Goal: Transaction & Acquisition: Purchase product/service

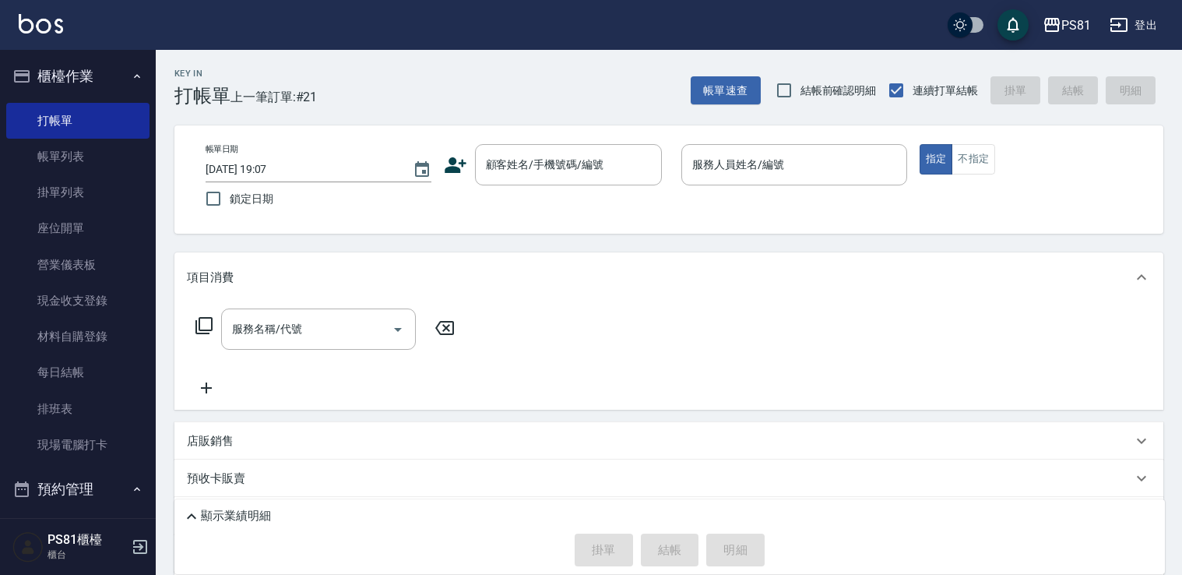
click at [717, 210] on div "Key In 打帳單 上一筆訂單:#21 帳單速查 結帳前確認明細 連續打單結帳 掛單 結帳 明細 帳單日期 [DATE] 19:07 鎖定日期 顧客姓名/手…" at bounding box center [669, 372] width 1027 height 645
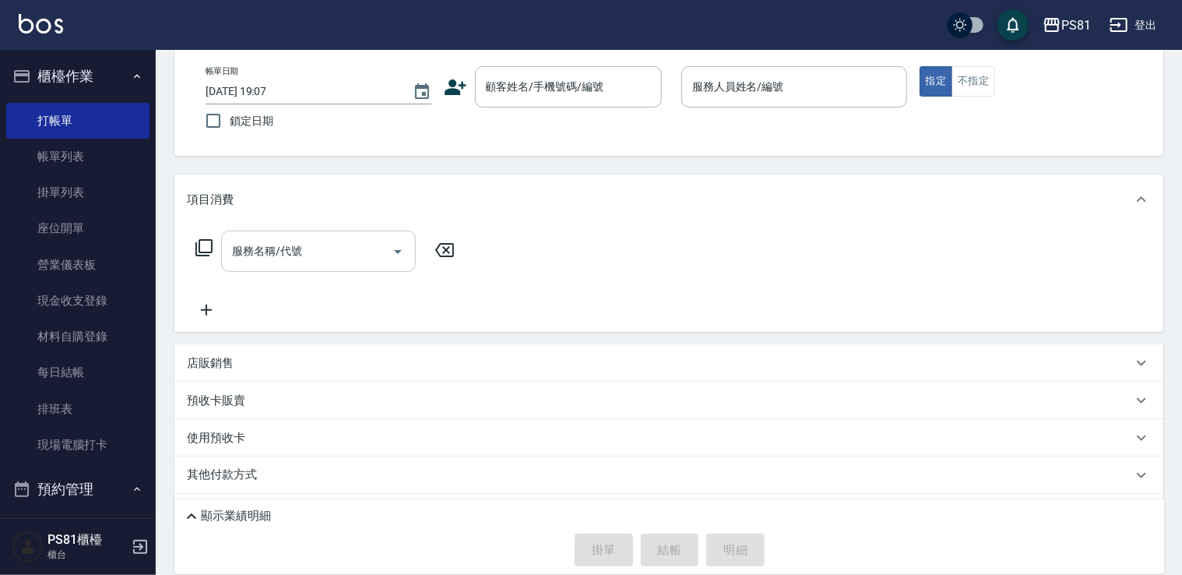
click at [318, 234] on div "服務名稱/代號" at bounding box center [318, 251] width 195 height 41
drag, startPoint x: 534, startPoint y: 252, endPoint x: 405, endPoint y: 432, distance: 221.1
click at [405, 432] on div "項目消費 服務名稱/代號 服務名稱/代號 店販銷售 服務人員姓名/編號 服務人員姓名/編號 商品代號/名稱 商品代號/名稱 預收卡販賣 卡券名稱/代號 卡券名…" at bounding box center [668, 352] width 989 height 357
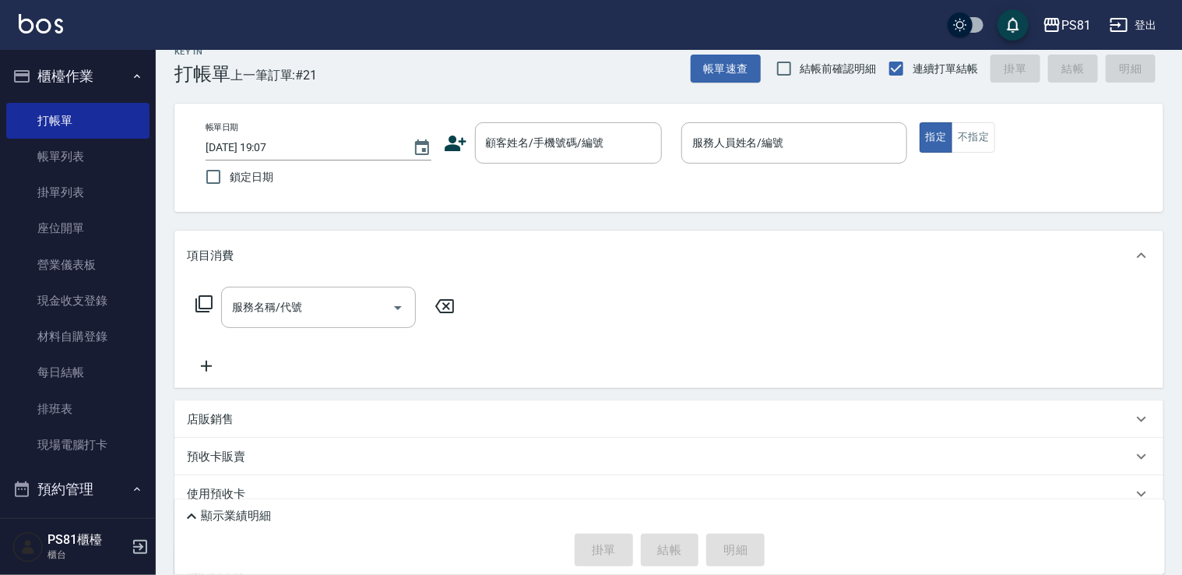
scroll to position [0, 0]
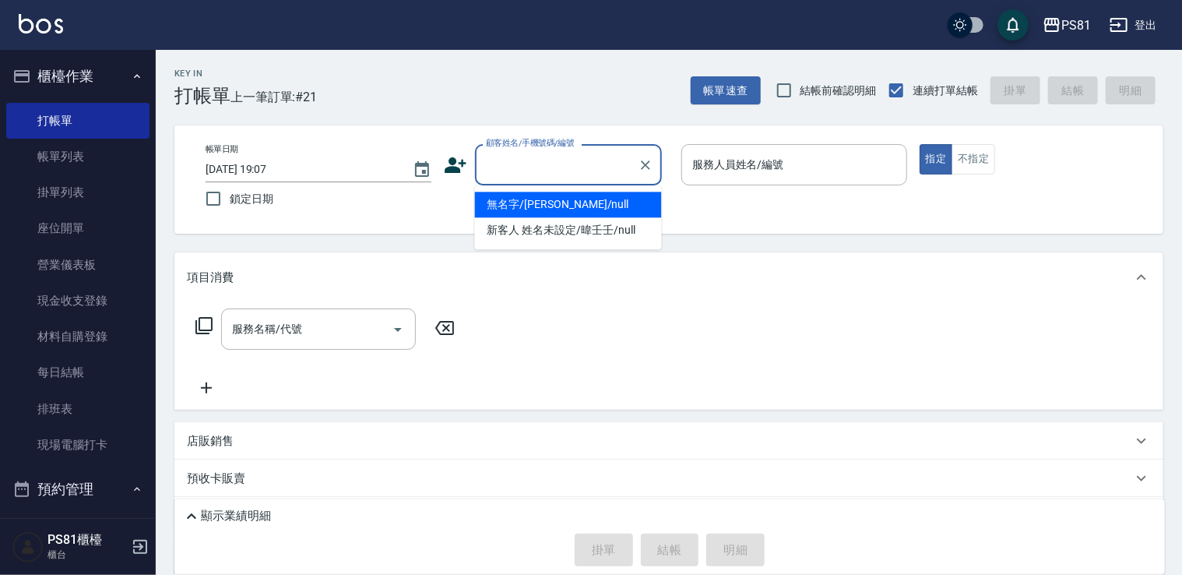
drag, startPoint x: 530, startPoint y: 153, endPoint x: 541, endPoint y: 173, distance: 22.7
click at [530, 153] on input "顧客姓名/手機號碼/編號" at bounding box center [557, 164] width 150 height 27
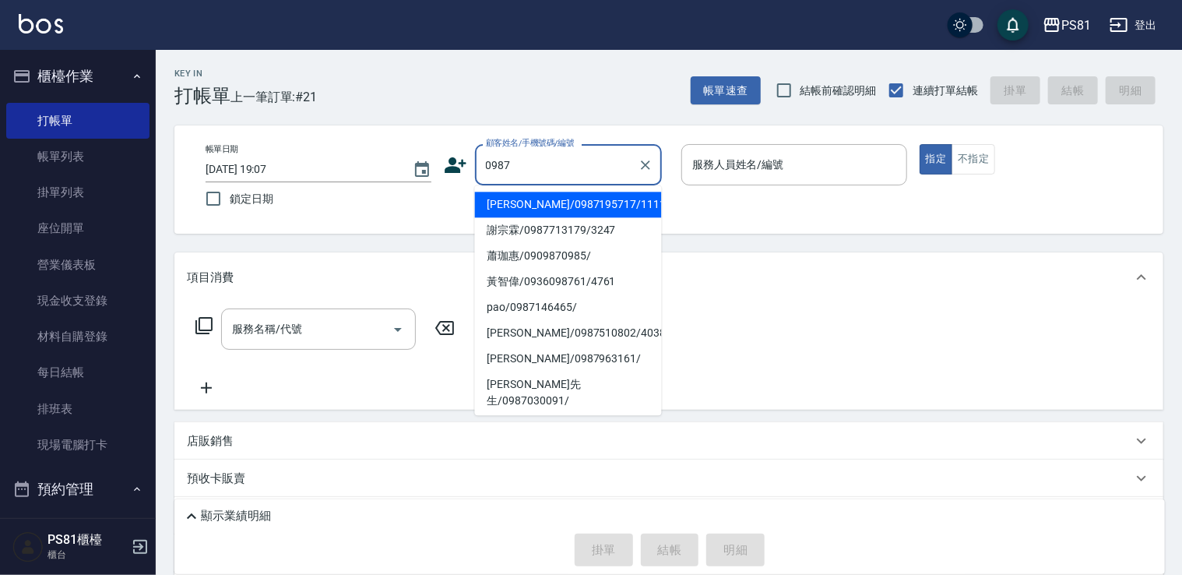
click at [584, 211] on li "[PERSON_NAME]/0987195717/111111" at bounding box center [568, 205] width 187 height 26
type input "[PERSON_NAME]/0987195717/111111"
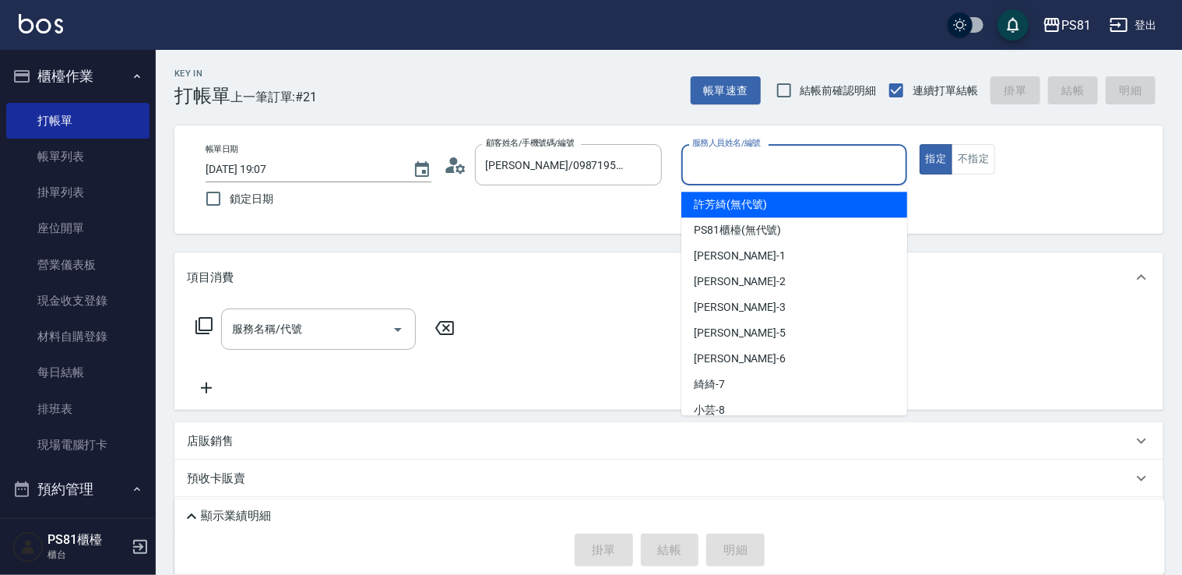
click at [727, 174] on input "服務人員姓名/編號" at bounding box center [795, 164] width 212 height 27
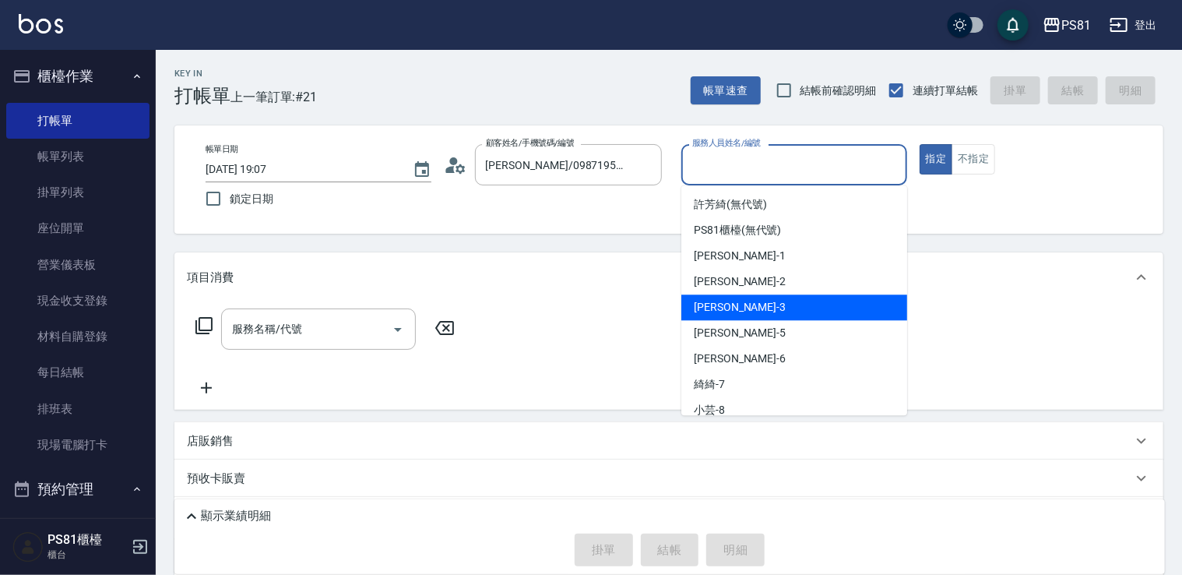
drag, startPoint x: 769, startPoint y: 306, endPoint x: 841, endPoint y: 260, distance: 85.8
click at [784, 296] on div "[PERSON_NAME] -3" at bounding box center [795, 307] width 226 height 26
type input "[PERSON_NAME]-3"
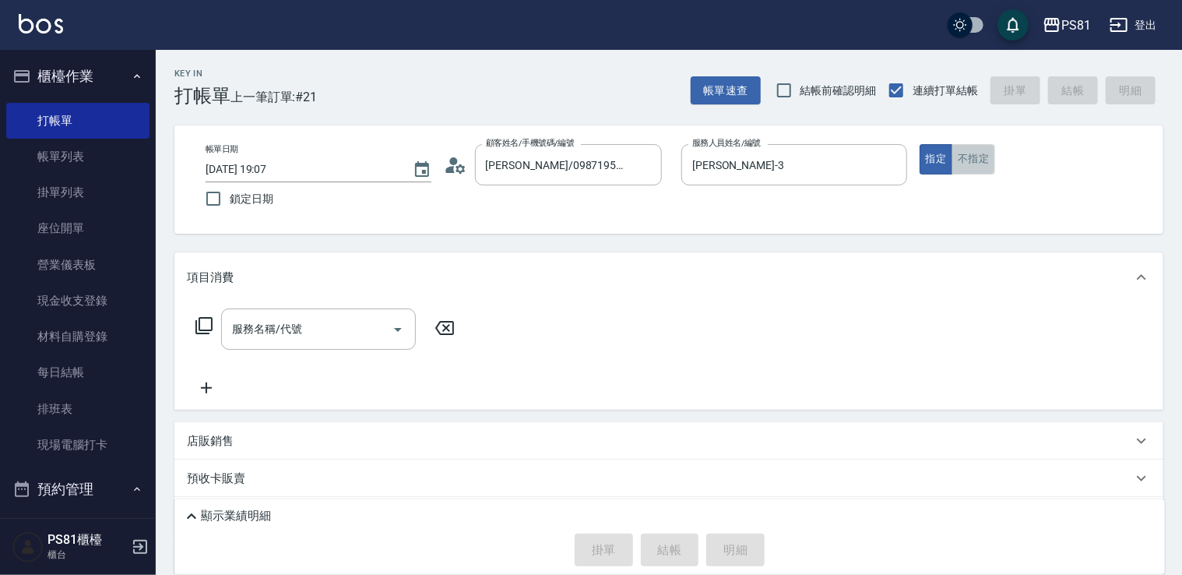
click at [963, 159] on button "不指定" at bounding box center [974, 159] width 44 height 30
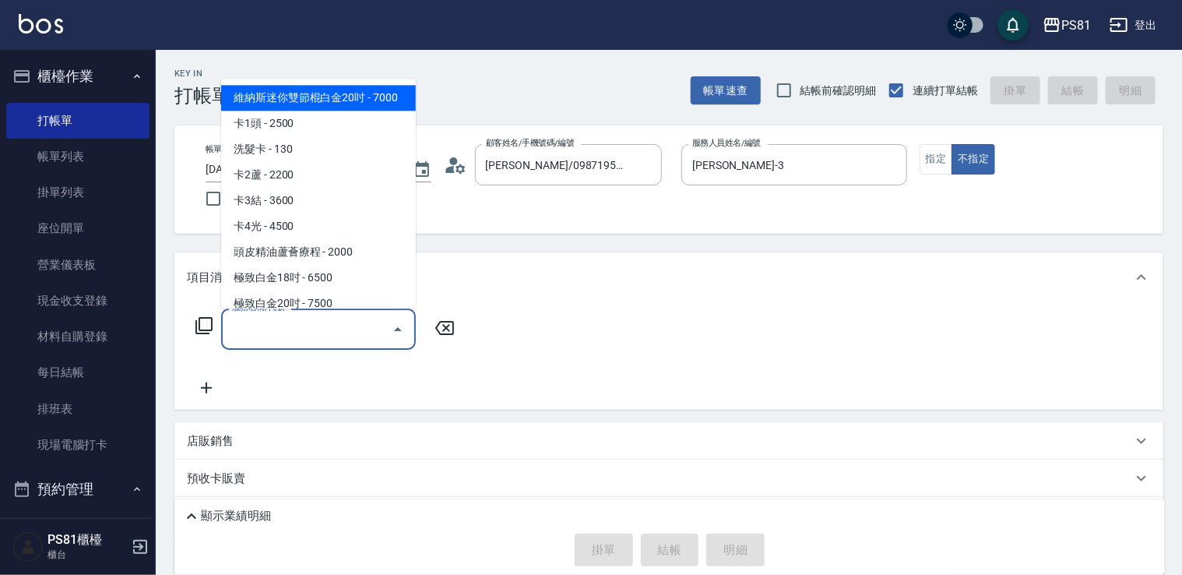
click at [290, 322] on div "服務名稱/代號 服務名稱/代號" at bounding box center [318, 328] width 195 height 41
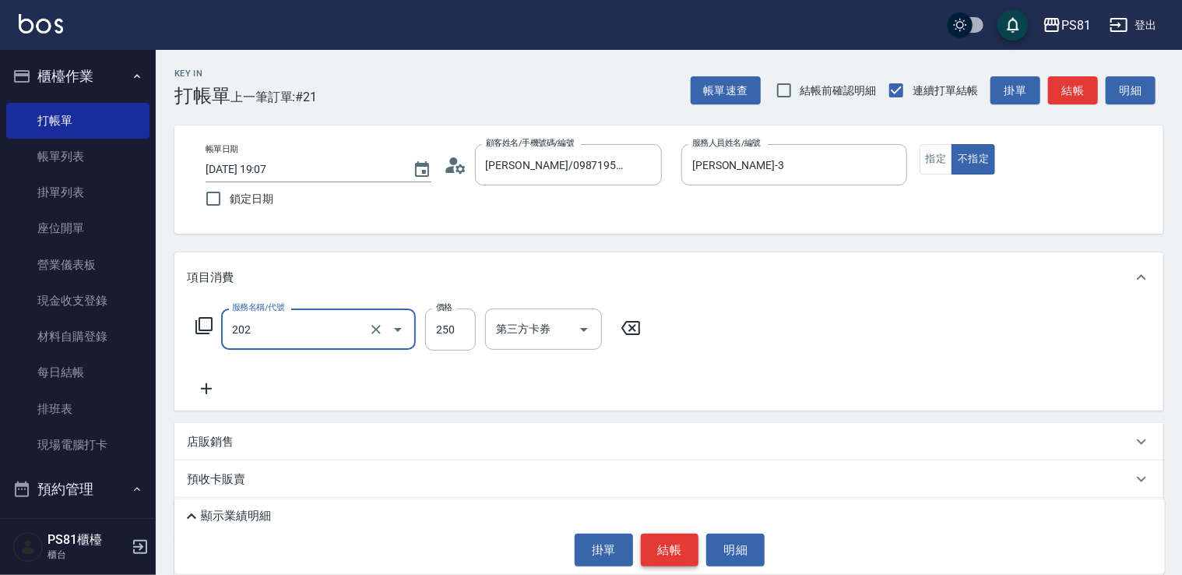
type input "單剪250(202)"
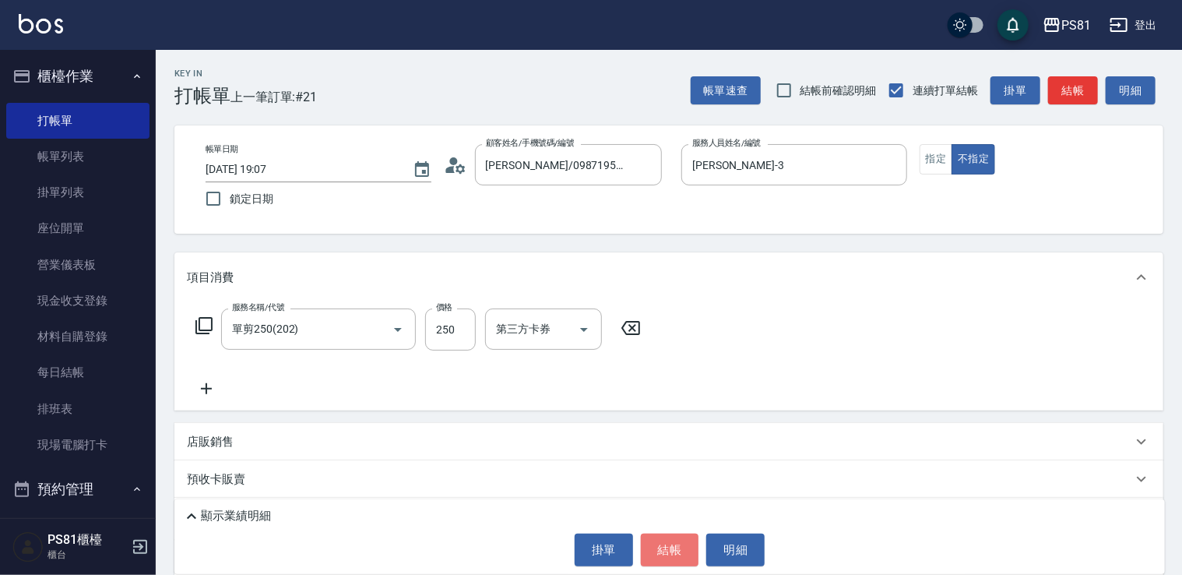
click at [671, 559] on button "結帳" at bounding box center [670, 550] width 58 height 33
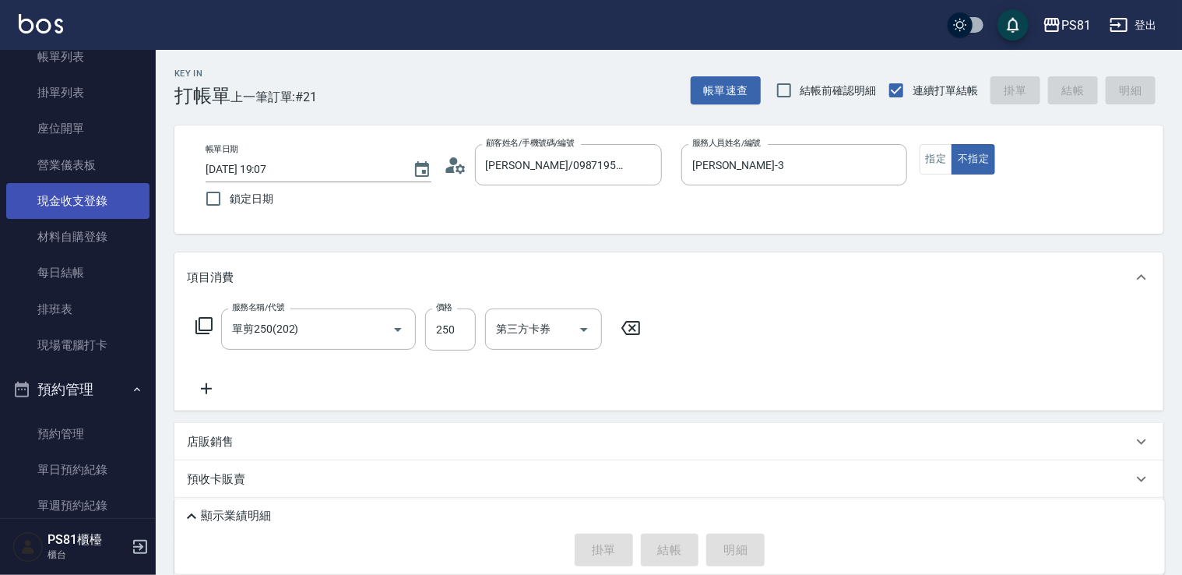
scroll to position [467, 0]
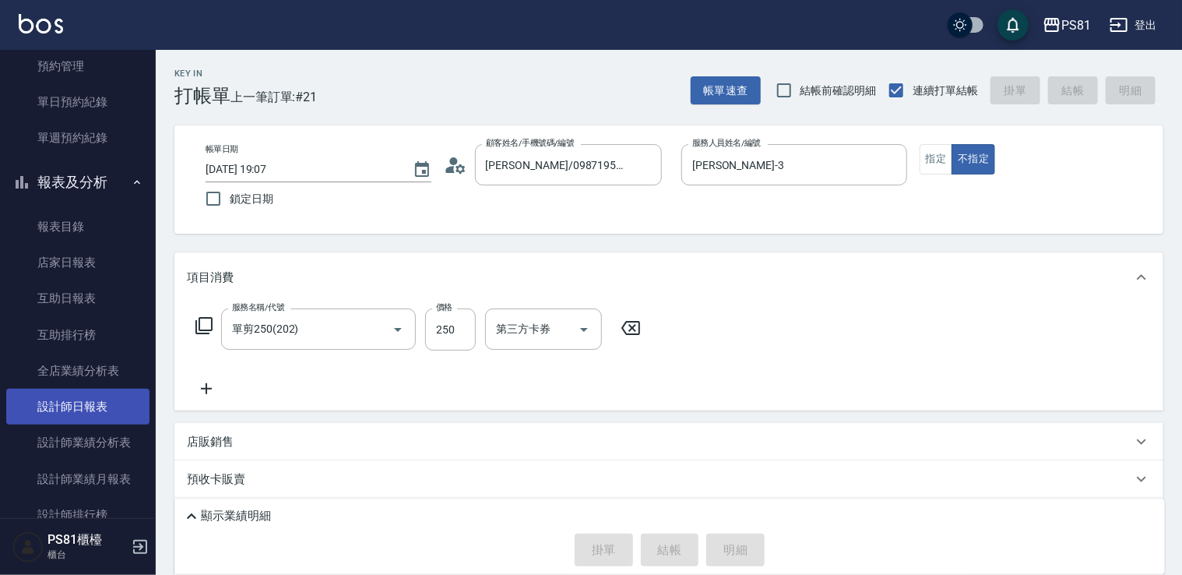
type input "[DATE] 19:48"
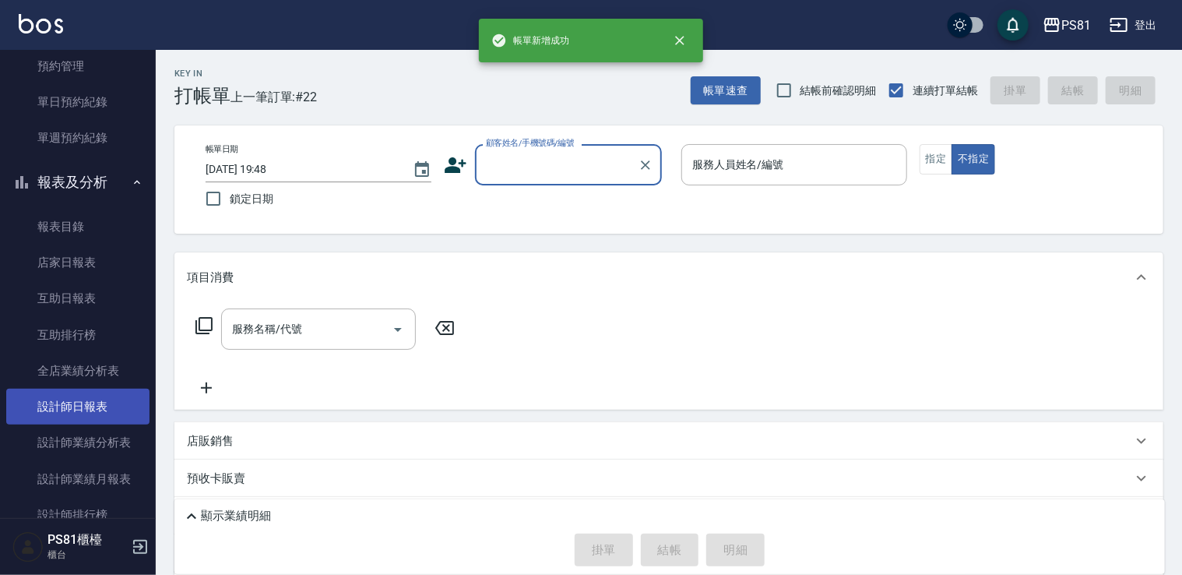
click at [75, 407] on link "設計師日報表" at bounding box center [77, 407] width 143 height 36
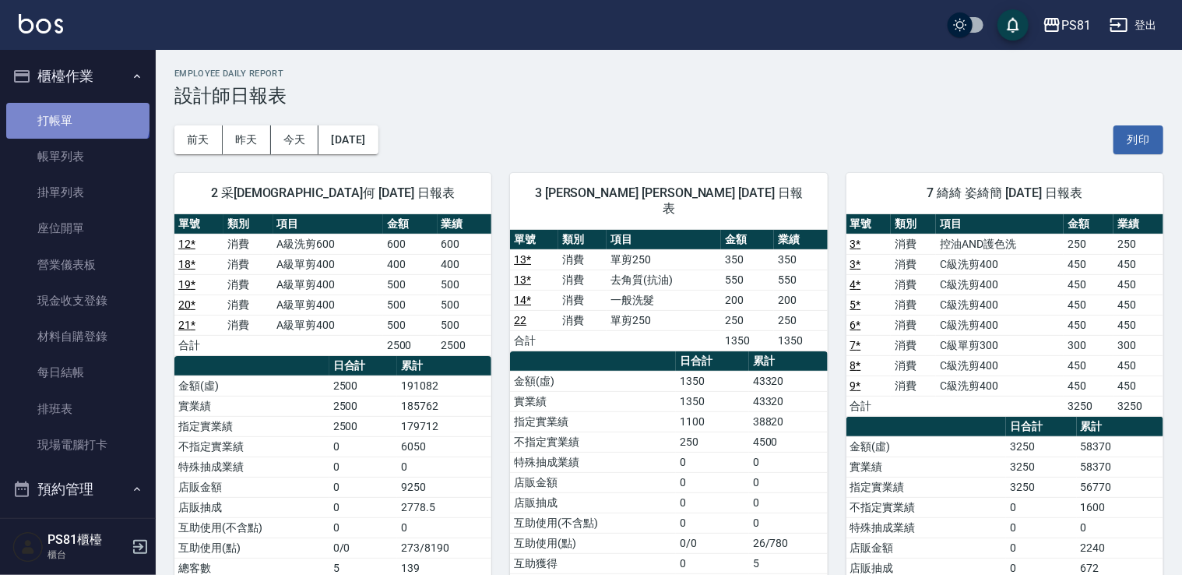
click at [76, 115] on link "打帳單" at bounding box center [77, 121] width 143 height 36
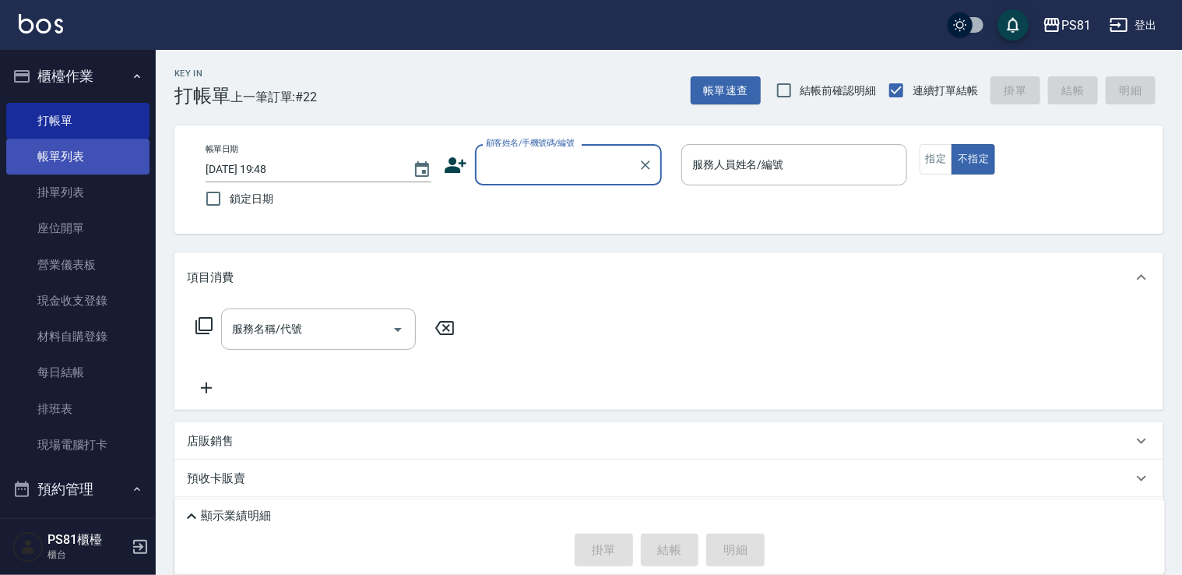
click at [87, 160] on link "帳單列表" at bounding box center [77, 157] width 143 height 36
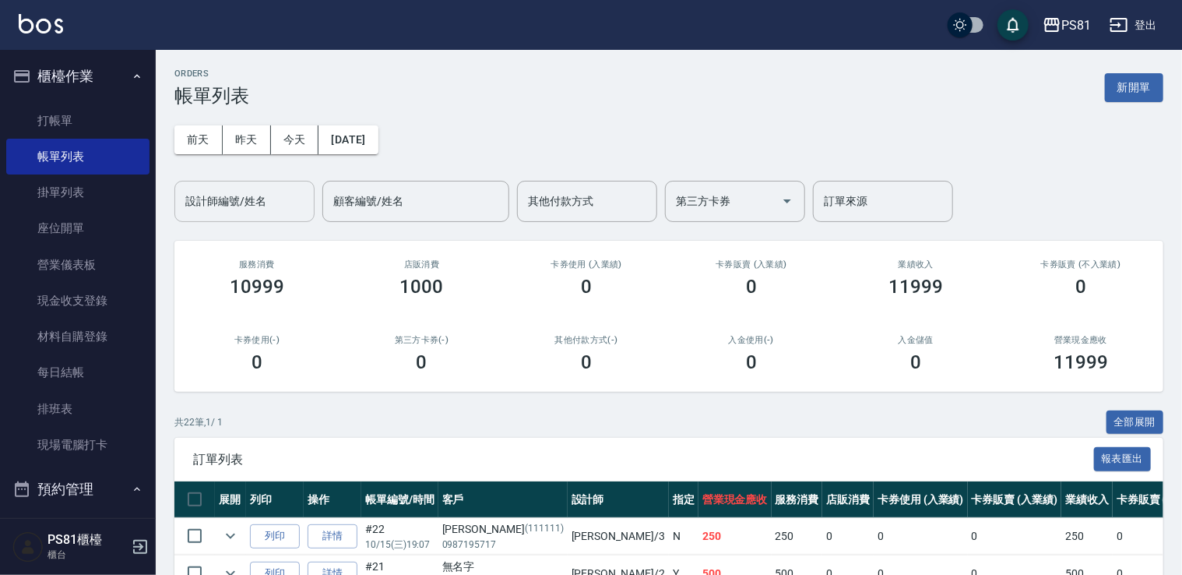
click at [238, 191] on input "設計師編號/姓名" at bounding box center [244, 201] width 126 height 27
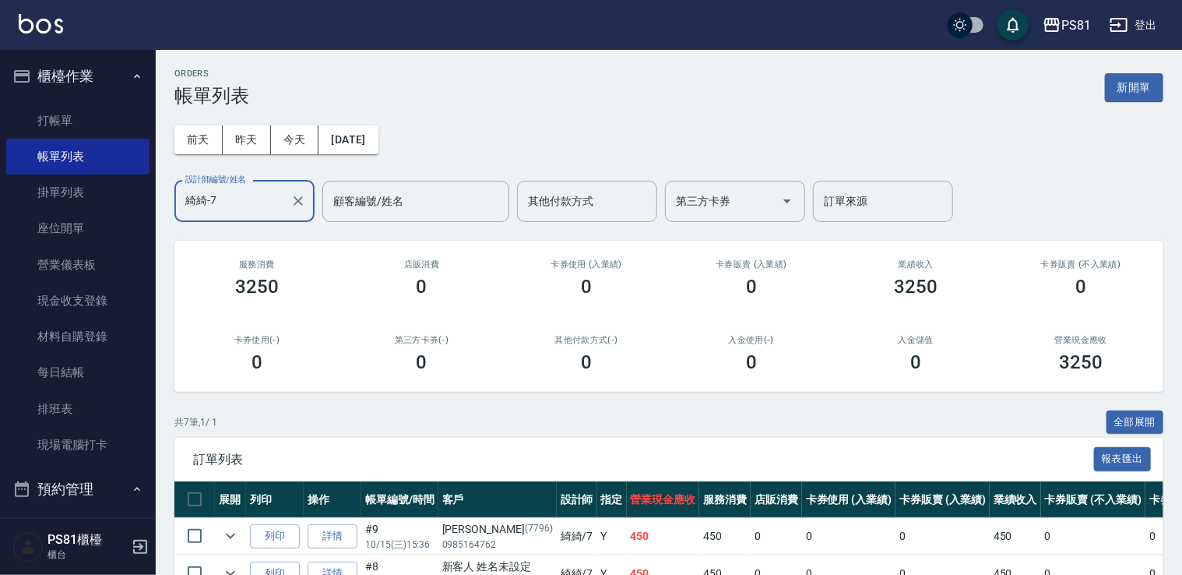
scroll to position [274, 0]
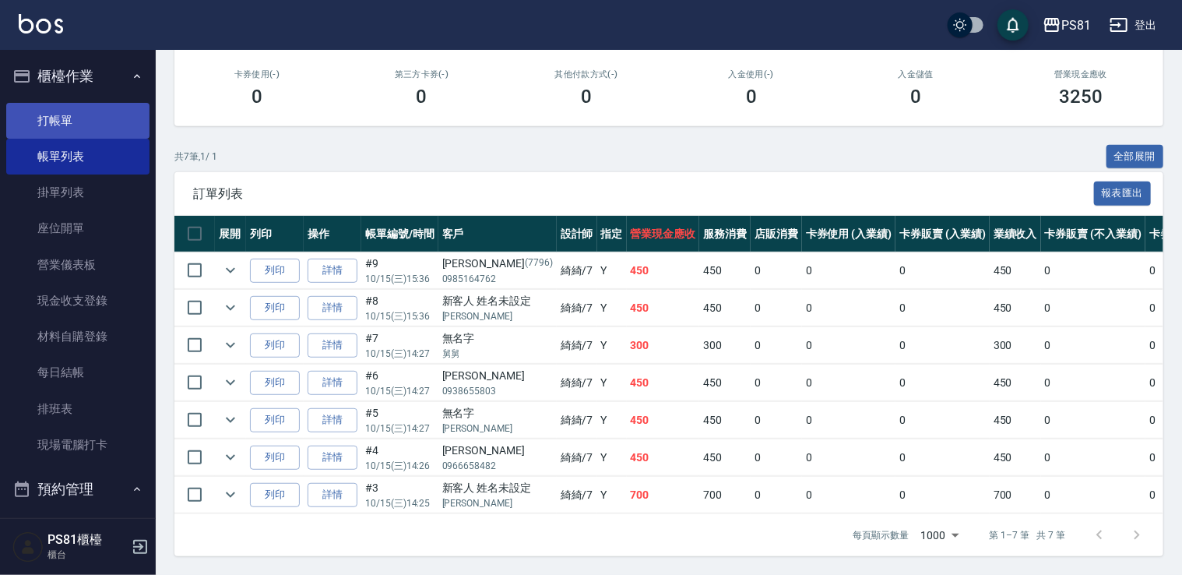
type input "綺綺-7"
click at [67, 127] on link "打帳單" at bounding box center [77, 121] width 143 height 36
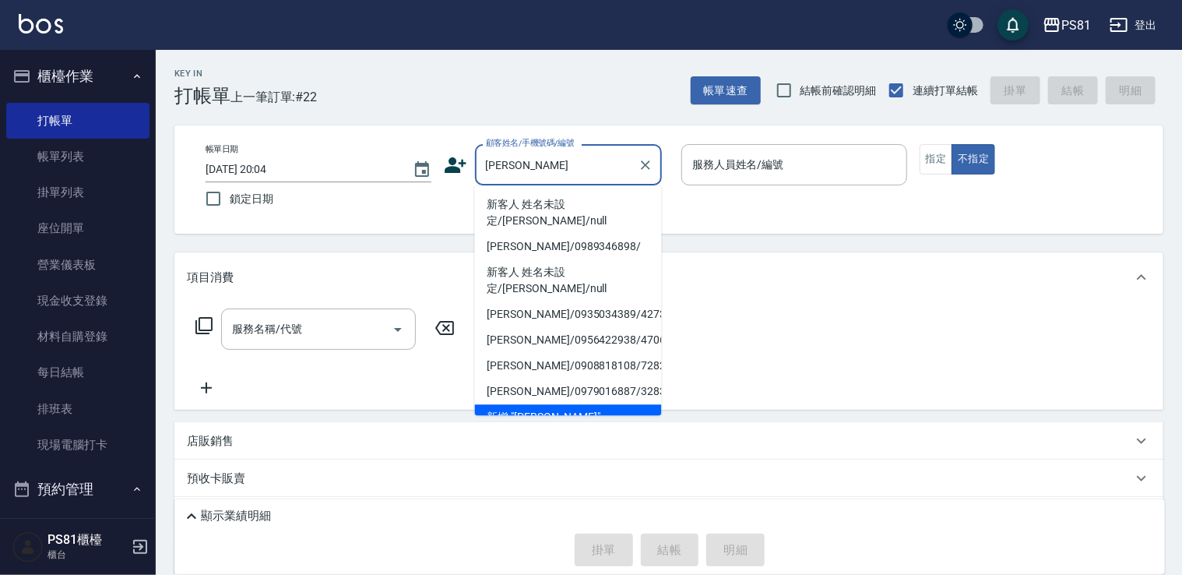
click at [548, 212] on li "新客人 姓名未設定/[PERSON_NAME]/null" at bounding box center [568, 213] width 187 height 42
type input "新客人 姓名未設定/[PERSON_NAME]/null"
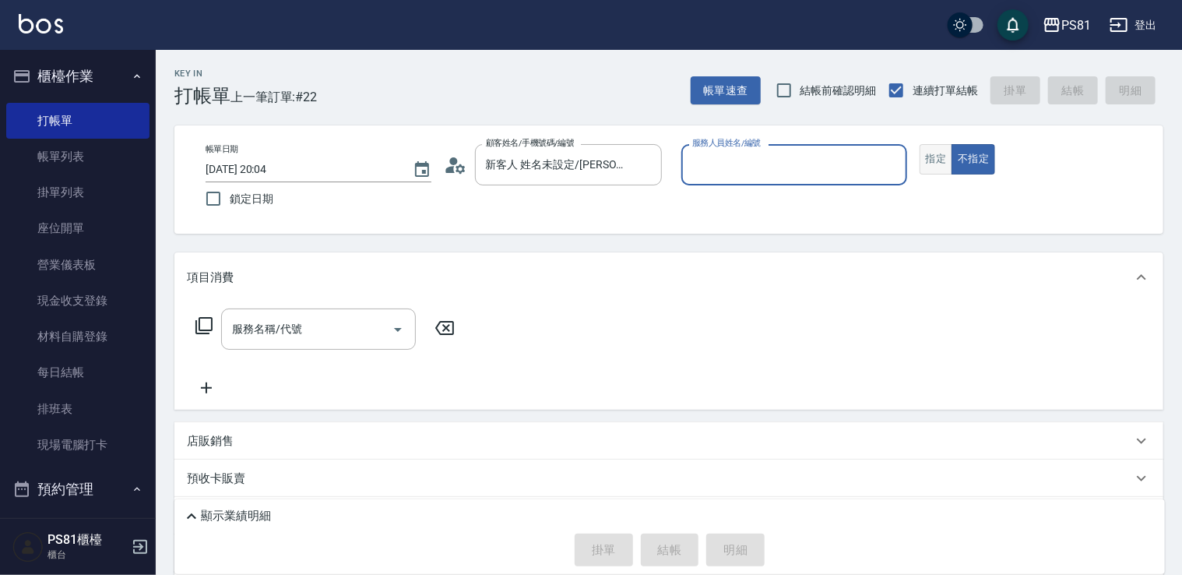
click at [921, 160] on button "指定" at bounding box center [936, 159] width 33 height 30
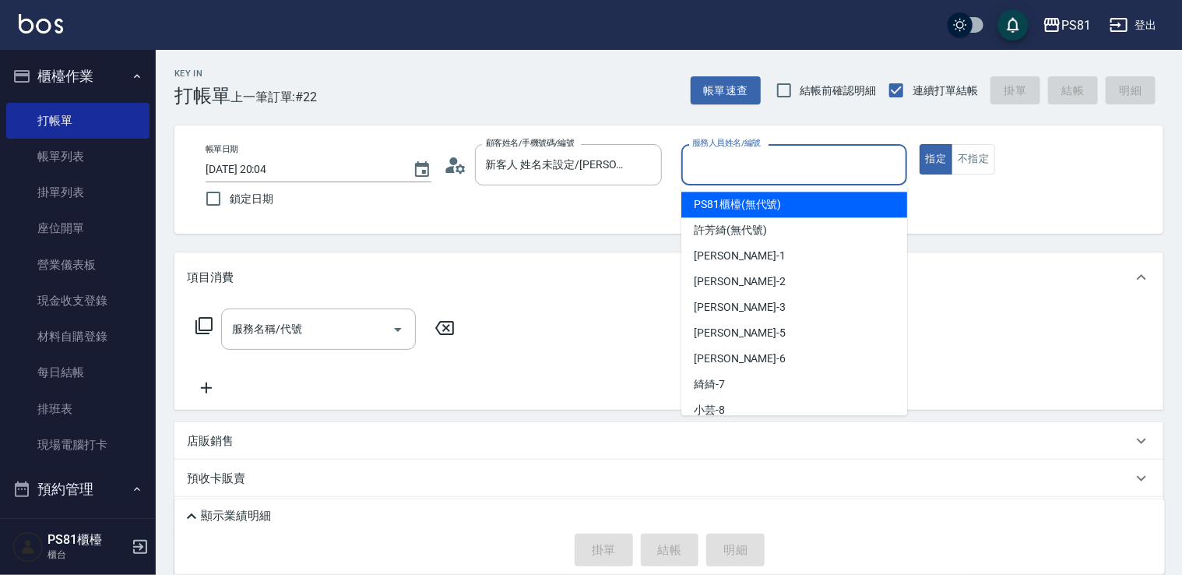
click at [769, 164] on input "服務人員姓名/編號" at bounding box center [795, 164] width 212 height 27
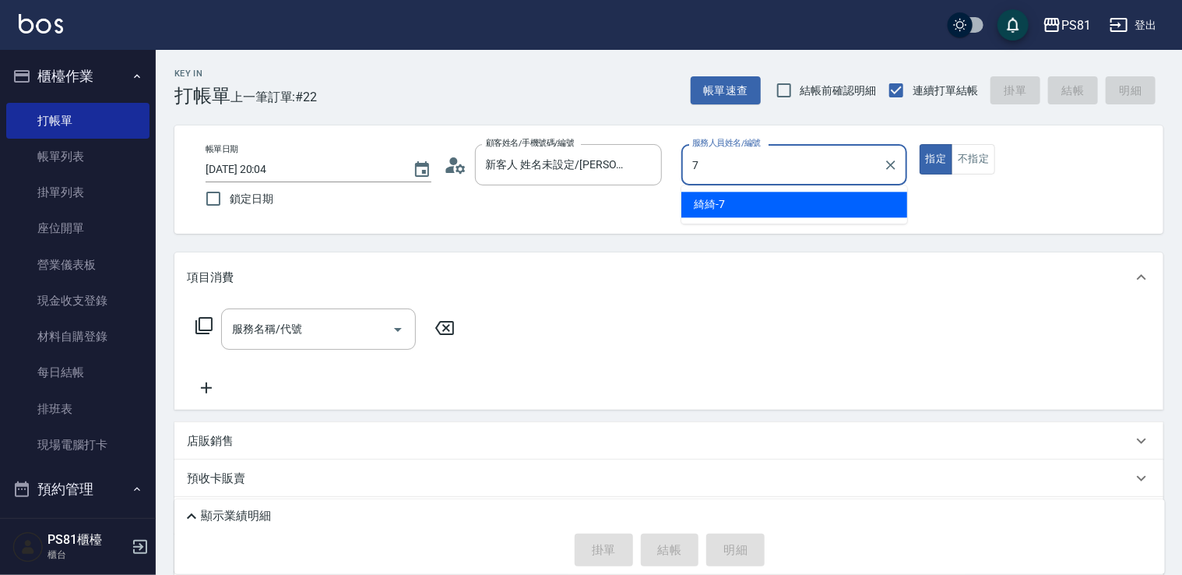
click at [747, 207] on div "綺綺 -7" at bounding box center [795, 205] width 226 height 26
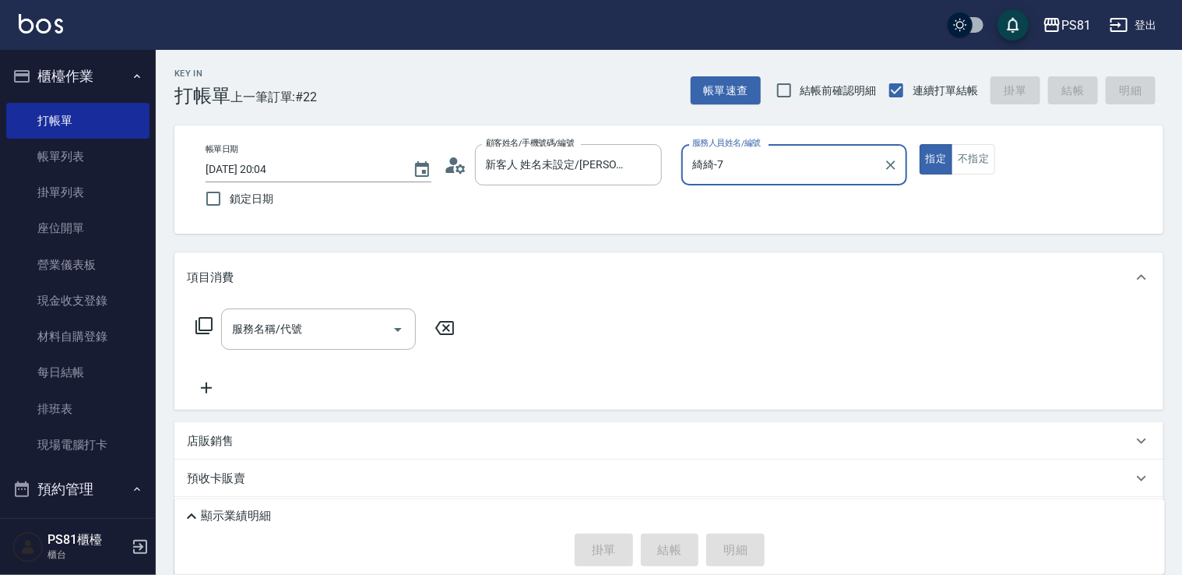
type input "綺綺-7"
click at [255, 320] on input "服務名稱/代號" at bounding box center [306, 328] width 157 height 27
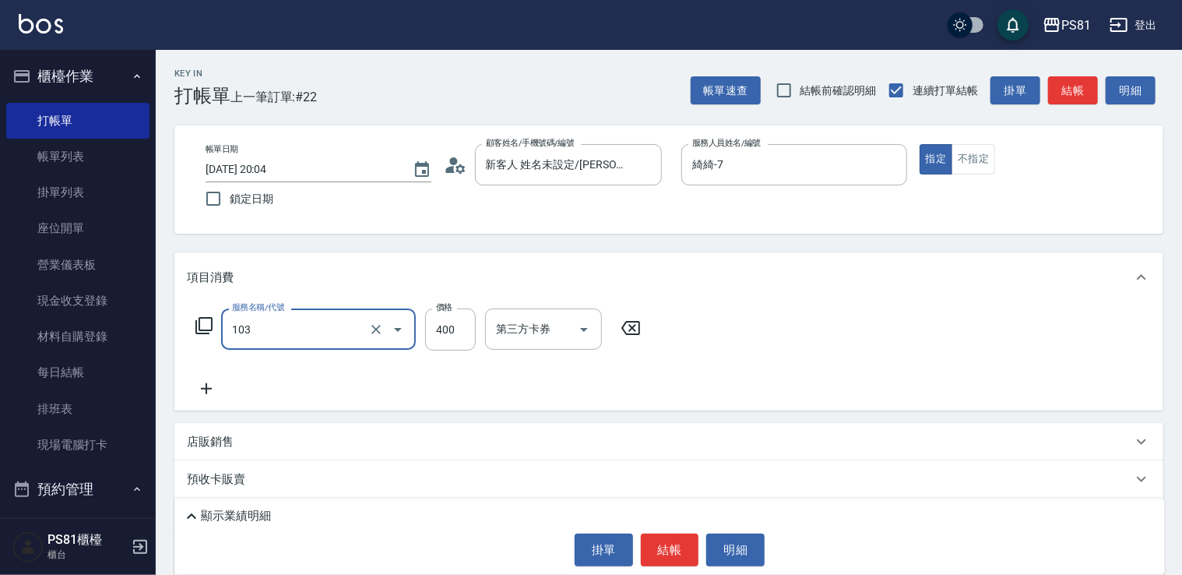
type input "C級洗剪400(103)"
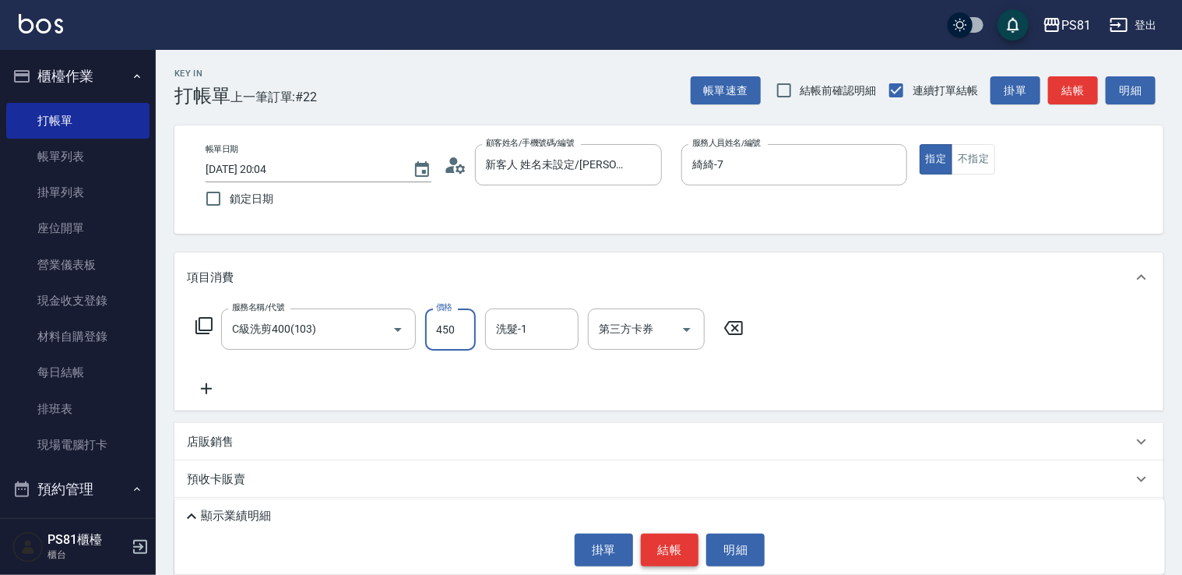
type input "450"
click at [671, 559] on button "結帳" at bounding box center [670, 550] width 58 height 33
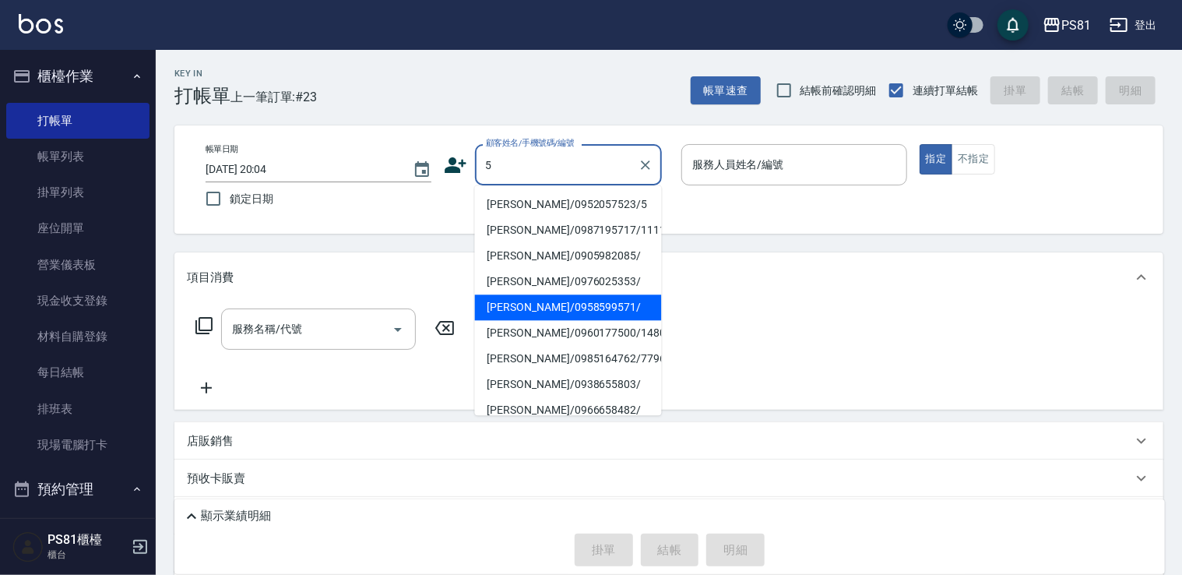
click at [608, 304] on li "[PERSON_NAME]/0958599571/" at bounding box center [568, 307] width 187 height 26
type input "[PERSON_NAME]/0958599571/"
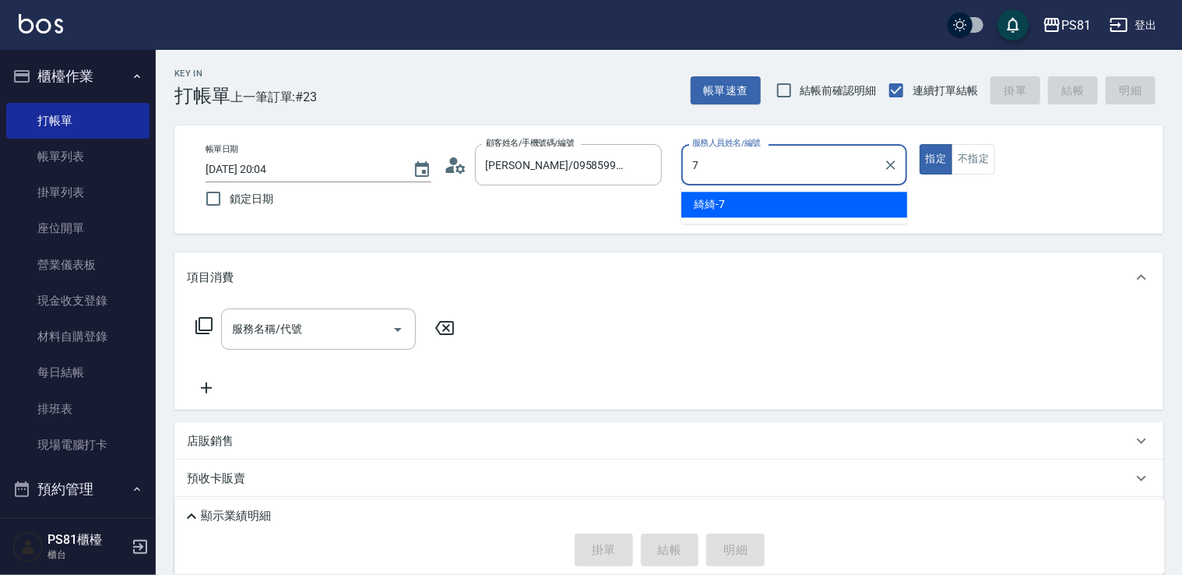
click at [726, 186] on ul "綺綺 -7" at bounding box center [795, 204] width 226 height 38
click at [720, 204] on span "綺綺 -7" at bounding box center [709, 204] width 31 height 16
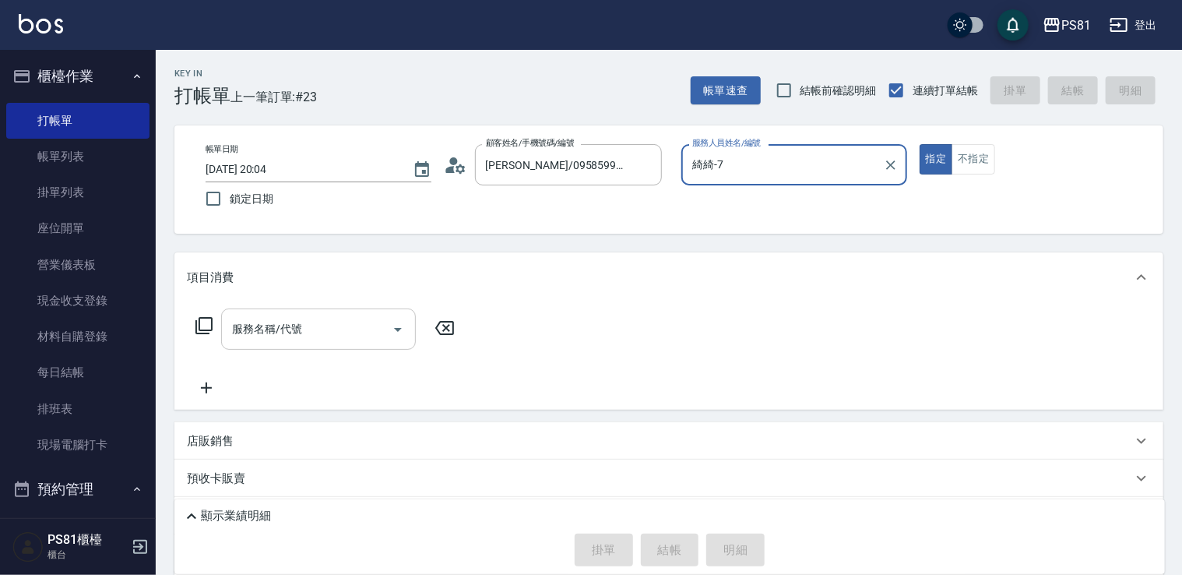
type input "綺綺-7"
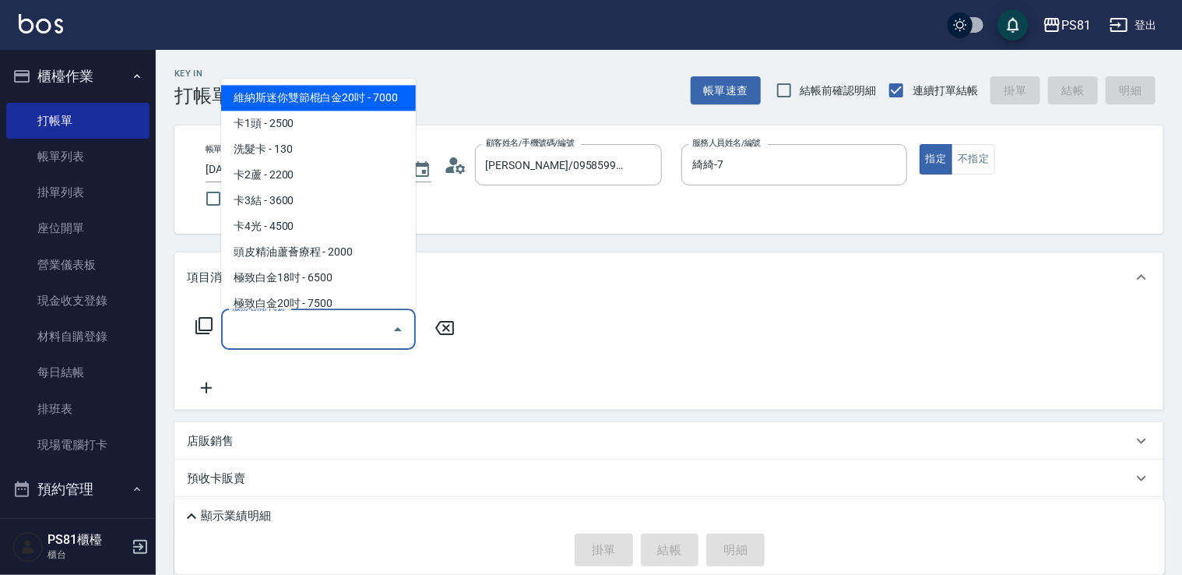
click at [337, 326] on input "服務名稱/代號" at bounding box center [306, 328] width 157 height 27
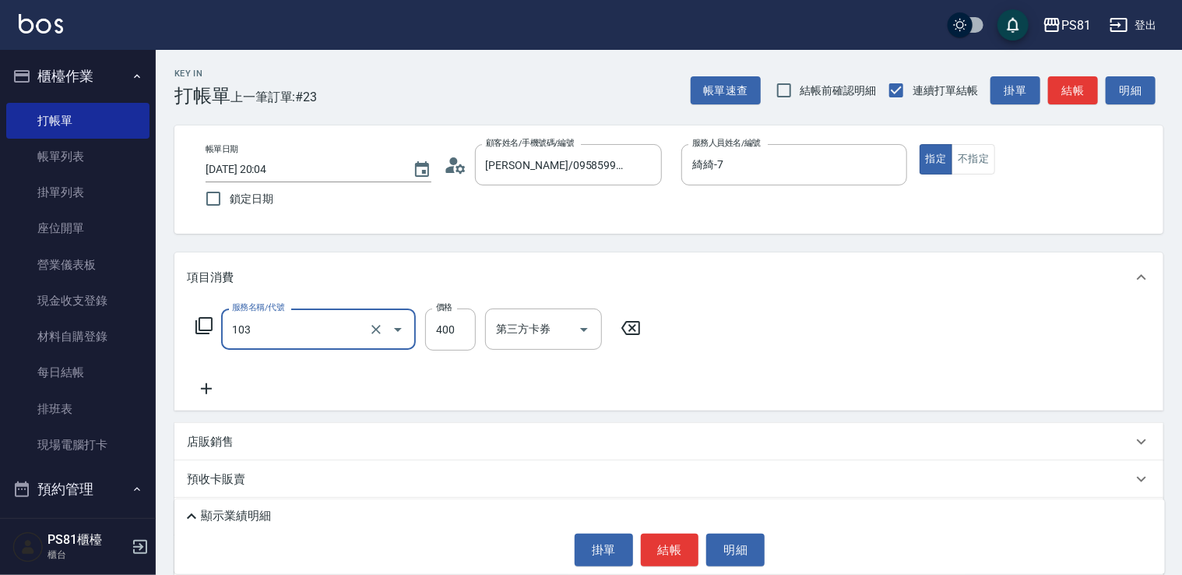
type input "C級洗剪400(103)"
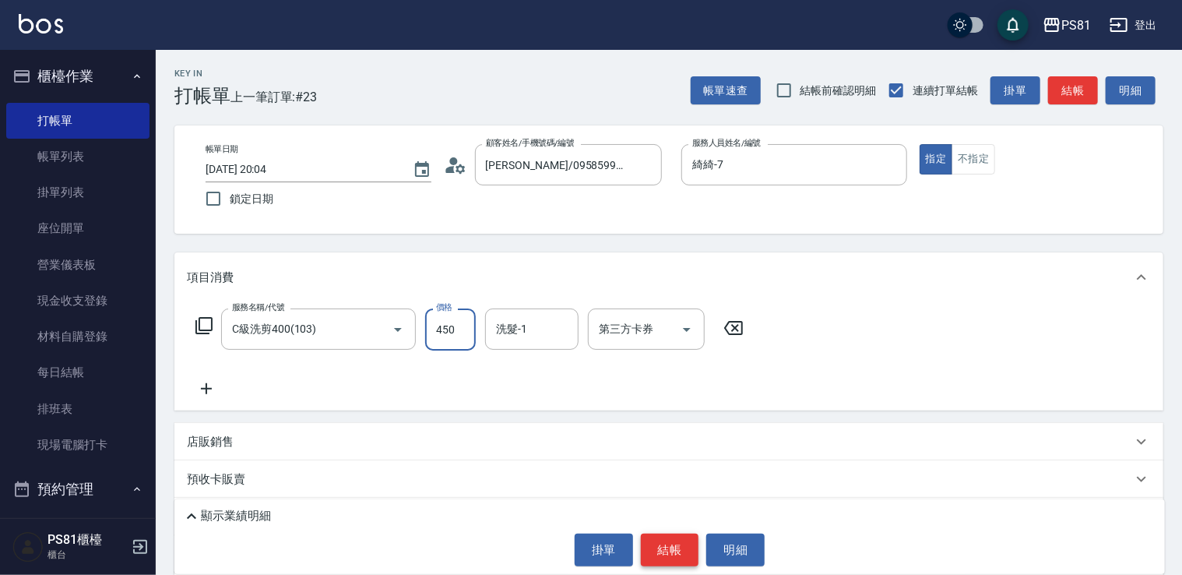
type input "450"
click at [667, 547] on button "結帳" at bounding box center [670, 550] width 58 height 33
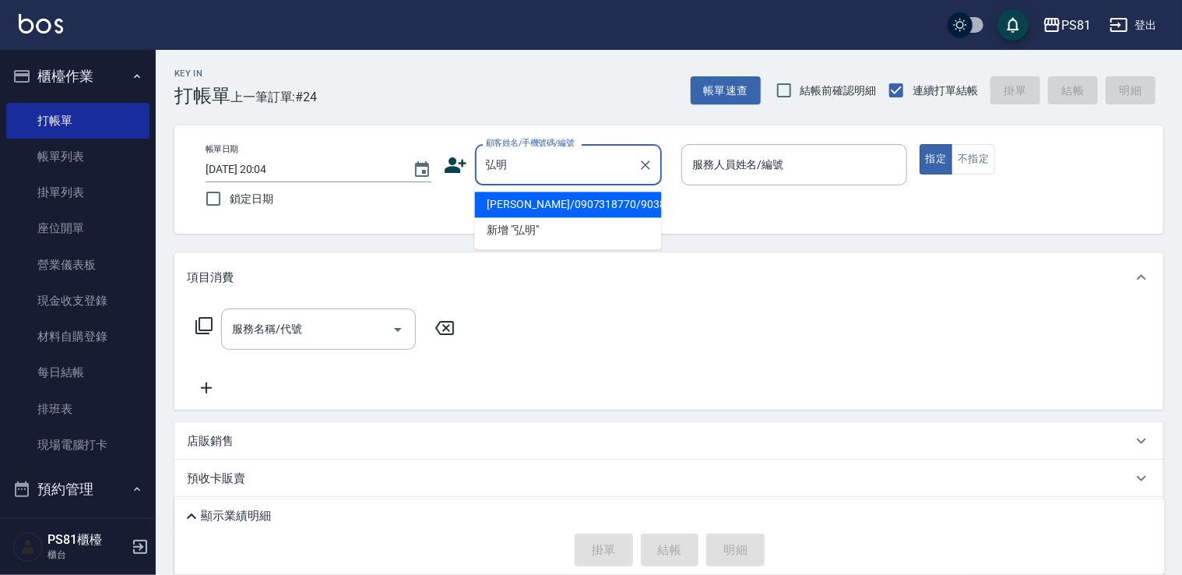
click at [622, 202] on li "[PERSON_NAME]/0907318770/9038" at bounding box center [568, 205] width 187 height 26
type input "[PERSON_NAME]/0907318770/9038"
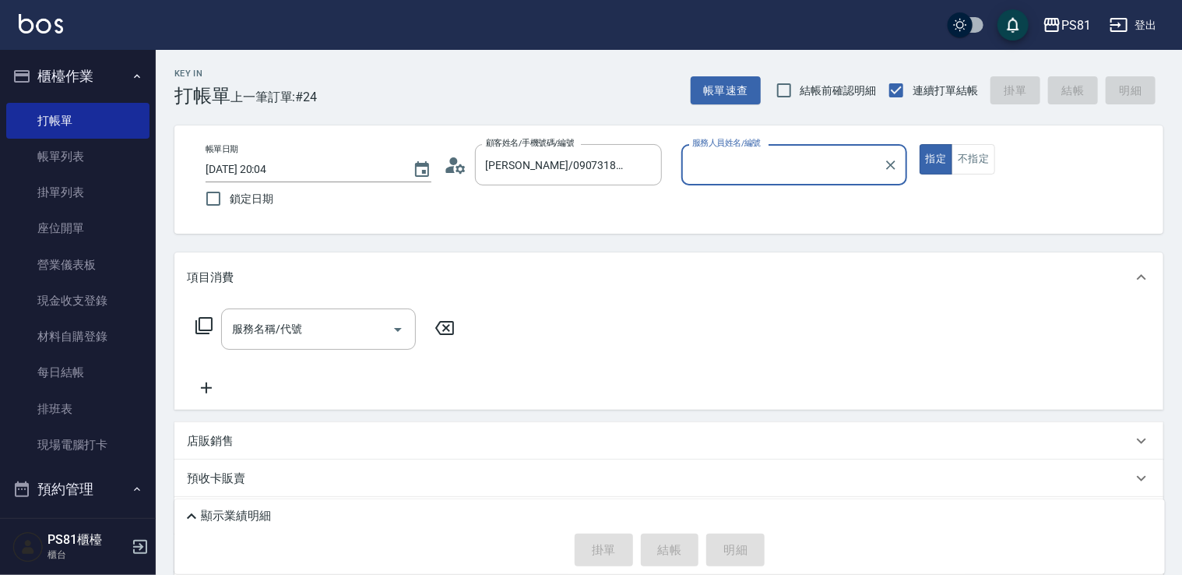
type input "綺綺-7"
click at [379, 315] on input "服務名稱/代號" at bounding box center [306, 328] width 157 height 27
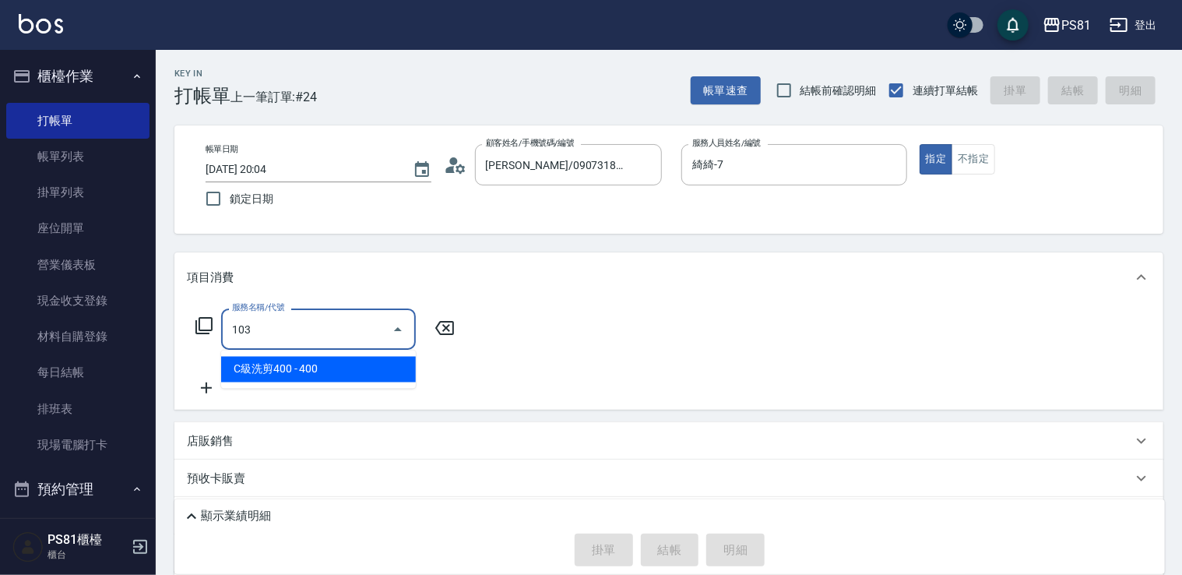
click at [371, 319] on input "103" at bounding box center [306, 328] width 157 height 27
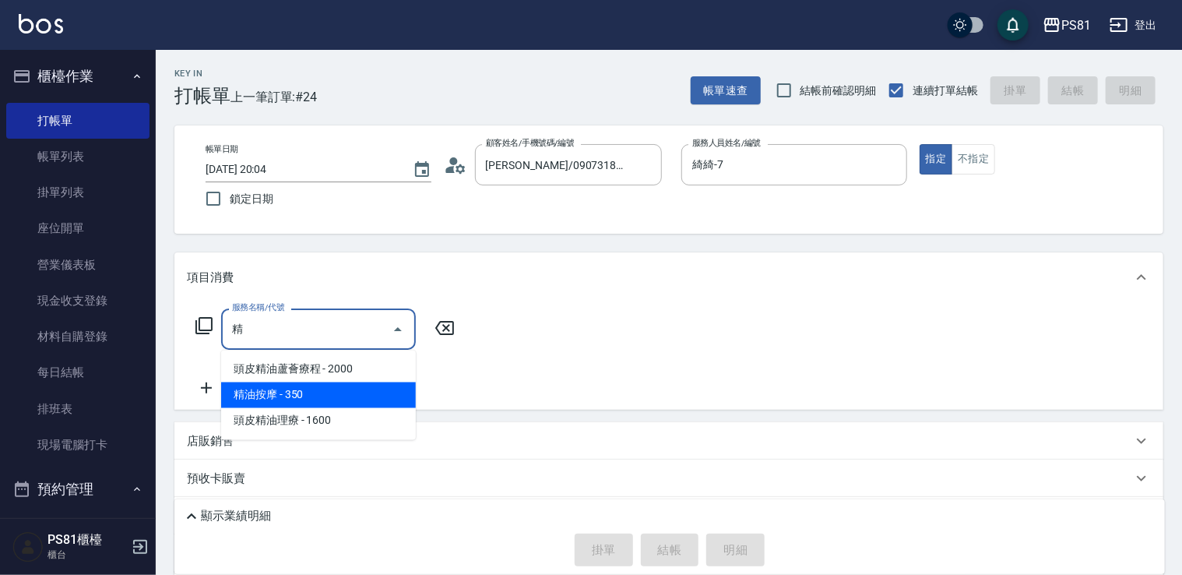
click at [355, 393] on span "精油按摩 - 350" at bounding box center [318, 395] width 195 height 26
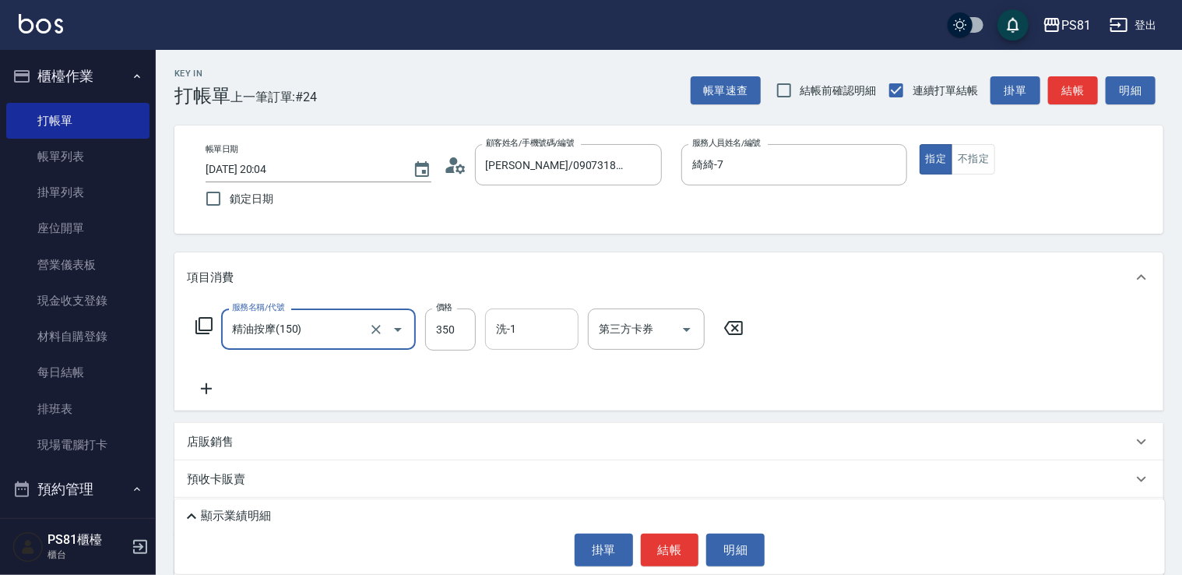
type input "精油按摩(150)"
click at [530, 340] on input "洗-1" at bounding box center [531, 328] width 79 height 27
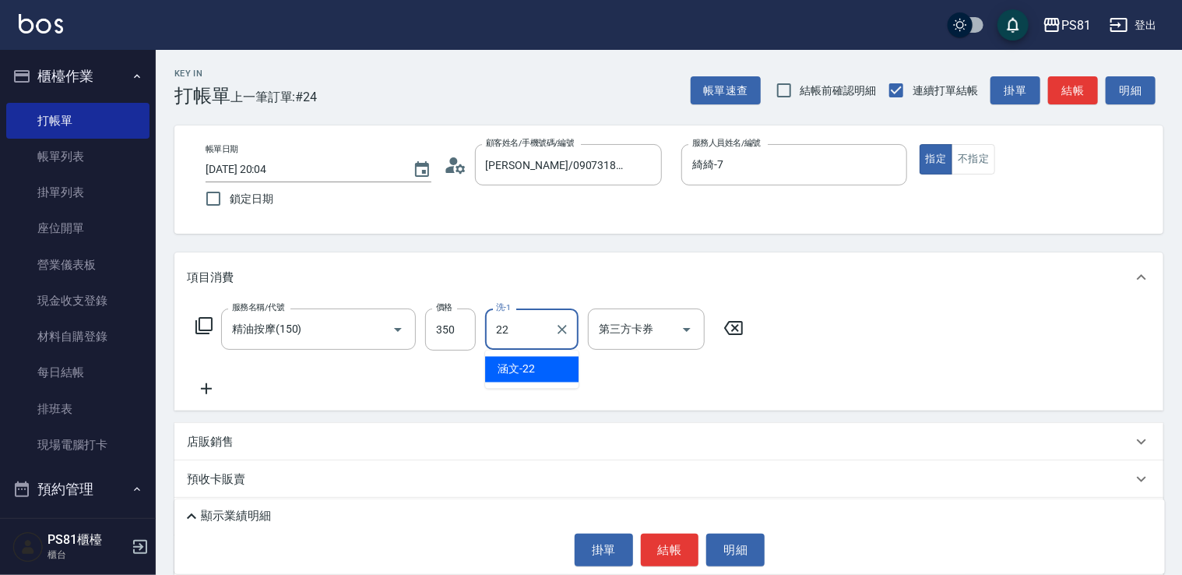
drag, startPoint x: 534, startPoint y: 369, endPoint x: 464, endPoint y: 349, distance: 73.0
click at [533, 368] on span "涵文 -22" at bounding box center [516, 369] width 37 height 16
type input "涵文-22"
click at [221, 391] on icon at bounding box center [206, 388] width 39 height 19
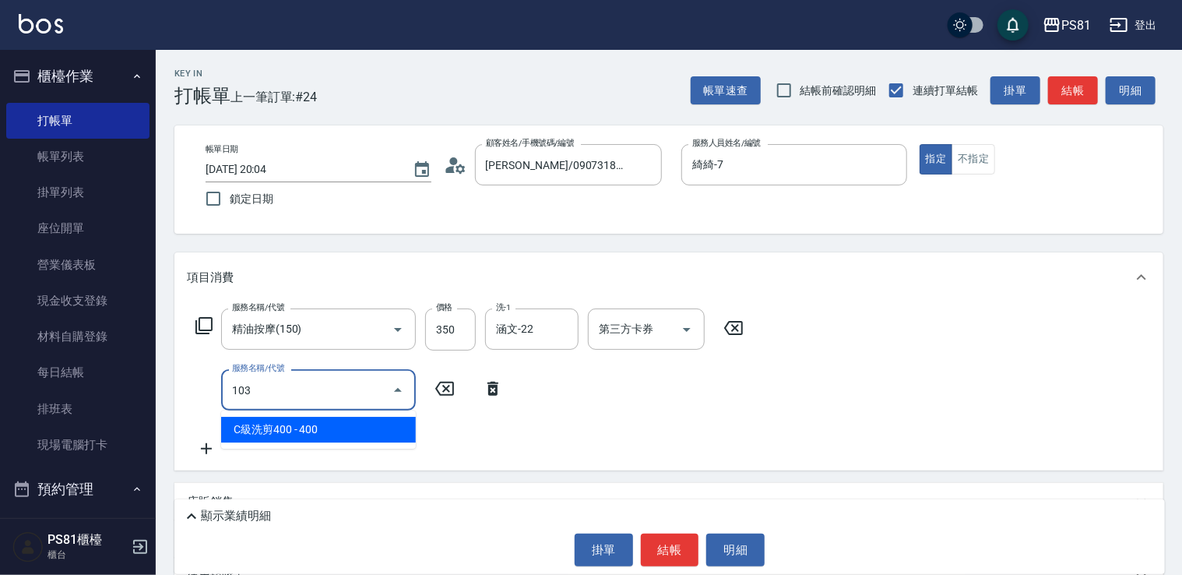
drag, startPoint x: 322, startPoint y: 421, endPoint x: 335, endPoint y: 423, distance: 13.3
click at [322, 421] on span "C級洗剪400 - 400" at bounding box center [318, 430] width 195 height 26
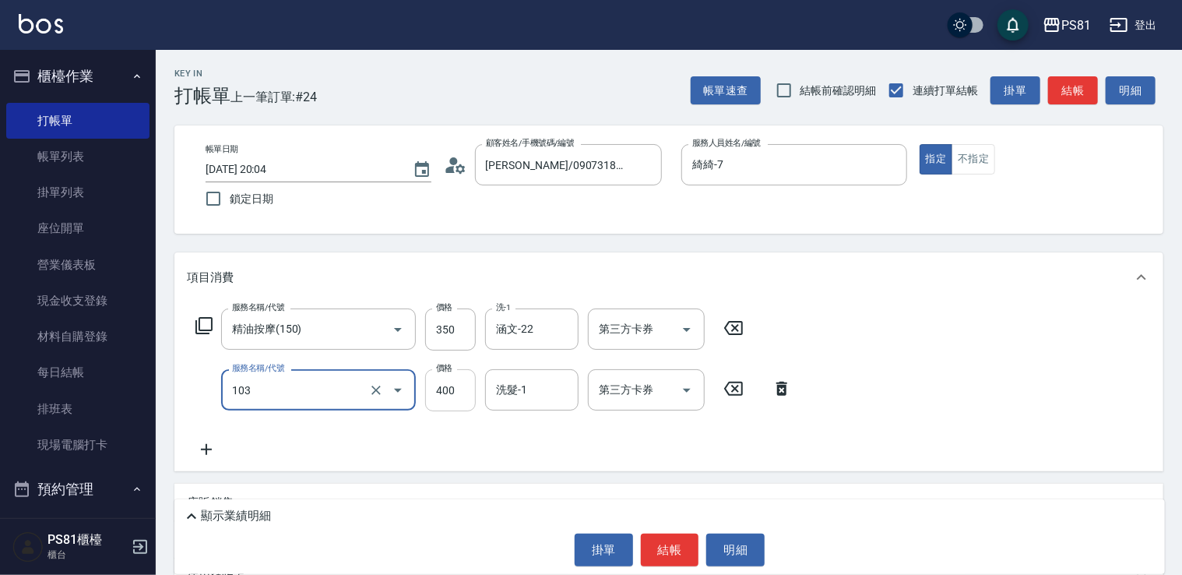
type input "C級洗剪400(103)"
click at [433, 407] on input "400" at bounding box center [450, 390] width 51 height 42
type input "450"
click at [535, 399] on input "洗髮-1" at bounding box center [531, 389] width 79 height 27
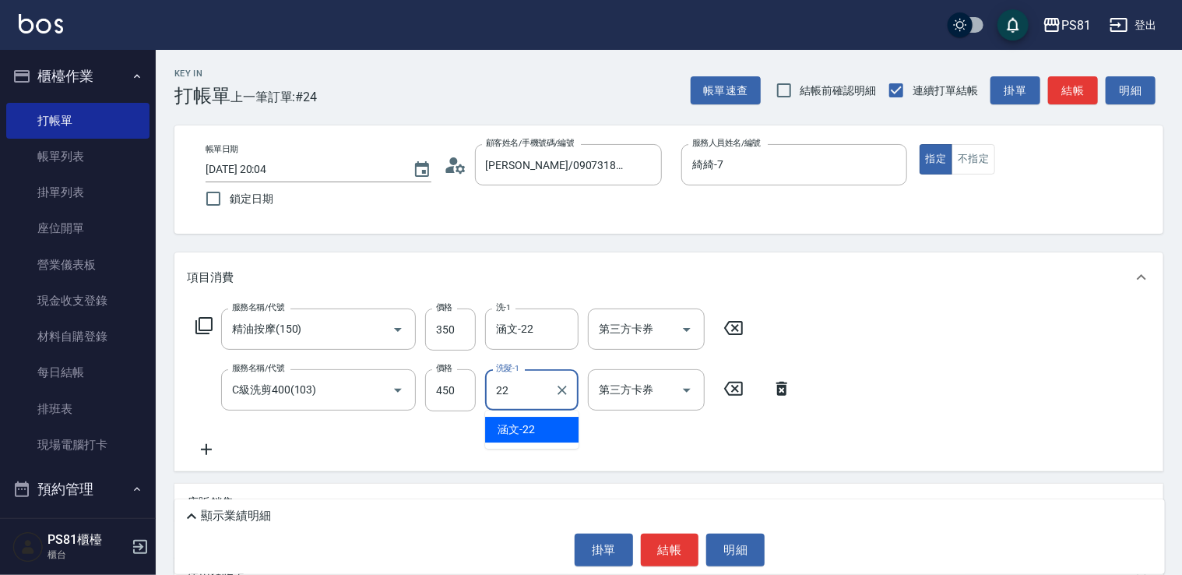
click at [541, 428] on div "涵文 -22" at bounding box center [531, 430] width 93 height 26
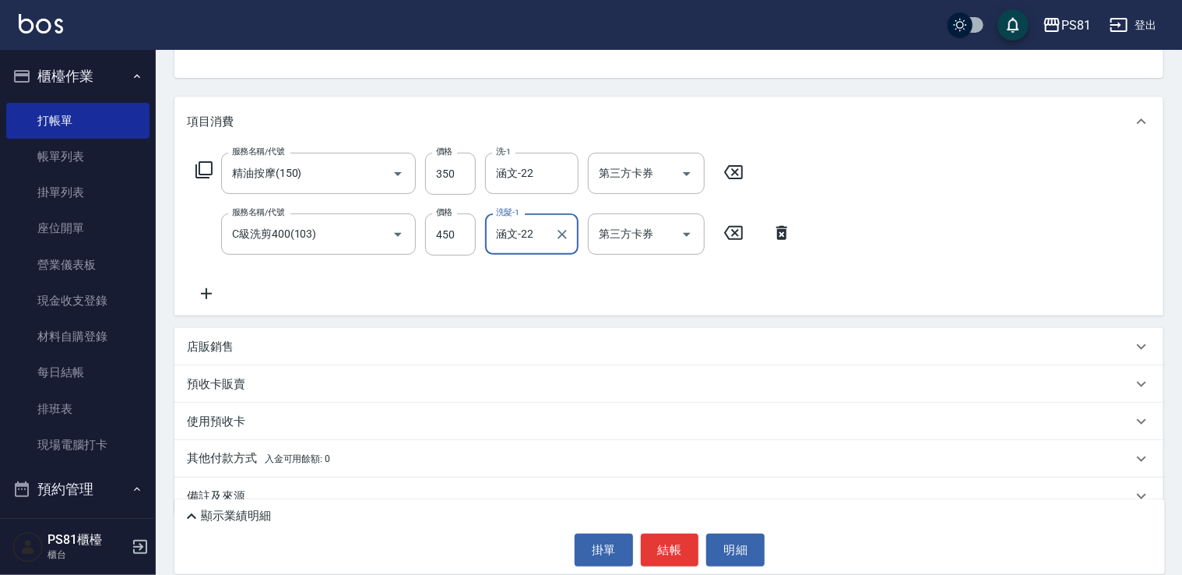
scroll to position [181, 0]
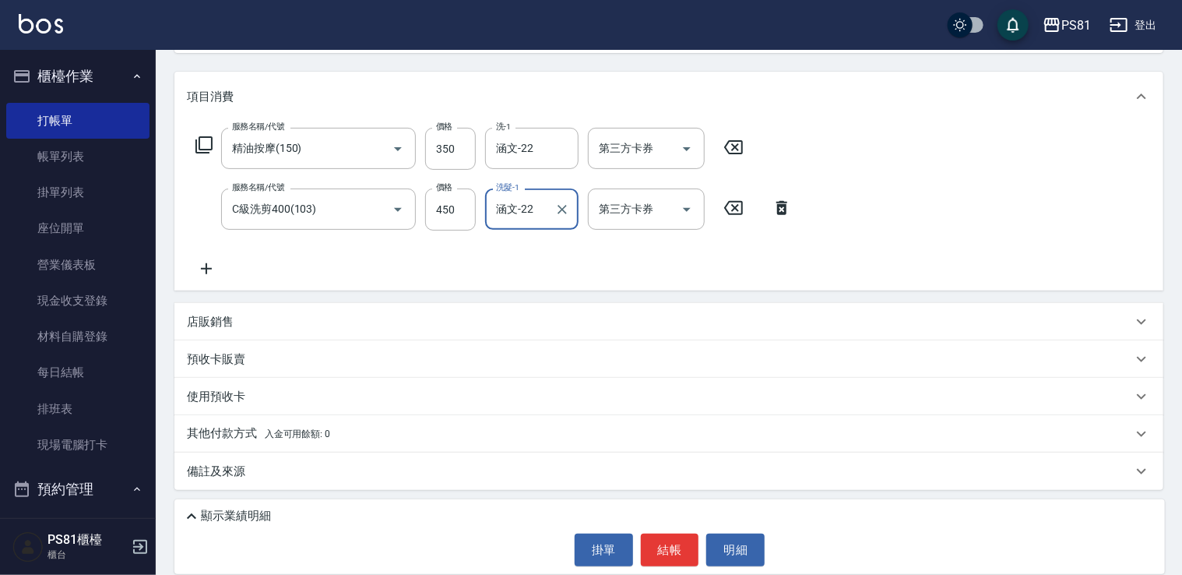
type input "涵文-22"
click at [312, 509] on div "顯示業績明細" at bounding box center [673, 516] width 983 height 19
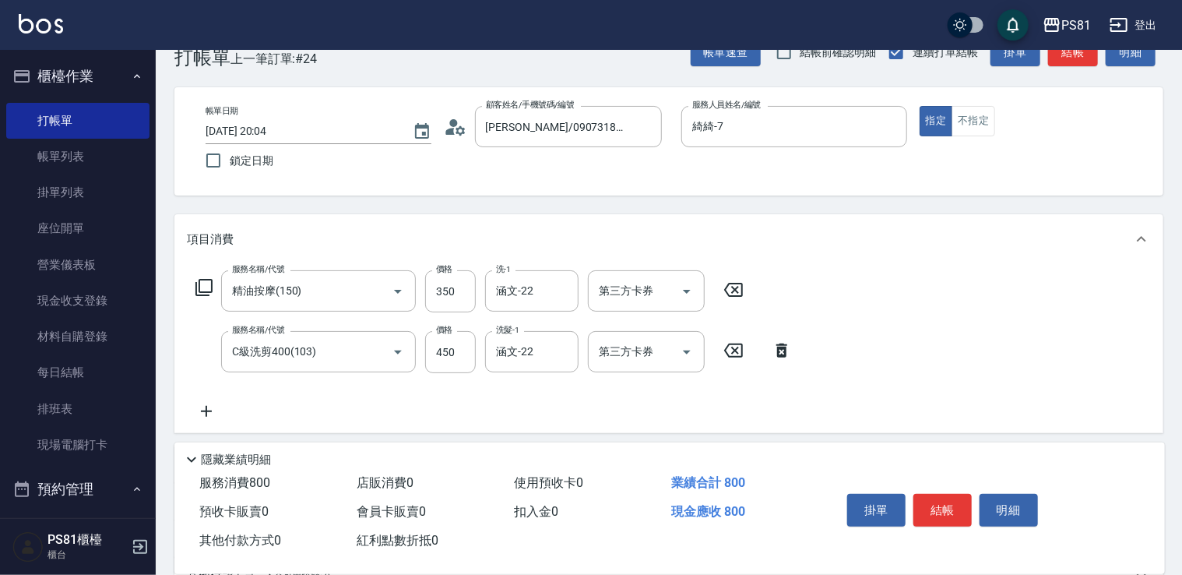
scroll to position [0, 0]
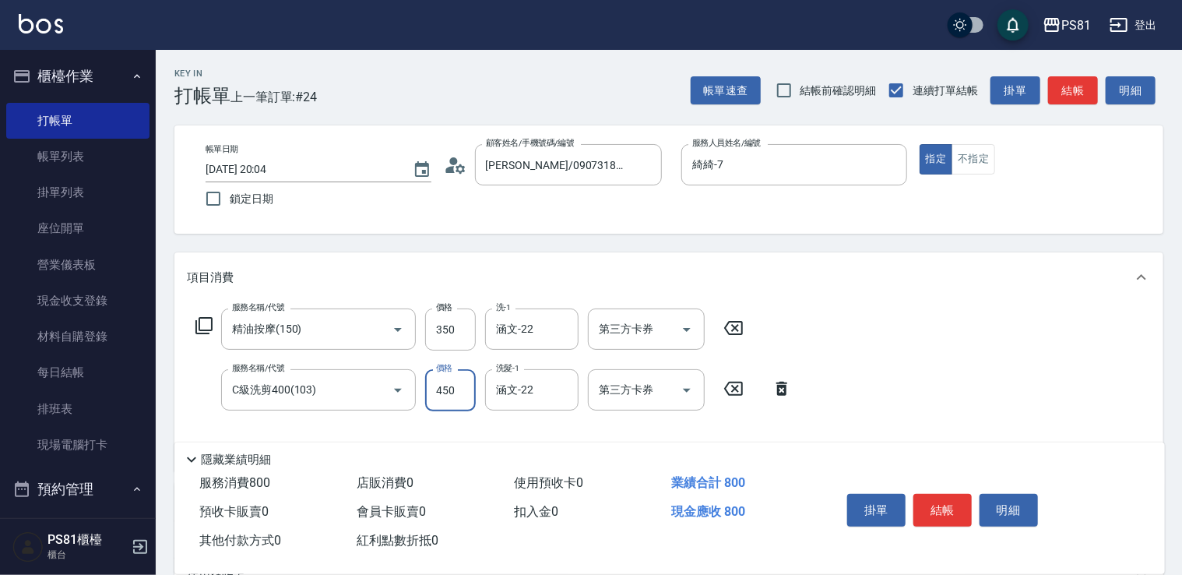
click at [459, 390] on input "450" at bounding box center [450, 390] width 51 height 42
type input "550"
click at [939, 503] on button "結帳" at bounding box center [943, 510] width 58 height 33
type input "[DATE] 20:05"
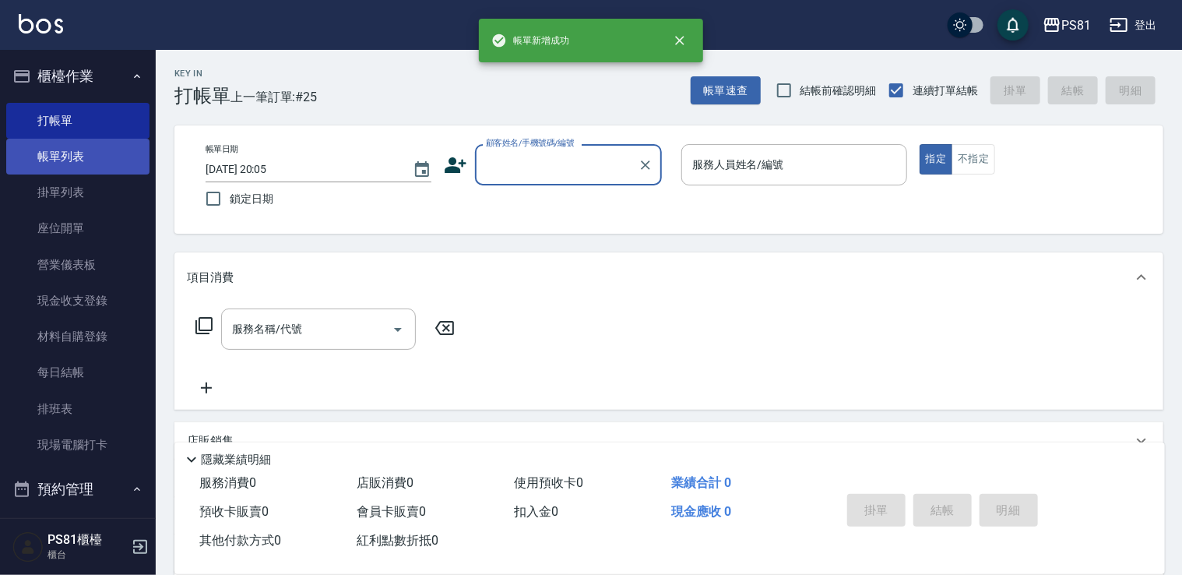
click at [90, 148] on link "帳單列表" at bounding box center [77, 157] width 143 height 36
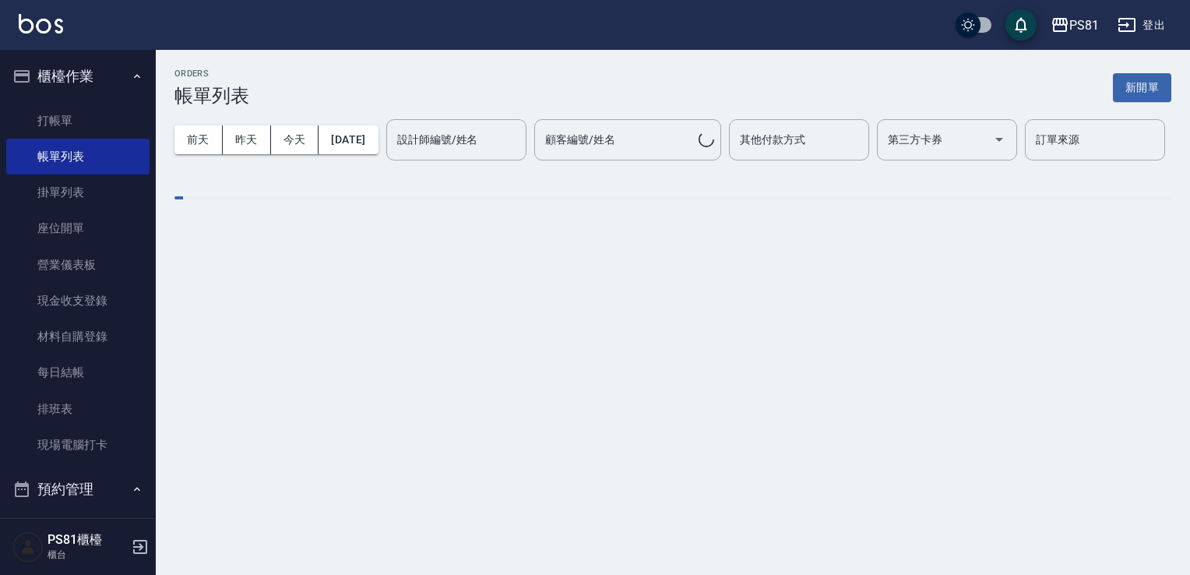
click at [386, 160] on div "設計師編號/姓名 設計師編號/姓名" at bounding box center [456, 139] width 140 height 41
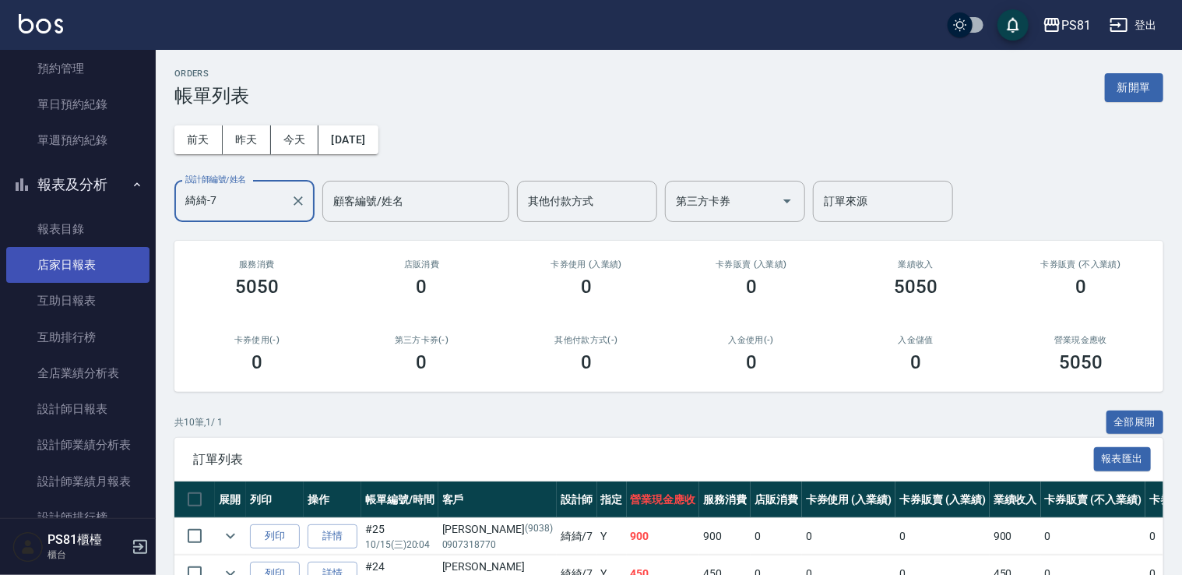
scroll to position [467, 0]
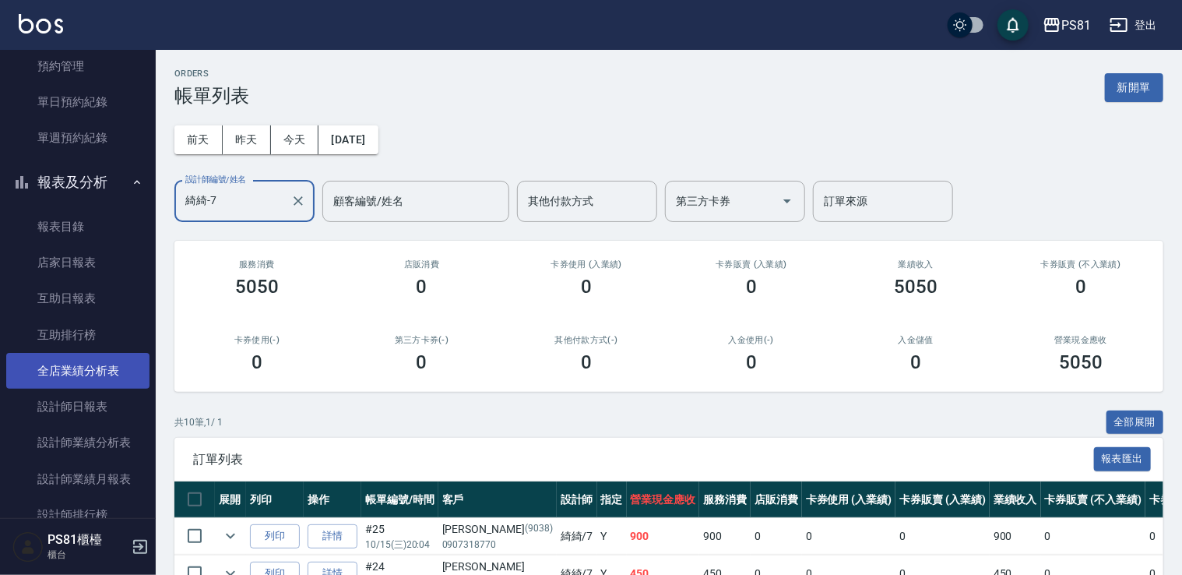
type input "綺綺-7"
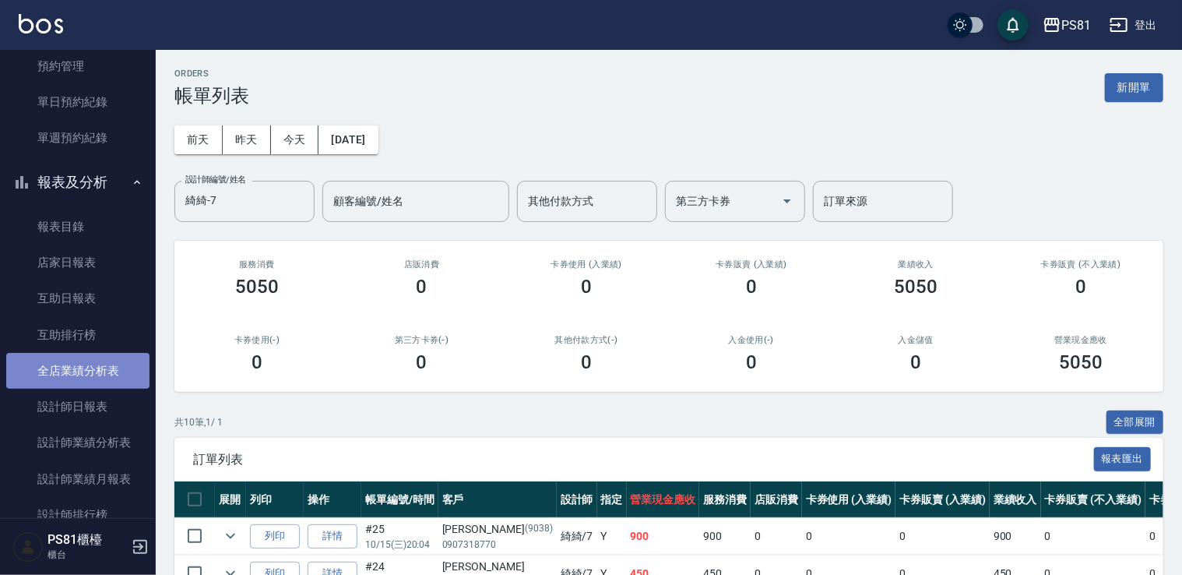
click at [110, 357] on link "全店業績分析表" at bounding box center [77, 371] width 143 height 36
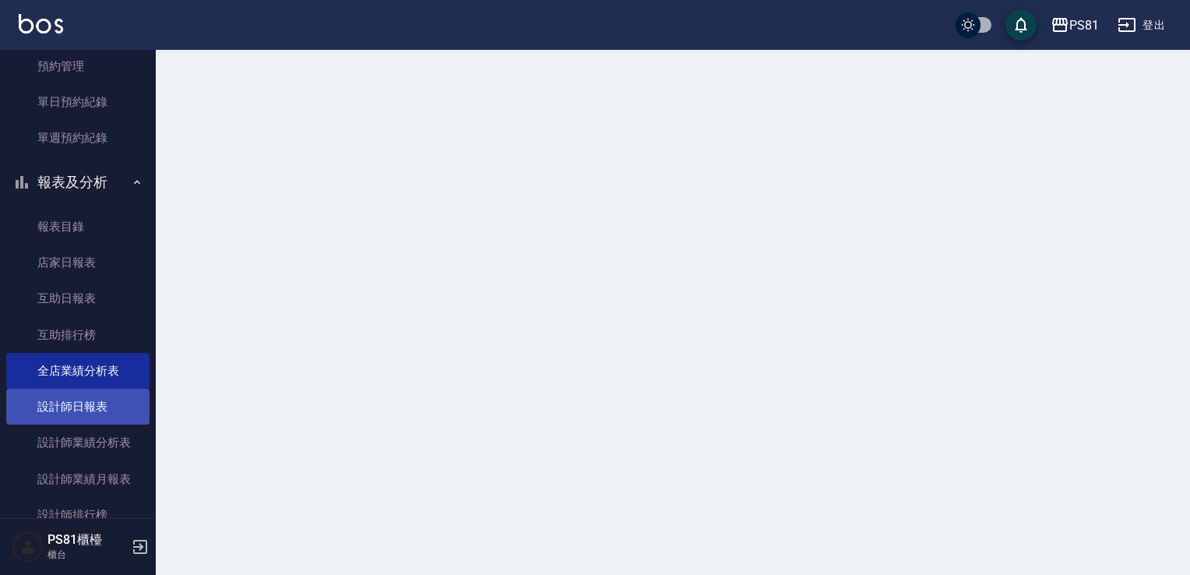
click at [116, 405] on link "設計師日報表" at bounding box center [77, 407] width 143 height 36
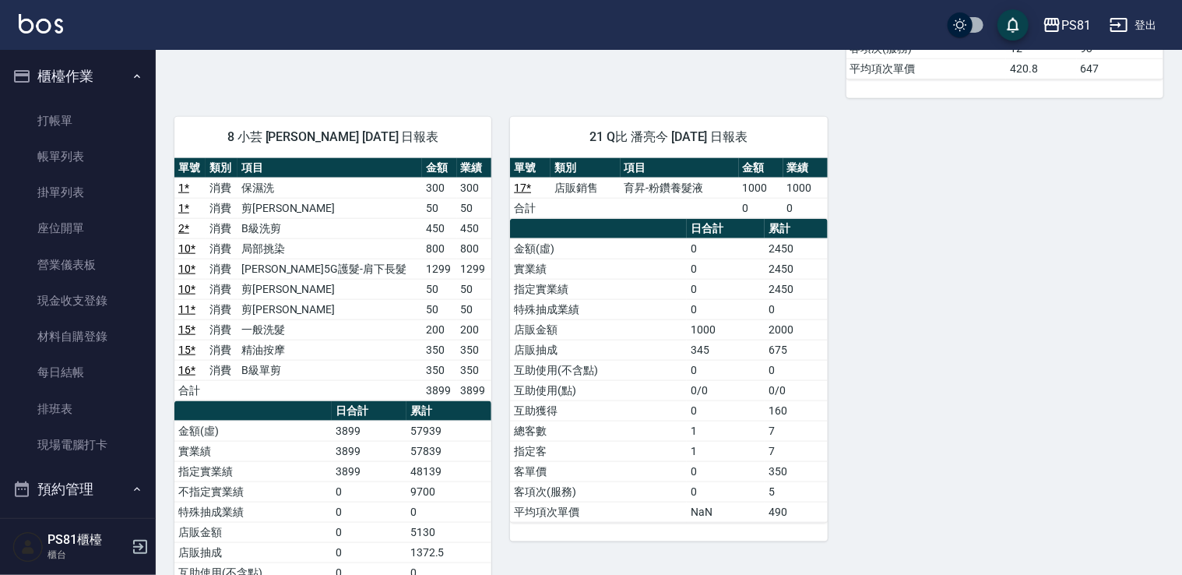
scroll to position [312, 0]
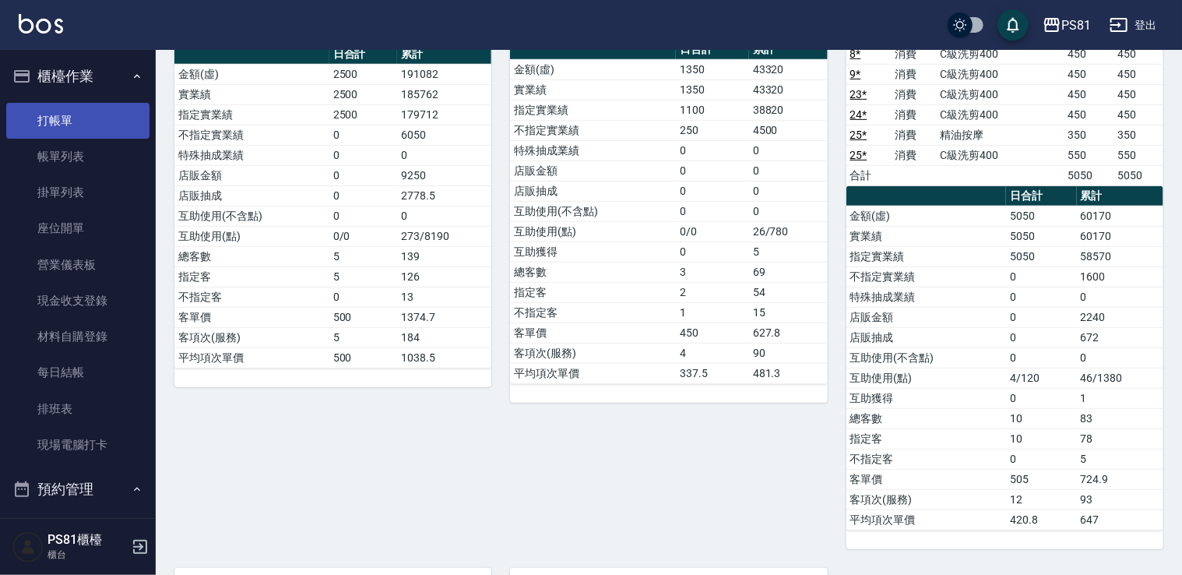
click at [76, 129] on link "打帳單" at bounding box center [77, 121] width 143 height 36
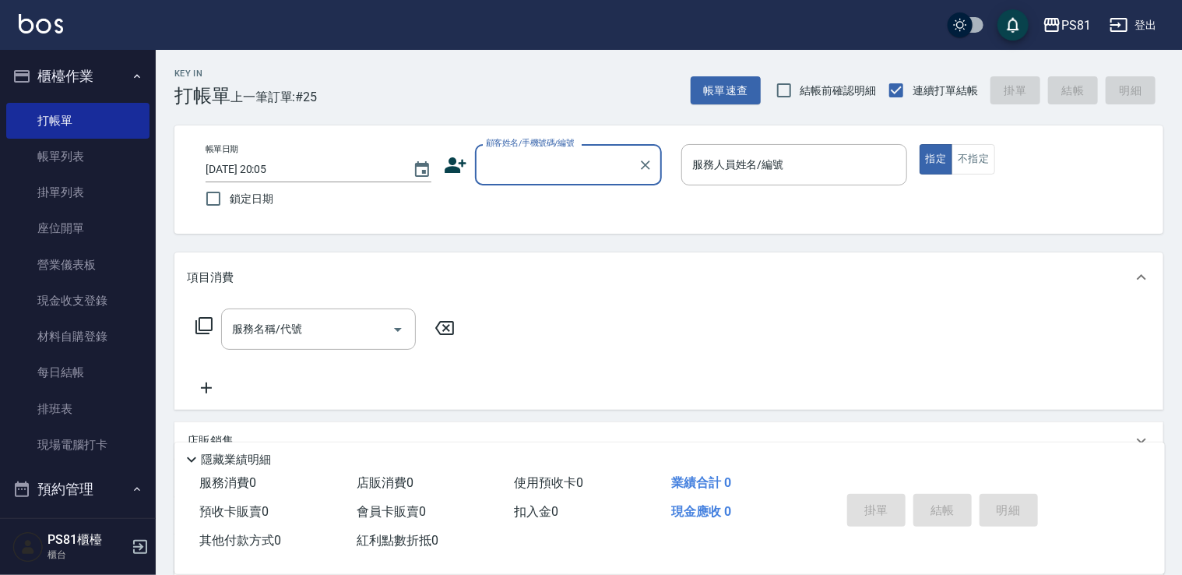
click at [449, 173] on icon at bounding box center [455, 164] width 23 height 23
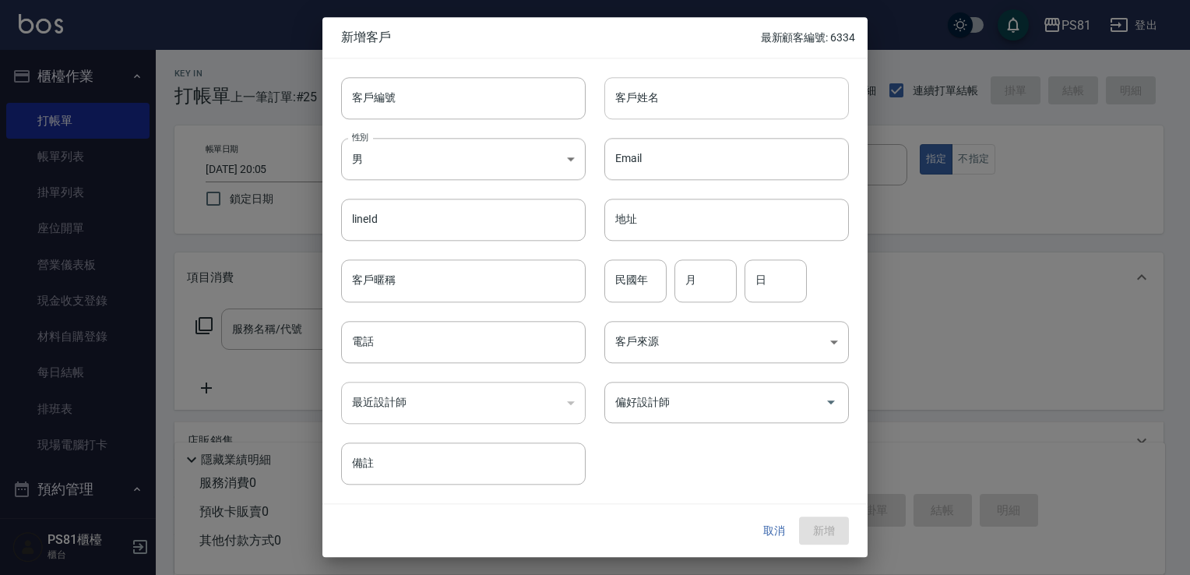
click at [724, 92] on input "客戶姓名" at bounding box center [726, 98] width 245 height 42
type input "黃蓁晏"
click at [463, 158] on body "PS81 登出 櫃檯作業 打帳單 帳單列表 掛單列表 座位開單 營業儀表板 現金收支登錄 材料自購登錄 每日結帳 排班表 現場電腦打卡 預約管理 預約管理 單…" at bounding box center [595, 378] width 1190 height 757
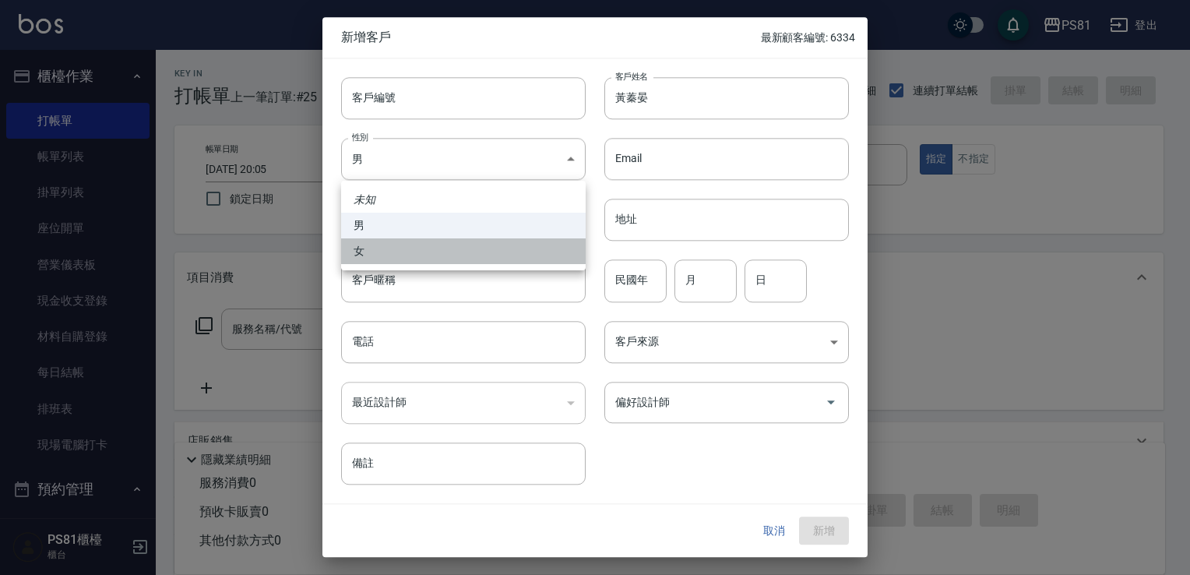
click at [427, 248] on li "女" at bounding box center [463, 251] width 245 height 26
type input "[DEMOGRAPHIC_DATA]"
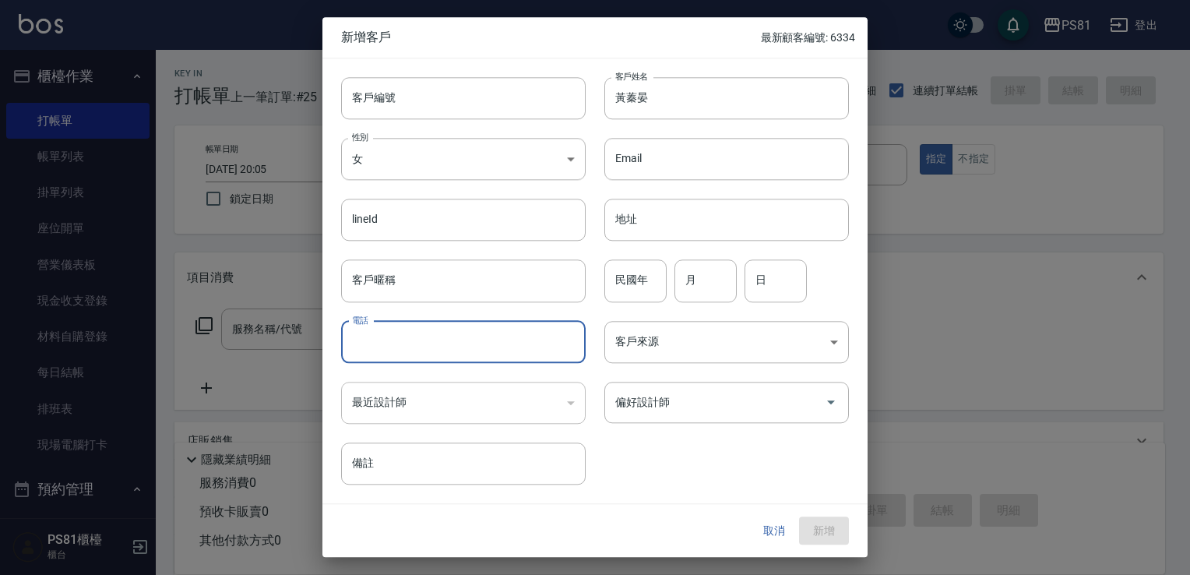
click at [410, 326] on input "電話" at bounding box center [463, 342] width 245 height 42
type input "0966623702"
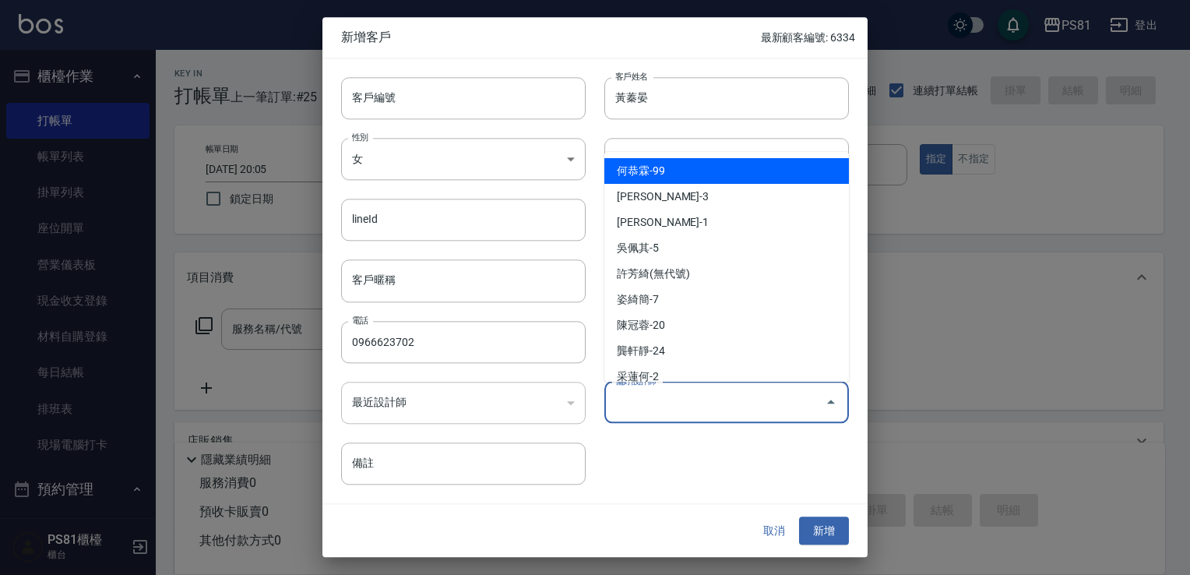
click at [645, 404] on input "偏好設計師" at bounding box center [714, 402] width 207 height 27
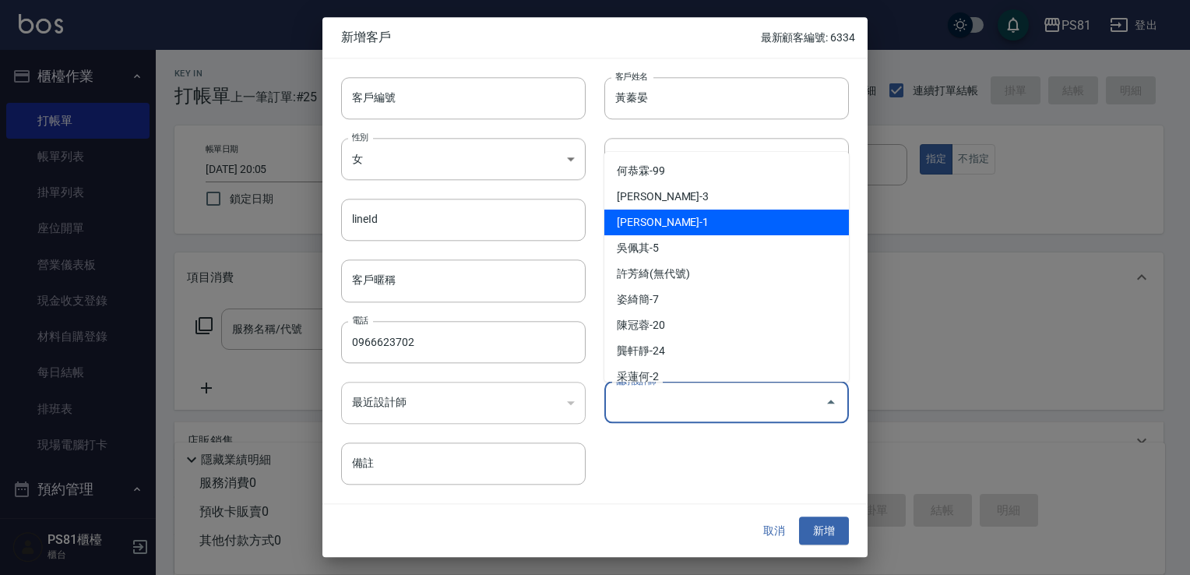
drag, startPoint x: 681, startPoint y: 217, endPoint x: 710, endPoint y: 322, distance: 109.2
click at [681, 217] on li "[PERSON_NAME]-1" at bounding box center [726, 223] width 245 height 26
type input "[PERSON_NAME]"
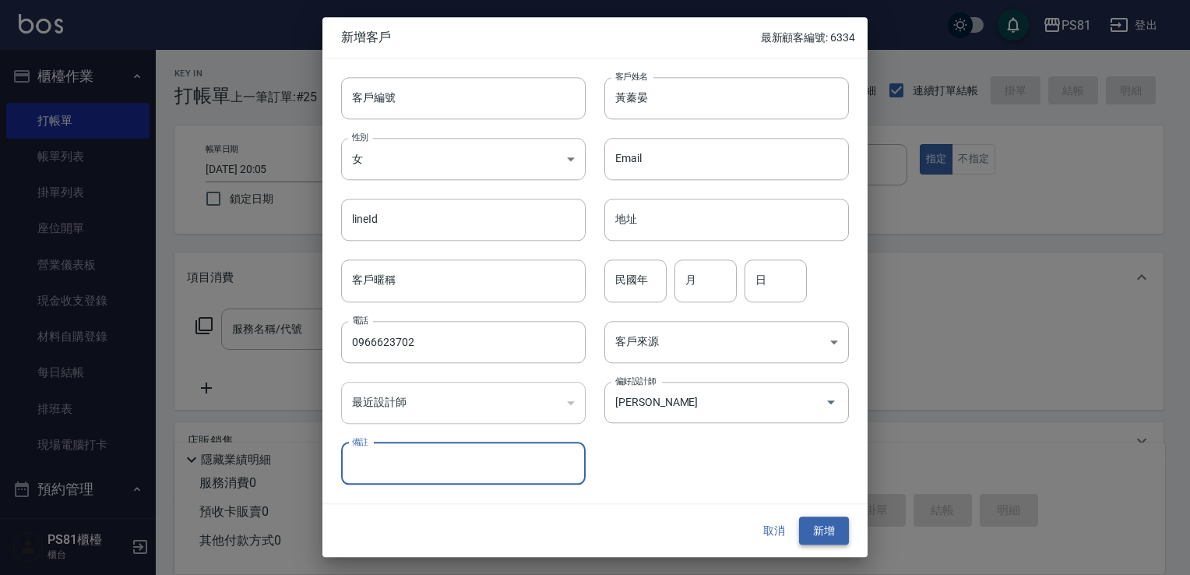
click at [828, 522] on button "新增" at bounding box center [824, 530] width 50 height 29
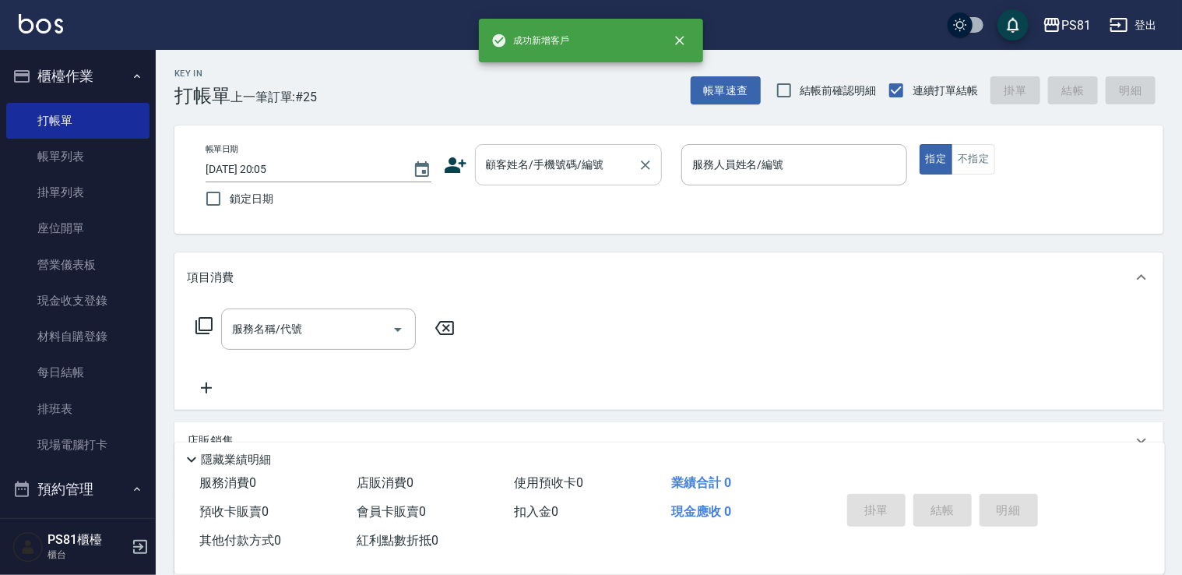
click at [563, 164] on input "顧客姓名/手機號碼/編號" at bounding box center [557, 164] width 150 height 27
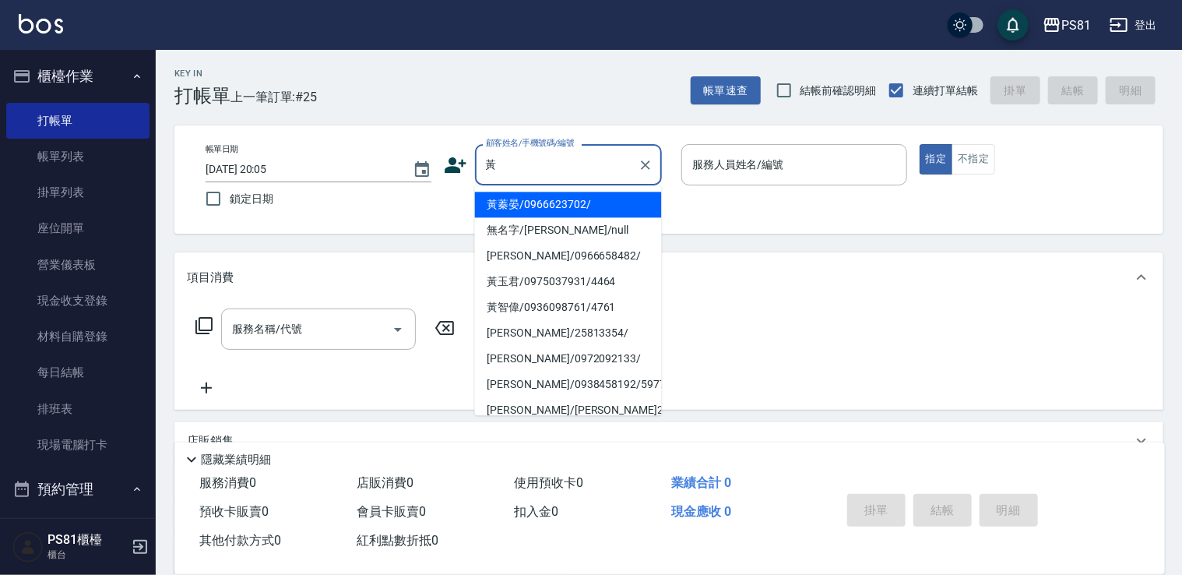
click at [560, 192] on li "黃蓁晏/0966623702/" at bounding box center [568, 205] width 187 height 26
type input "黃蓁晏/0966623702/"
type input "[PERSON_NAME]-1"
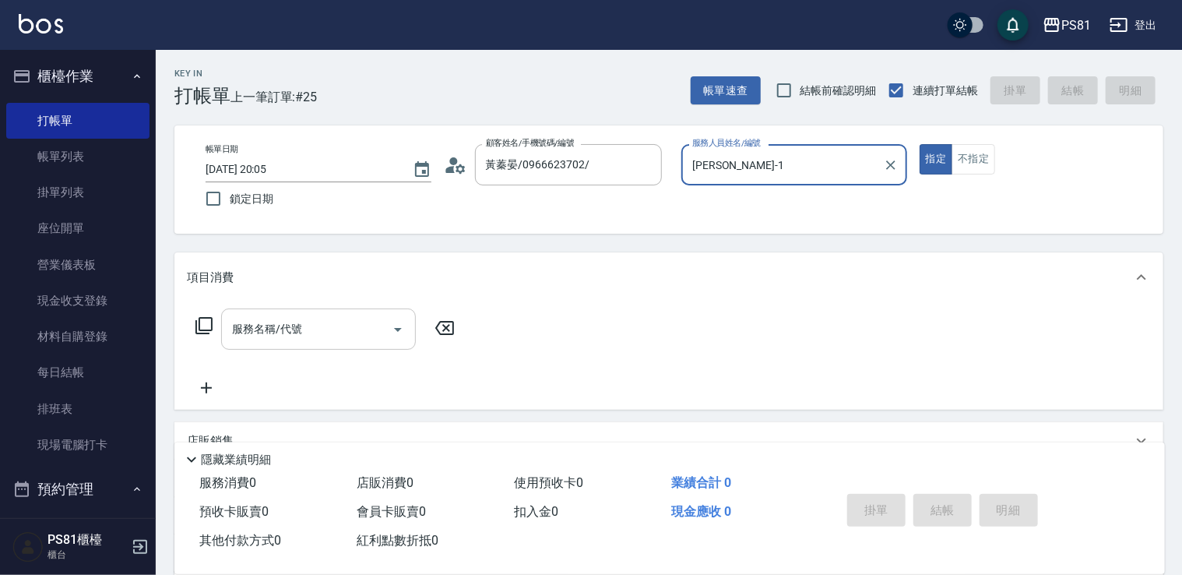
drag, startPoint x: 365, startPoint y: 331, endPoint x: 380, endPoint y: 333, distance: 15.7
click at [366, 330] on input "服務名稱/代號" at bounding box center [306, 328] width 157 height 27
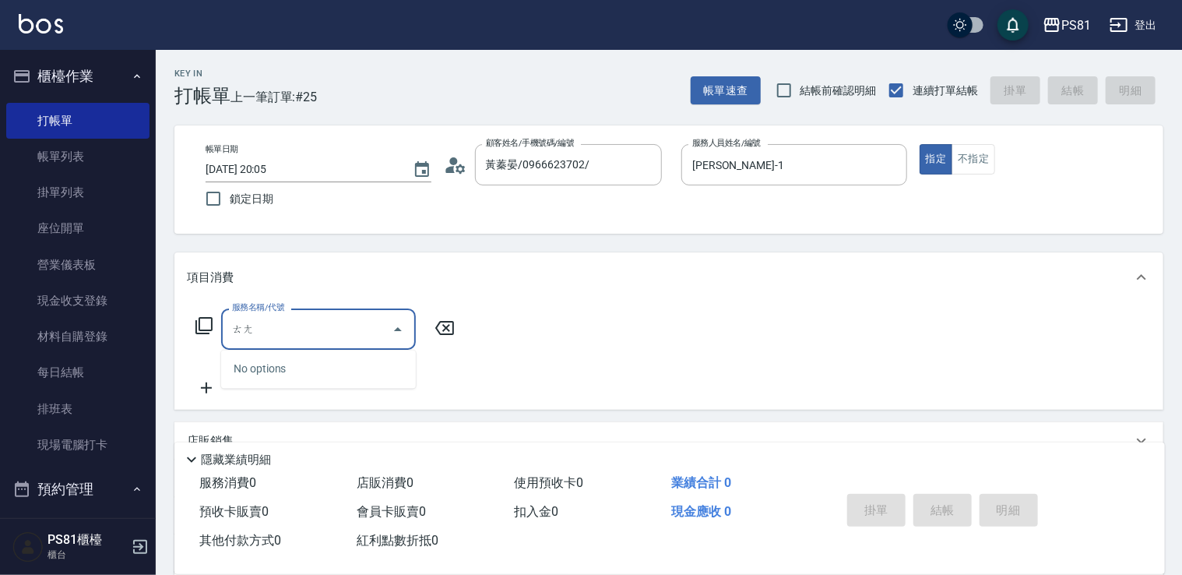
type input "燙"
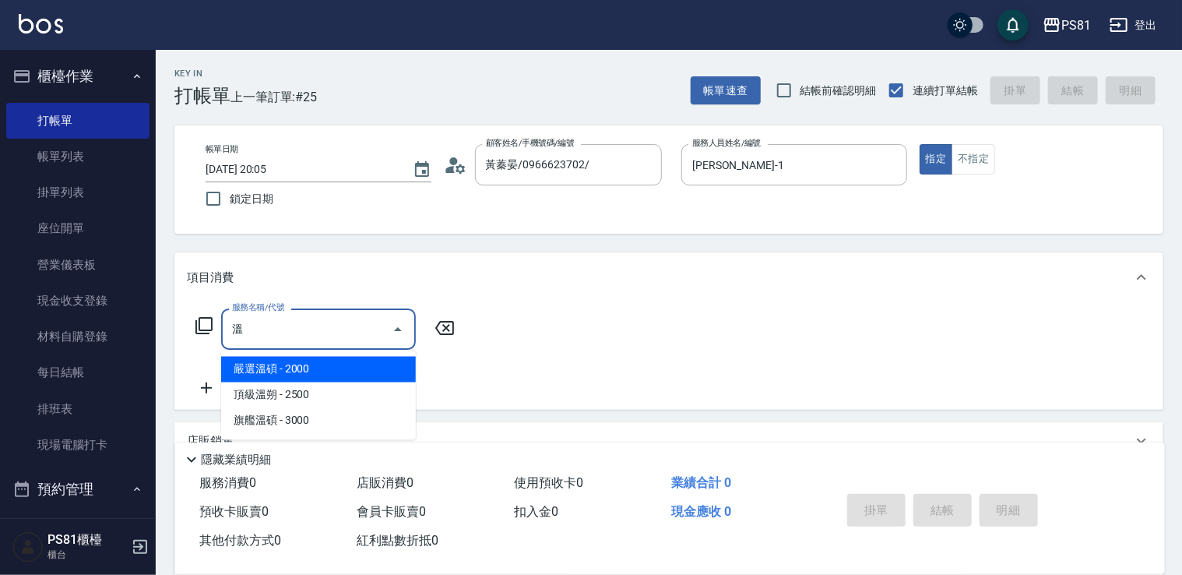
click at [299, 415] on span "旗艦溫碩 - 3000" at bounding box center [318, 421] width 195 height 26
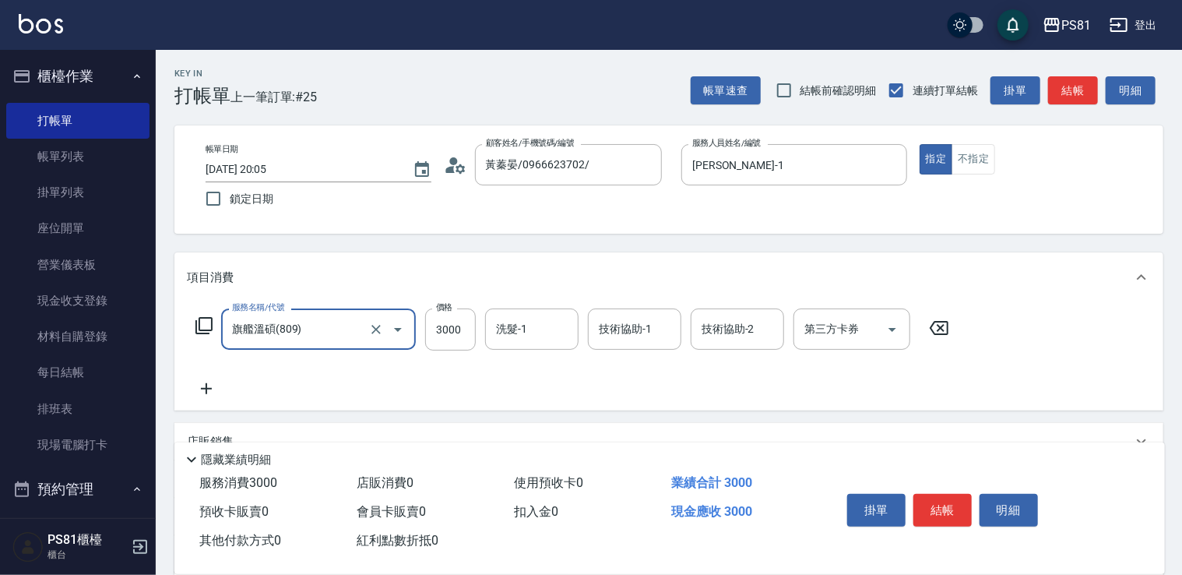
type input "旗艦溫碩(809)"
drag, startPoint x: 203, startPoint y: 385, endPoint x: 710, endPoint y: 437, distance: 509.7
click at [210, 388] on icon at bounding box center [206, 388] width 39 height 19
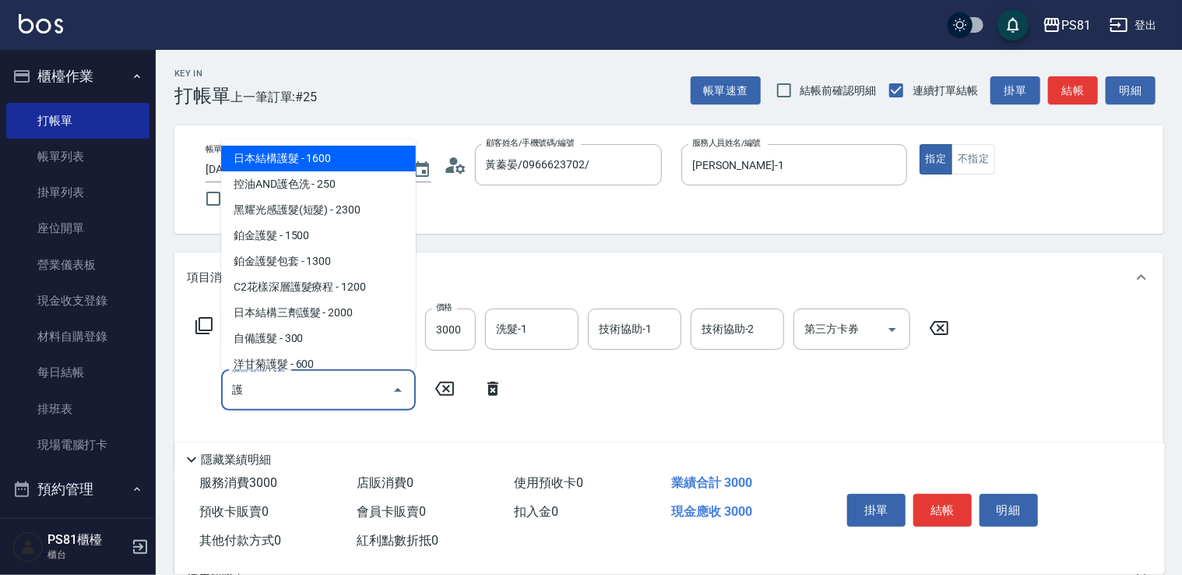
click at [333, 164] on span "日本結構護髮 - 1600" at bounding box center [318, 159] width 195 height 26
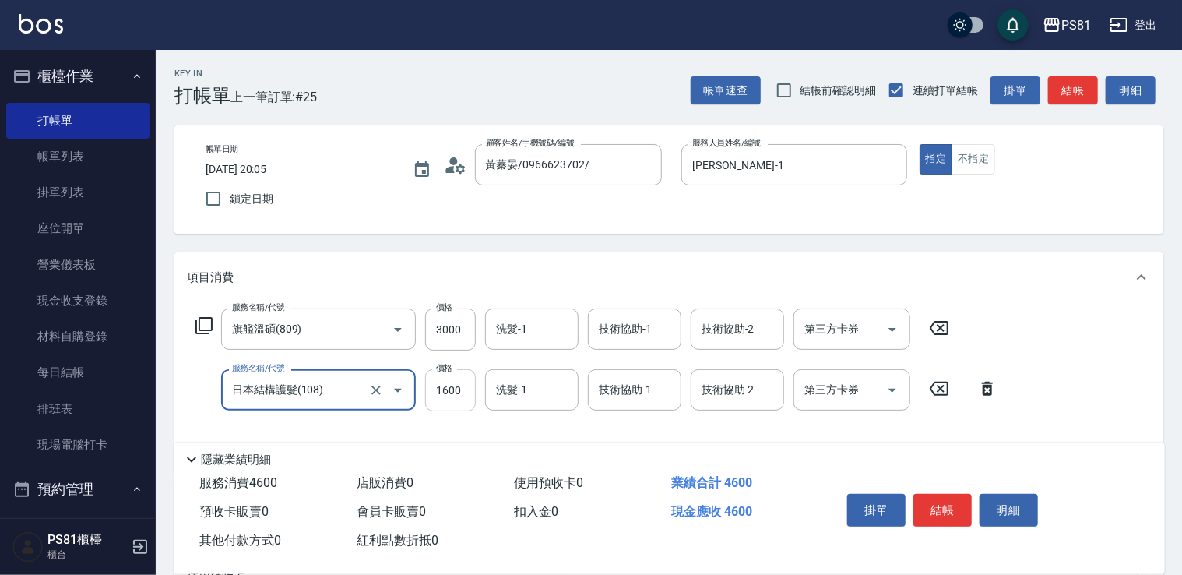
type input "日本結構護髮(108)"
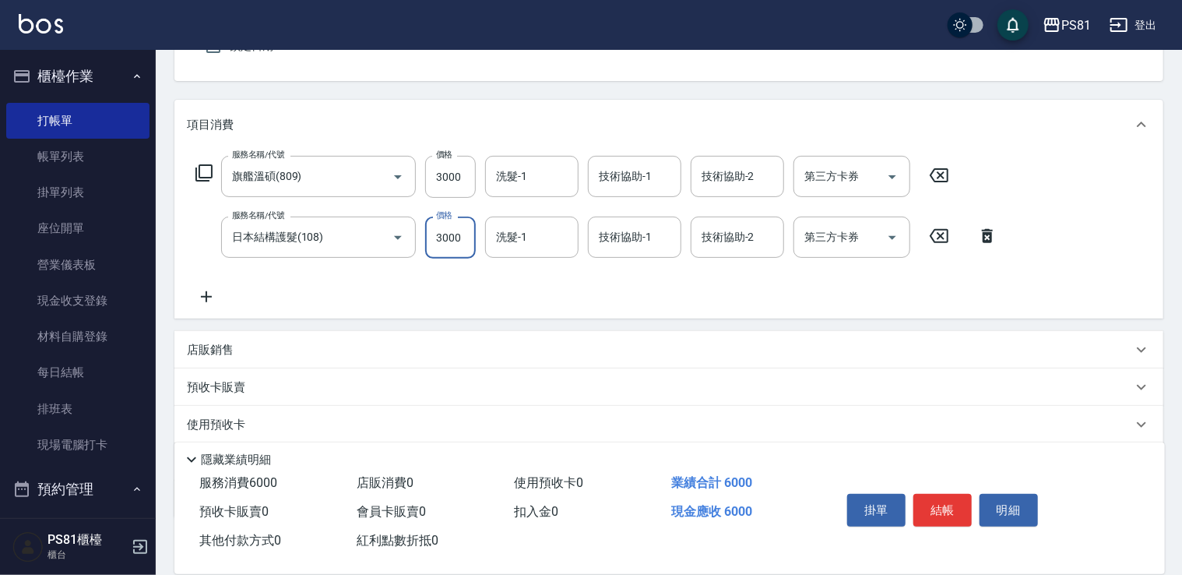
scroll to position [156, 0]
type input "3000"
click at [215, 350] on p "店販銷售" at bounding box center [210, 347] width 47 height 16
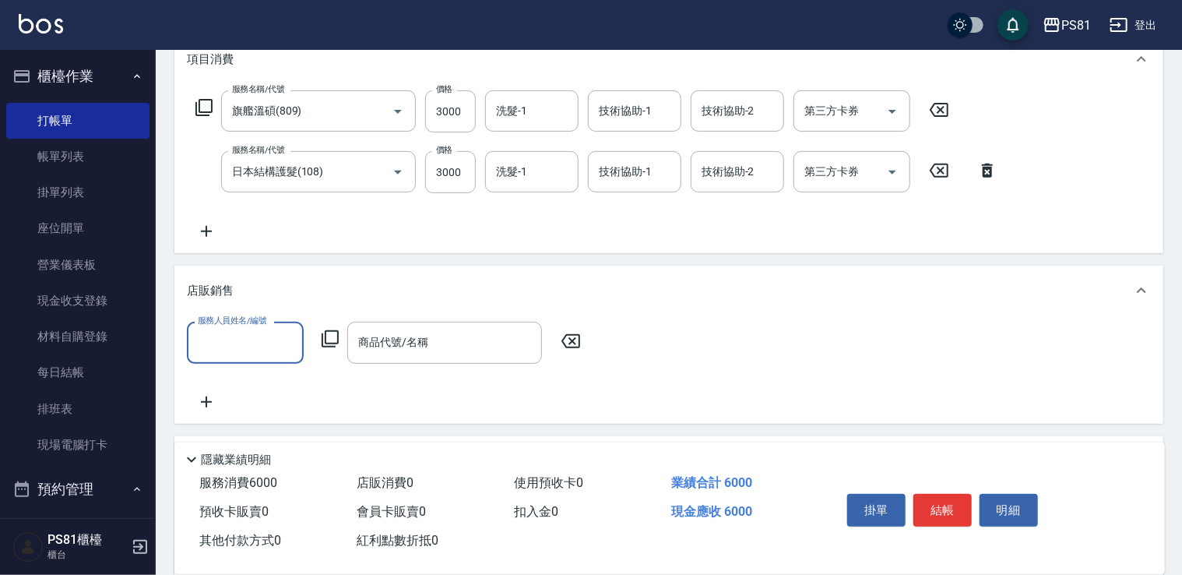
scroll to position [312, 0]
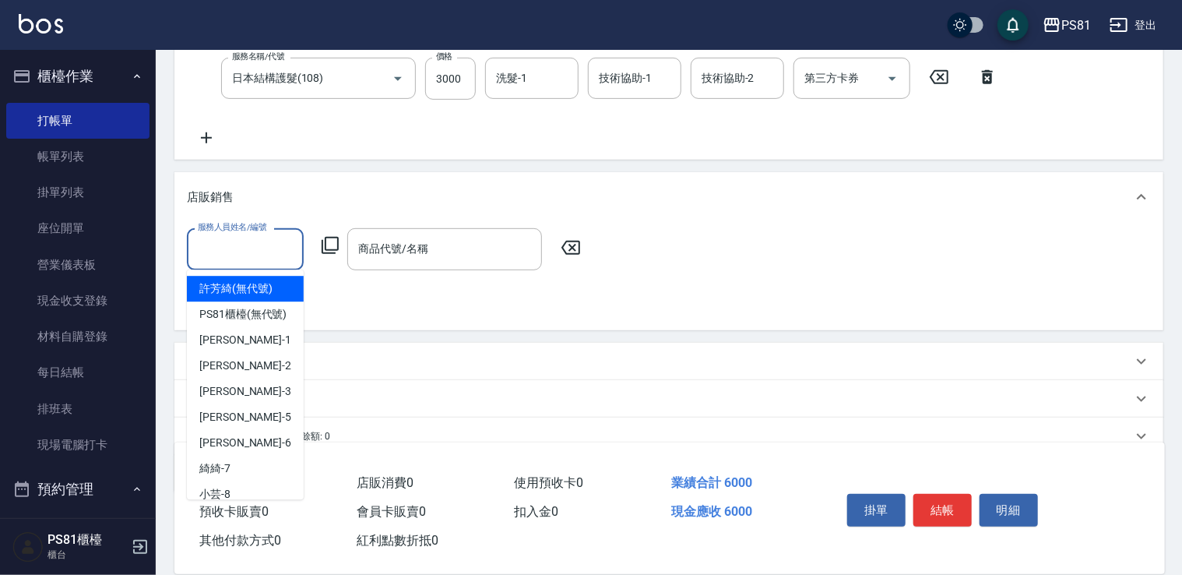
click at [262, 254] on input "服務人員姓名/編號" at bounding box center [245, 248] width 103 height 27
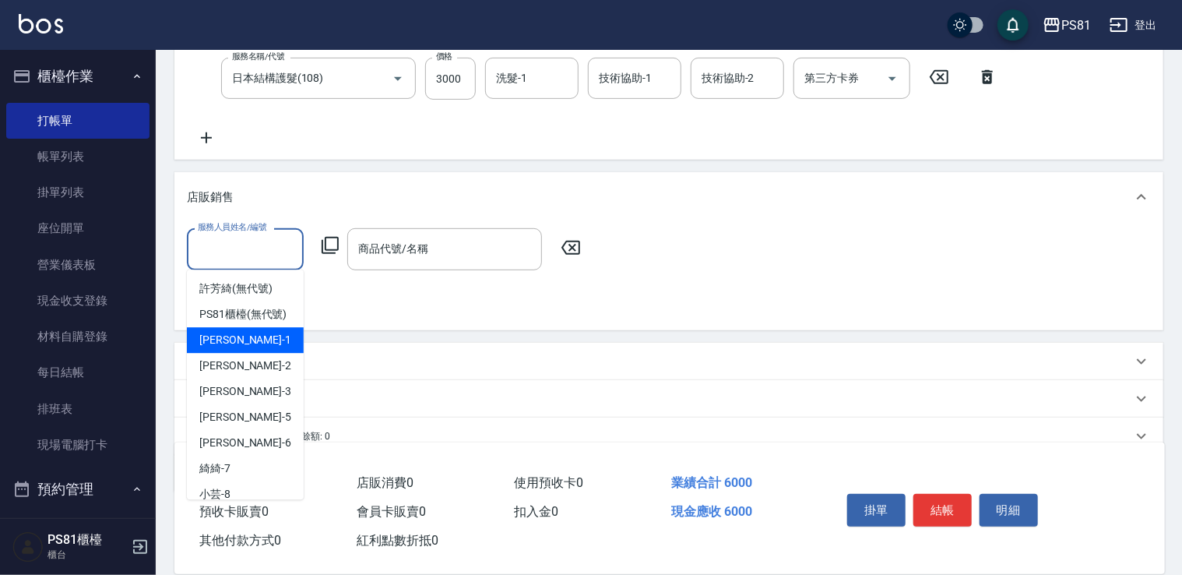
click at [237, 353] on div "[PERSON_NAME] -1" at bounding box center [245, 340] width 117 height 26
type input "[PERSON_NAME]-1"
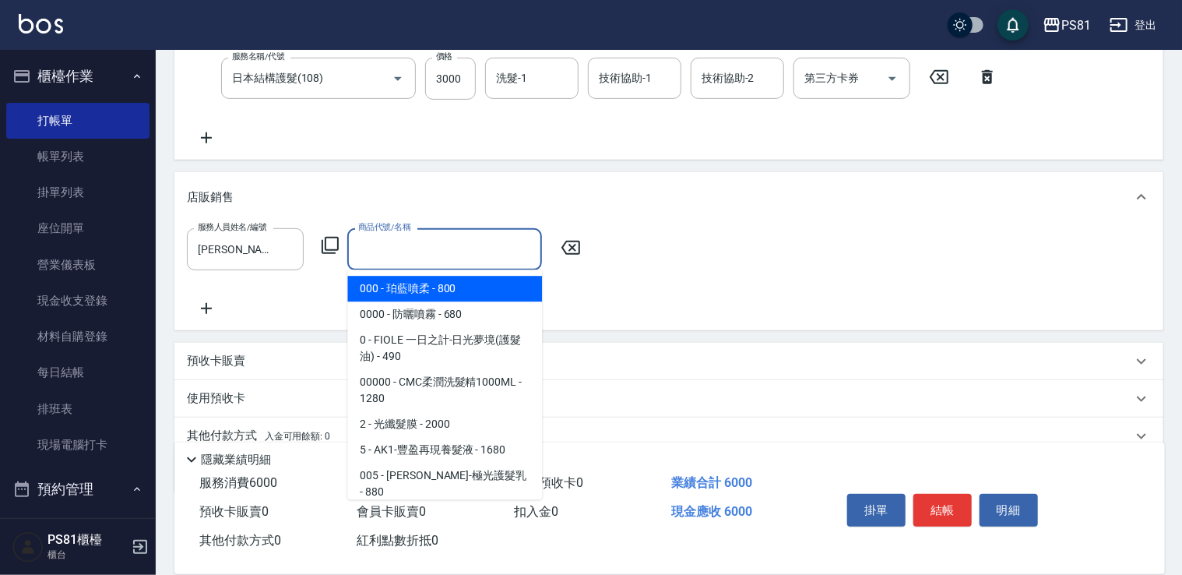
click at [410, 255] on input "商品代號/名稱" at bounding box center [444, 248] width 181 height 27
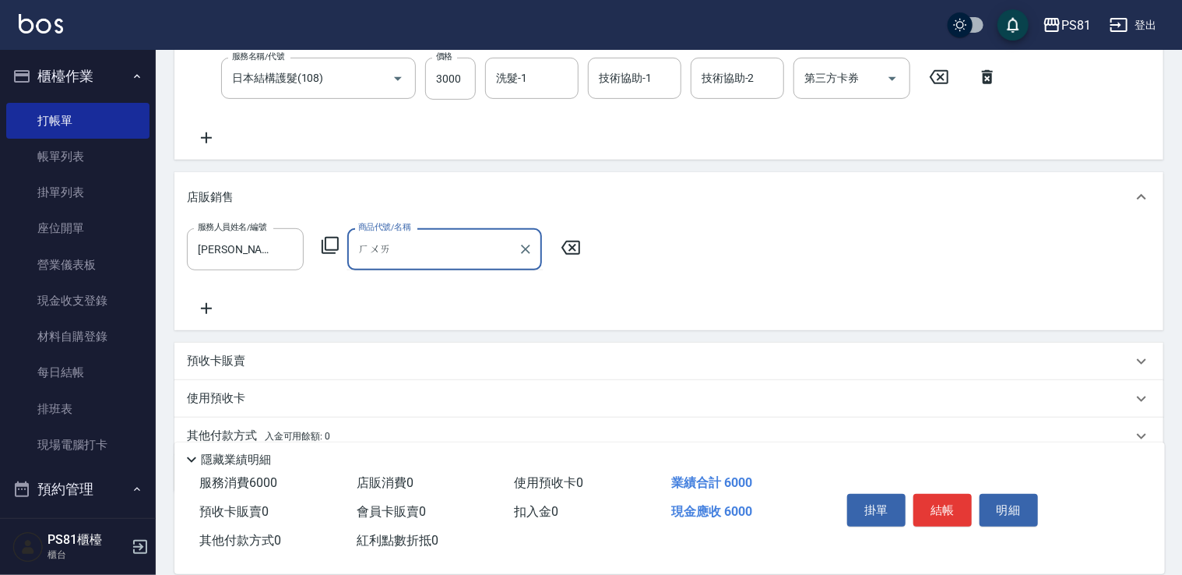
type input "懷"
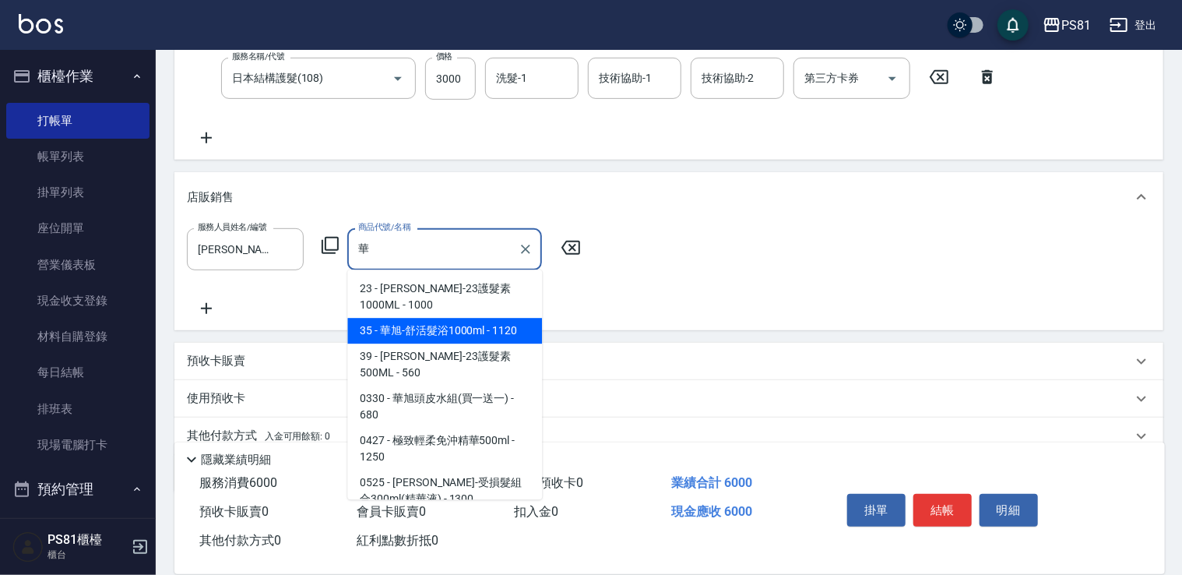
click at [475, 319] on span "35 - 華旭-舒活髮浴1000ml - 1120" at bounding box center [444, 331] width 195 height 26
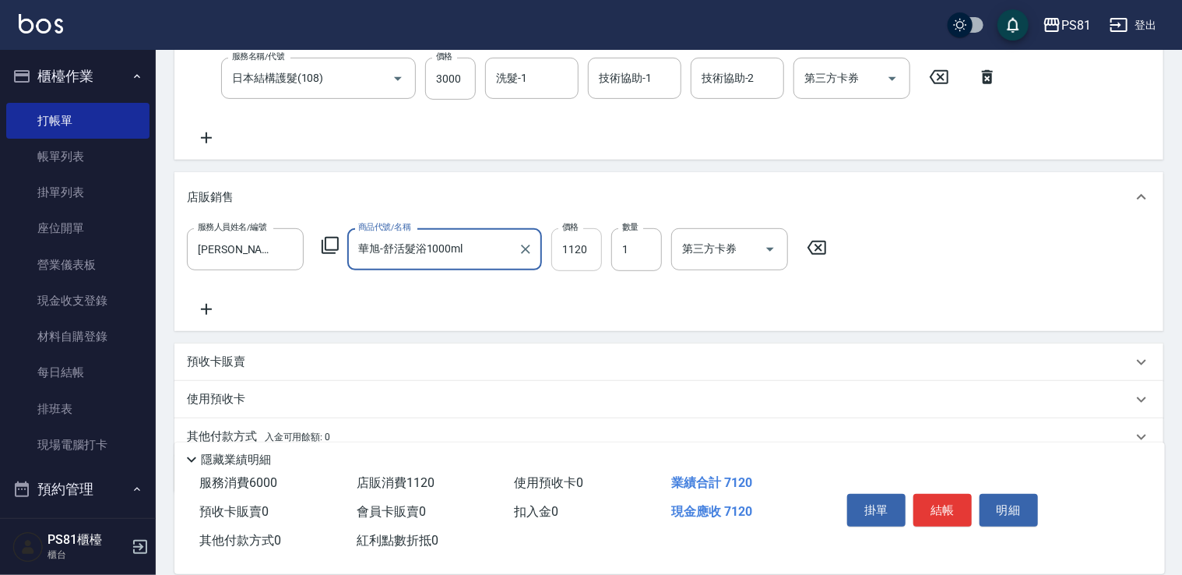
type input "華旭-舒活髮浴1000ml"
click at [595, 249] on input "1120" at bounding box center [576, 249] width 51 height 42
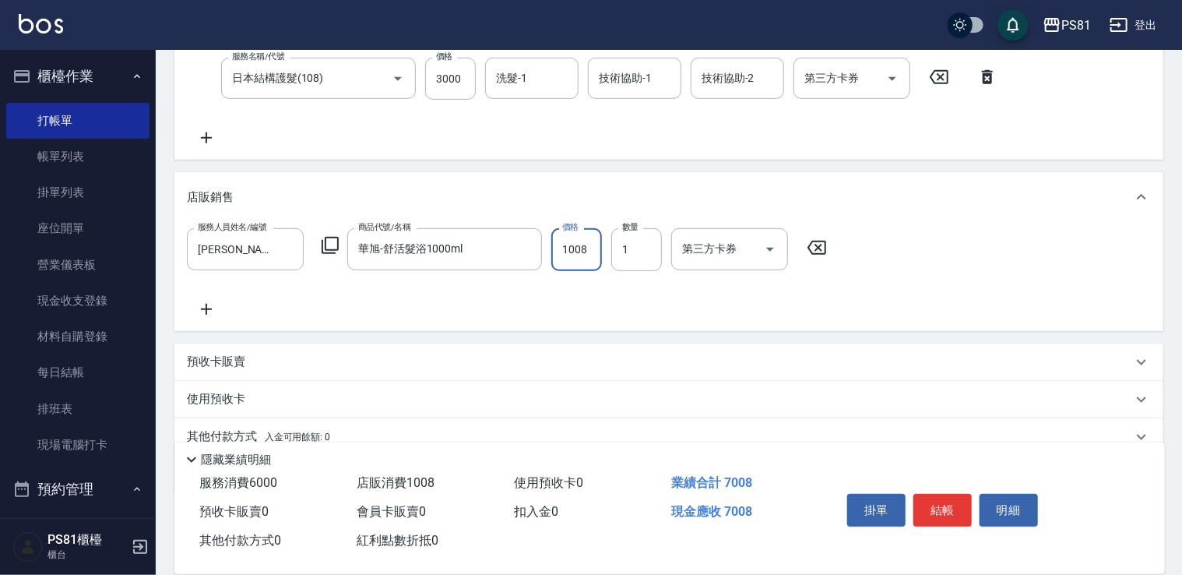
type input "1008"
click at [209, 310] on icon at bounding box center [206, 309] width 39 height 19
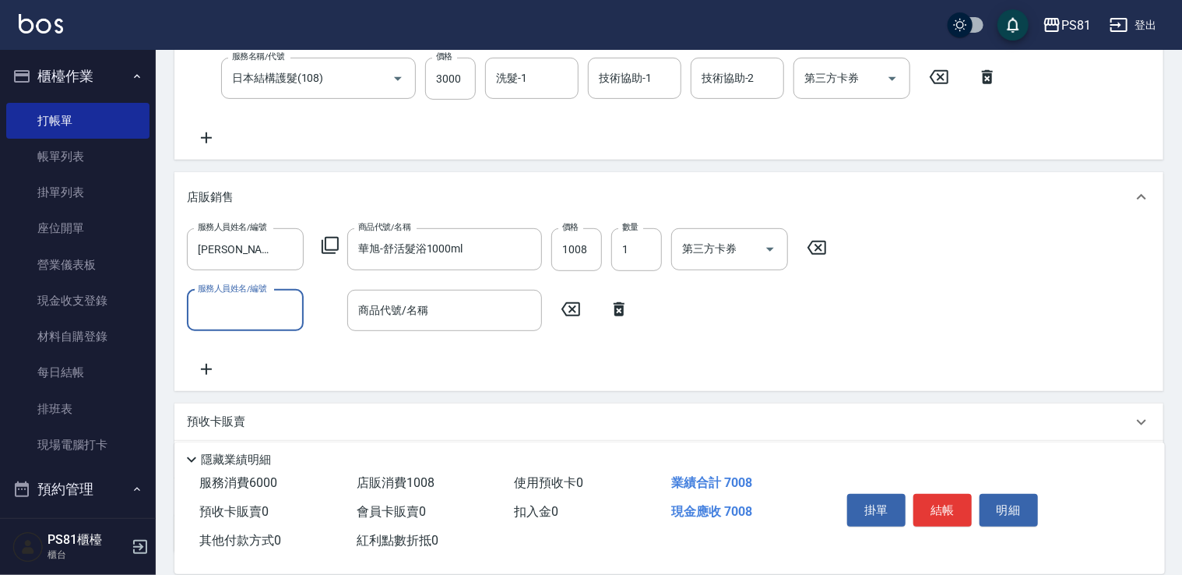
click at [247, 318] on input "服務人員姓名/編號" at bounding box center [245, 310] width 103 height 27
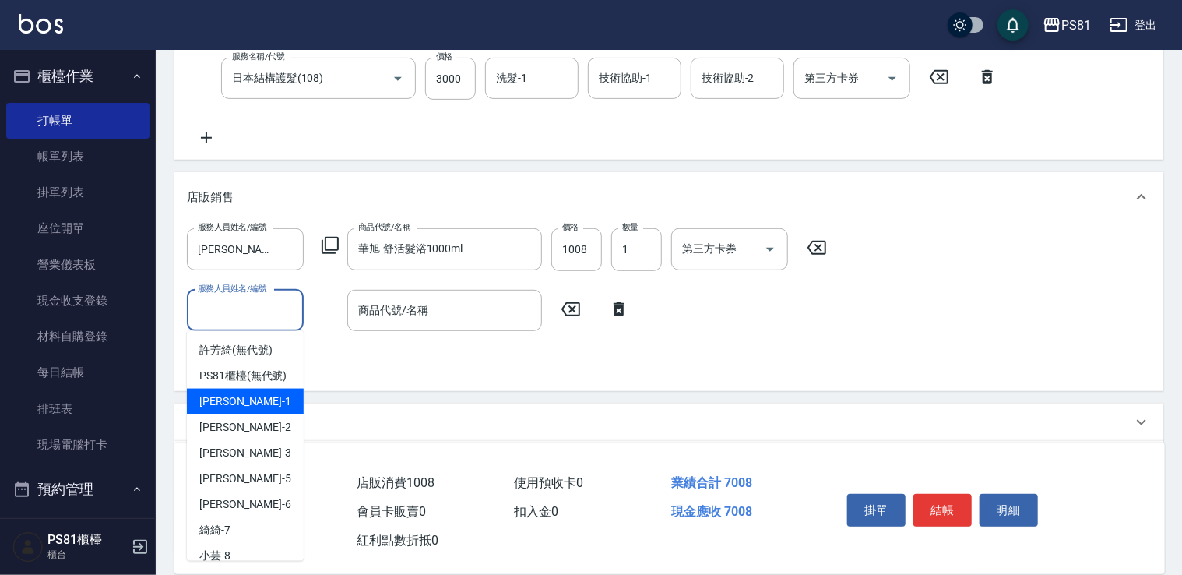
click at [235, 414] on div "[PERSON_NAME] -1" at bounding box center [245, 402] width 117 height 26
type input "[PERSON_NAME]-1"
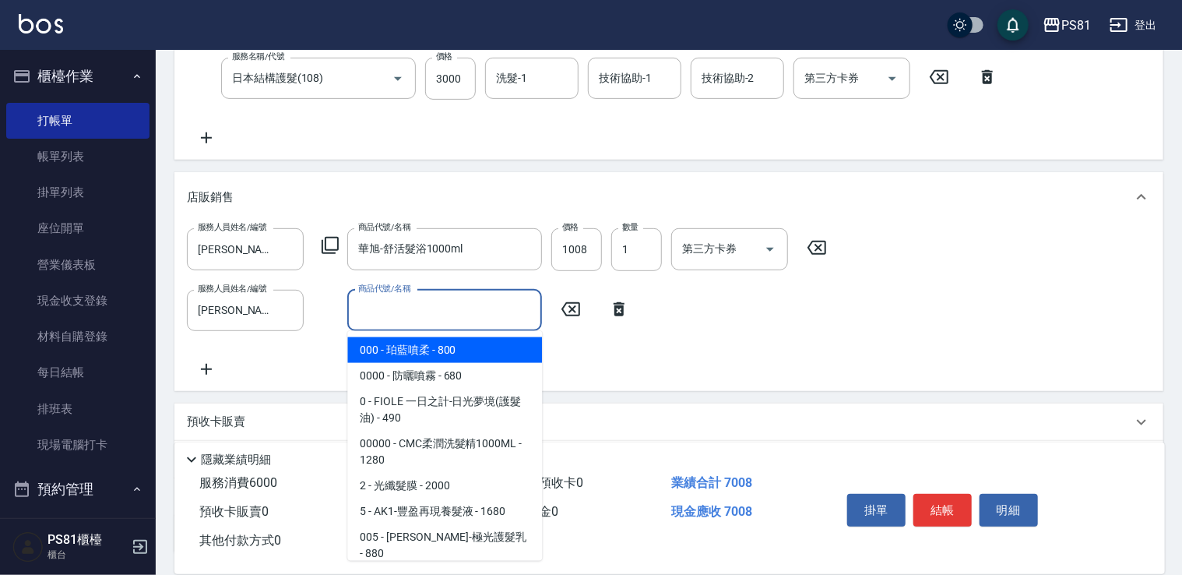
drag, startPoint x: 470, startPoint y: 309, endPoint x: 1189, endPoint y: 402, distance: 724.8
click at [474, 312] on input "商品代號/名稱" at bounding box center [444, 310] width 181 height 27
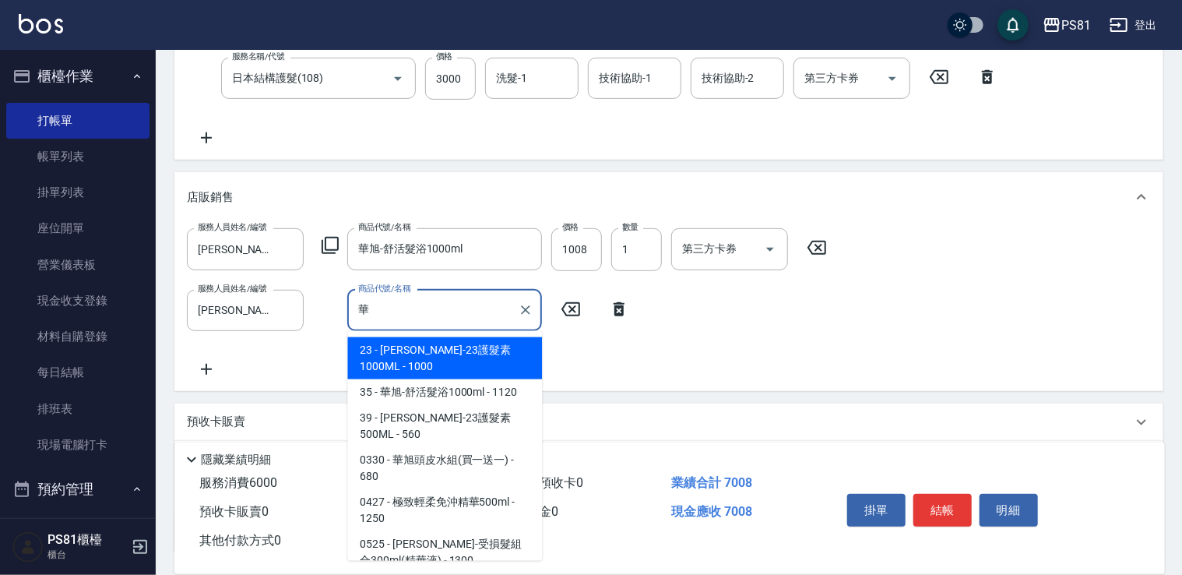
click at [474, 349] on span "23 - [PERSON_NAME]-23護髮素1000ML - 1000" at bounding box center [444, 358] width 195 height 42
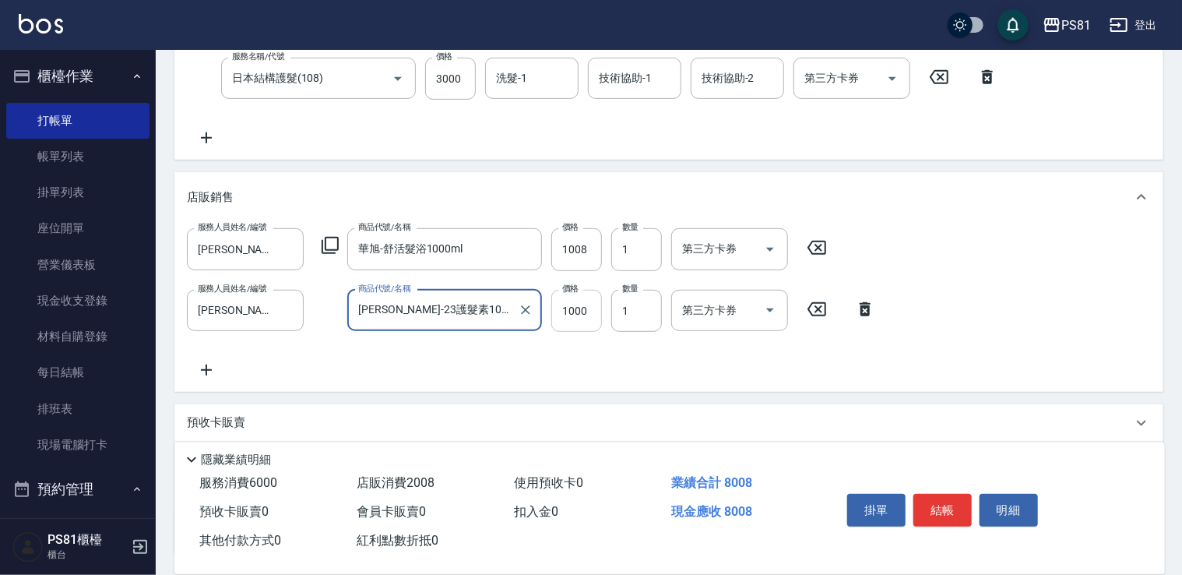
type input "[PERSON_NAME]-23護髮素1000ML"
click at [585, 317] on input "1000" at bounding box center [576, 311] width 51 height 42
type input "900"
click at [203, 371] on icon at bounding box center [206, 370] width 39 height 19
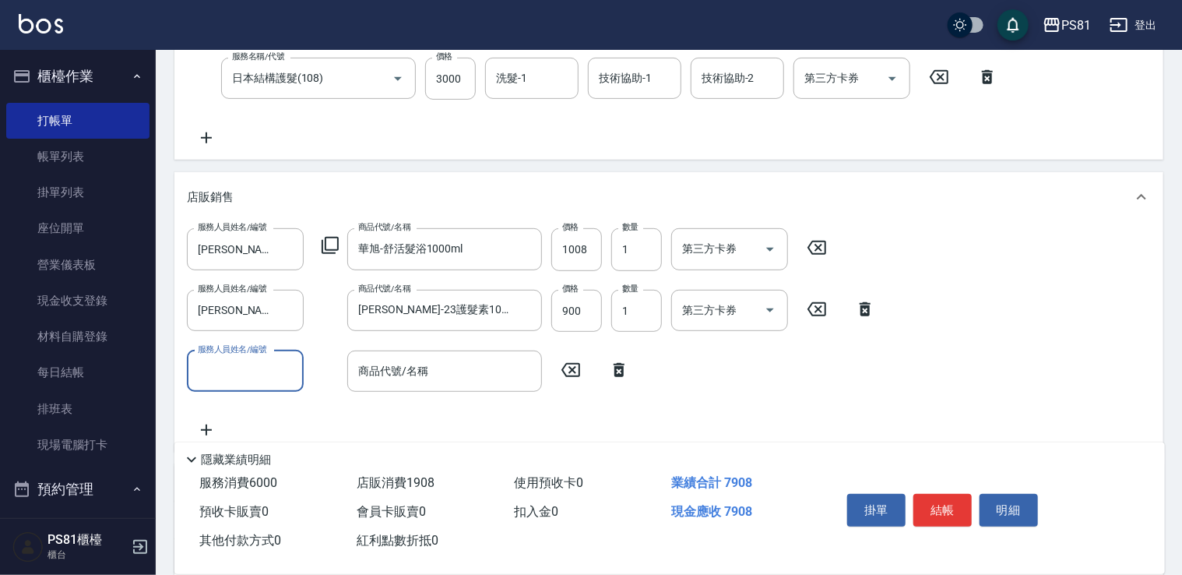
click at [240, 377] on input "服務人員姓名/編號" at bounding box center [245, 370] width 103 height 27
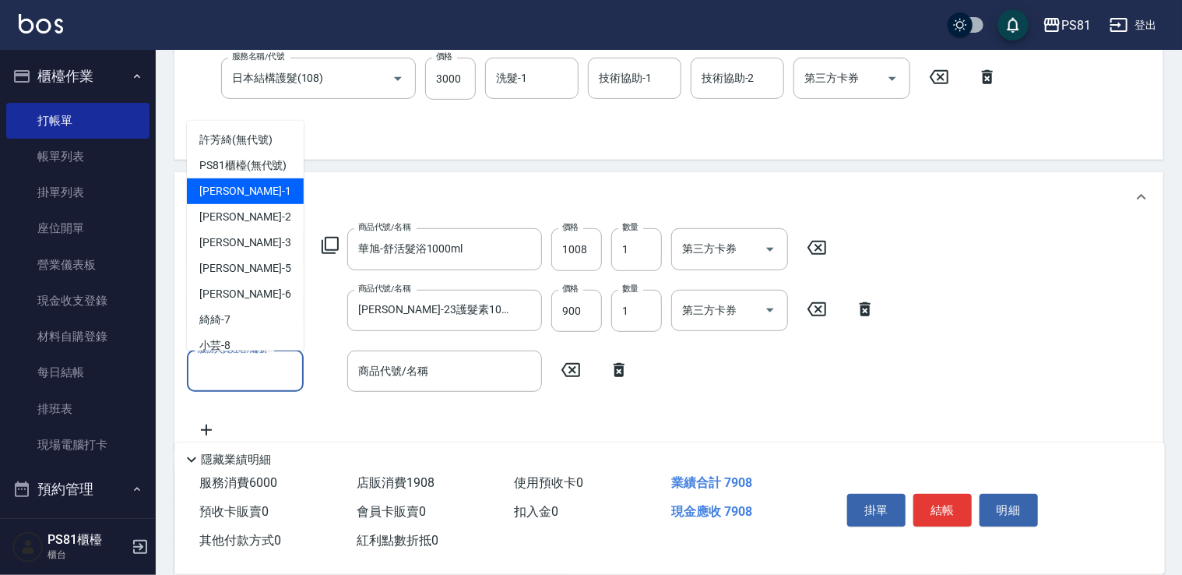
click at [255, 204] on div "[PERSON_NAME] -1" at bounding box center [245, 191] width 117 height 26
type input "[PERSON_NAME]-1"
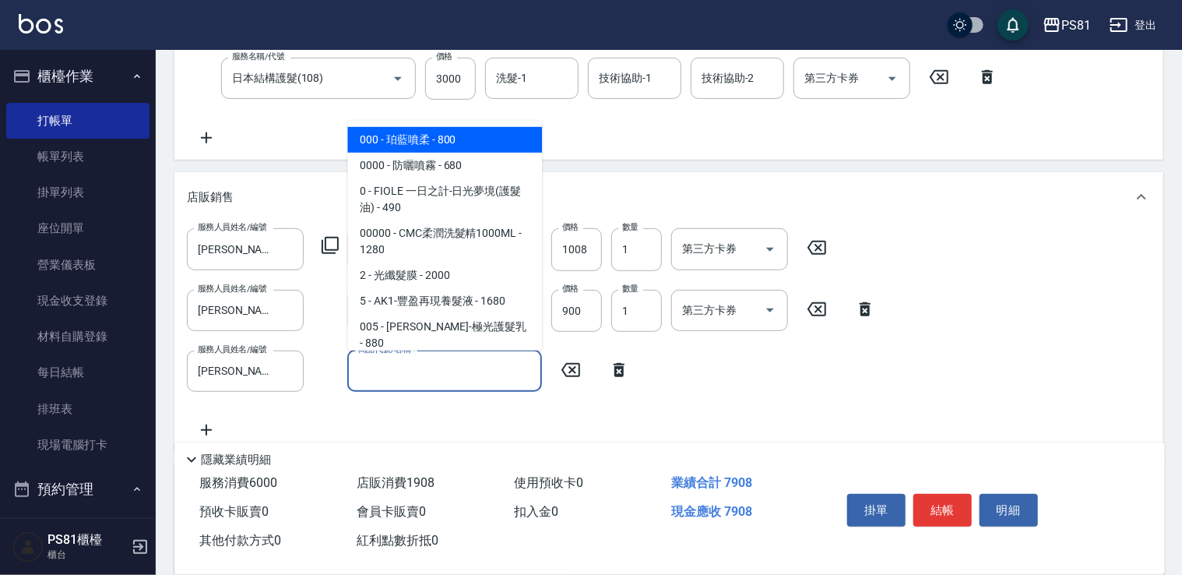
drag, startPoint x: 417, startPoint y: 368, endPoint x: 1170, endPoint y: 562, distance: 777.5
click at [417, 371] on input "商品代號/名稱" at bounding box center [444, 370] width 181 height 27
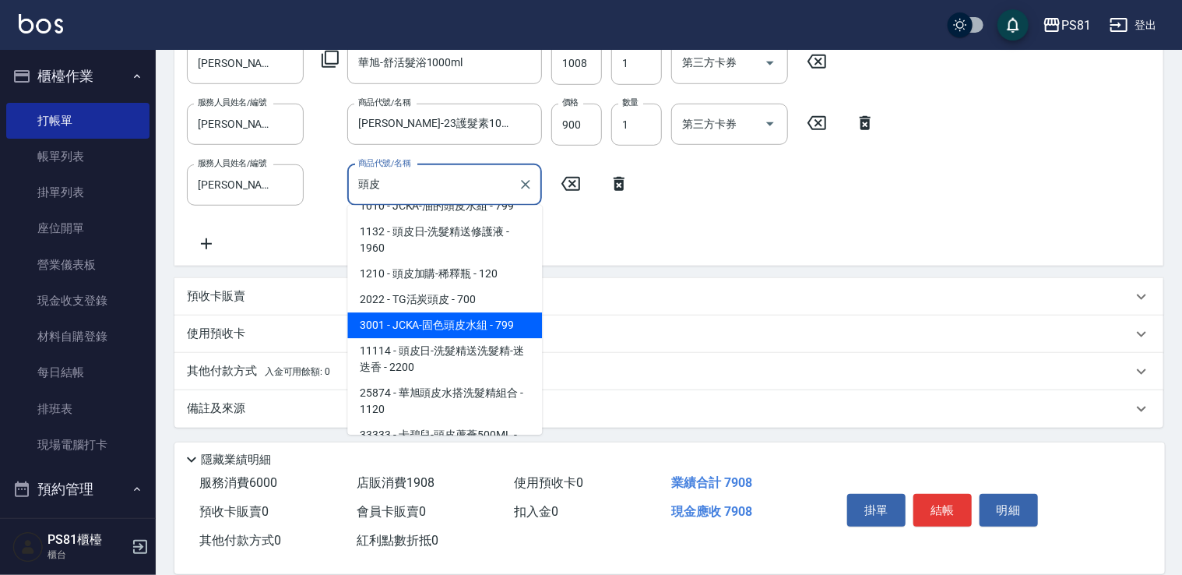
scroll to position [137, 0]
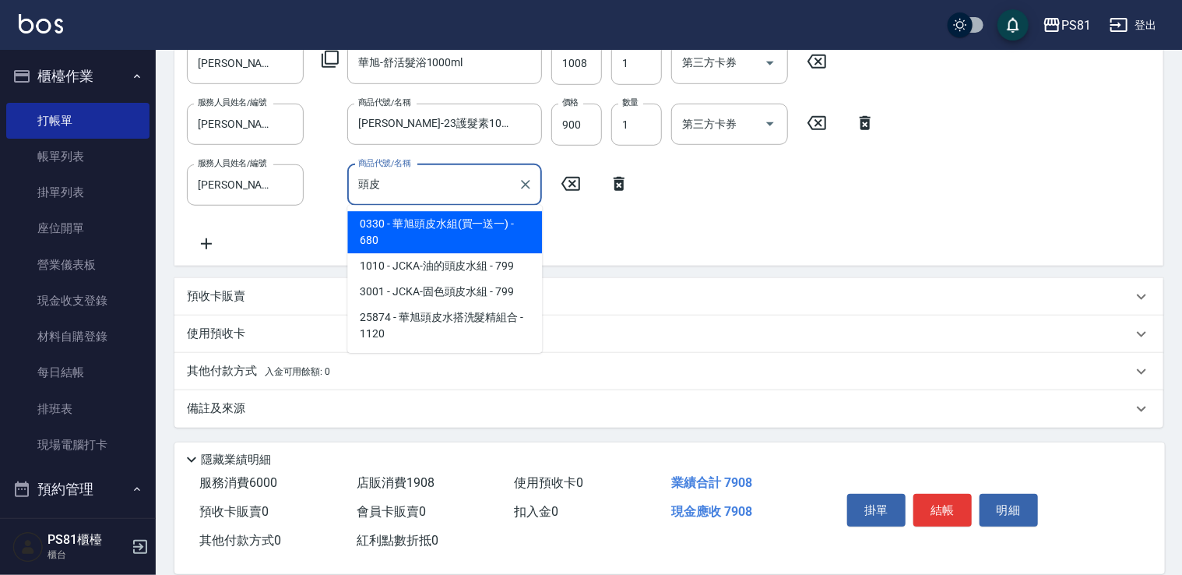
type input "投"
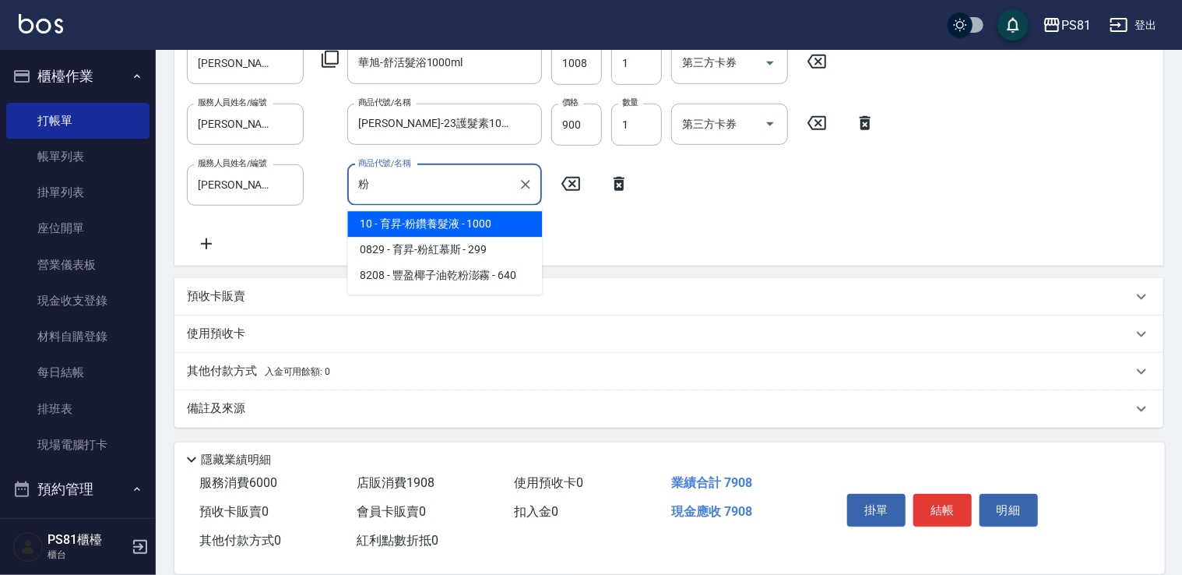
click at [421, 227] on span "10 - 育昇-粉鑽養髮液 - 1000" at bounding box center [444, 224] width 195 height 26
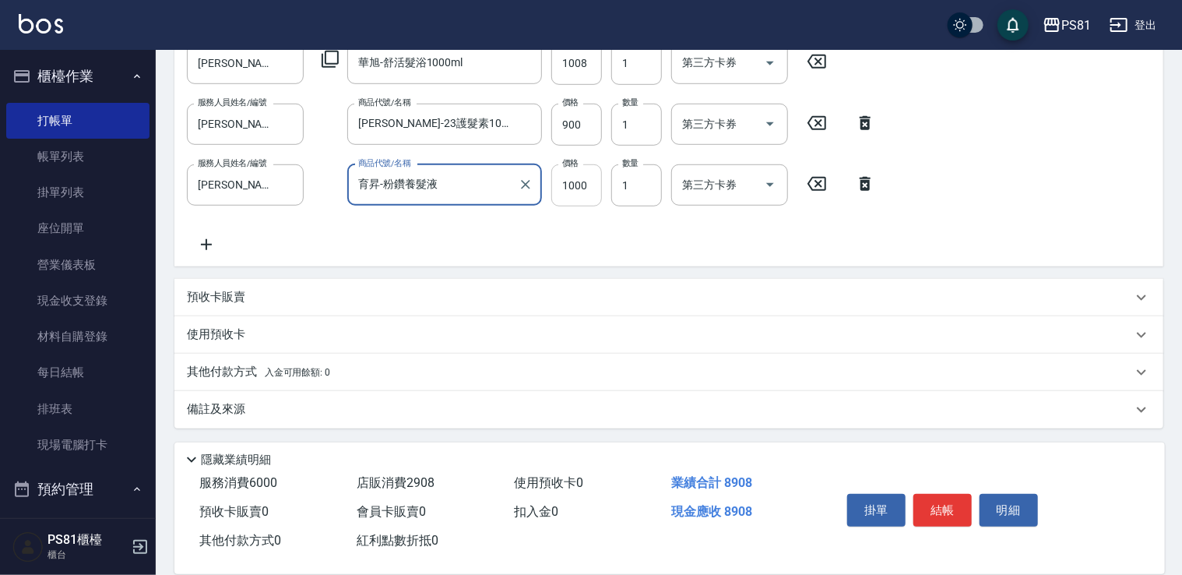
type input "育昇-粉鑽養髮液"
click at [581, 198] on input "1000" at bounding box center [576, 185] width 51 height 42
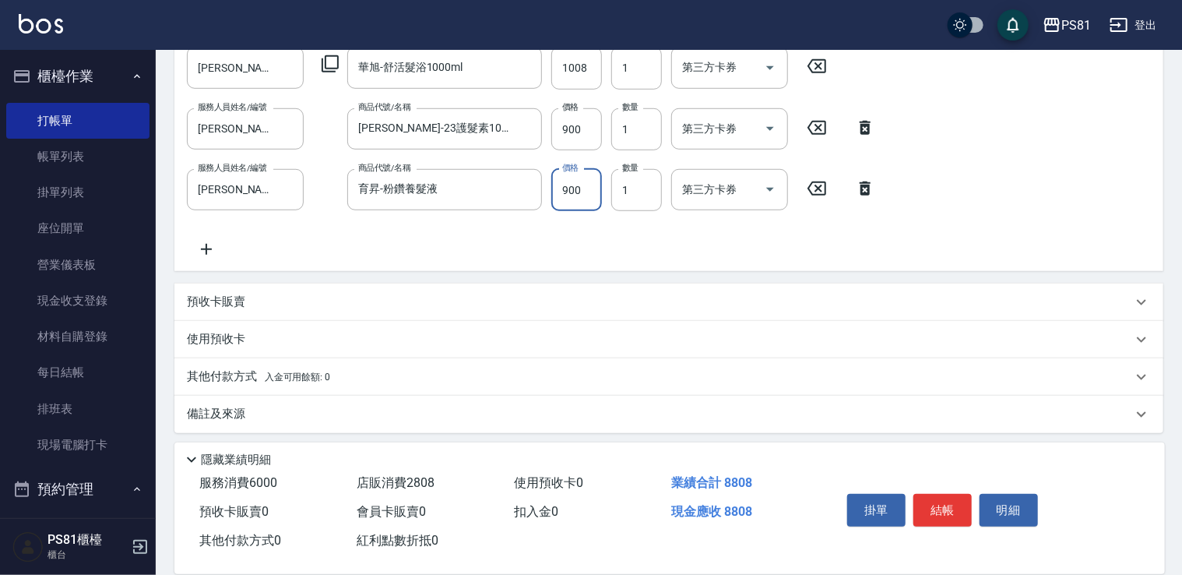
scroll to position [498, 0]
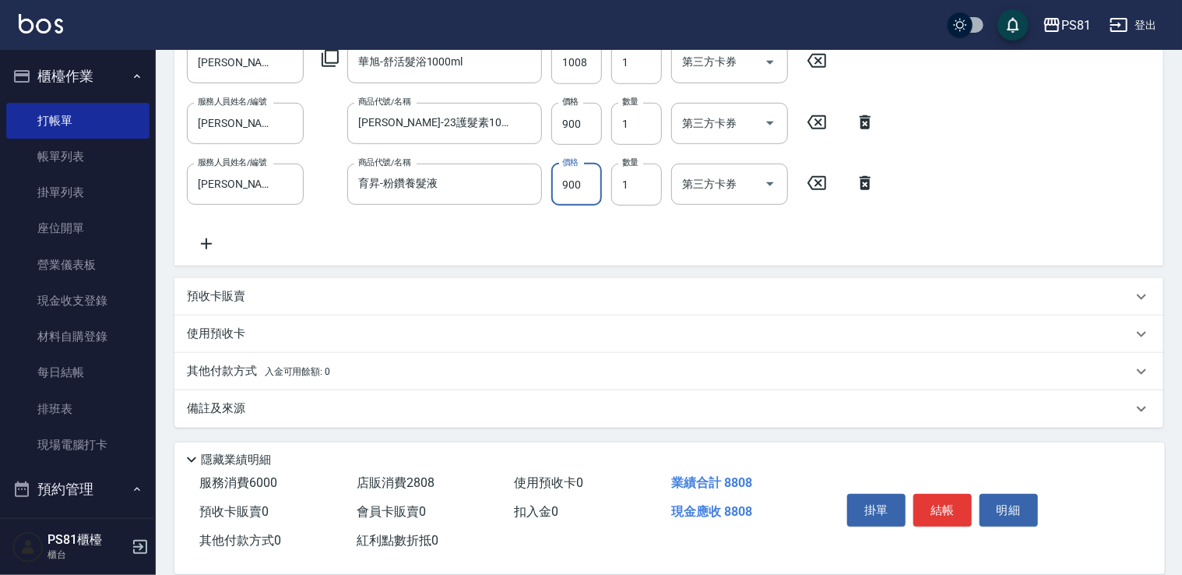
type input "900"
click at [243, 374] on p "其他付款方式 入金可用餘額: 0" at bounding box center [258, 371] width 143 height 17
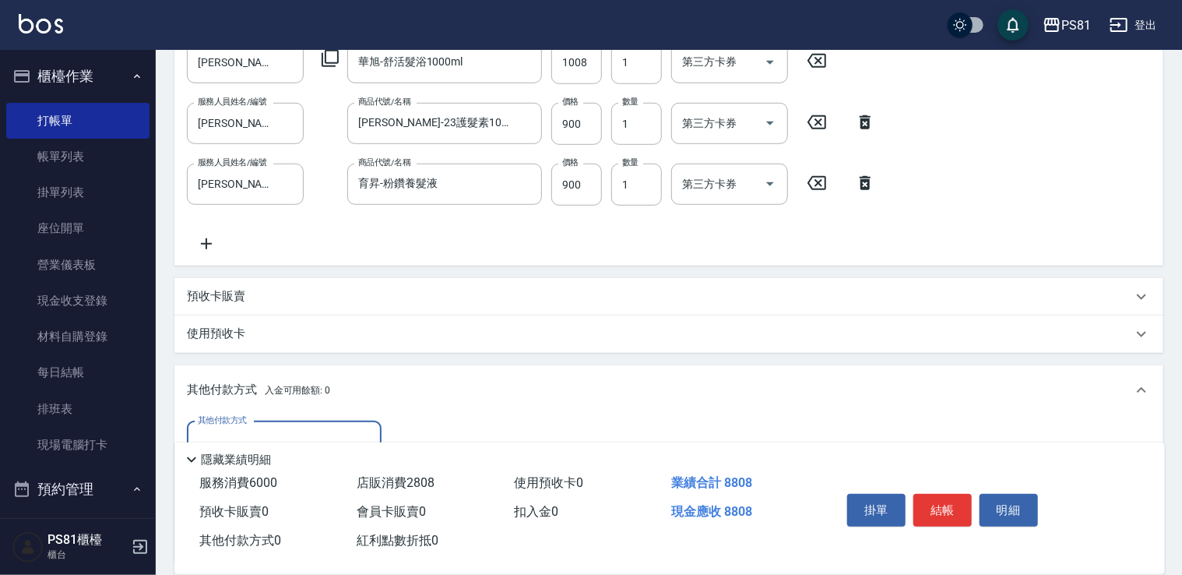
scroll to position [682, 0]
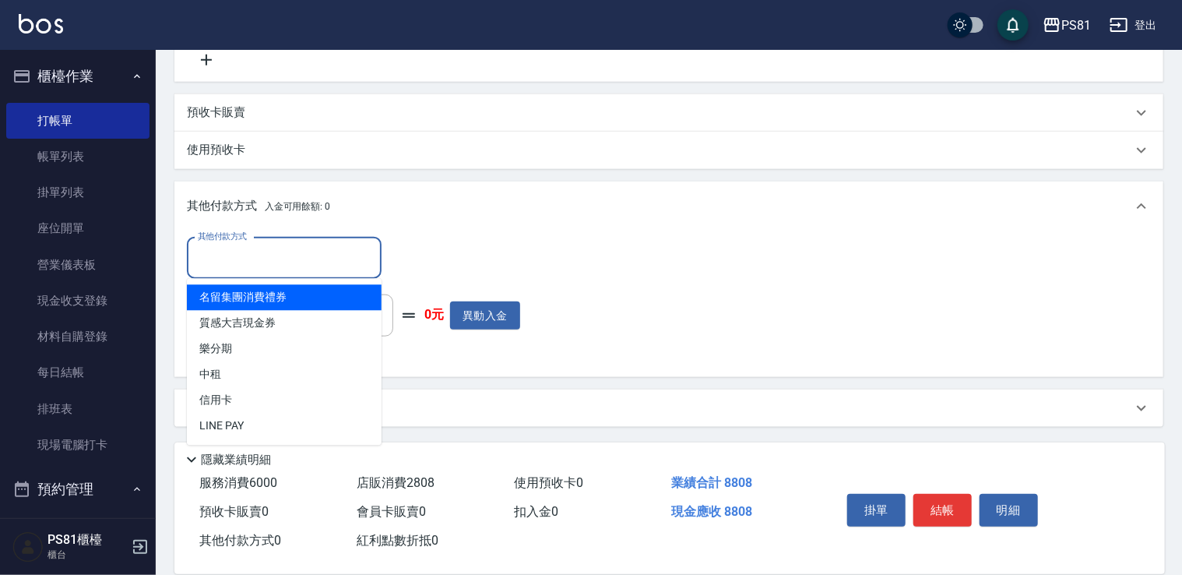
click at [302, 272] on div "其他付款方式" at bounding box center [284, 258] width 195 height 41
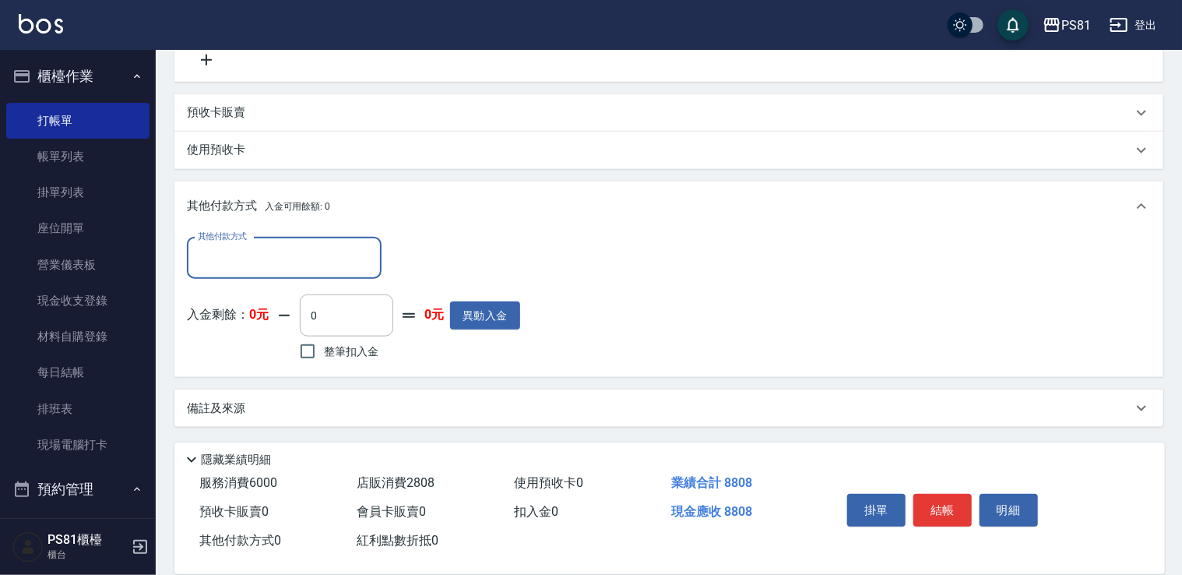
click at [278, 262] on input "其他付款方式" at bounding box center [284, 258] width 181 height 27
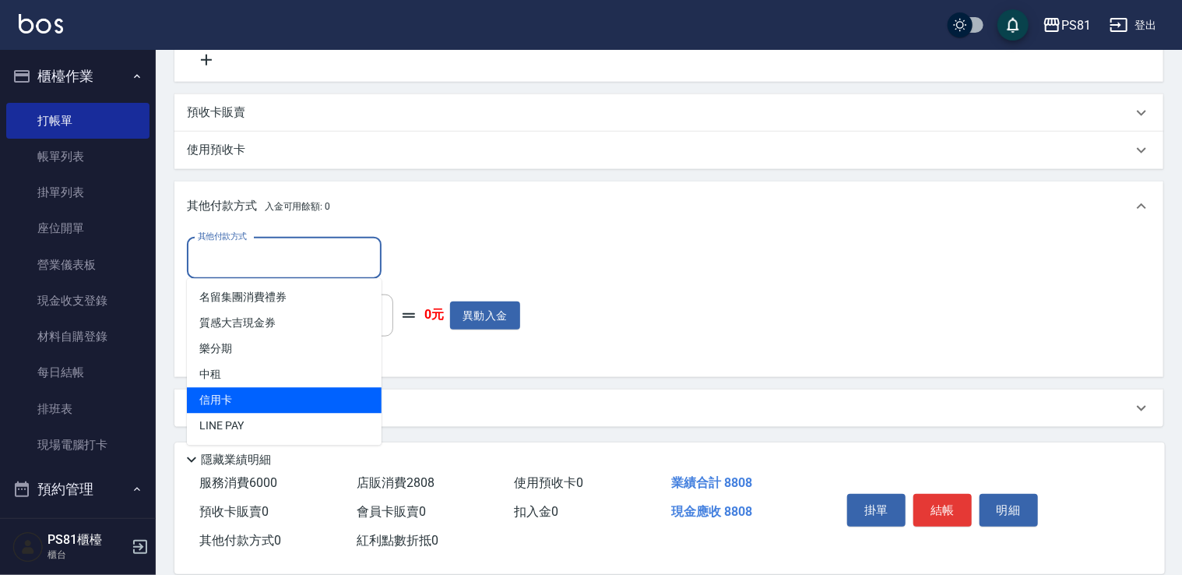
click at [243, 405] on span "信用卡" at bounding box center [284, 401] width 195 height 26
type input "信用卡"
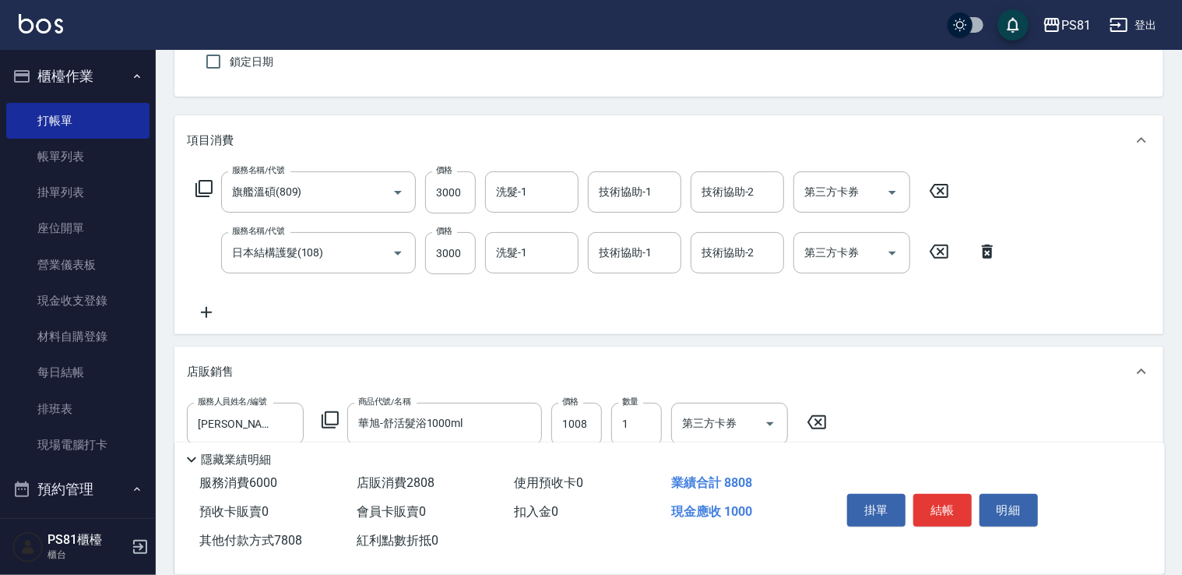
scroll to position [0, 0]
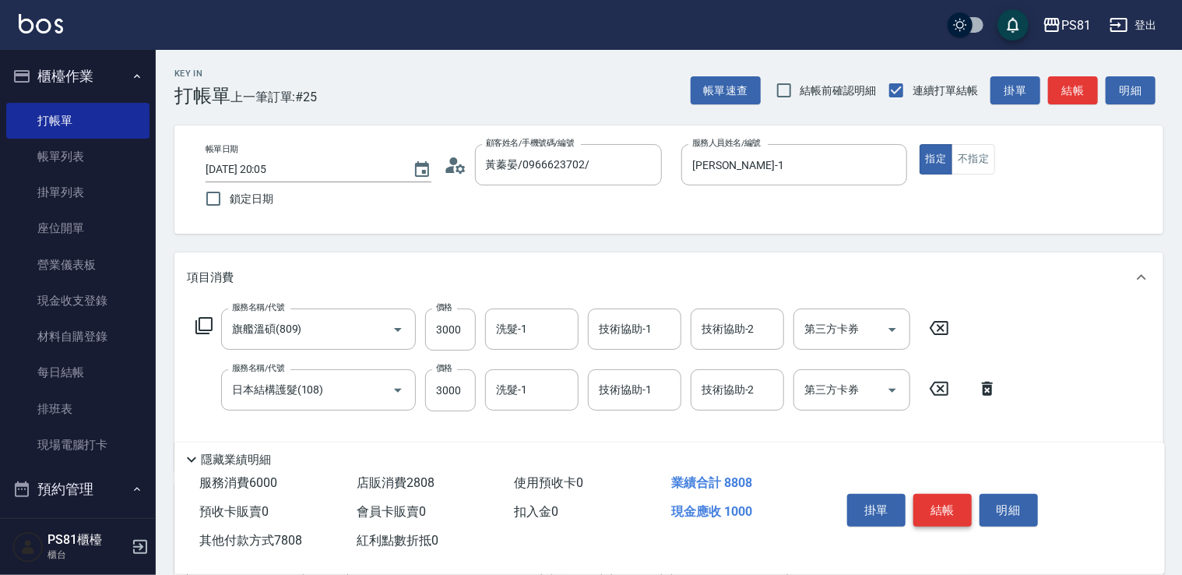
type input "7808"
click at [932, 499] on button "結帳" at bounding box center [943, 510] width 58 height 33
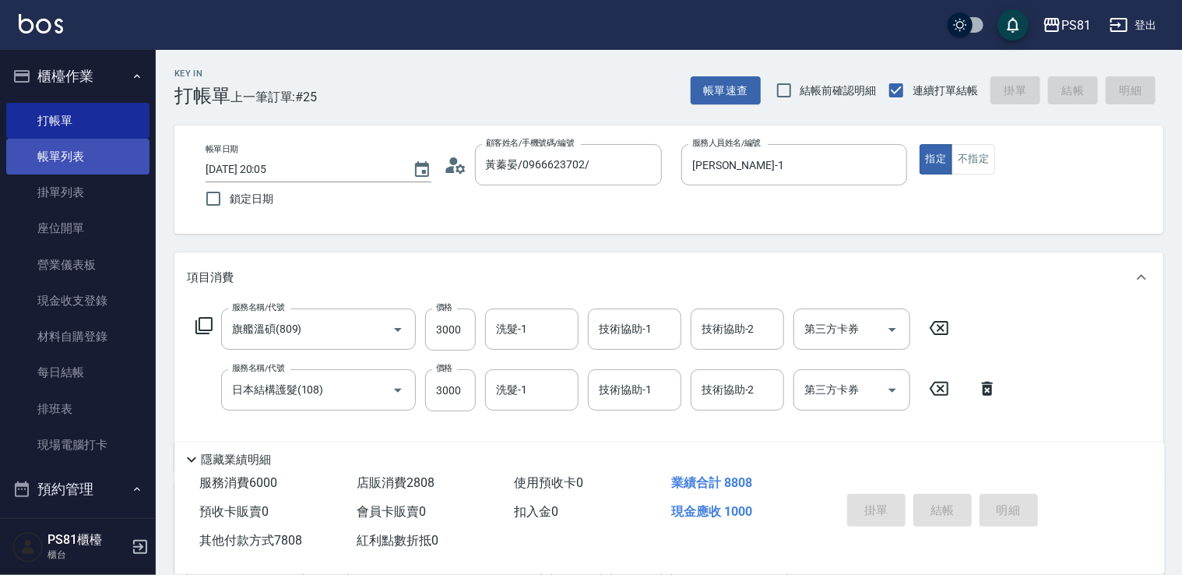
type input "[DATE] 20:27"
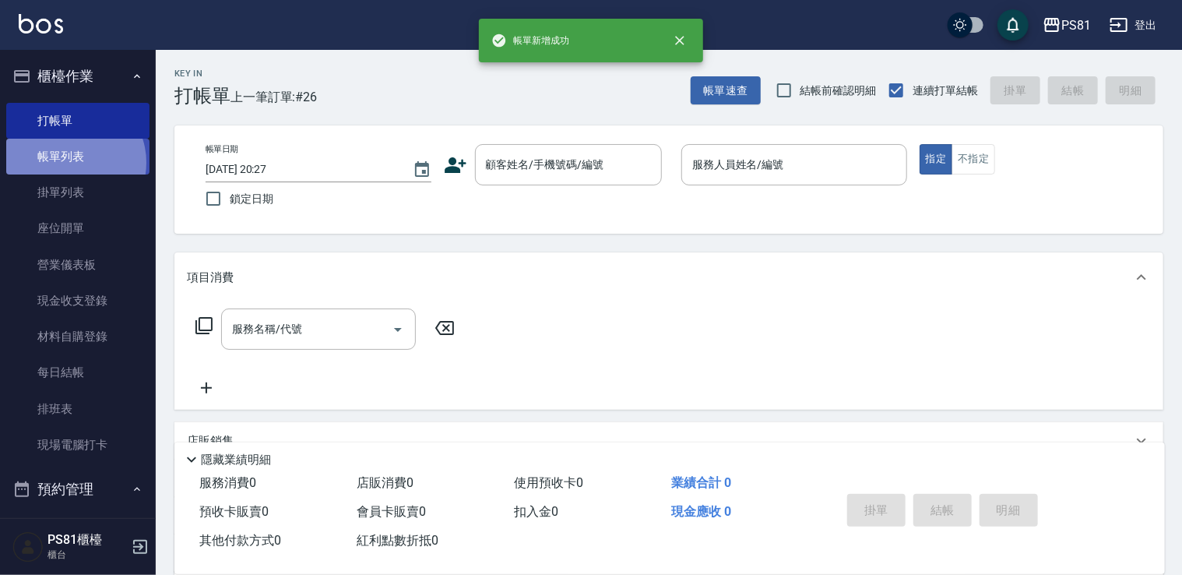
click at [72, 162] on link "帳單列表" at bounding box center [77, 157] width 143 height 36
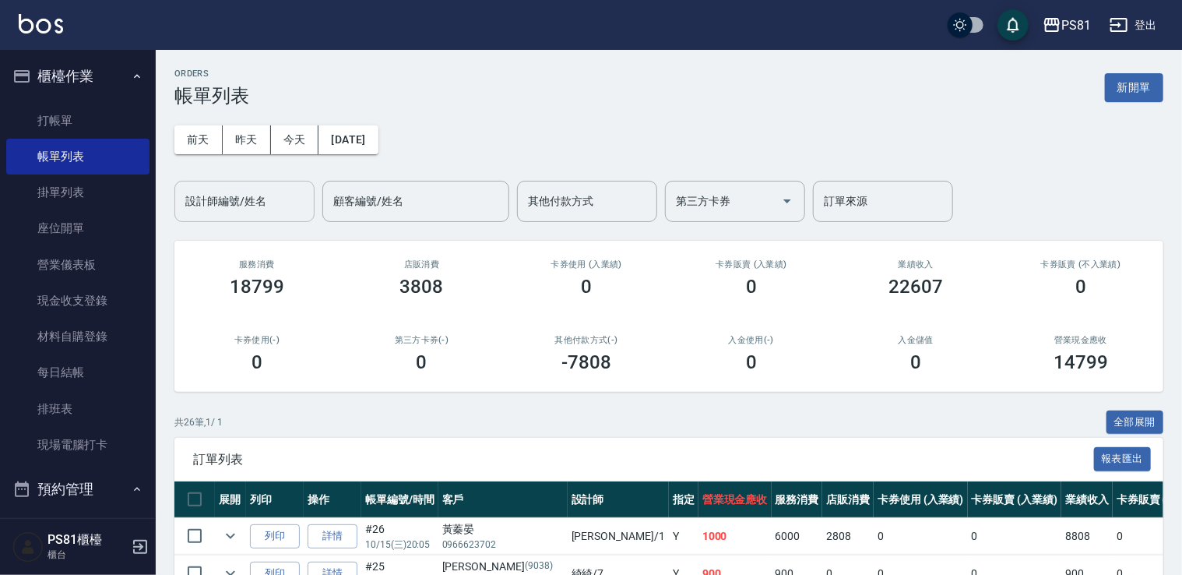
click at [237, 201] on input "設計師編號/姓名" at bounding box center [244, 201] width 126 height 27
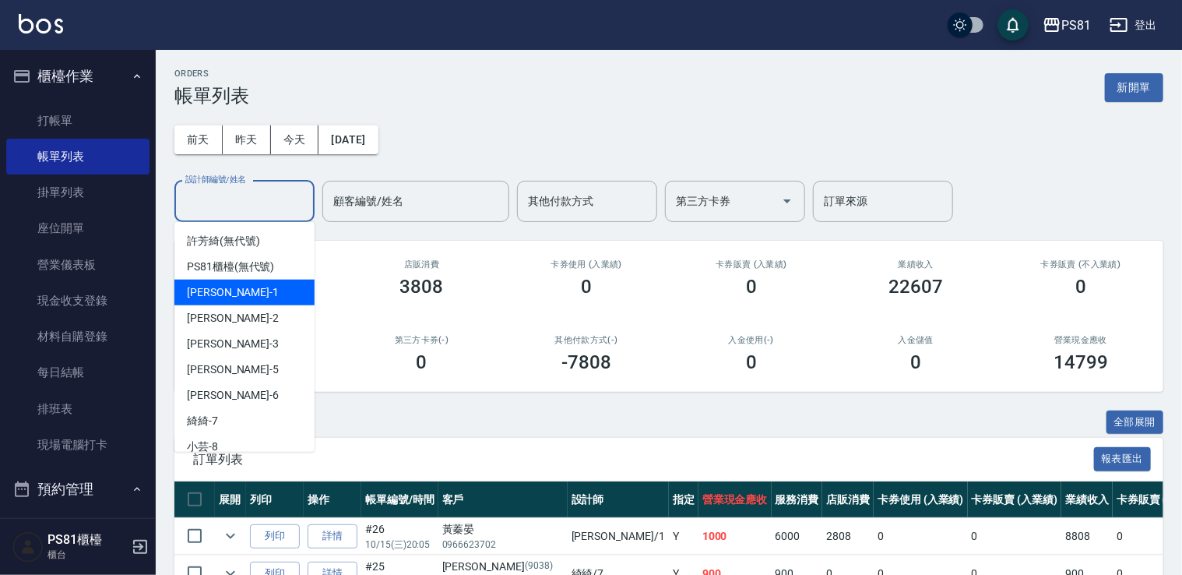
click at [234, 290] on div "[PERSON_NAME] -1" at bounding box center [244, 293] width 140 height 26
type input "[PERSON_NAME]-1"
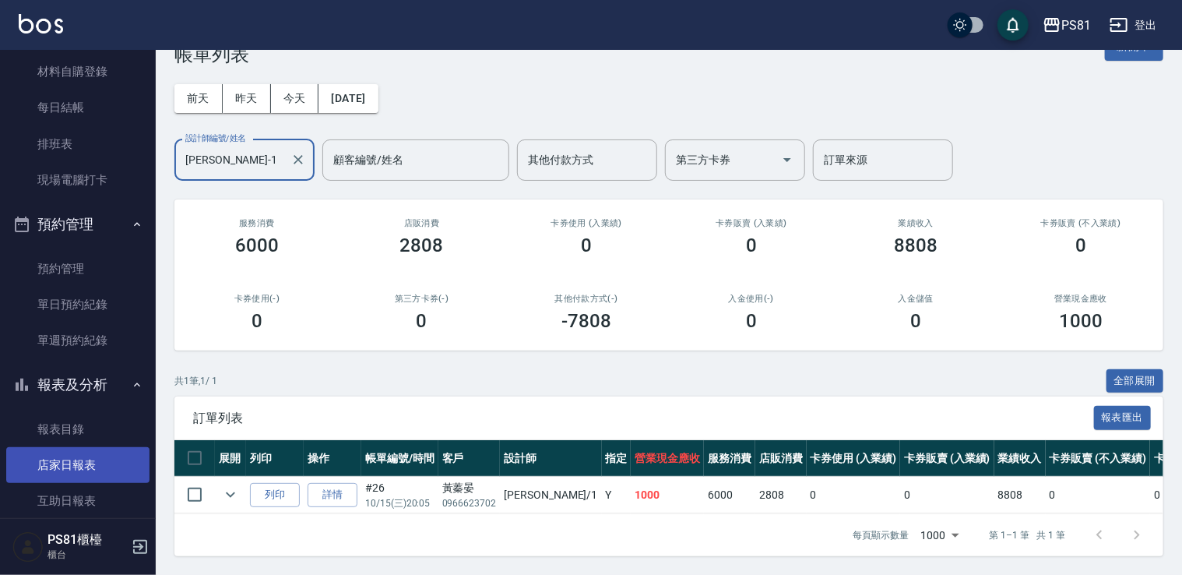
scroll to position [467, 0]
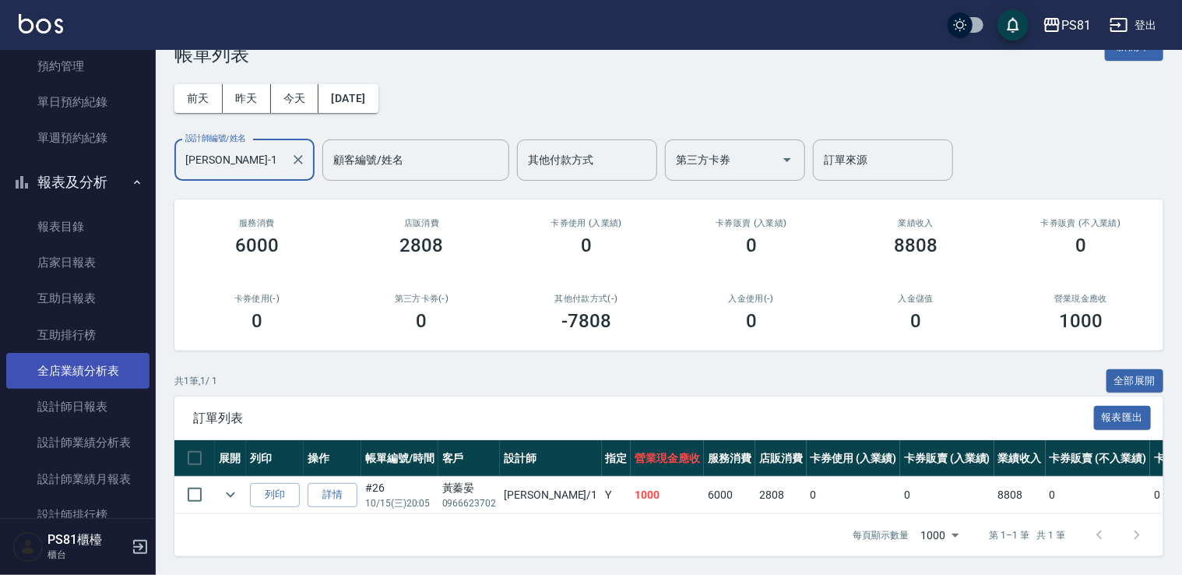
click at [112, 374] on link "全店業績分析表" at bounding box center [77, 371] width 143 height 36
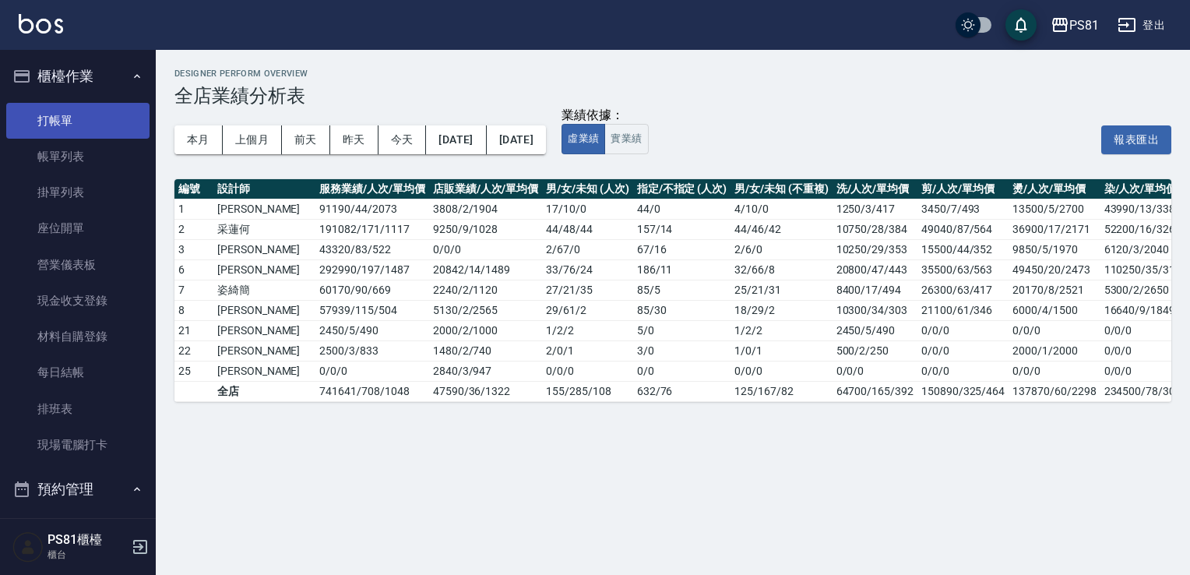
click at [56, 125] on link "打帳單" at bounding box center [77, 121] width 143 height 36
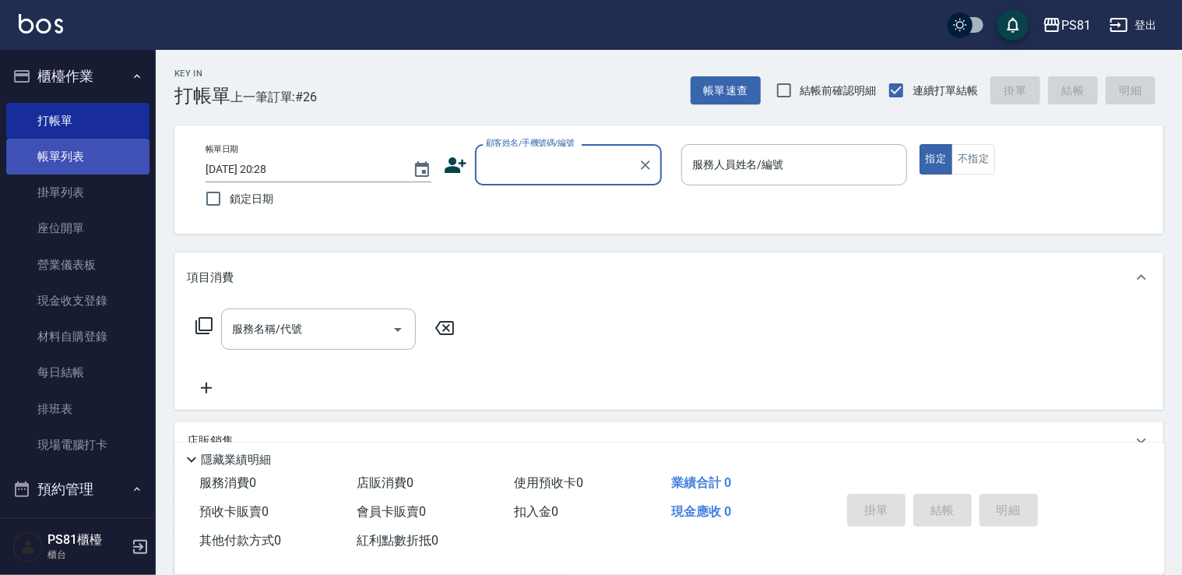
click at [48, 157] on link "帳單列表" at bounding box center [77, 157] width 143 height 36
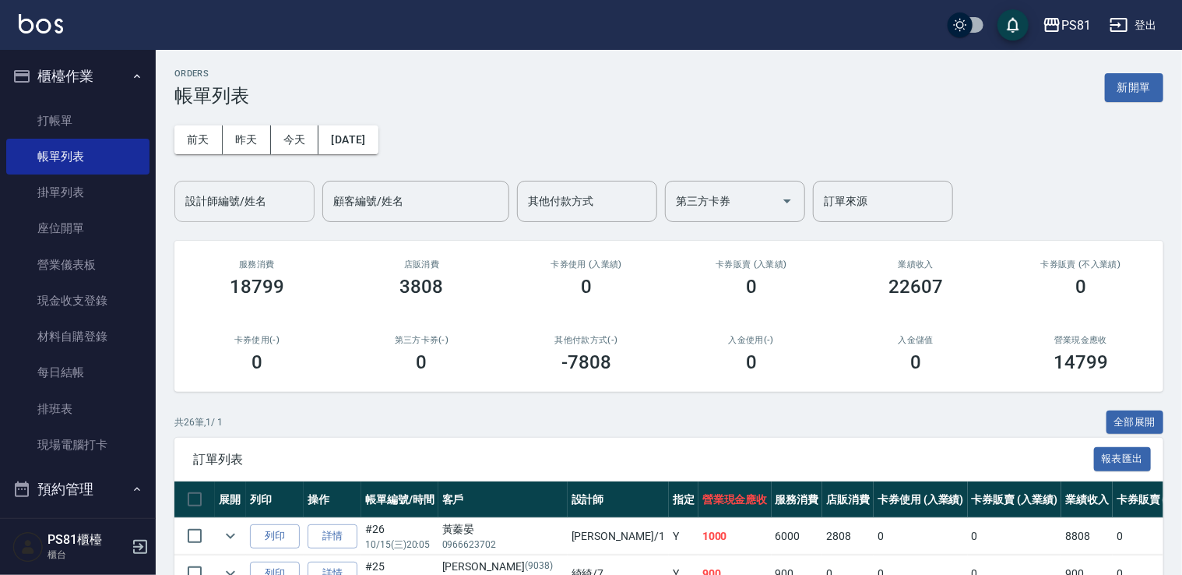
click at [252, 217] on div "設計師編號/姓名" at bounding box center [244, 201] width 140 height 41
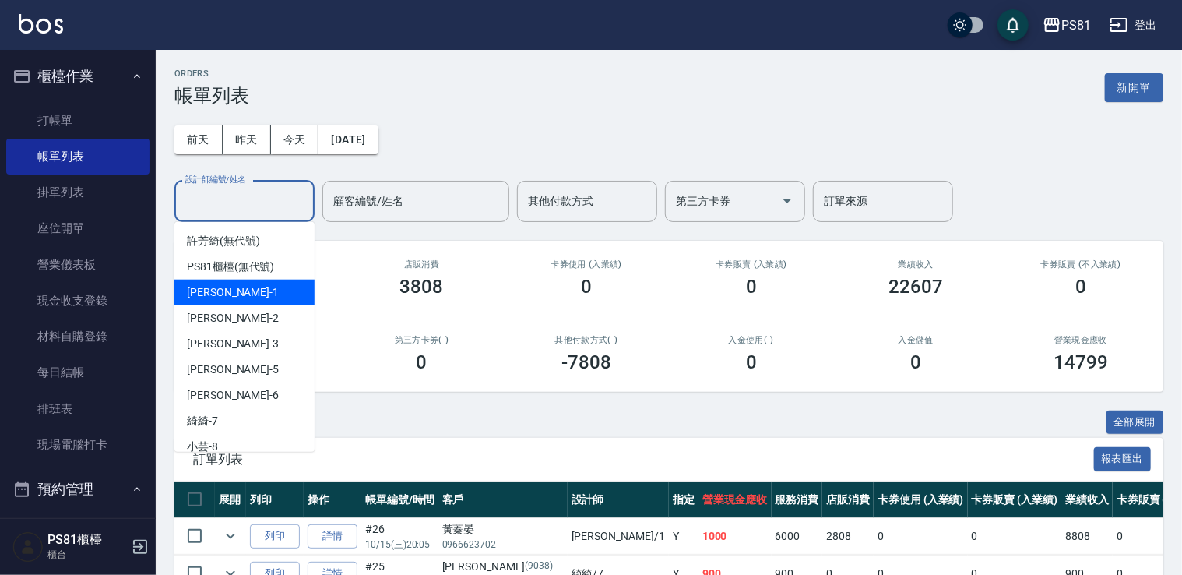
click at [253, 282] on div "[PERSON_NAME] -1" at bounding box center [244, 293] width 140 height 26
type input "[PERSON_NAME]-1"
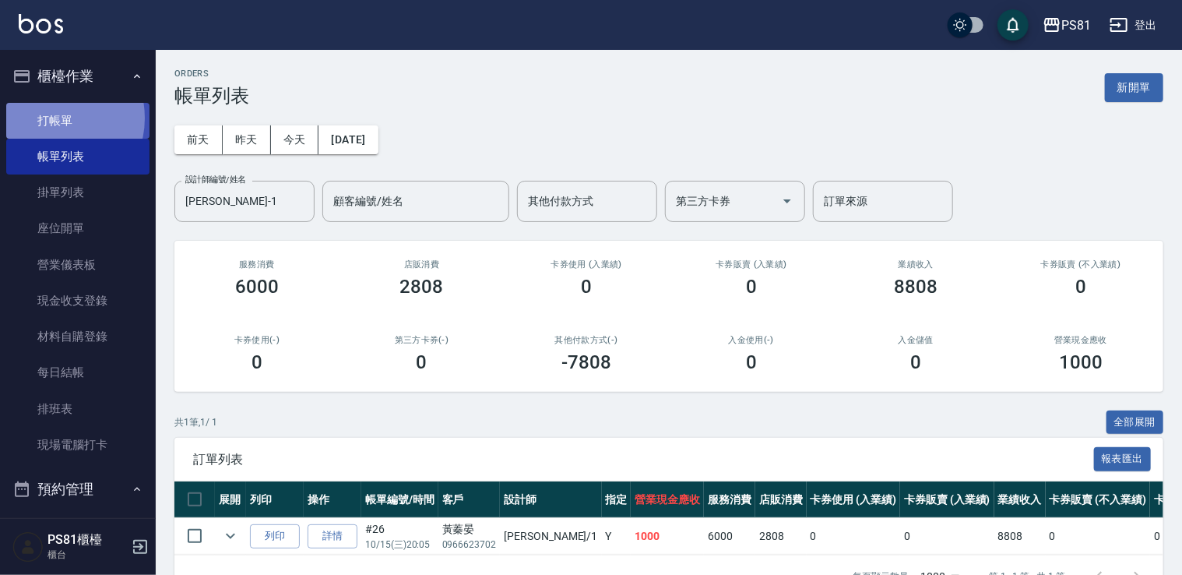
click at [51, 118] on link "打帳單" at bounding box center [77, 121] width 143 height 36
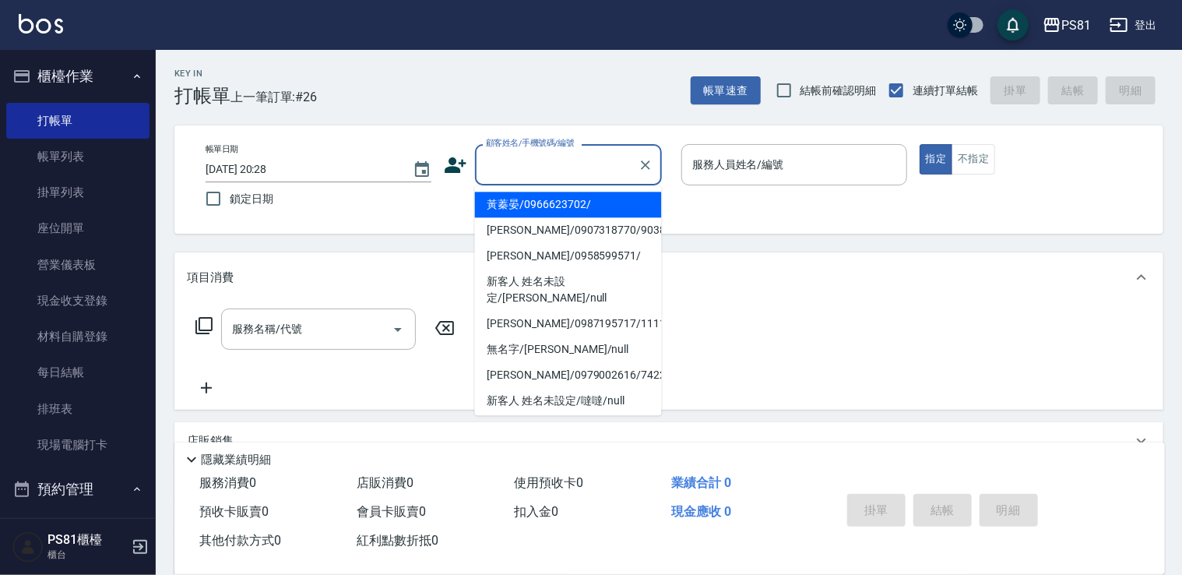
click at [504, 176] on input "顧客姓名/手機號碼/編號" at bounding box center [557, 164] width 150 height 27
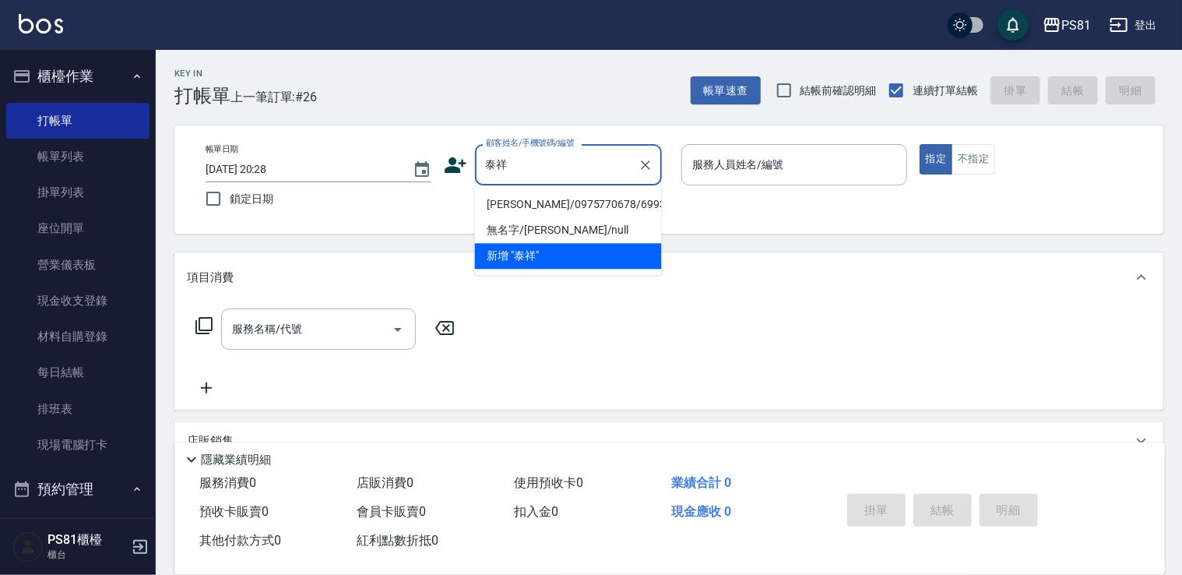
click at [522, 207] on li "[PERSON_NAME]/0975770678/6993" at bounding box center [568, 205] width 187 height 26
type input "[PERSON_NAME]/0975770678/6993"
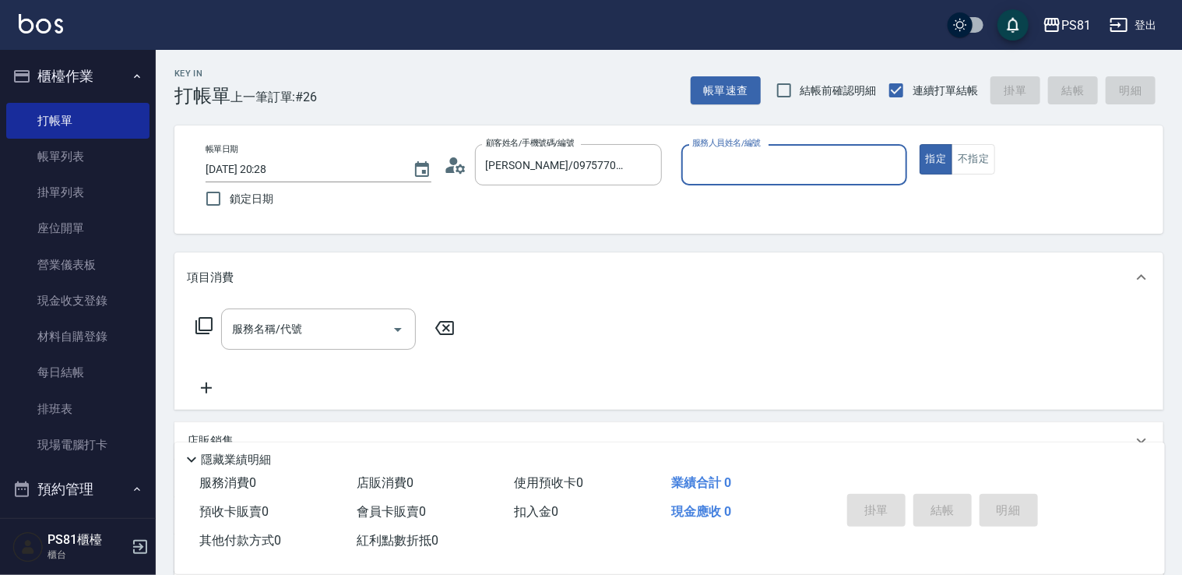
type input "采蓮-2"
click at [920, 144] on button "指定" at bounding box center [936, 159] width 33 height 30
type button "true"
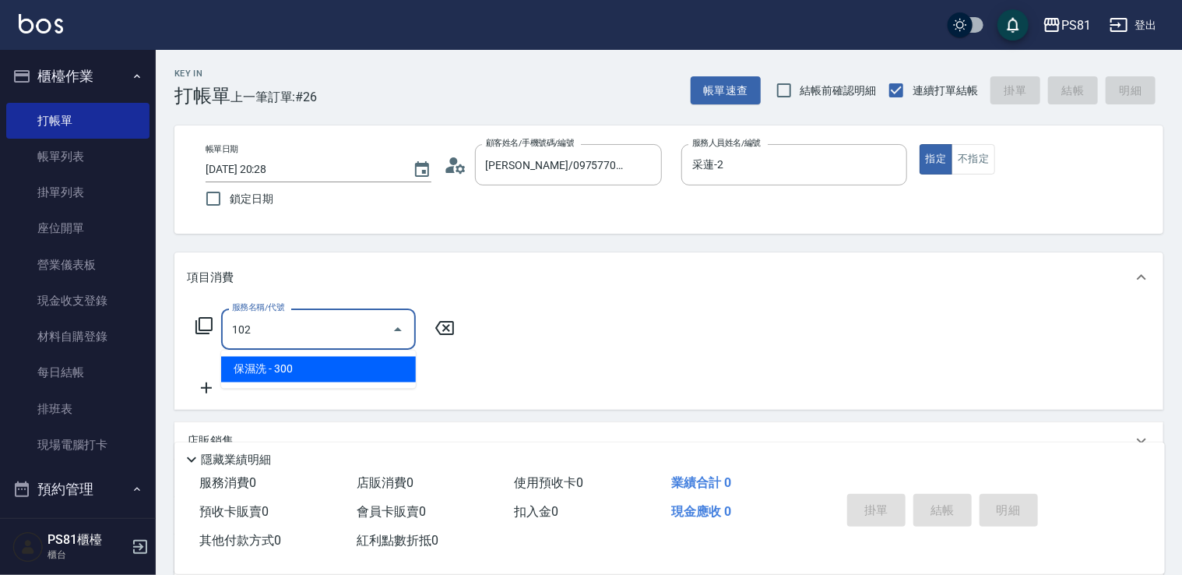
type input "保濕洗(102)"
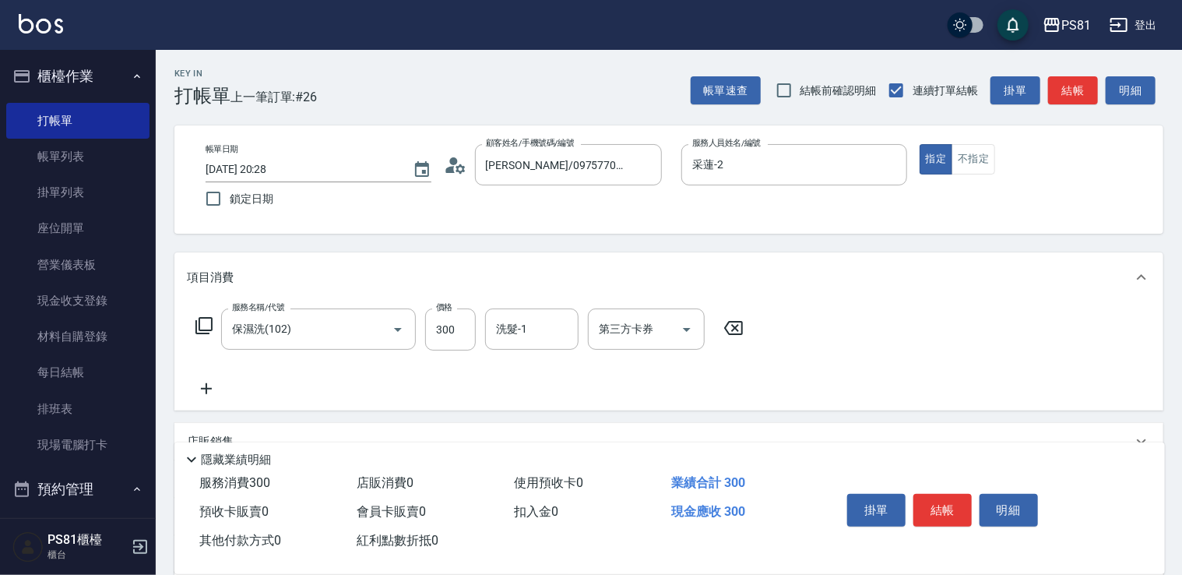
click at [203, 383] on icon at bounding box center [206, 388] width 39 height 19
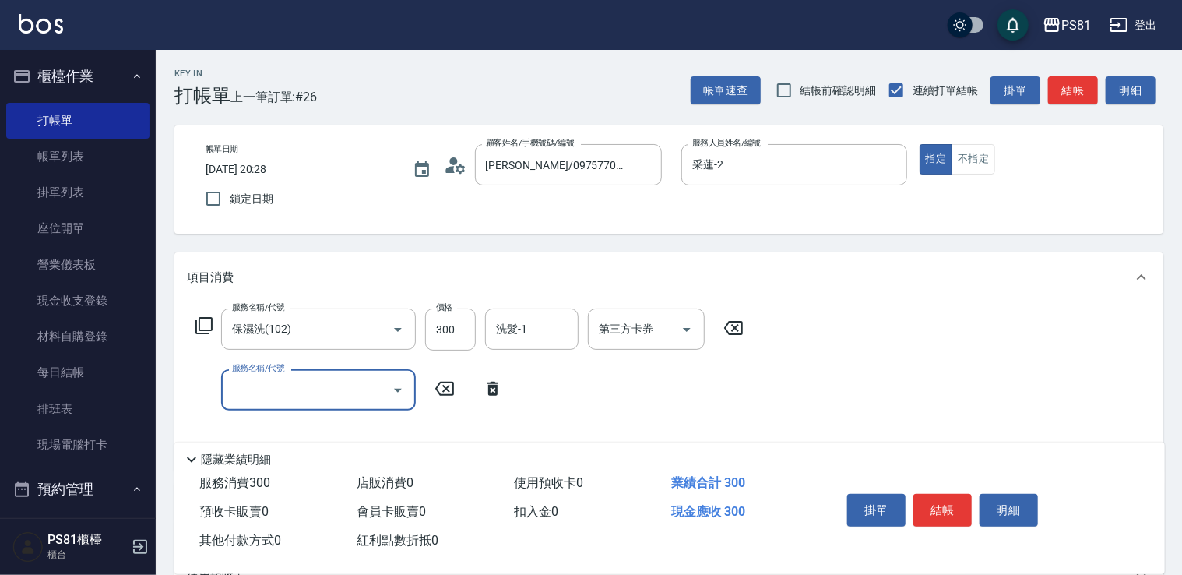
drag, startPoint x: 203, startPoint y: 383, endPoint x: 242, endPoint y: 394, distance: 40.4
click at [242, 394] on input "服務名稱/代號" at bounding box center [306, 389] width 157 height 27
type input "A級單剪400(205)"
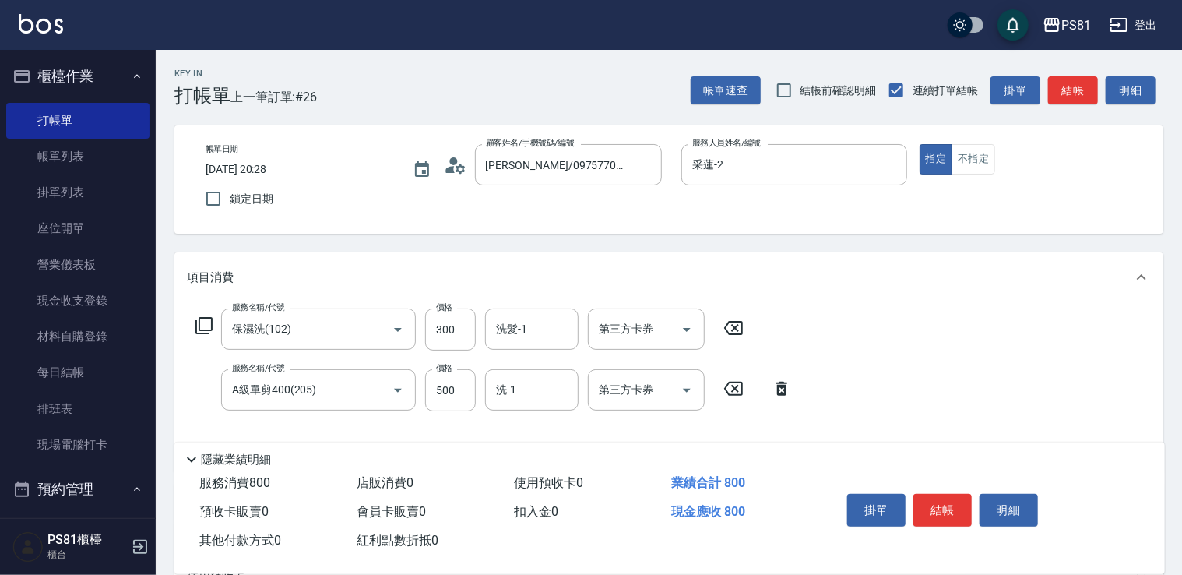
drag, startPoint x: 907, startPoint y: 315, endPoint x: 935, endPoint y: 358, distance: 51.9
click at [913, 322] on div "服務名稱/代號 保濕洗(102) 服務名稱/代號 價格 300 價格 洗髮-1 洗髮-1 第三方卡券 第三方卡券 服務名稱/代號 A級單剪400(205) 服…" at bounding box center [668, 386] width 989 height 169
click at [955, 501] on button "結帳" at bounding box center [943, 510] width 58 height 33
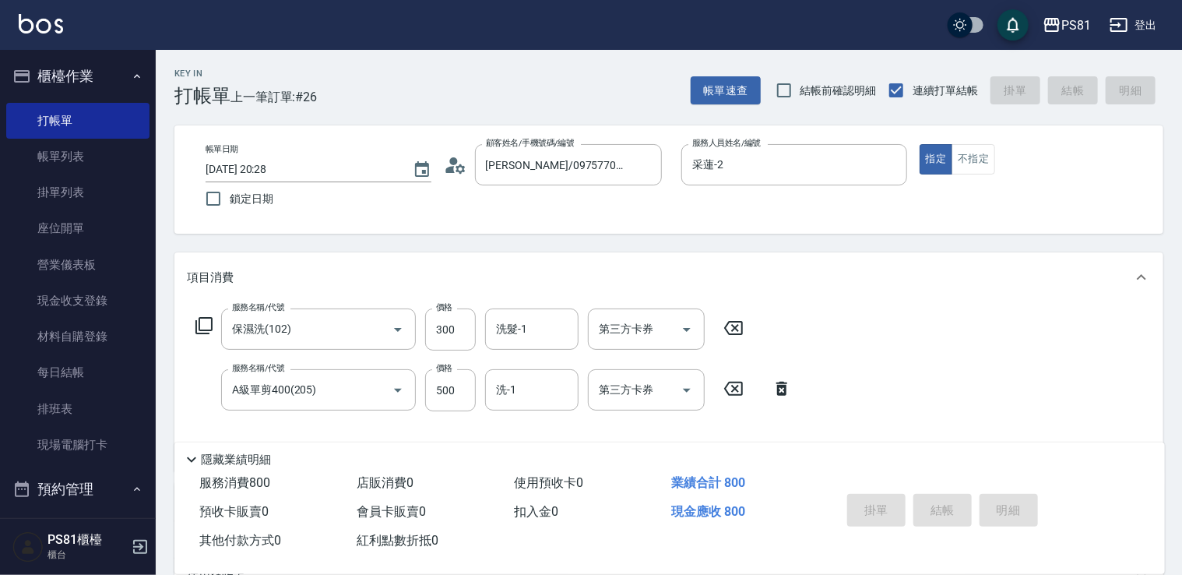
type input "[DATE] 20:38"
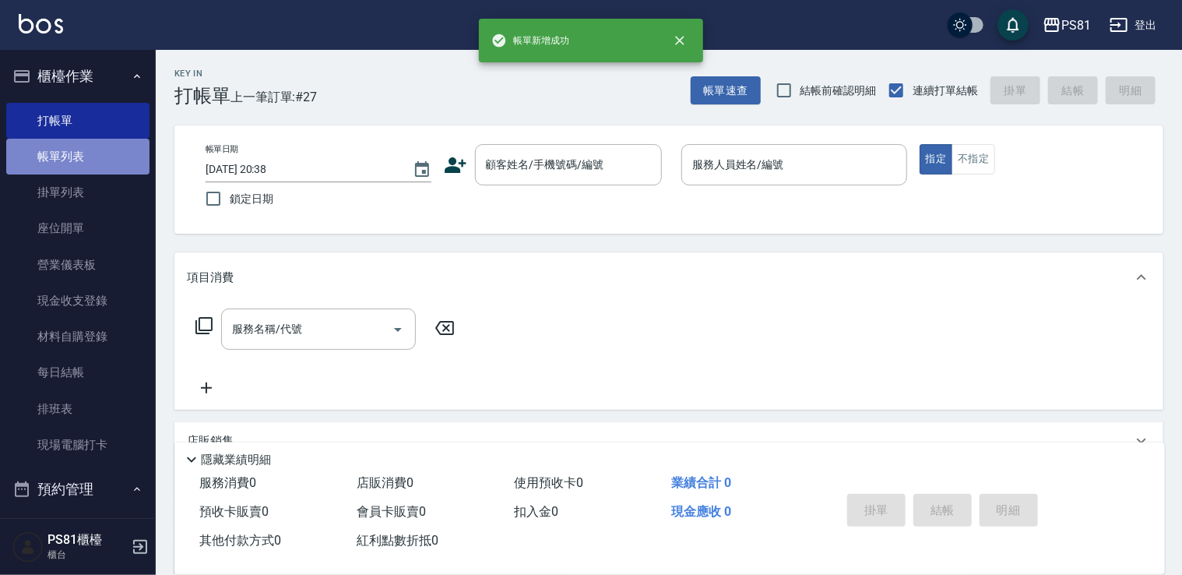
click at [90, 157] on link "帳單列表" at bounding box center [77, 157] width 143 height 36
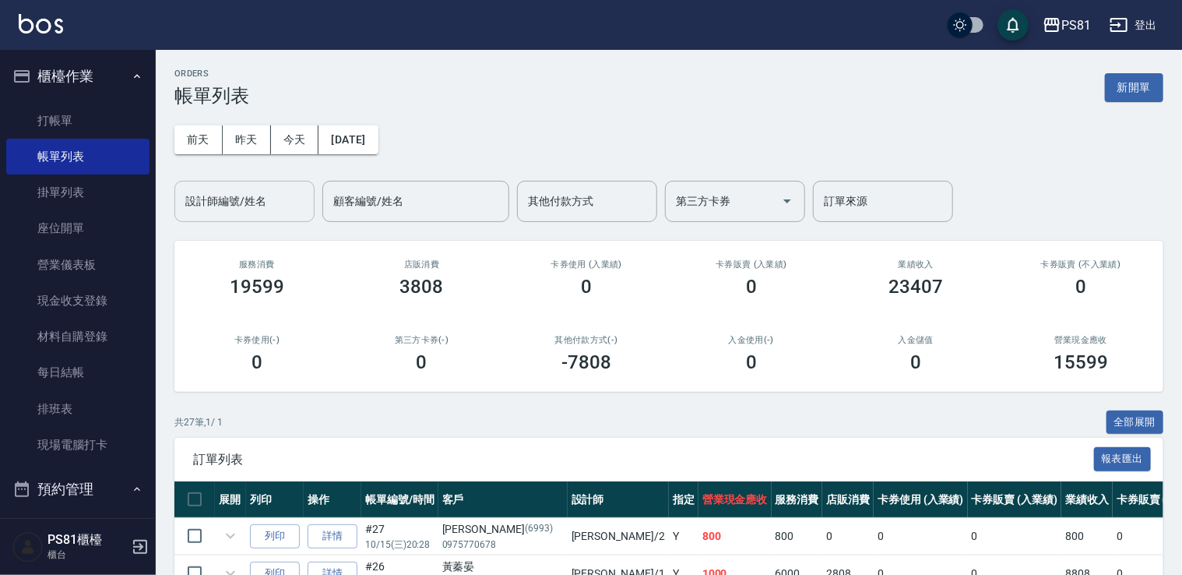
click at [268, 201] on input "設計師編號/姓名" at bounding box center [244, 201] width 126 height 27
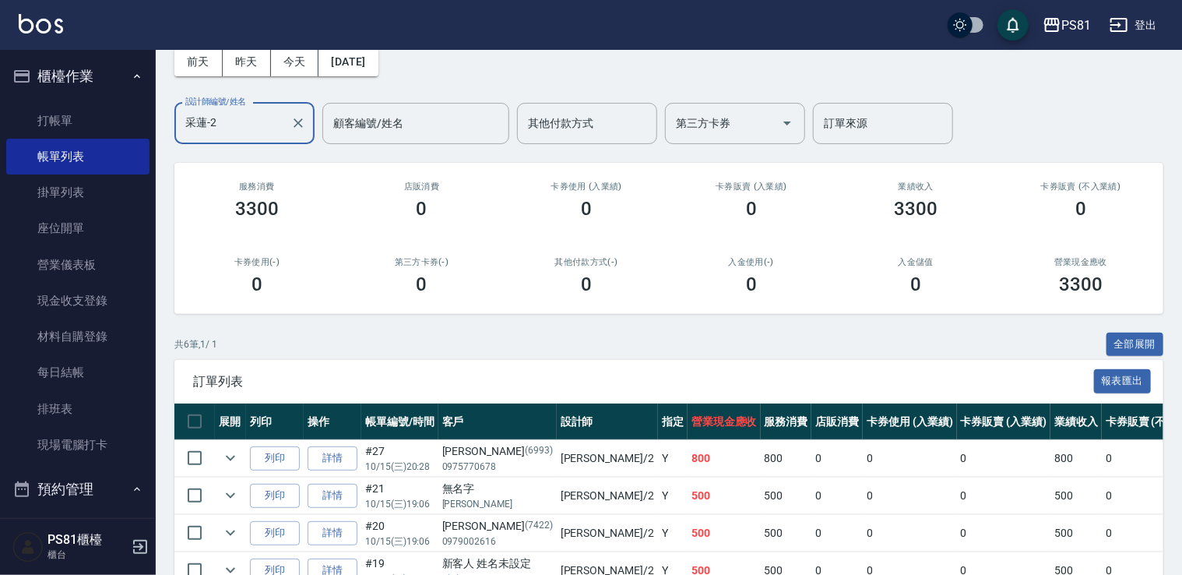
scroll to position [238, 0]
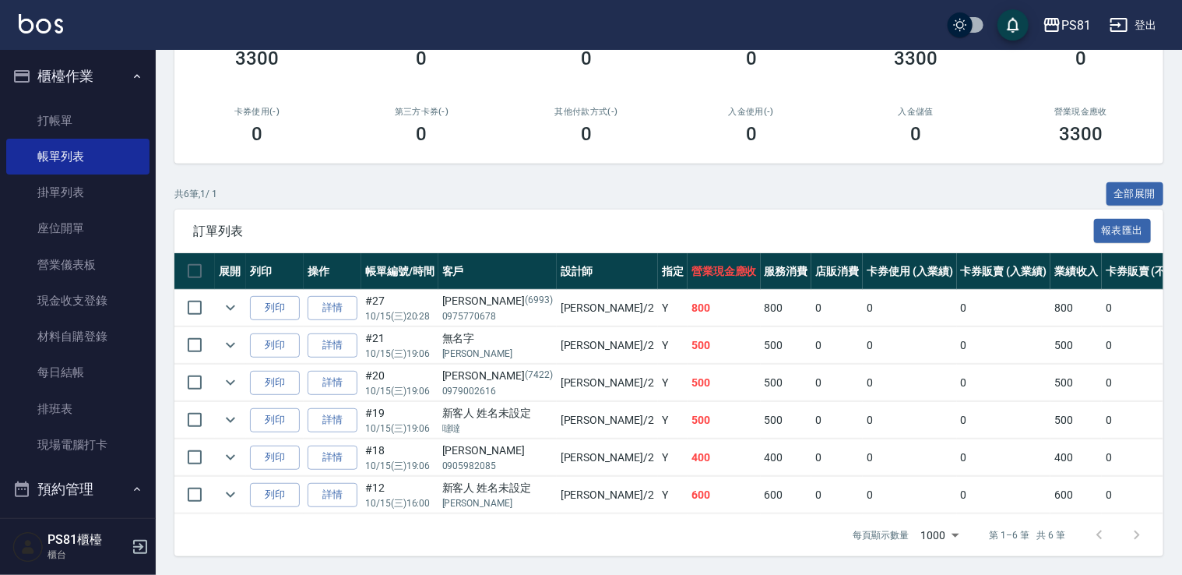
type input "采蓮-2"
click at [477, 347] on p "[PERSON_NAME]" at bounding box center [497, 354] width 111 height 14
click at [470, 407] on div "新客人 姓名未設定" at bounding box center [497, 413] width 111 height 16
click at [467, 368] on div "[PERSON_NAME](7422)" at bounding box center [497, 376] width 111 height 16
click at [467, 333] on div "無名字" at bounding box center [497, 338] width 111 height 16
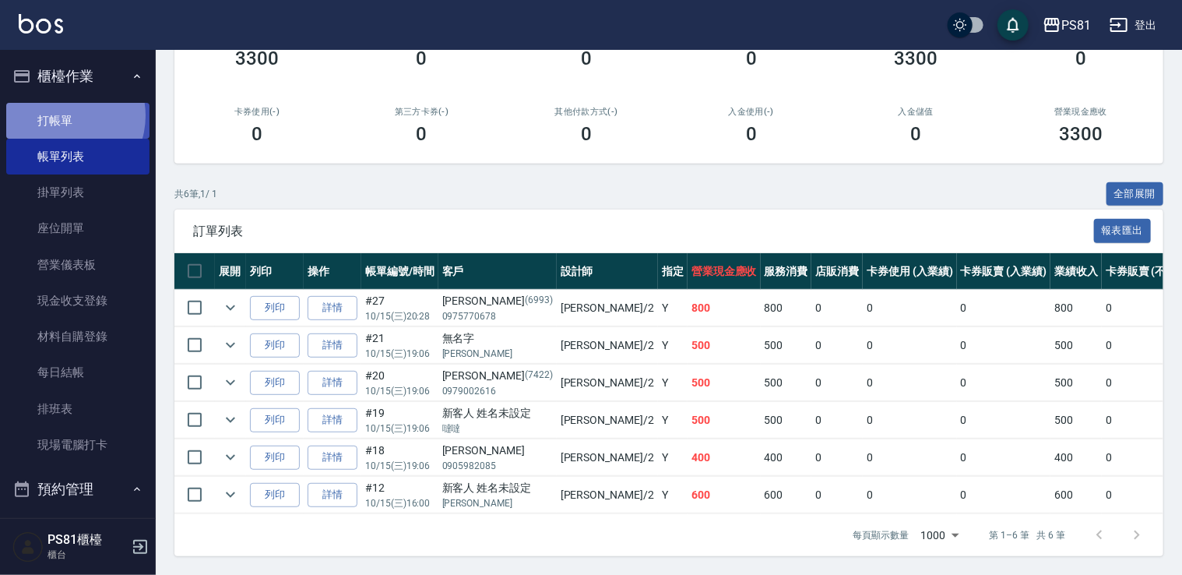
click at [64, 115] on link "打帳單" at bounding box center [77, 121] width 143 height 36
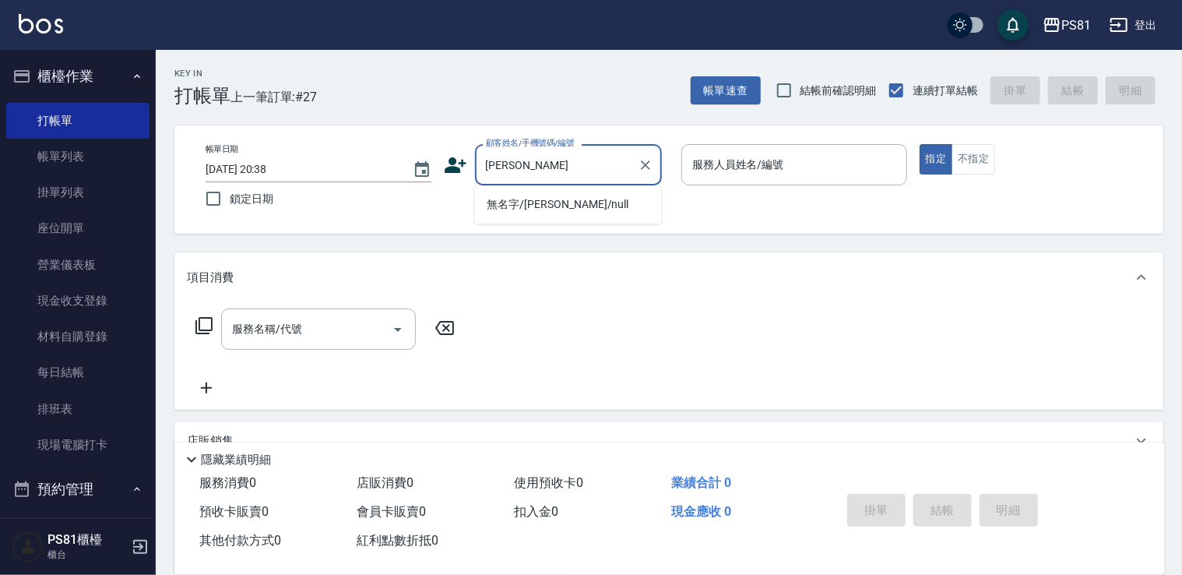
click at [586, 213] on li "無名字/[PERSON_NAME]/null" at bounding box center [568, 205] width 187 height 26
type input "無名字/[PERSON_NAME]/null"
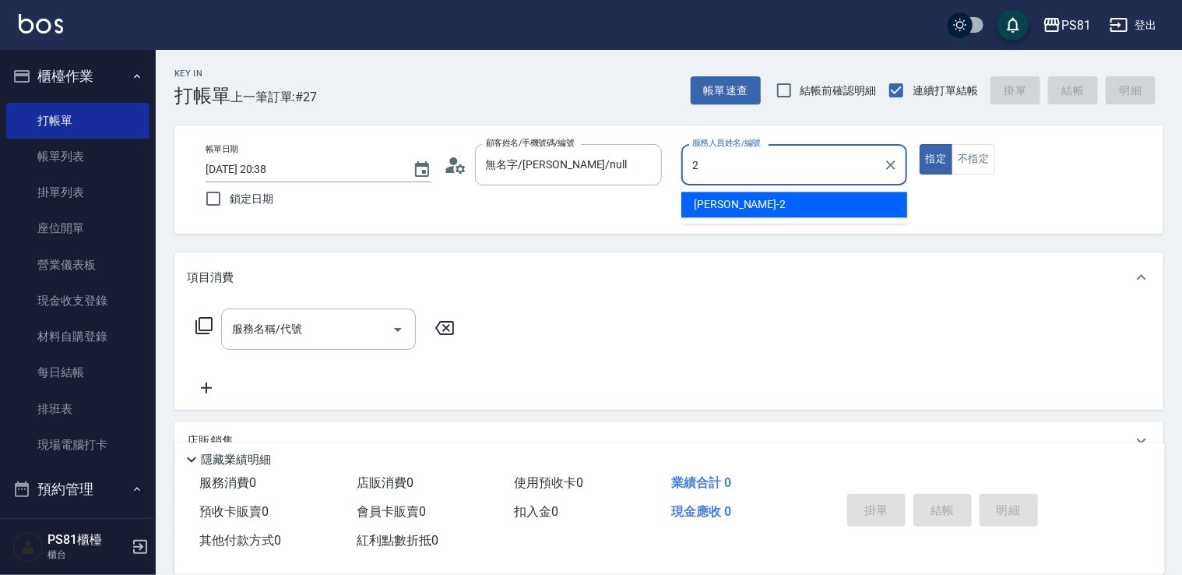
type input "采蓮-2"
type button "true"
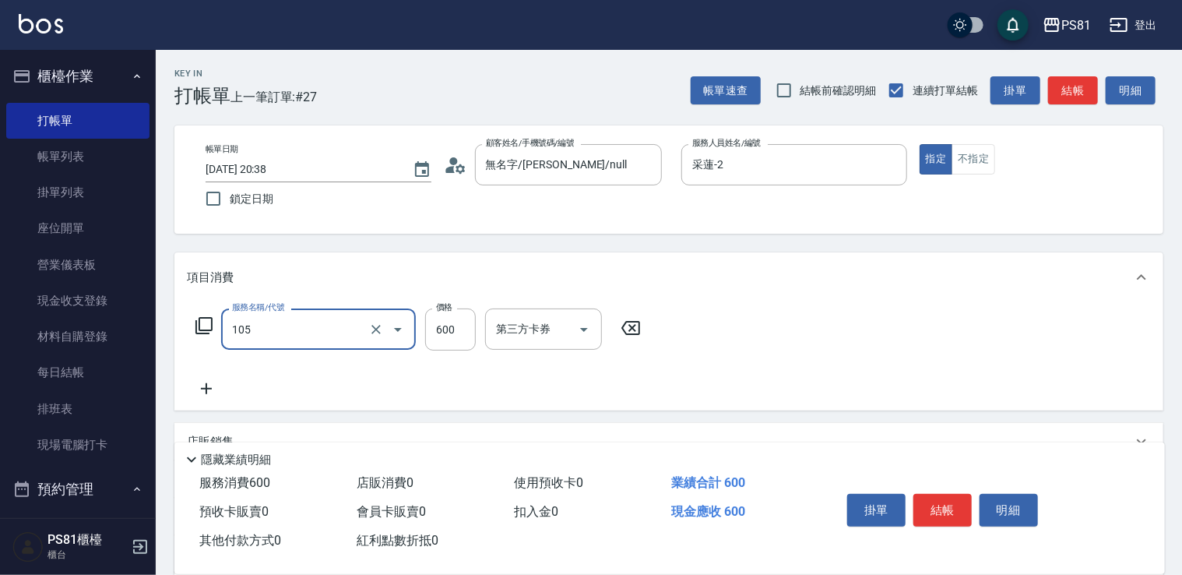
type input "A級洗剪600(105)"
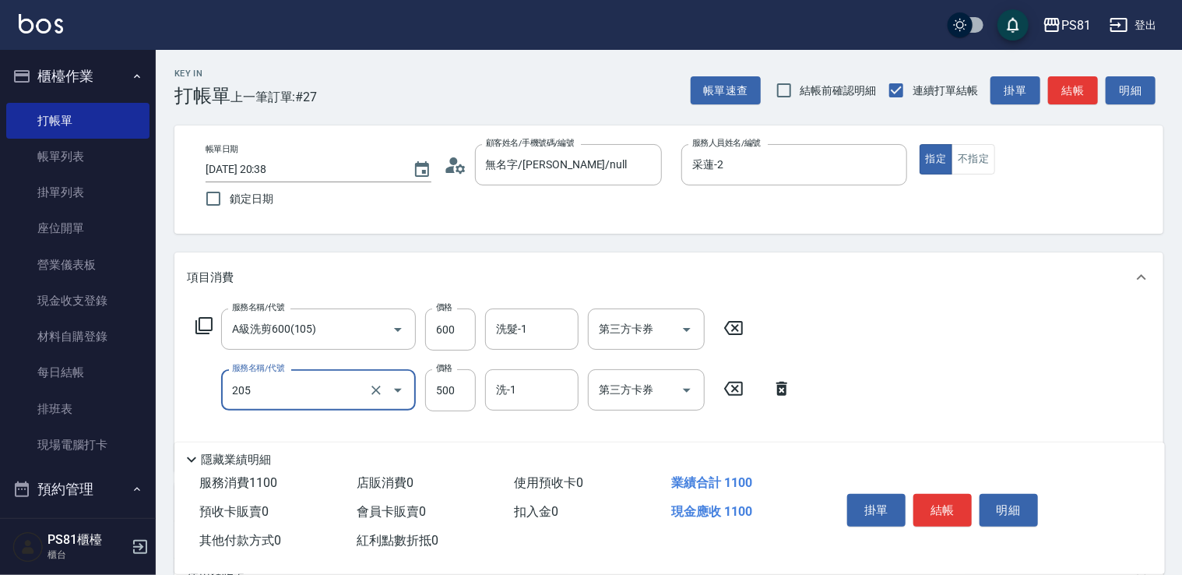
type input "A級單剪400(205)"
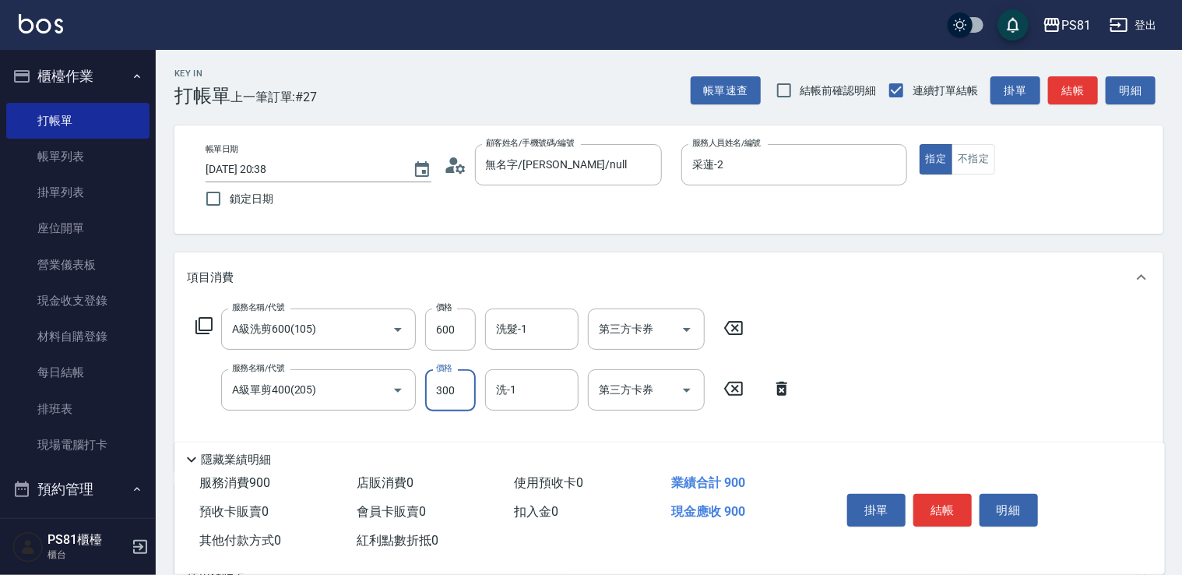
type input "300"
drag, startPoint x: 936, startPoint y: 392, endPoint x: 985, endPoint y: 481, distance: 102.1
click at [937, 393] on div "服務名稱/代號 A級洗剪600(105) 服務名稱/代號 價格 600 價格 洗髮-1 洗髮-1 第三方卡券 第三方卡券 服務名稱/代號 A級單剪400(20…" at bounding box center [668, 386] width 989 height 169
click at [945, 497] on button "結帳" at bounding box center [943, 510] width 58 height 33
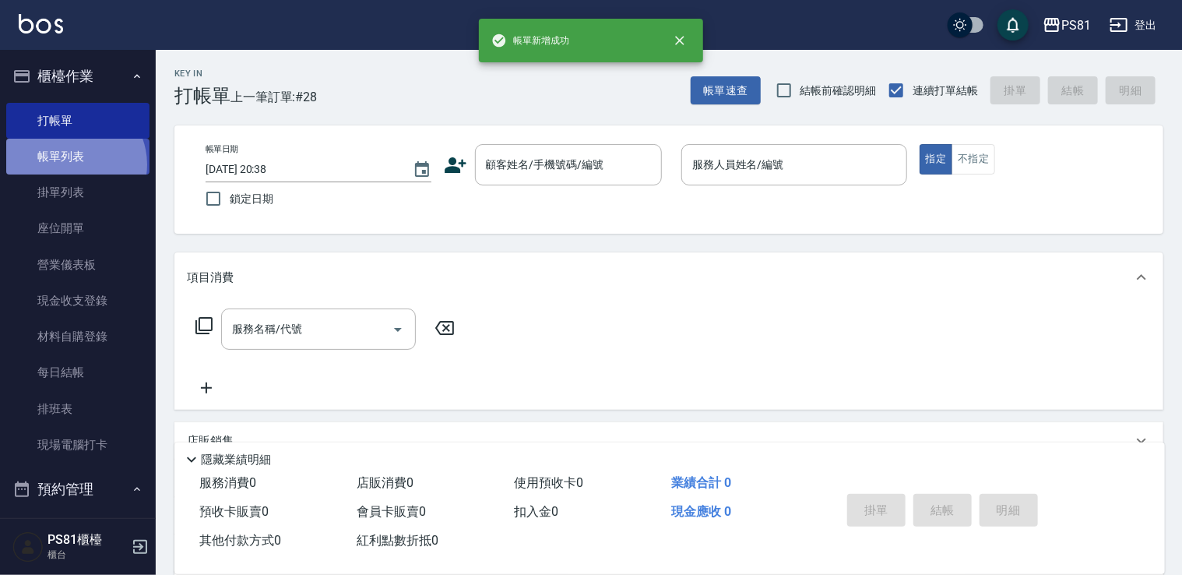
click at [72, 164] on link "帳單列表" at bounding box center [77, 157] width 143 height 36
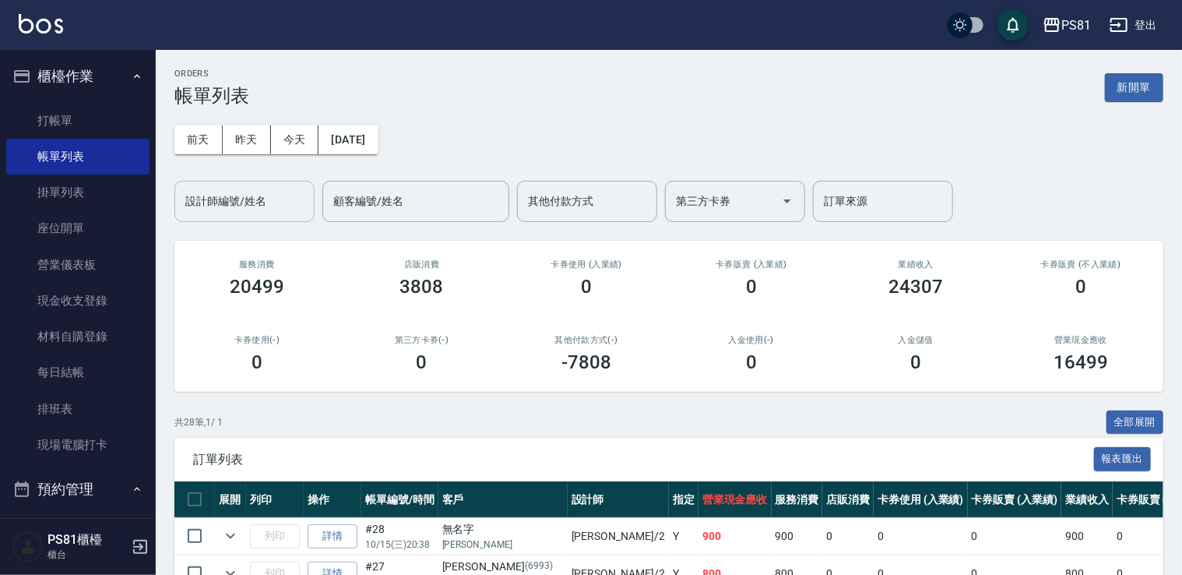
click at [287, 199] on input "設計師編號/姓名" at bounding box center [244, 201] width 126 height 27
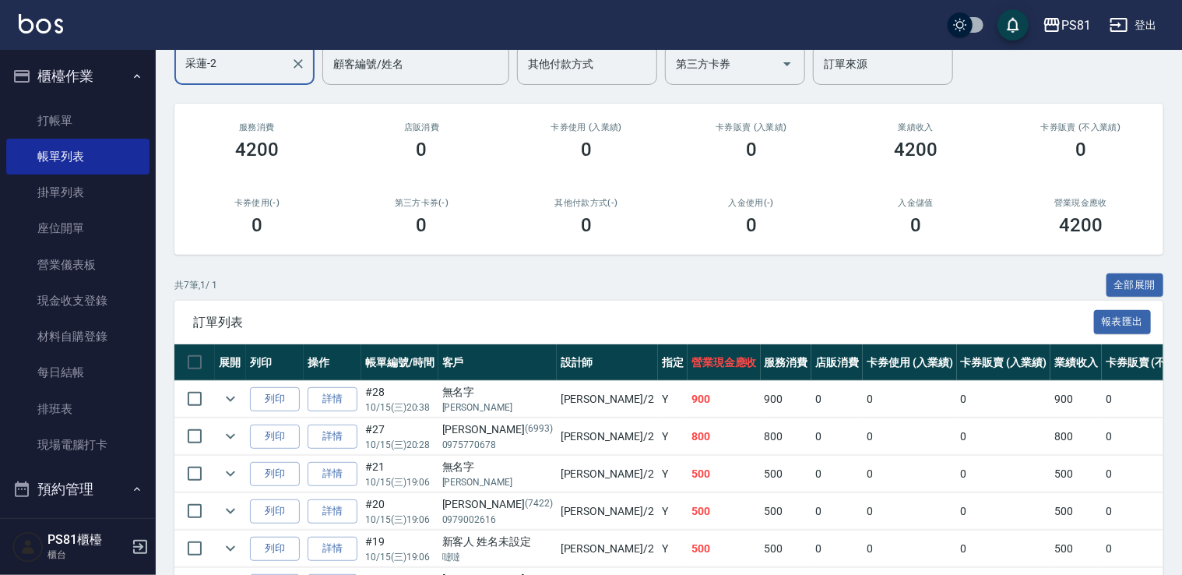
scroll to position [274, 0]
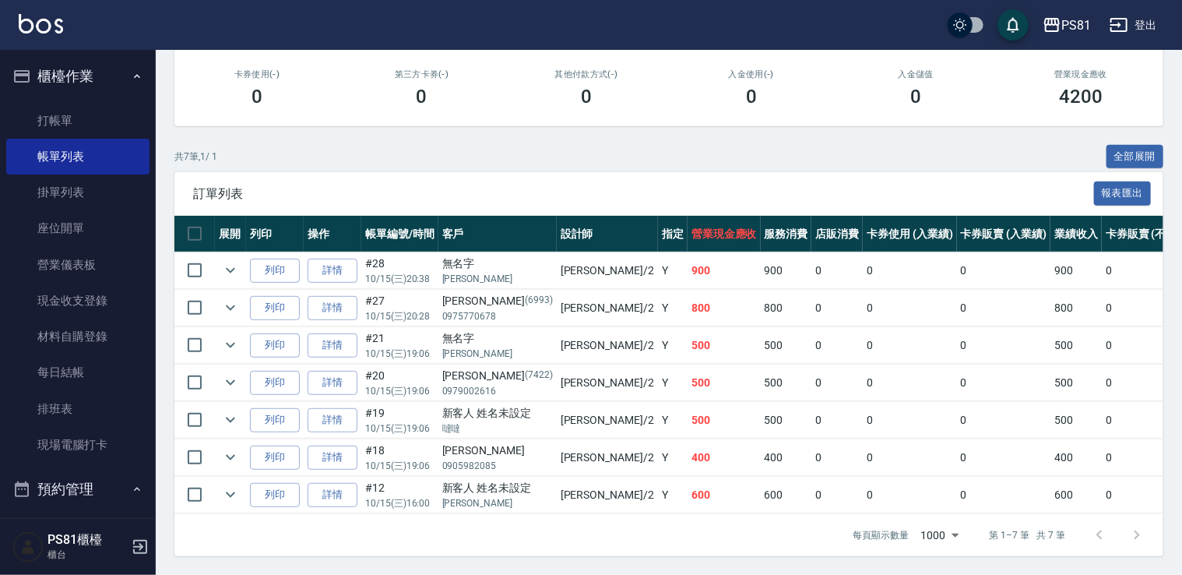
type input "采蓮-2"
click at [688, 486] on td "600" at bounding box center [724, 495] width 73 height 37
click at [688, 457] on td "400" at bounding box center [724, 457] width 73 height 37
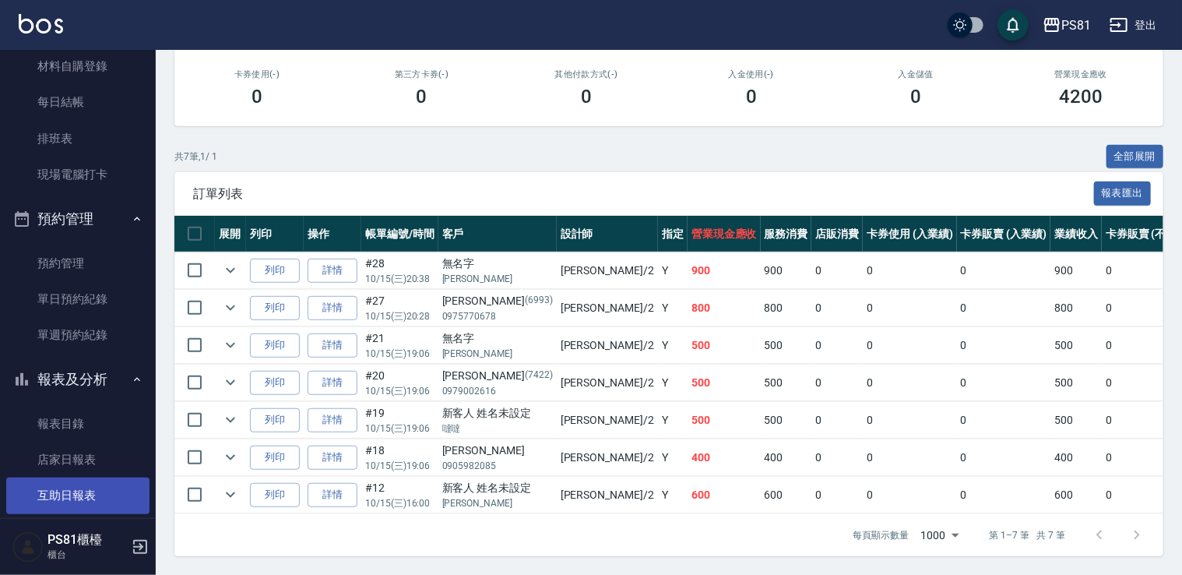
scroll to position [389, 0]
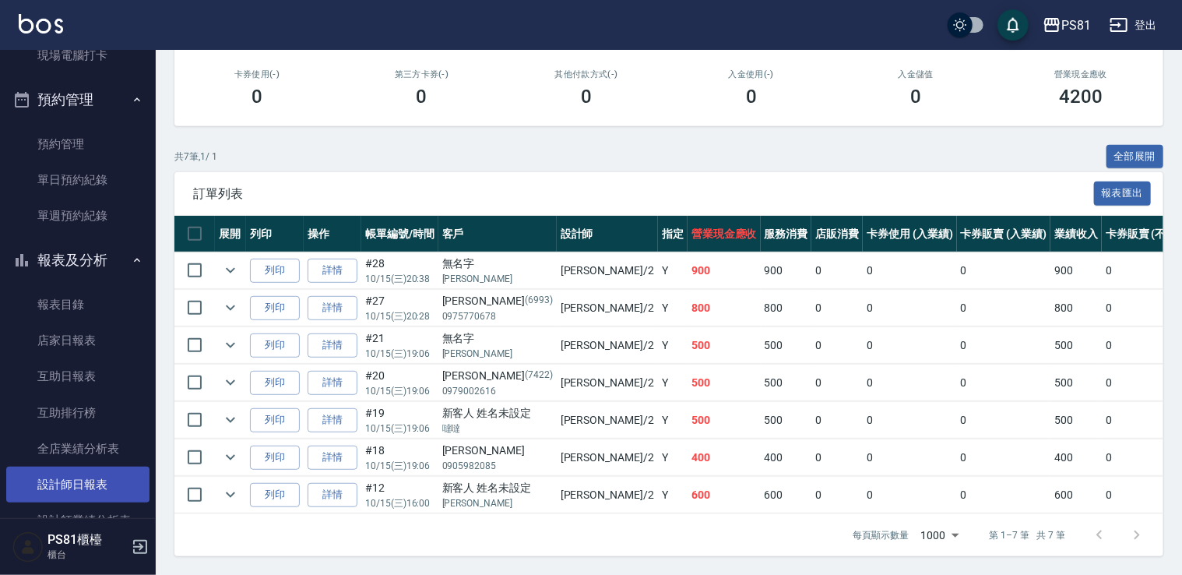
click at [111, 477] on link "設計師日報表" at bounding box center [77, 485] width 143 height 36
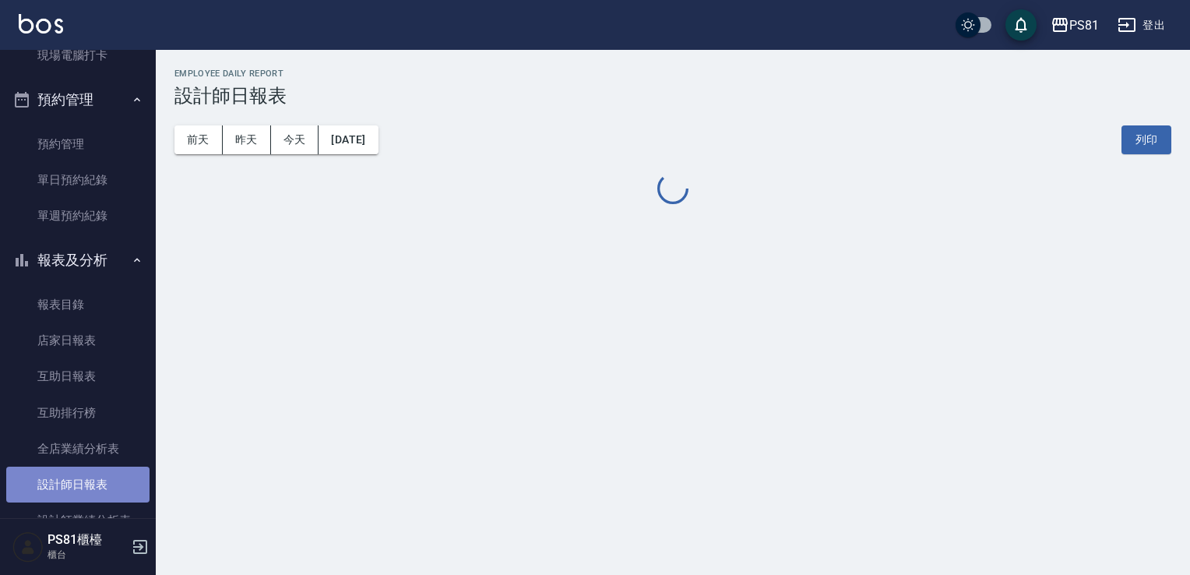
click at [111, 477] on link "設計師日報表" at bounding box center [77, 485] width 143 height 36
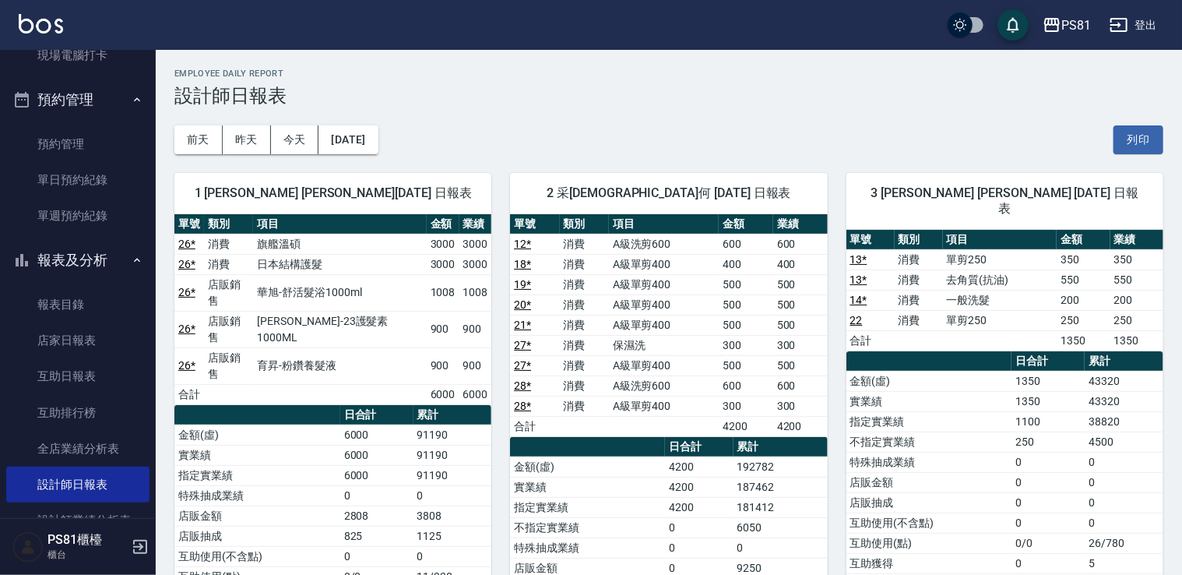
click at [90, 95] on button "預約管理" at bounding box center [77, 99] width 143 height 41
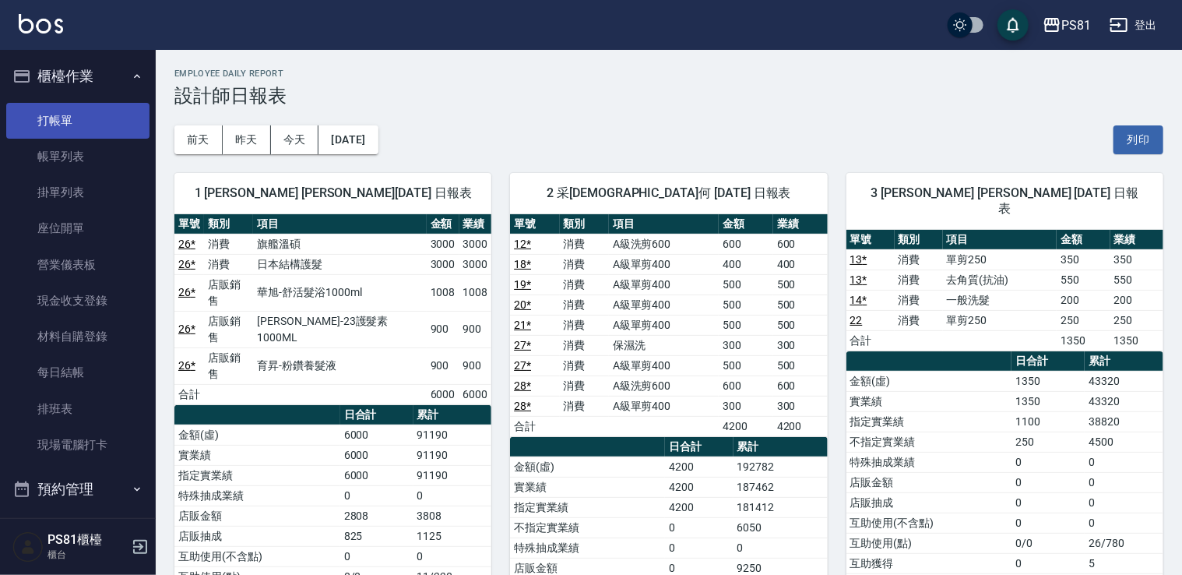
click at [95, 124] on link "打帳單" at bounding box center [77, 121] width 143 height 36
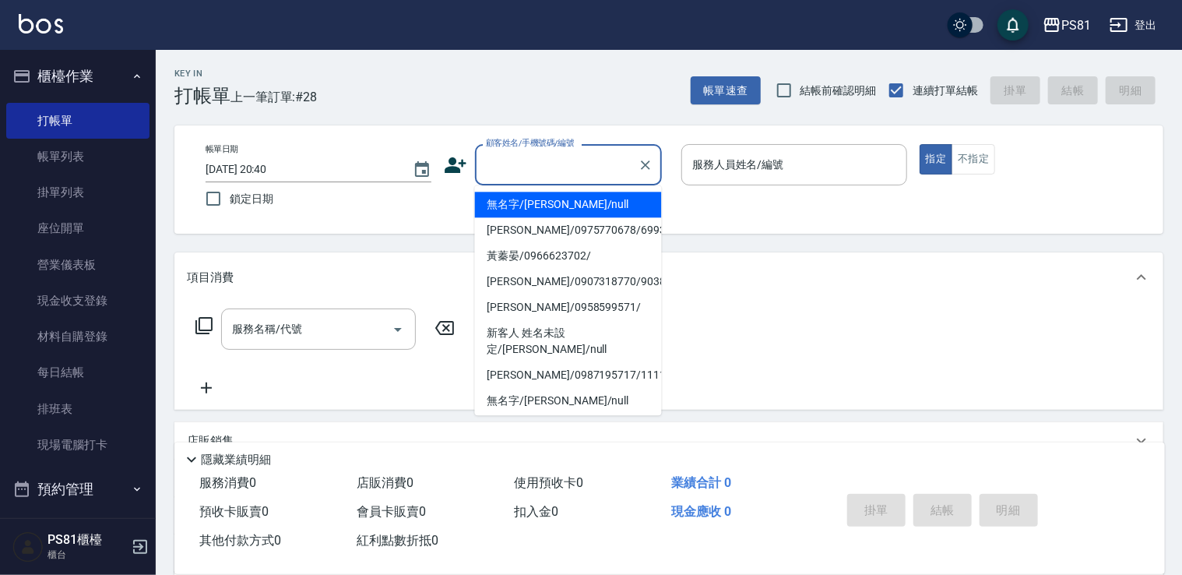
click at [609, 167] on input "顧客姓名/手機號碼/編號" at bounding box center [557, 164] width 150 height 27
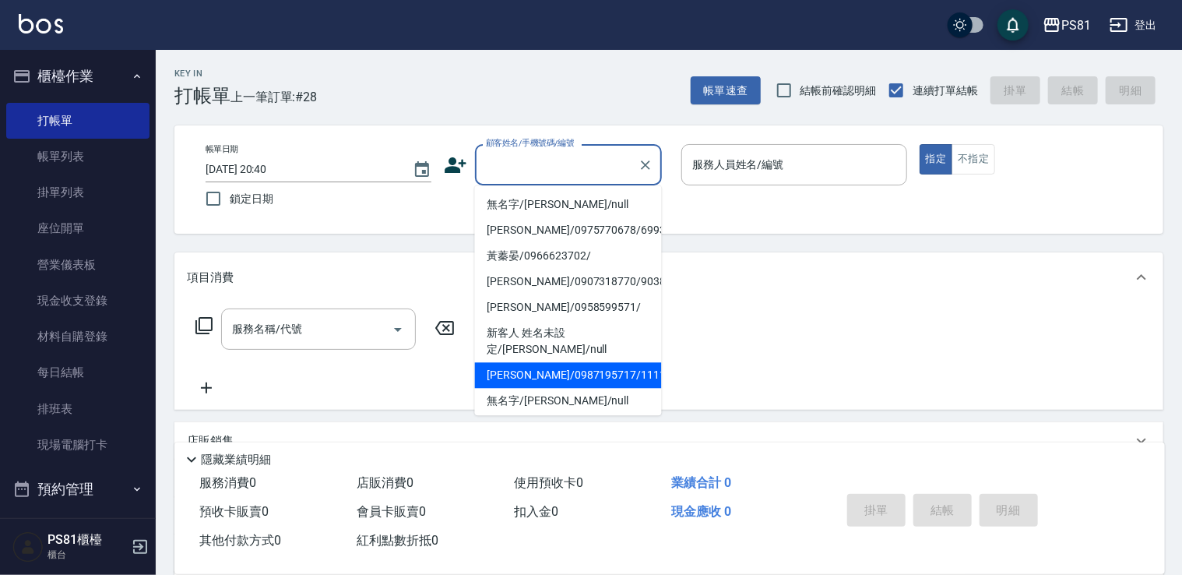
click at [589, 362] on li "[PERSON_NAME]/0987195717/111111" at bounding box center [568, 375] width 187 height 26
type input "[PERSON_NAME]/0987195717/111111"
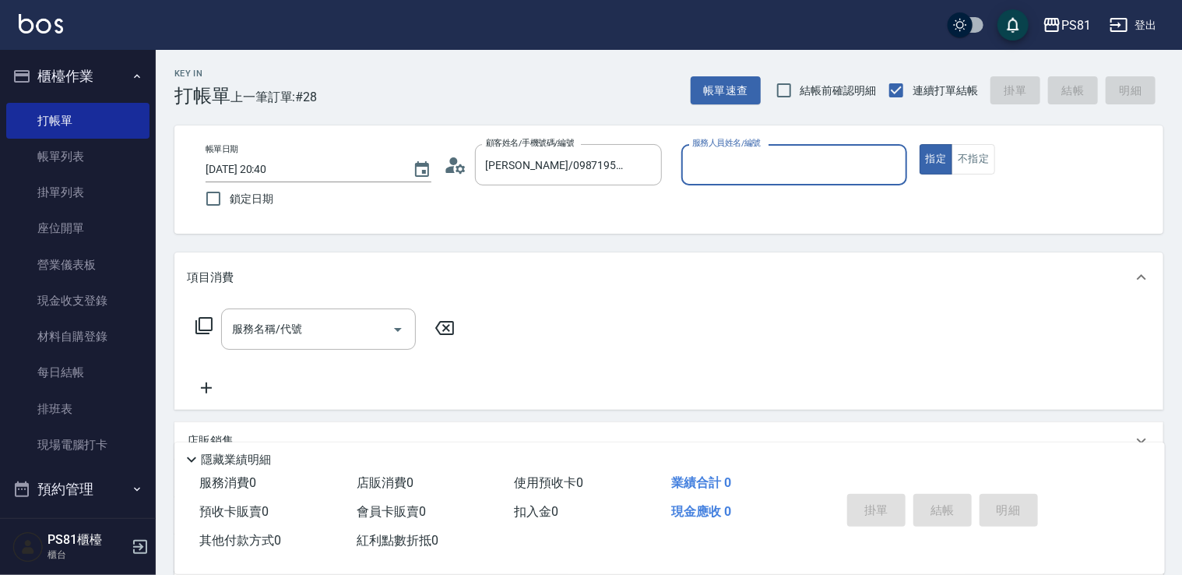
drag, startPoint x: 669, startPoint y: 175, endPoint x: 692, endPoint y: 166, distance: 24.4
click at [683, 168] on div "帳單日期 [DATE] 20:40 鎖定日期 顧客姓名/手機號碼/編號 [PERSON_NAME]/0987195717/111111 顧客姓名/手機號碼/編…" at bounding box center [669, 179] width 952 height 71
click at [692, 166] on input "服務人員姓名/編號" at bounding box center [795, 164] width 212 height 27
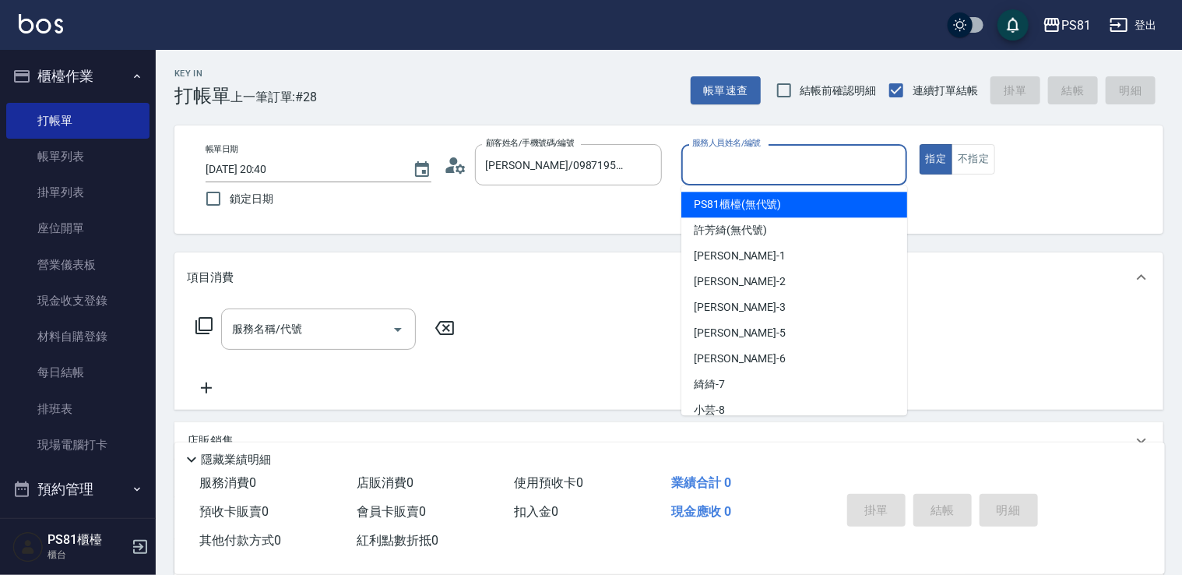
click at [703, 166] on input "服務人員姓名/編號" at bounding box center [795, 164] width 212 height 27
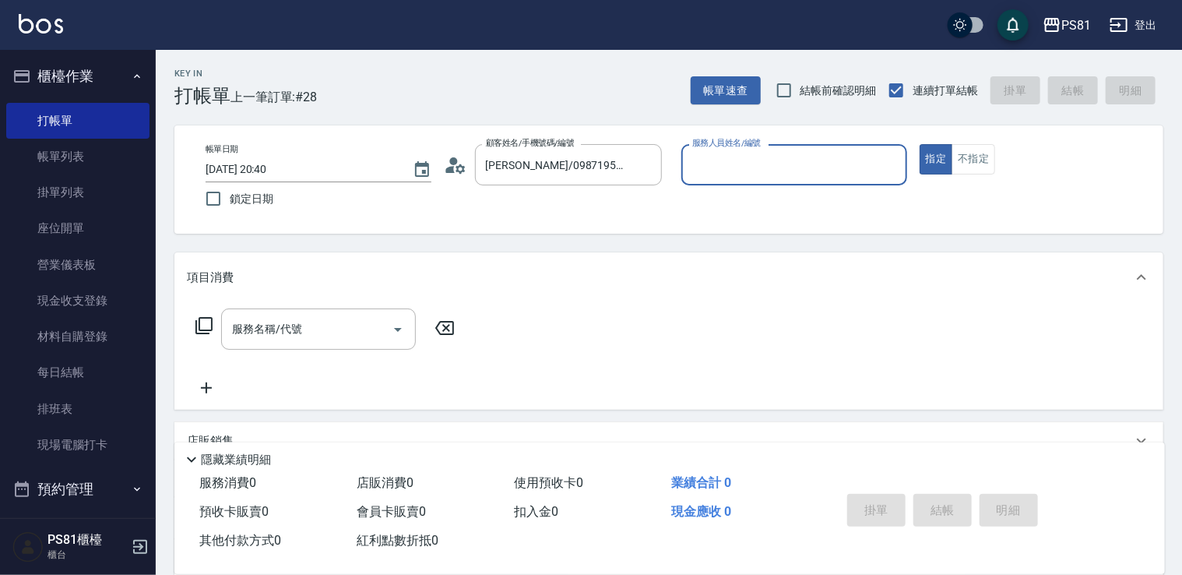
click at [713, 184] on div "服務人員姓名/編號" at bounding box center [795, 164] width 226 height 41
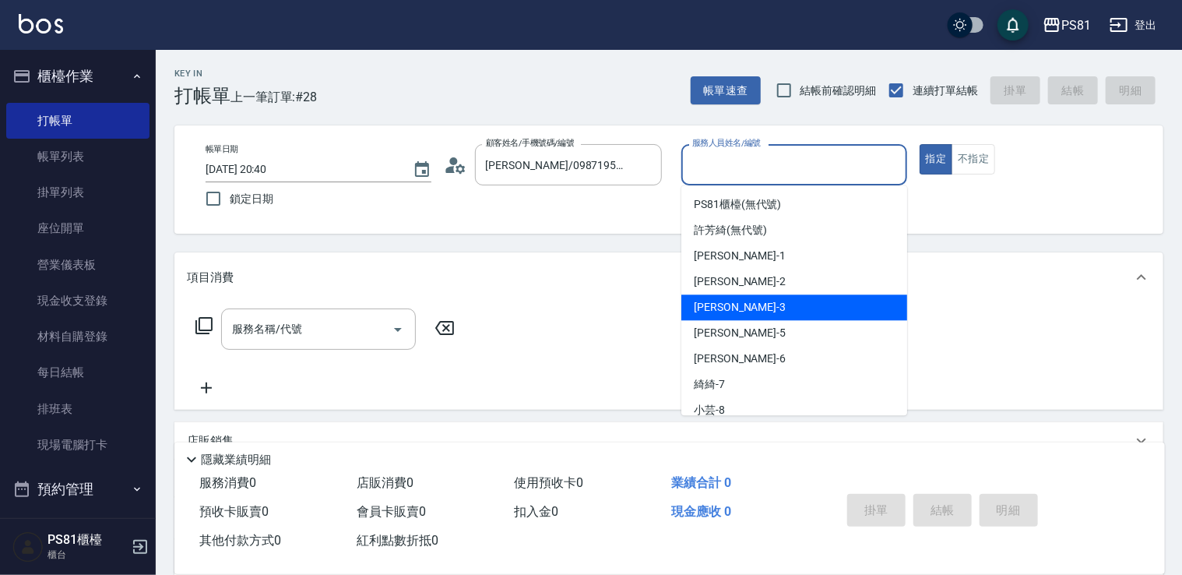
click at [727, 300] on div "[PERSON_NAME] -3" at bounding box center [795, 307] width 226 height 26
type input "[PERSON_NAME]-3"
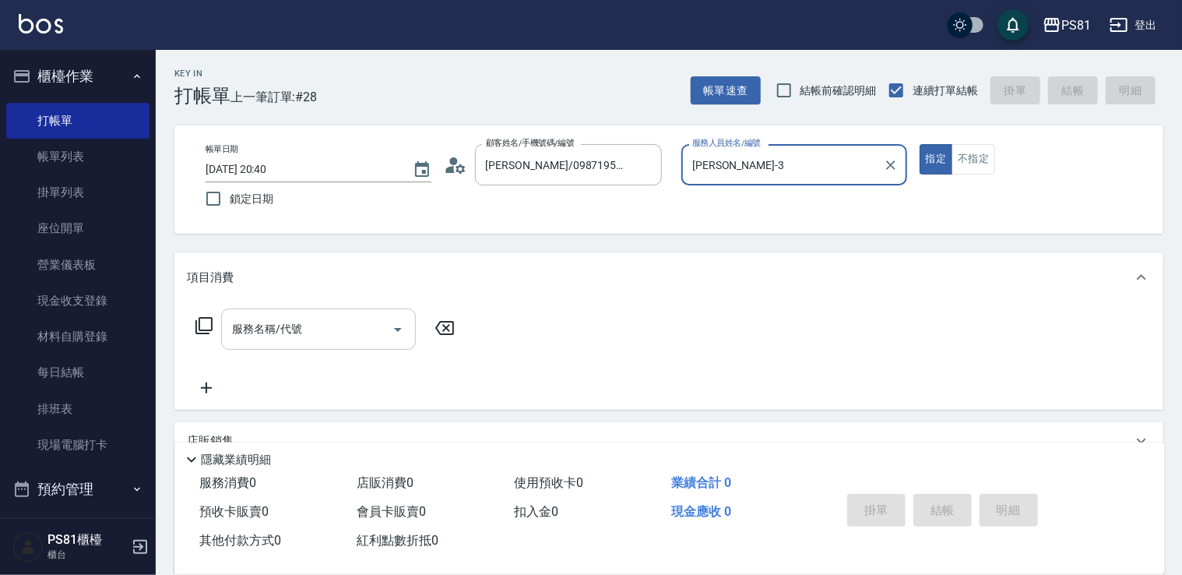
click at [302, 326] on input "服務名稱/代號" at bounding box center [306, 328] width 157 height 27
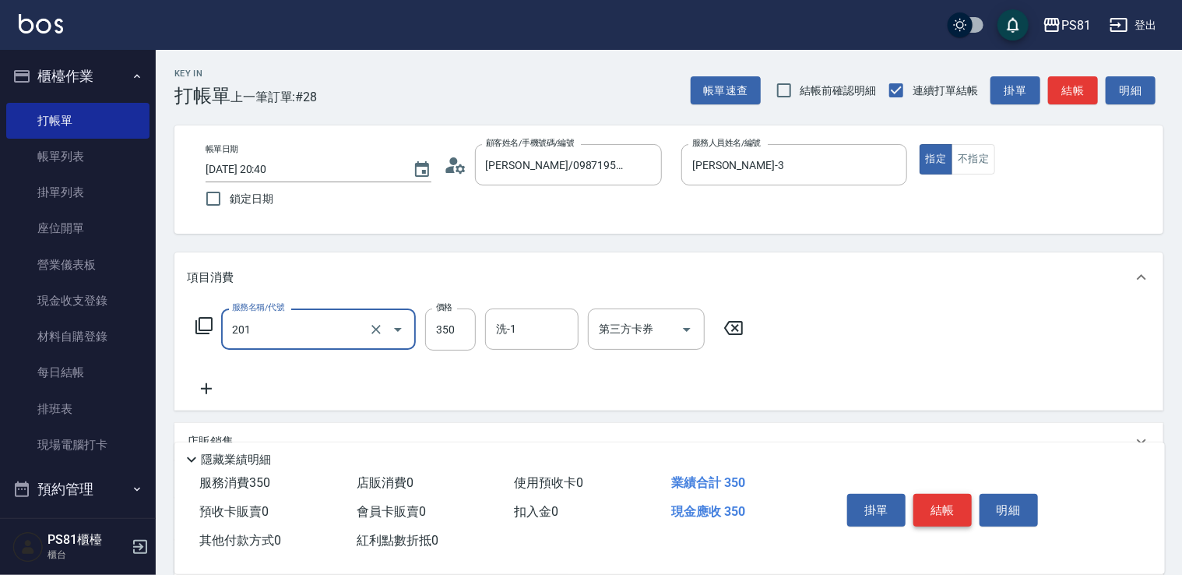
type input "洗剪350(201)"
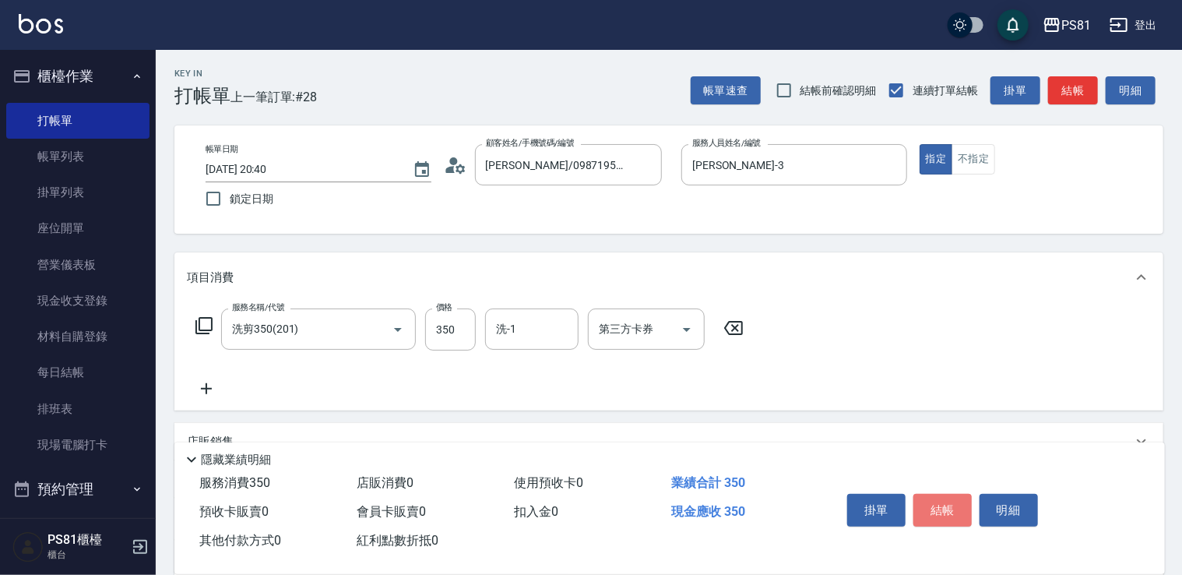
click at [938, 502] on button "結帳" at bounding box center [943, 510] width 58 height 33
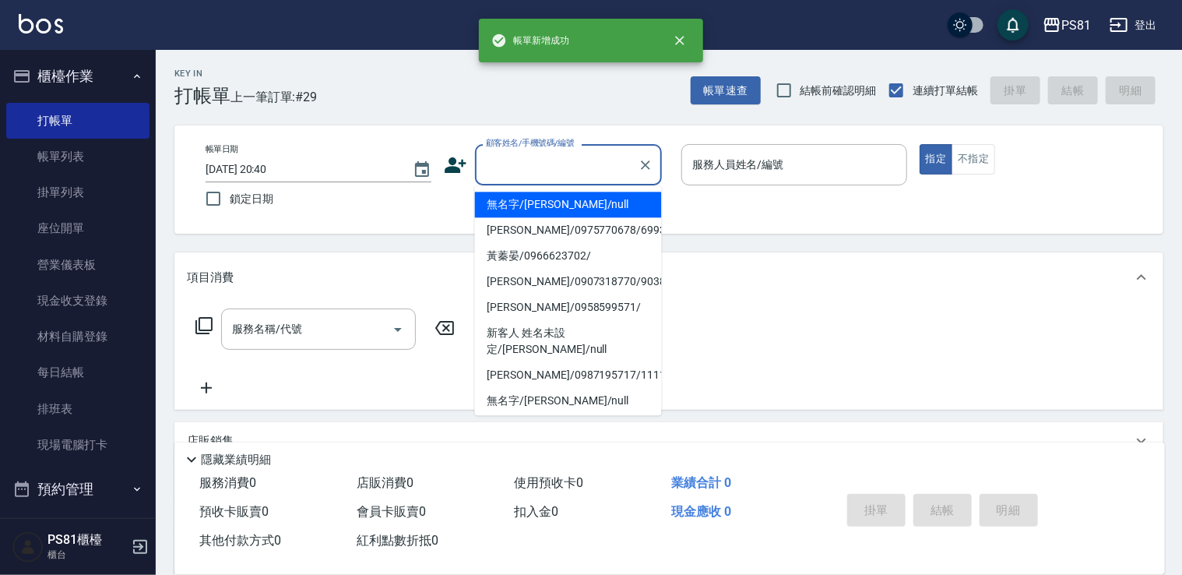
click at [571, 165] on input "顧客姓名/手機號碼/編號" at bounding box center [557, 164] width 150 height 27
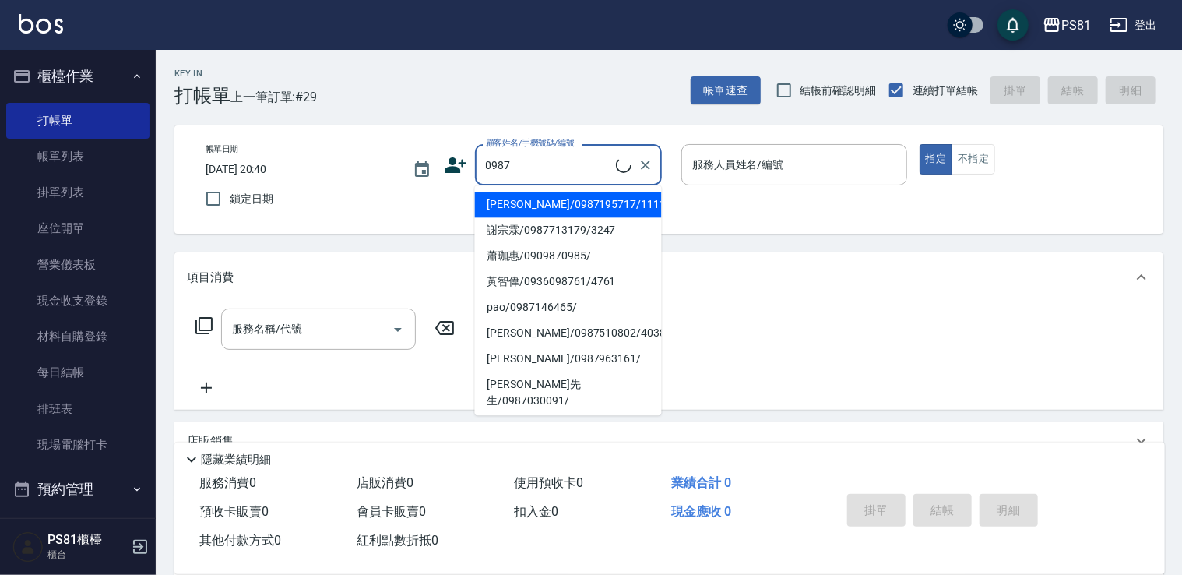
click at [503, 195] on li "[PERSON_NAME]/0987195717/111111" at bounding box center [568, 205] width 187 height 26
type input "[PERSON_NAME]/0987195717/111111"
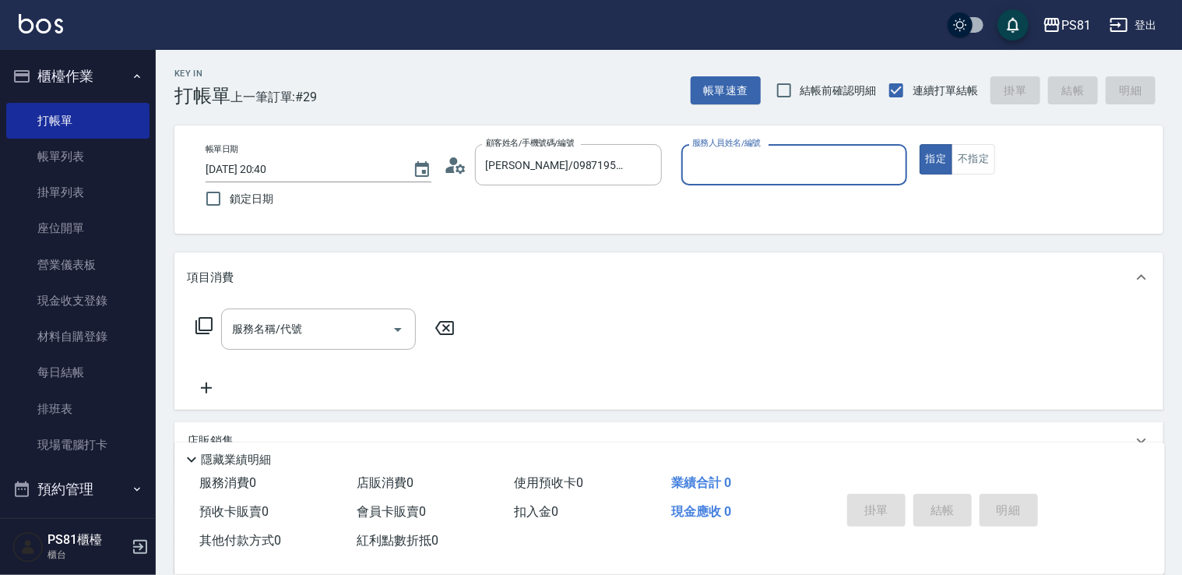
drag, startPoint x: 757, startPoint y: 192, endPoint x: 760, endPoint y: 175, distance: 16.7
click at [757, 192] on p at bounding box center [795, 193] width 226 height 16
drag, startPoint x: 760, startPoint y: 174, endPoint x: 752, endPoint y: 182, distance: 11.0
click at [759, 175] on input "服務人員姓名/編號" at bounding box center [795, 164] width 212 height 27
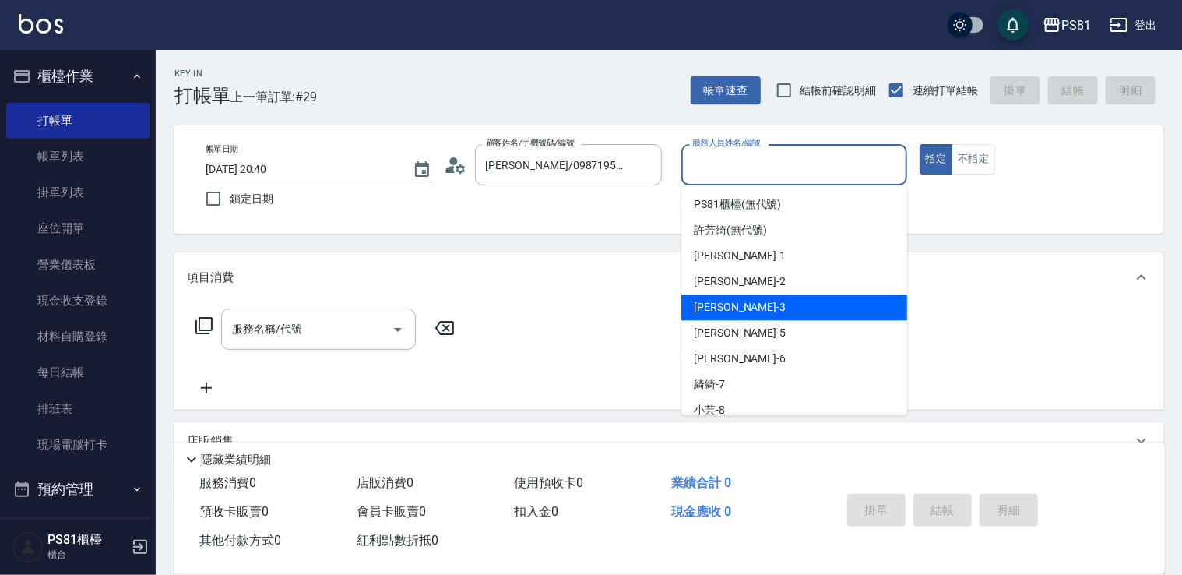
click at [721, 316] on div "[PERSON_NAME] -3" at bounding box center [795, 307] width 226 height 26
type input "[PERSON_NAME]-3"
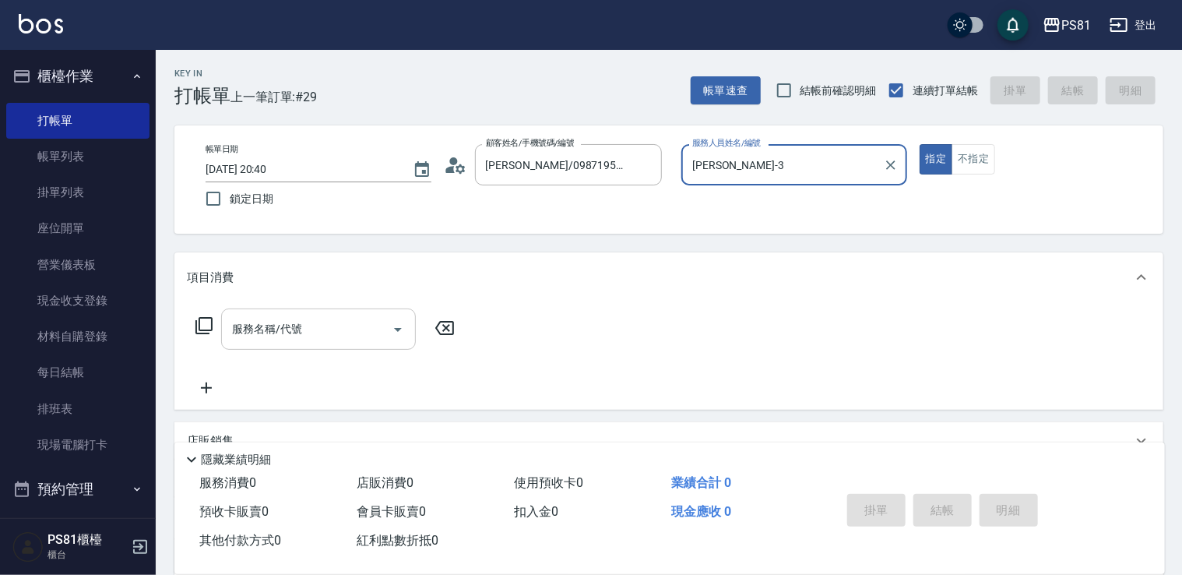
click at [371, 319] on input "服務名稱/代號" at bounding box center [306, 328] width 157 height 27
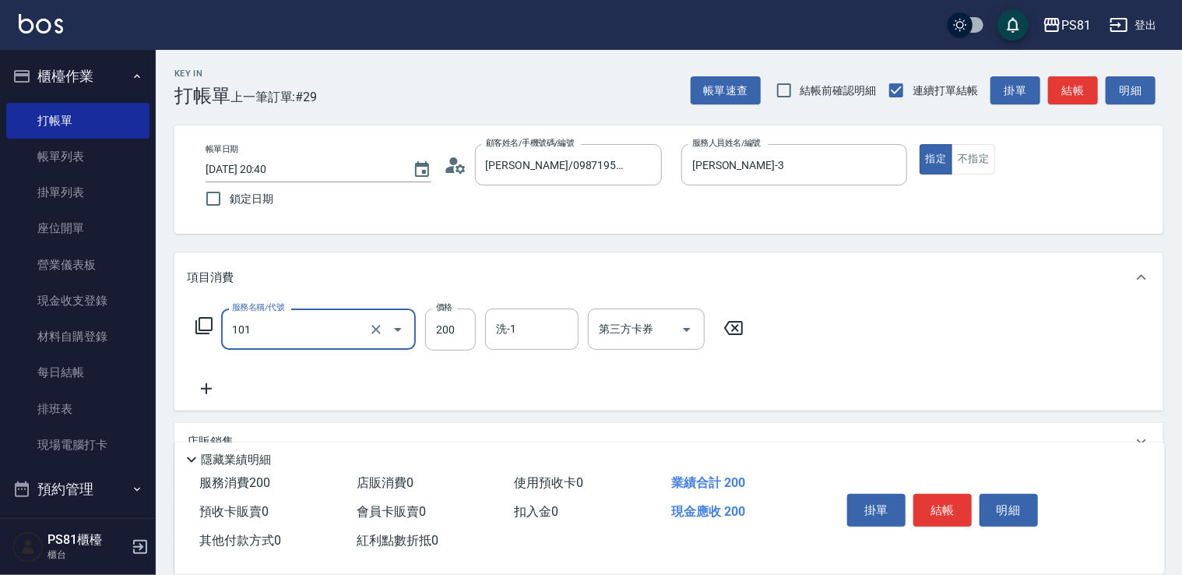
type input "一般洗髮(101)"
click at [939, 507] on button "結帳" at bounding box center [943, 510] width 58 height 33
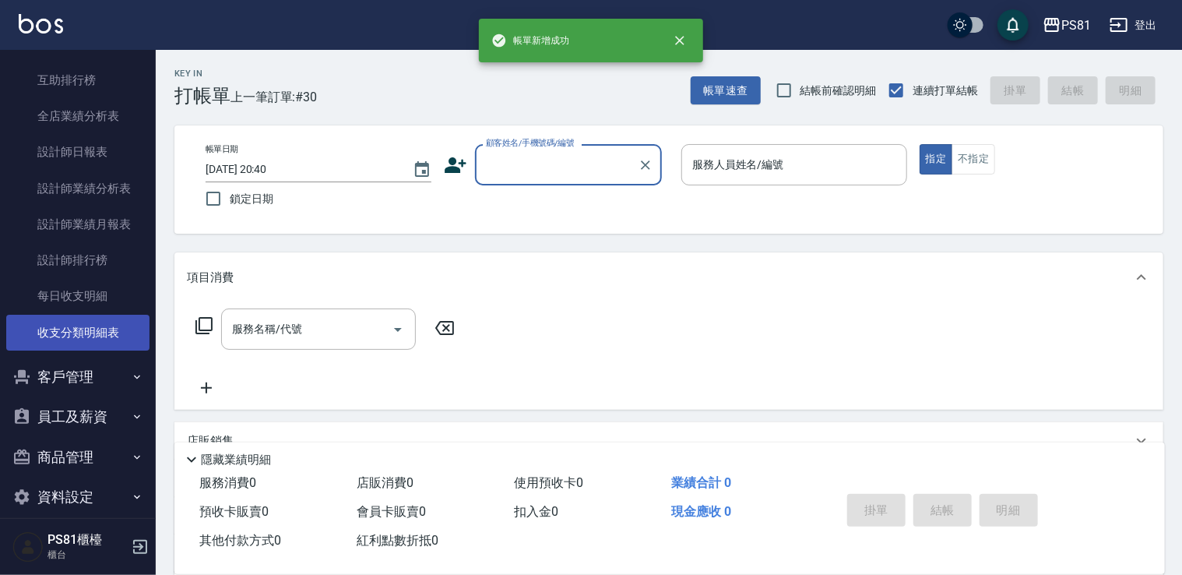
scroll to position [618, 0]
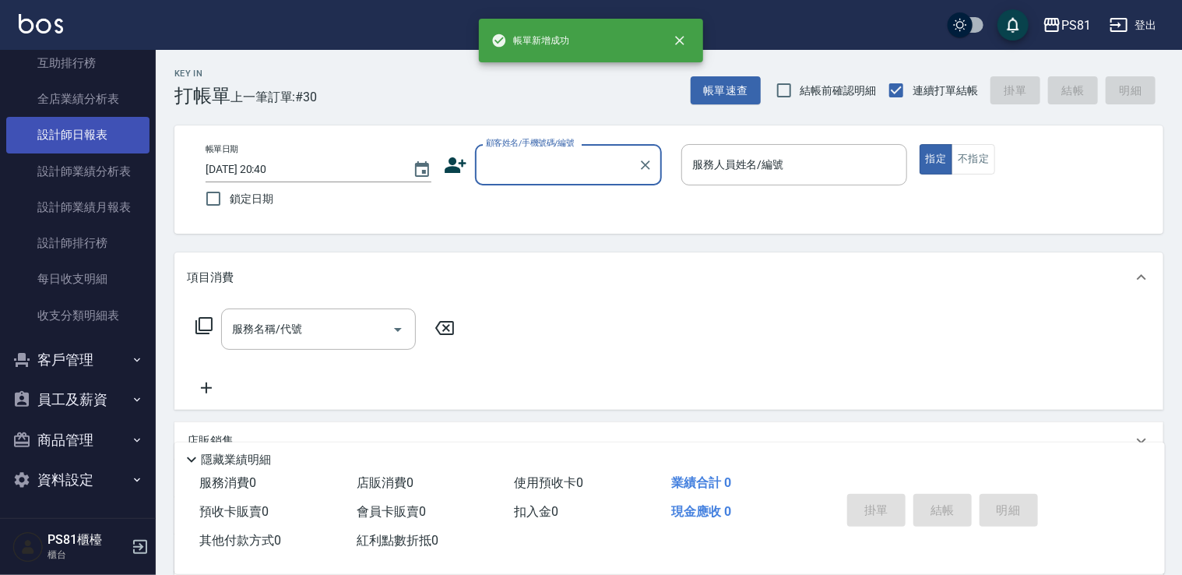
click at [82, 150] on link "設計師日報表" at bounding box center [77, 135] width 143 height 36
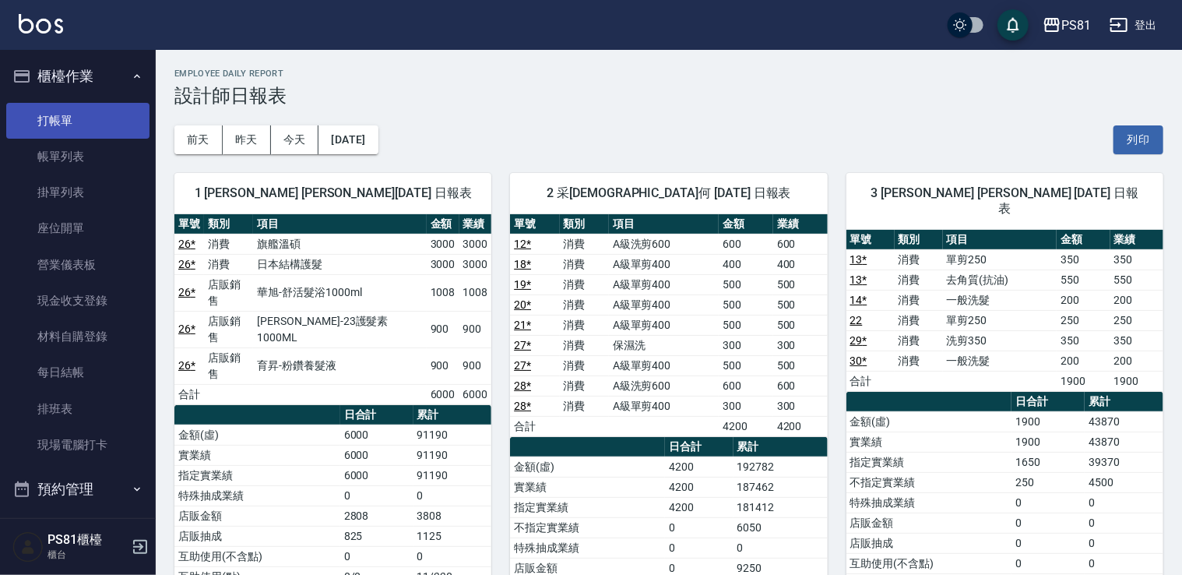
click at [55, 117] on link "打帳單" at bounding box center [77, 121] width 143 height 36
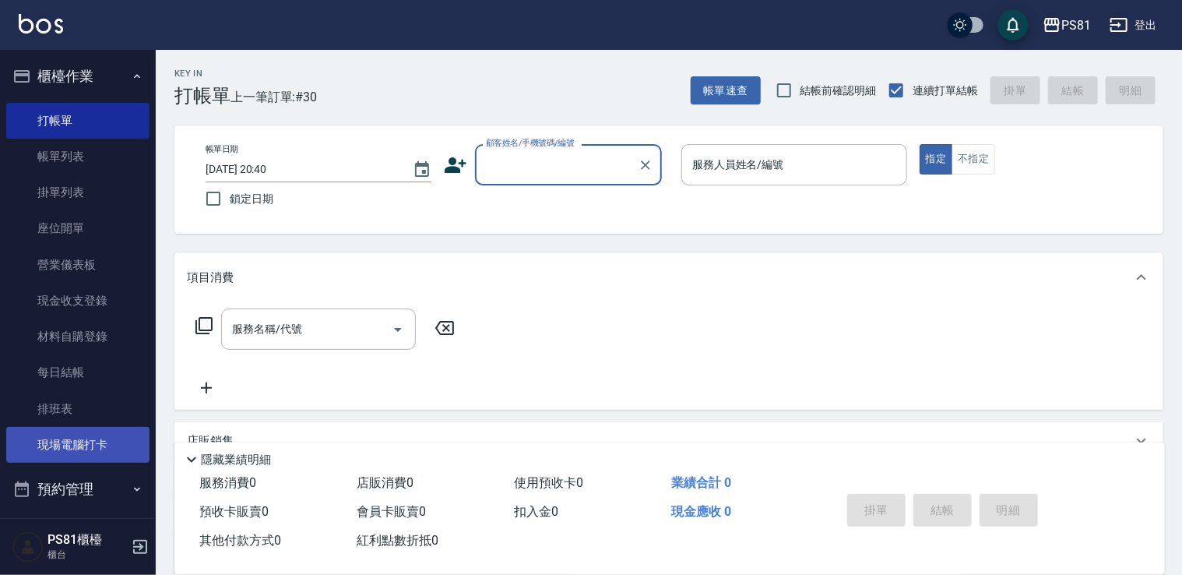
click at [72, 446] on link "現場電腦打卡" at bounding box center [77, 445] width 143 height 36
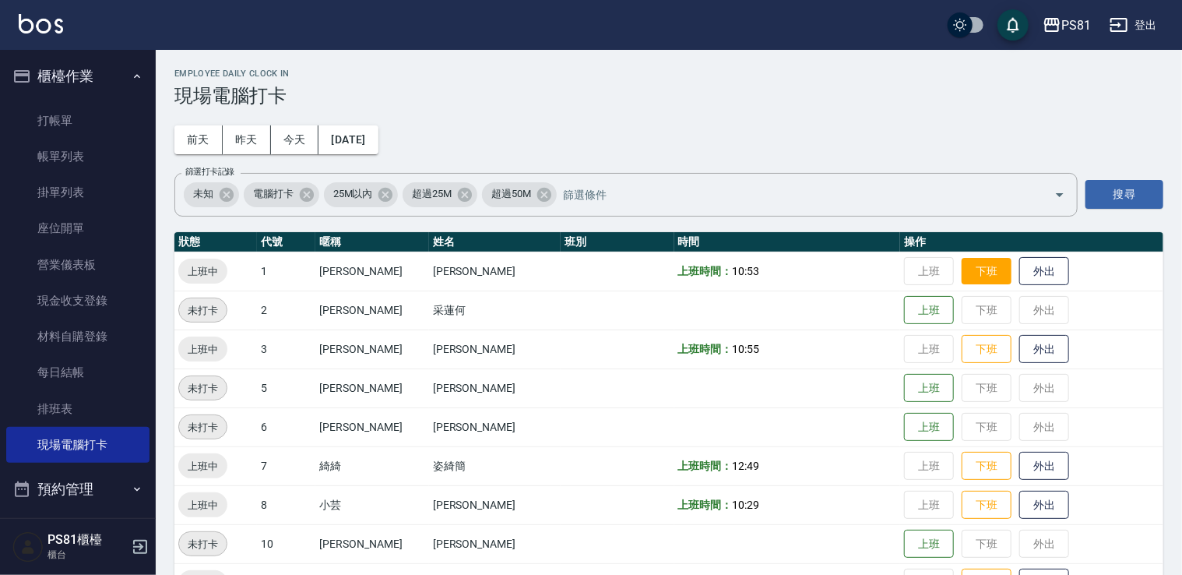
click at [962, 270] on button "下班" at bounding box center [987, 271] width 50 height 27
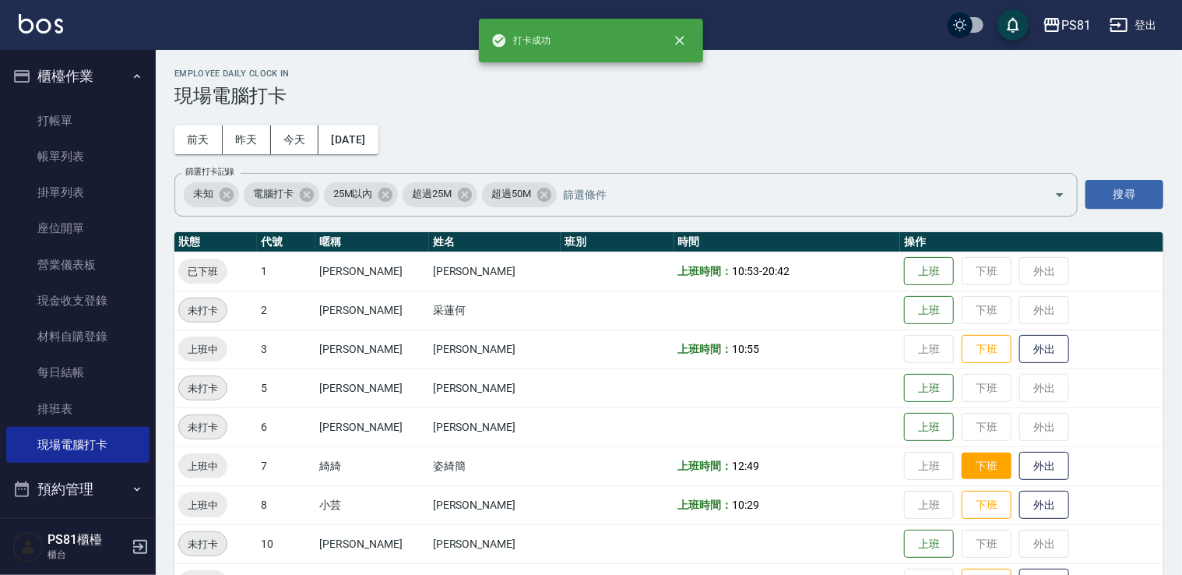
click at [970, 469] on button "下班" at bounding box center [987, 466] width 50 height 27
click at [962, 349] on button "下班" at bounding box center [987, 349] width 50 height 27
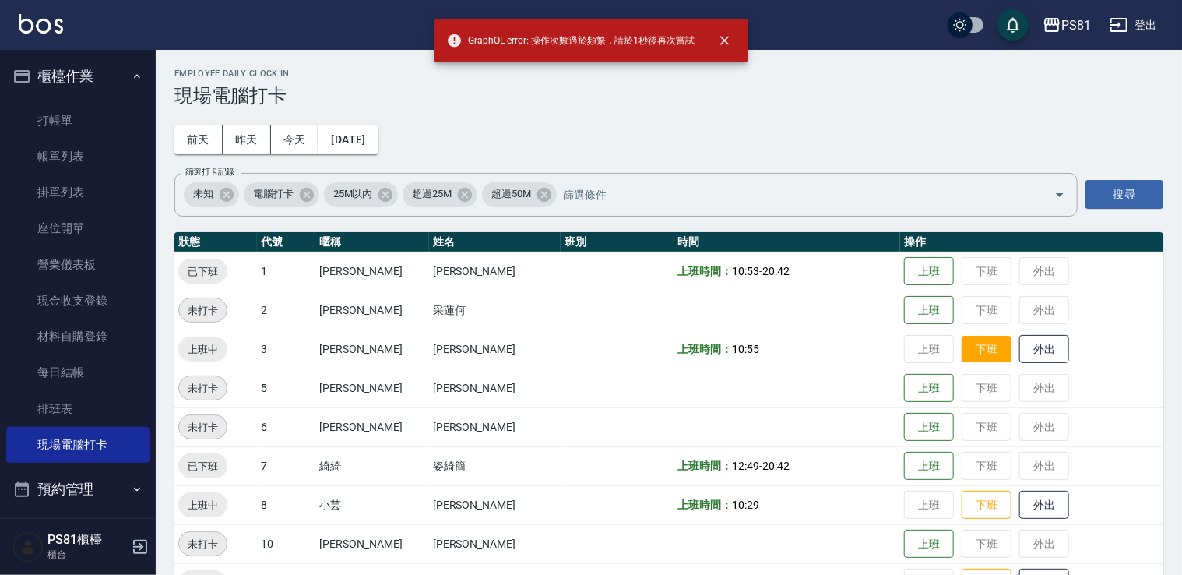
click at [963, 347] on button "下班" at bounding box center [987, 349] width 50 height 27
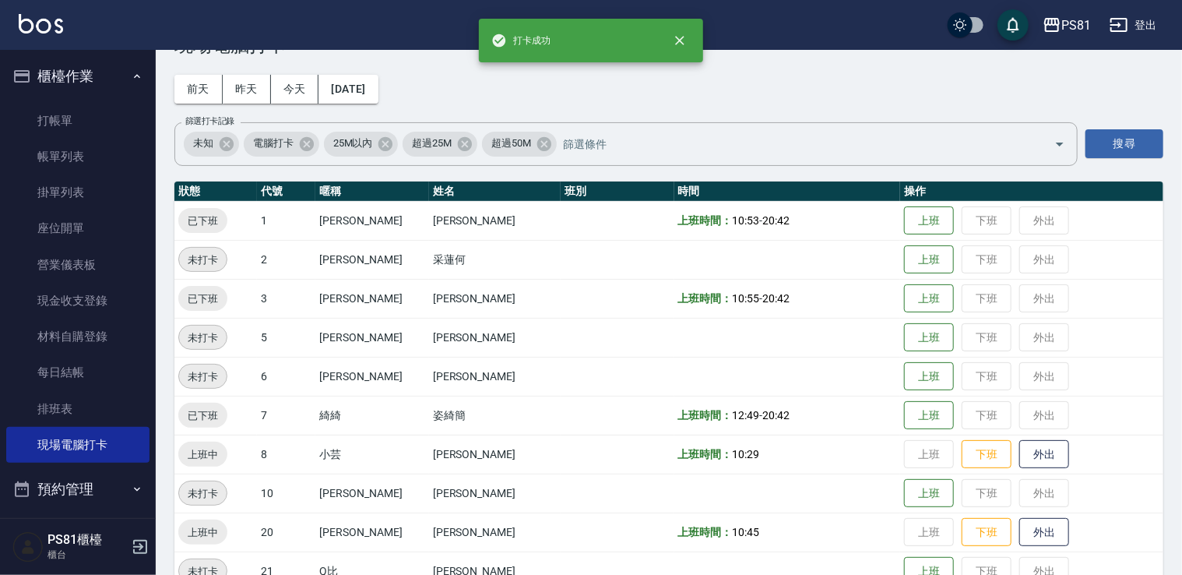
scroll to position [78, 0]
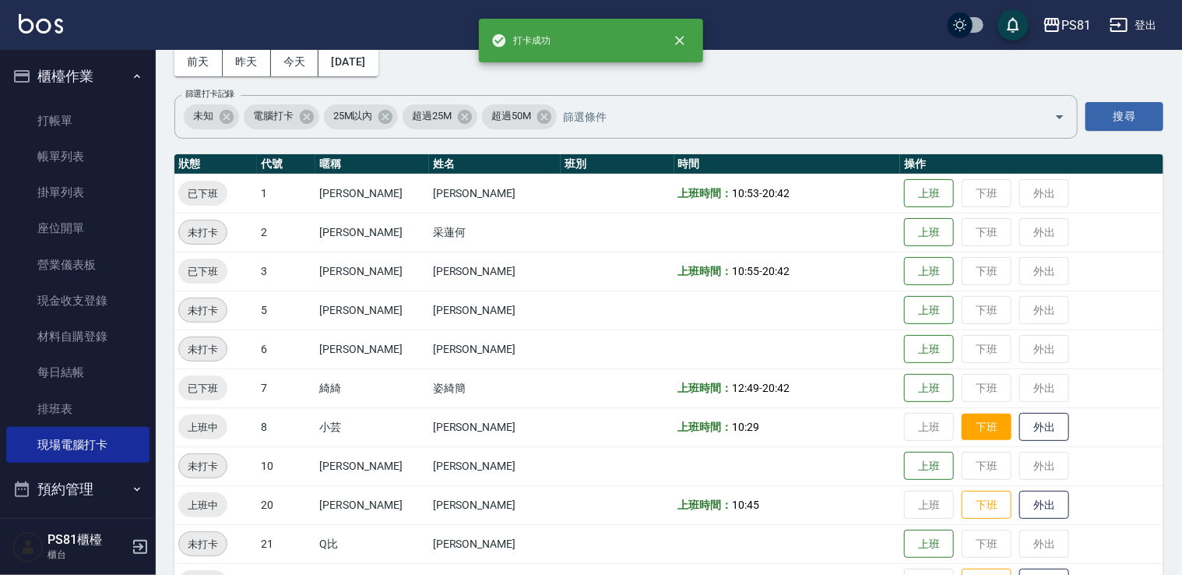
click at [971, 417] on button "下班" at bounding box center [987, 427] width 50 height 27
click at [968, 504] on button "下班" at bounding box center [987, 504] width 50 height 27
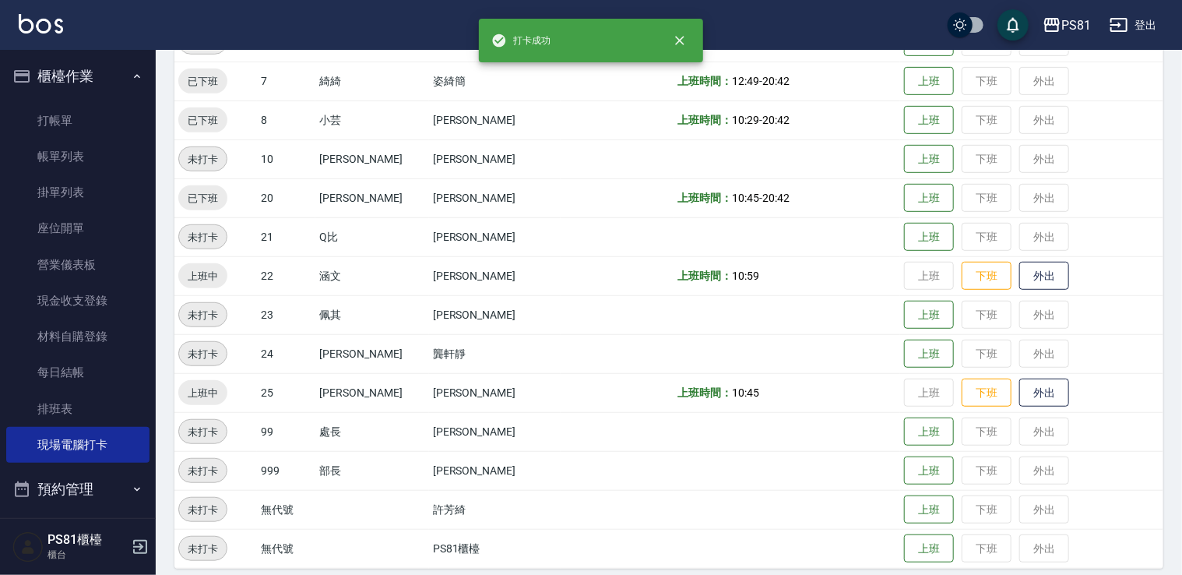
scroll to position [389, 0]
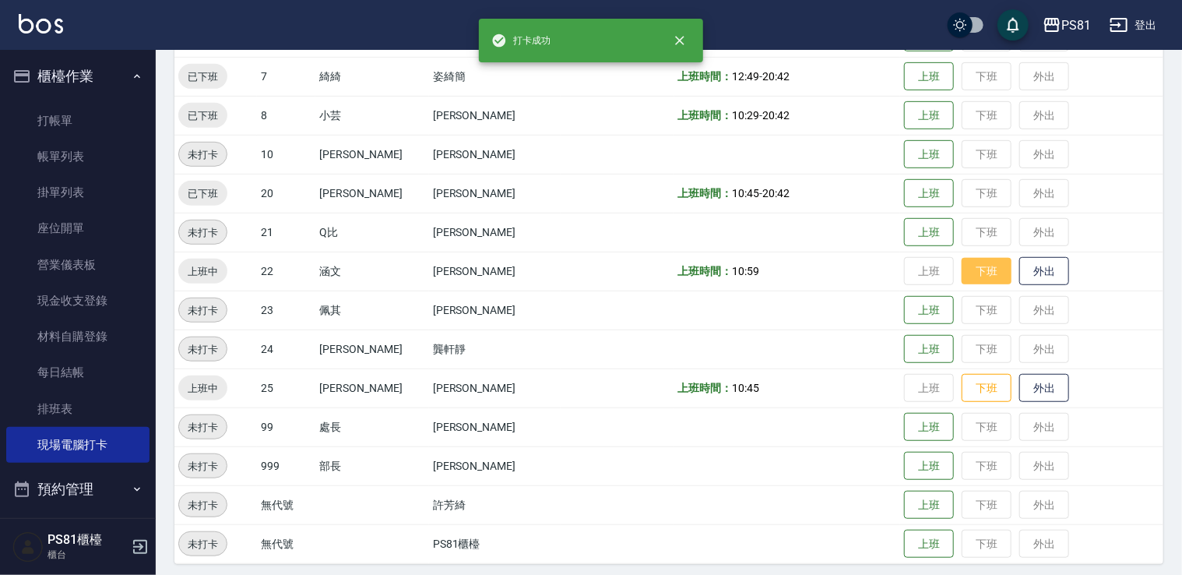
click at [967, 269] on button "下班" at bounding box center [987, 271] width 50 height 27
click at [974, 388] on button "下班" at bounding box center [987, 388] width 50 height 27
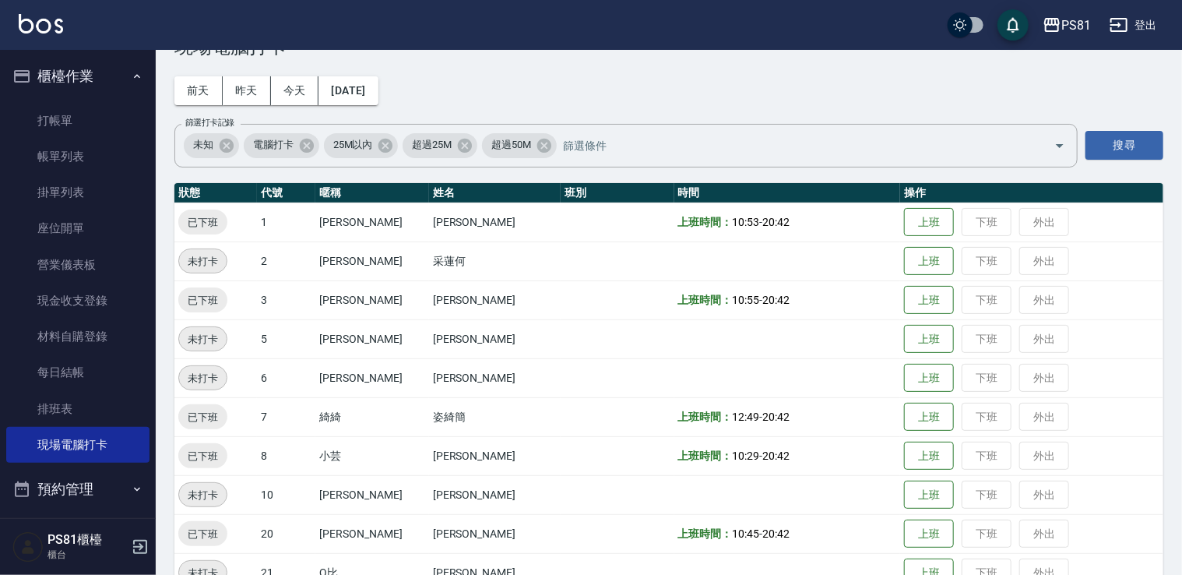
scroll to position [0, 0]
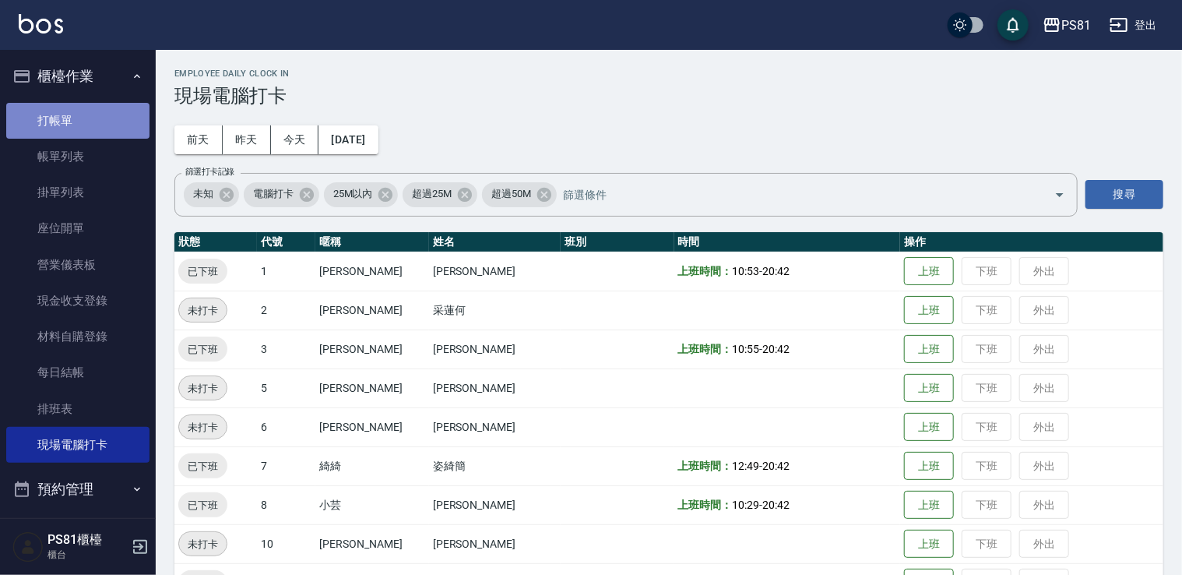
click at [97, 126] on link "打帳單" at bounding box center [77, 121] width 143 height 36
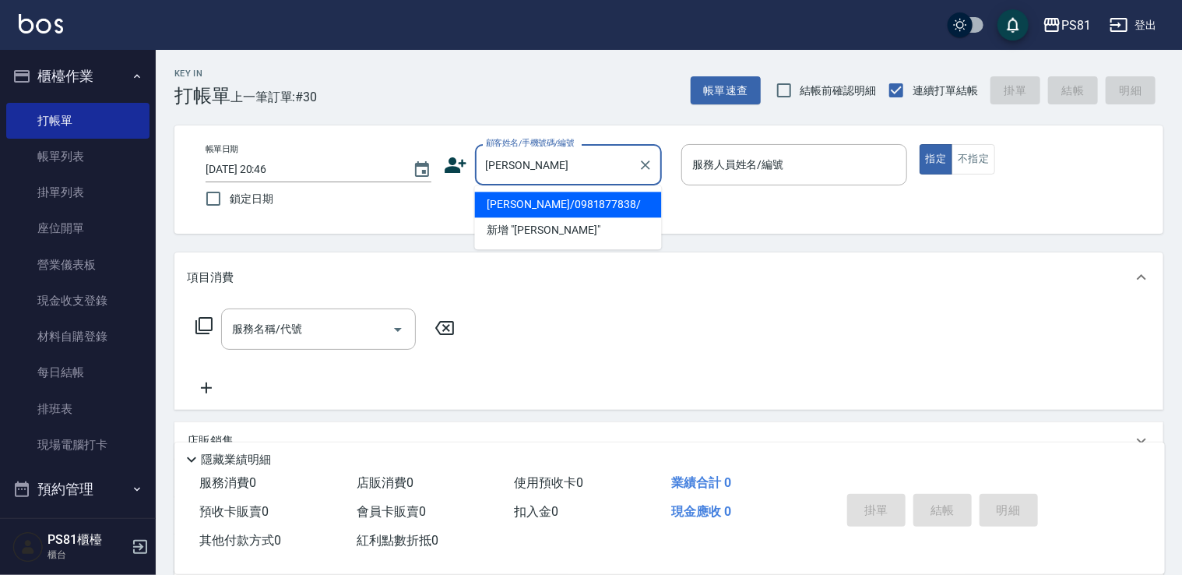
click at [612, 214] on li "[PERSON_NAME]/0981877838/" at bounding box center [568, 205] width 187 height 26
type input "[PERSON_NAME]/0981877838/"
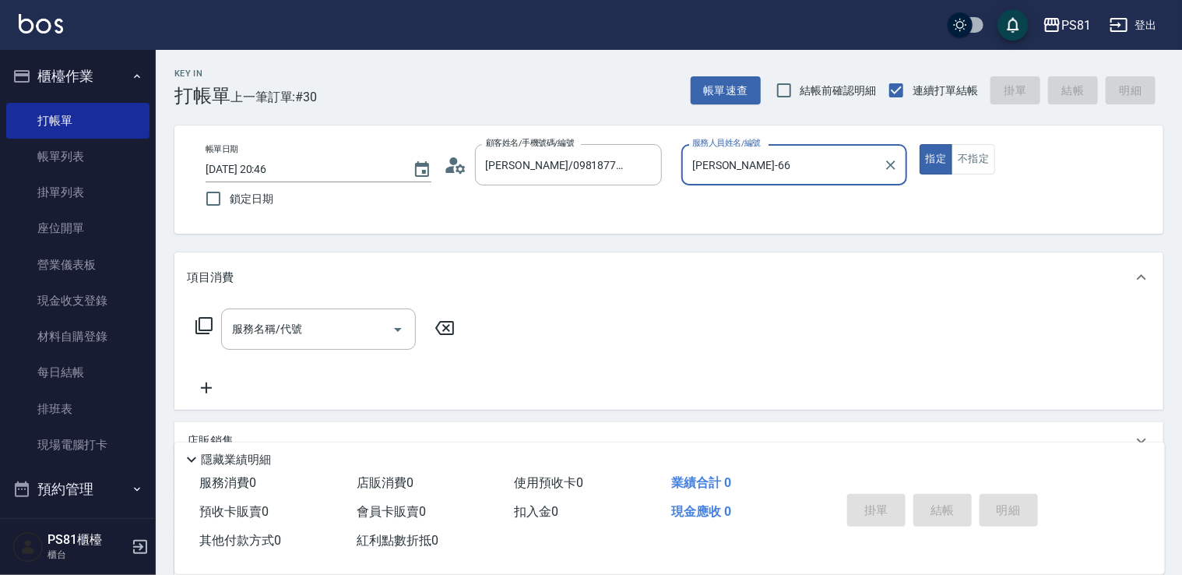
click at [920, 144] on button "指定" at bounding box center [936, 159] width 33 height 30
type input "[PERSON_NAME]-6"
type button "true"
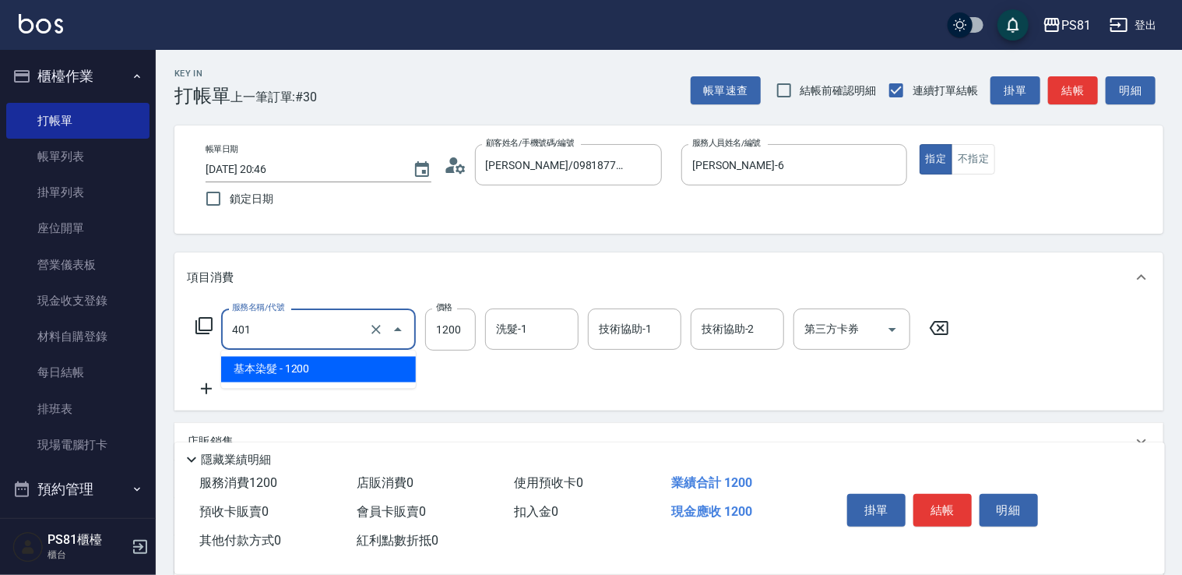
click at [255, 327] on input "401" at bounding box center [296, 328] width 137 height 27
drag, startPoint x: 255, startPoint y: 327, endPoint x: 254, endPoint y: 335, distance: 7.9
click at [255, 328] on input "401" at bounding box center [296, 328] width 137 height 27
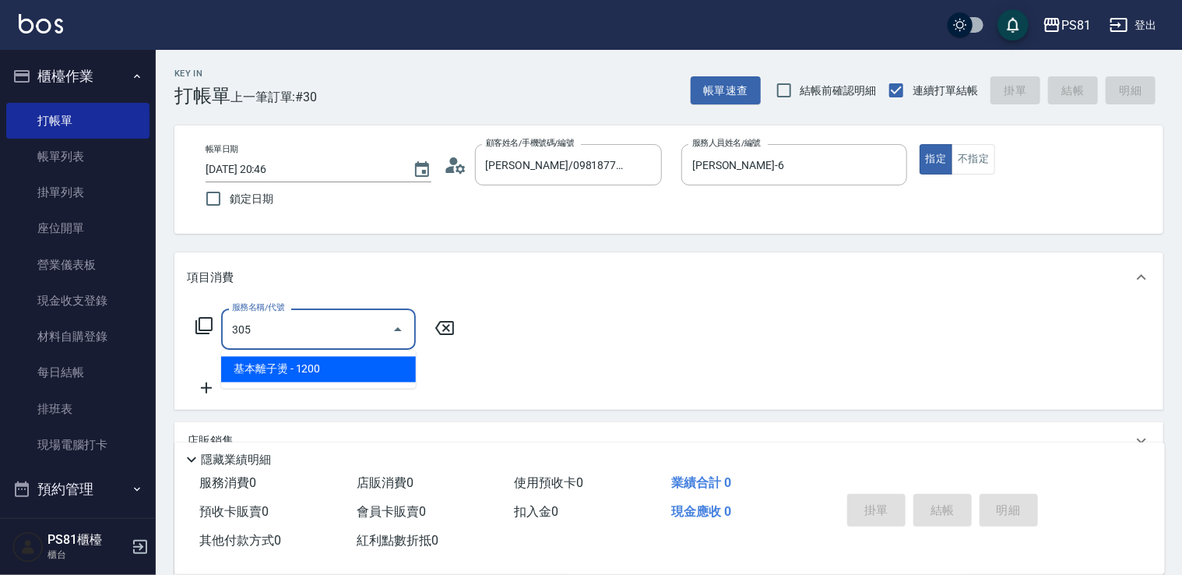
type input "基本離子燙(305)"
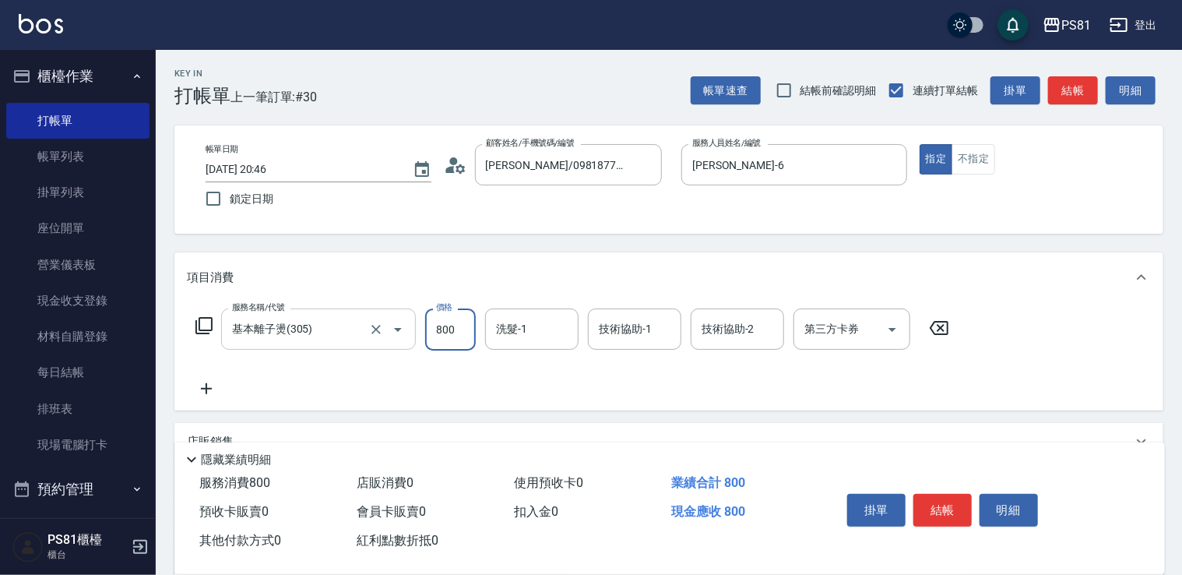
type input "800"
type input "[PERSON_NAME]-20"
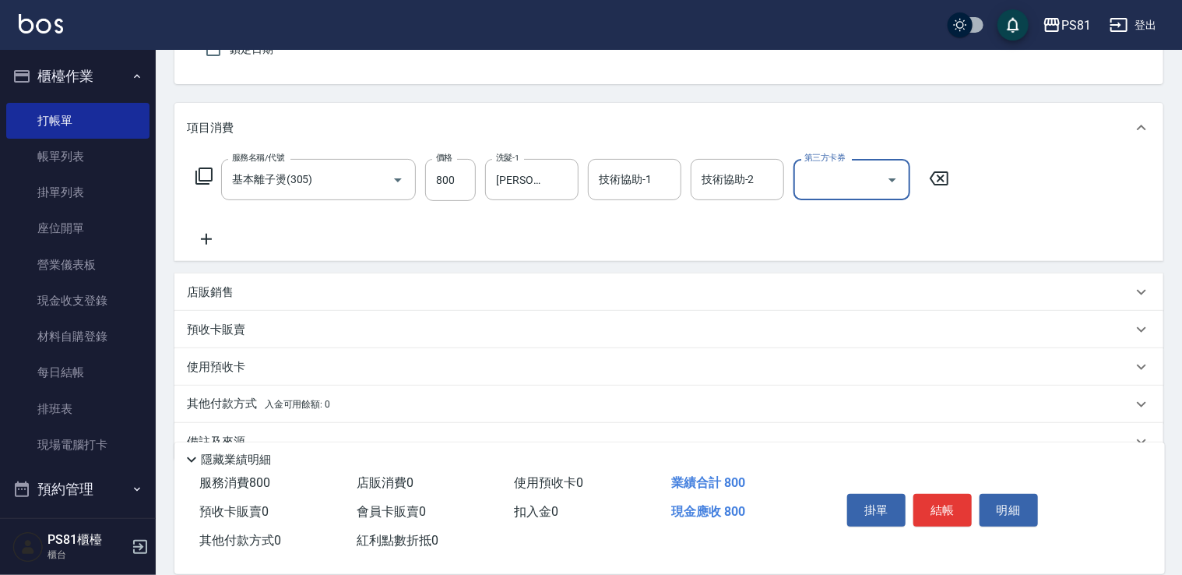
scroll to position [156, 0]
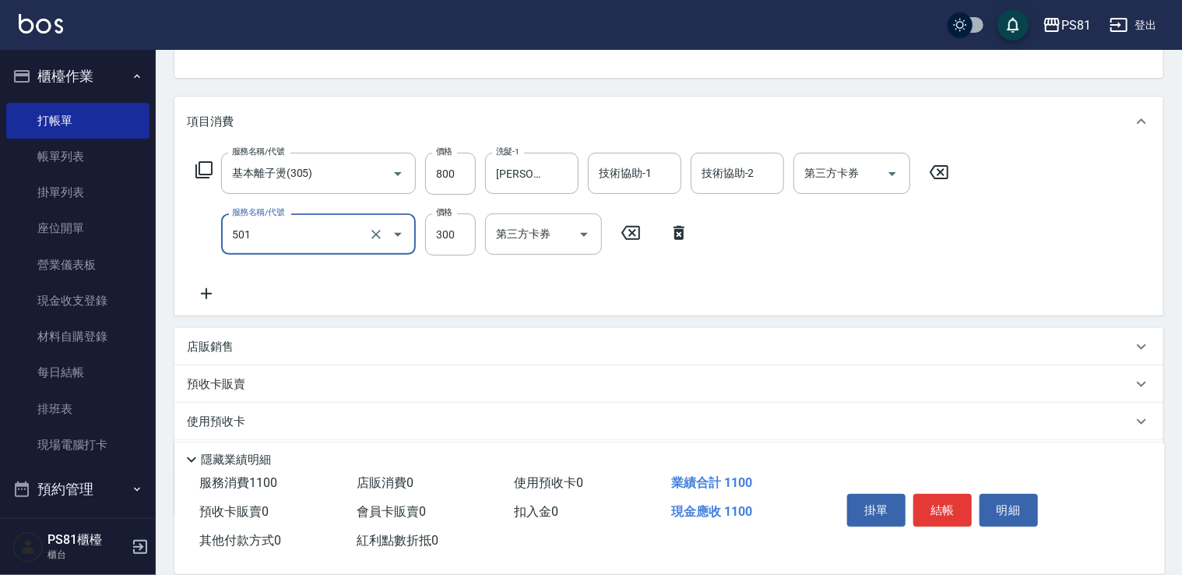
type input "自備護髮(501)"
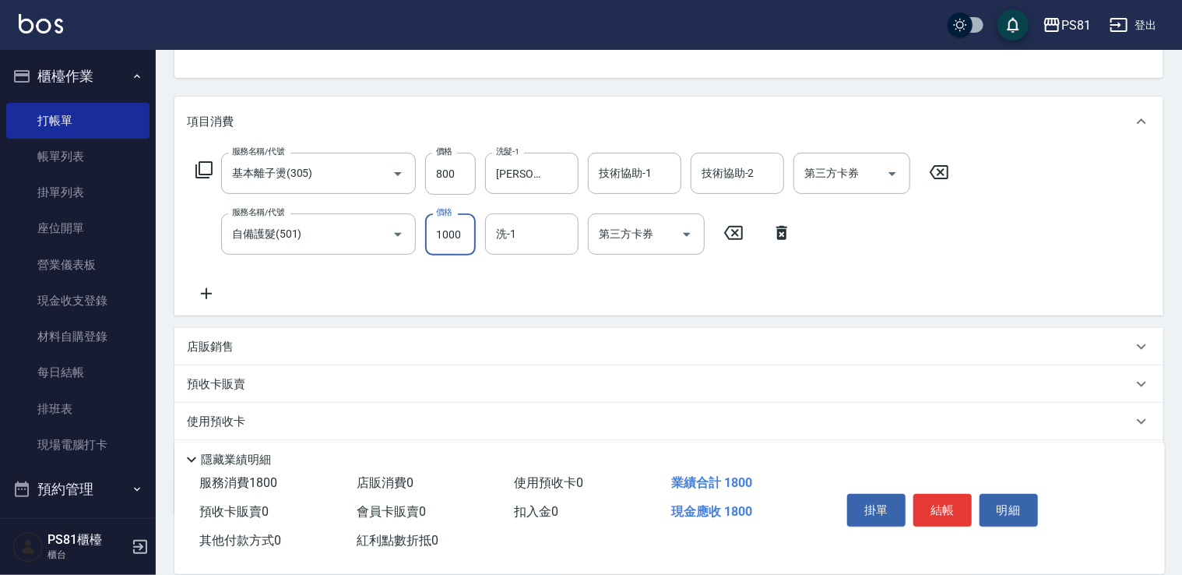
type input "1000"
type input "[PERSON_NAME]-20"
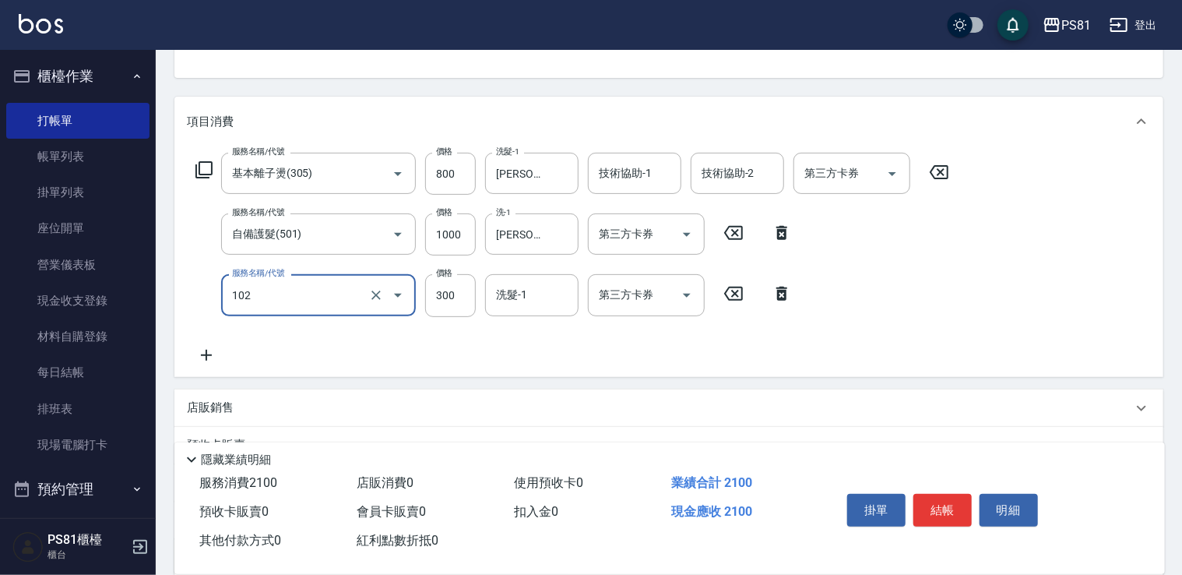
type input "保濕洗(102)"
type input "0"
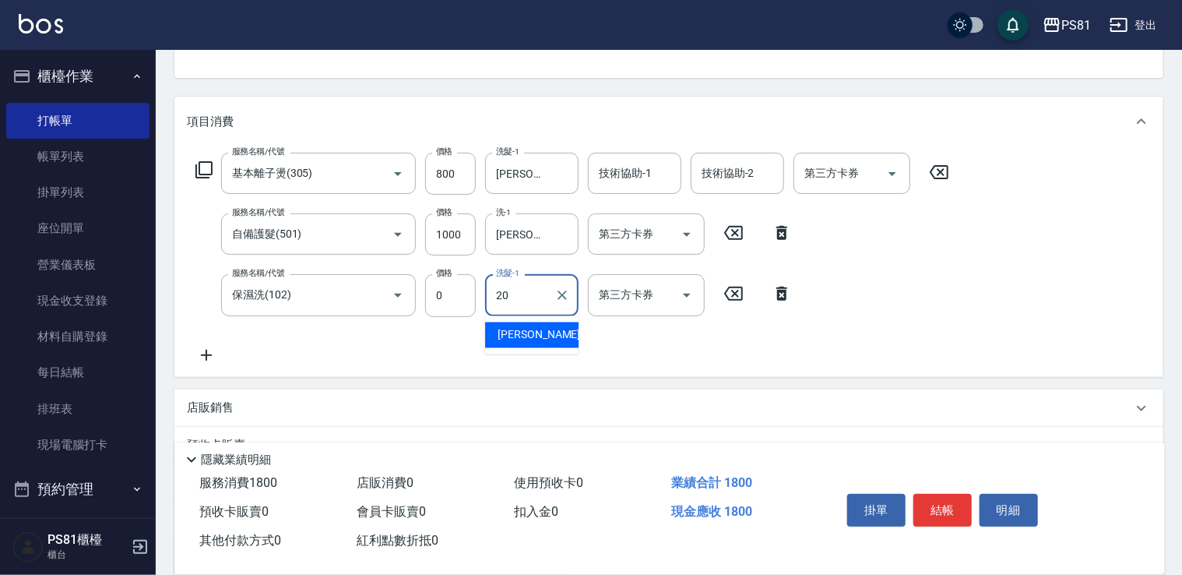
type input "[PERSON_NAME]-20"
click at [206, 348] on icon at bounding box center [206, 355] width 39 height 19
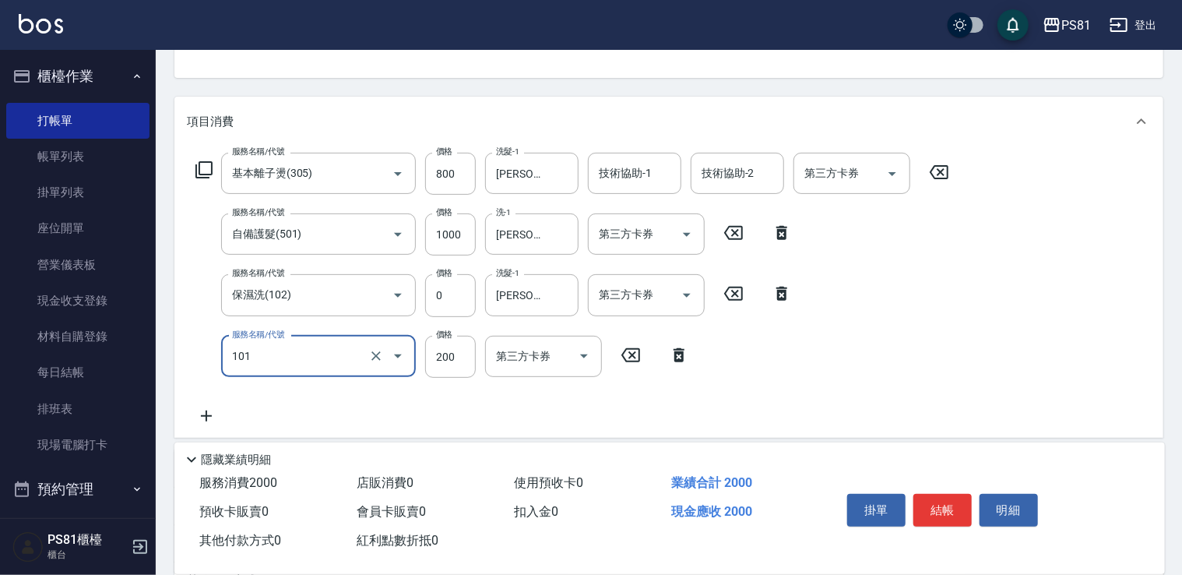
type input "一般洗髮(101)"
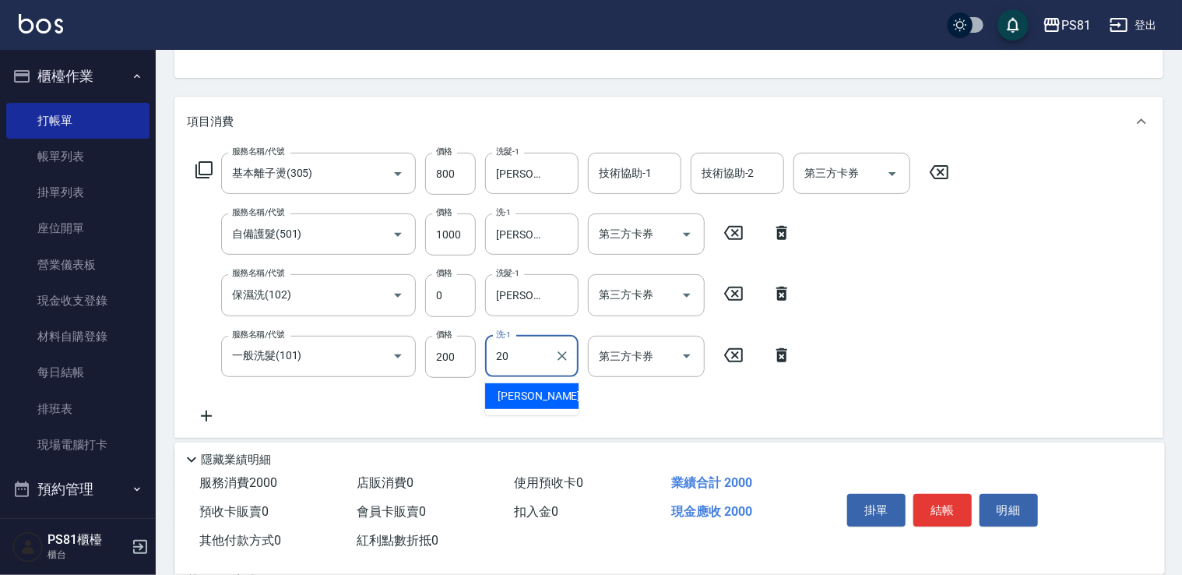
type input "[PERSON_NAME]-20"
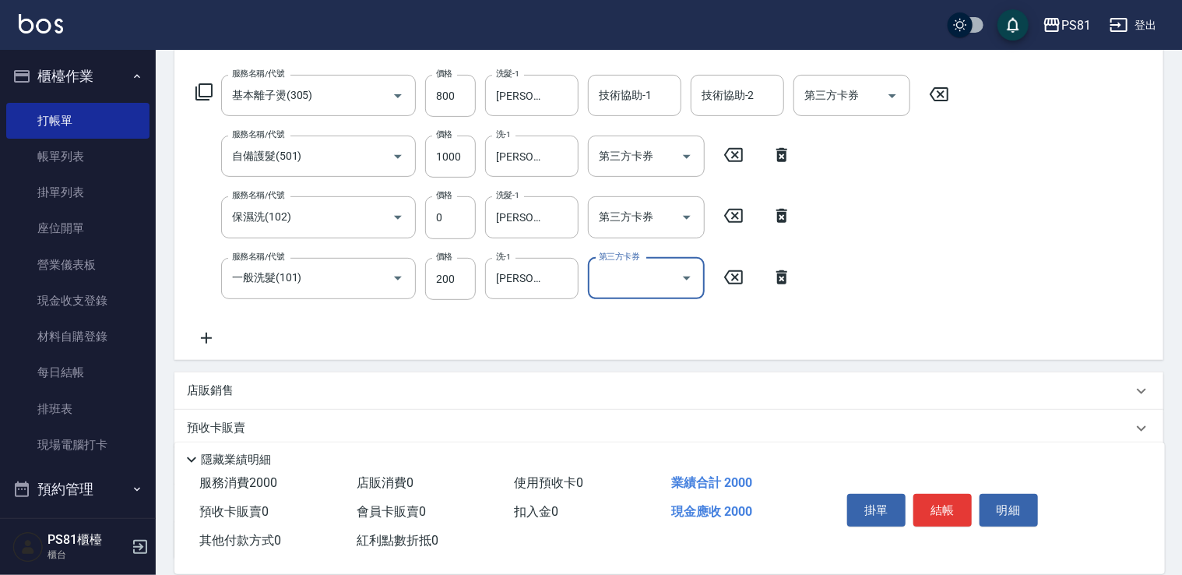
scroll to position [365, 0]
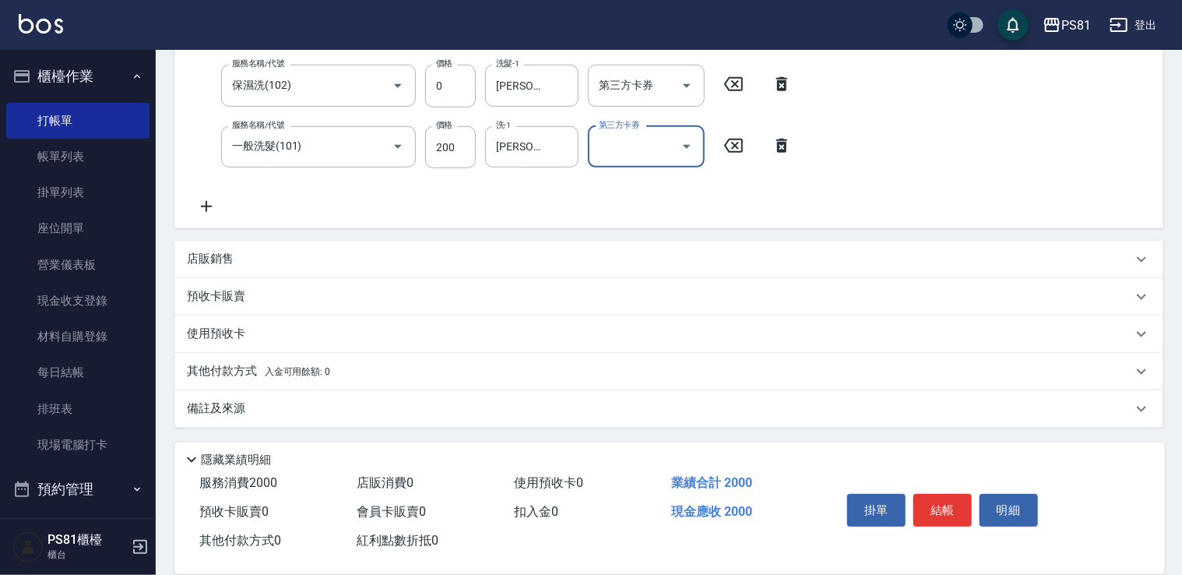
click at [313, 360] on div "其他付款方式 入金可用餘額: 0" at bounding box center [668, 371] width 989 height 37
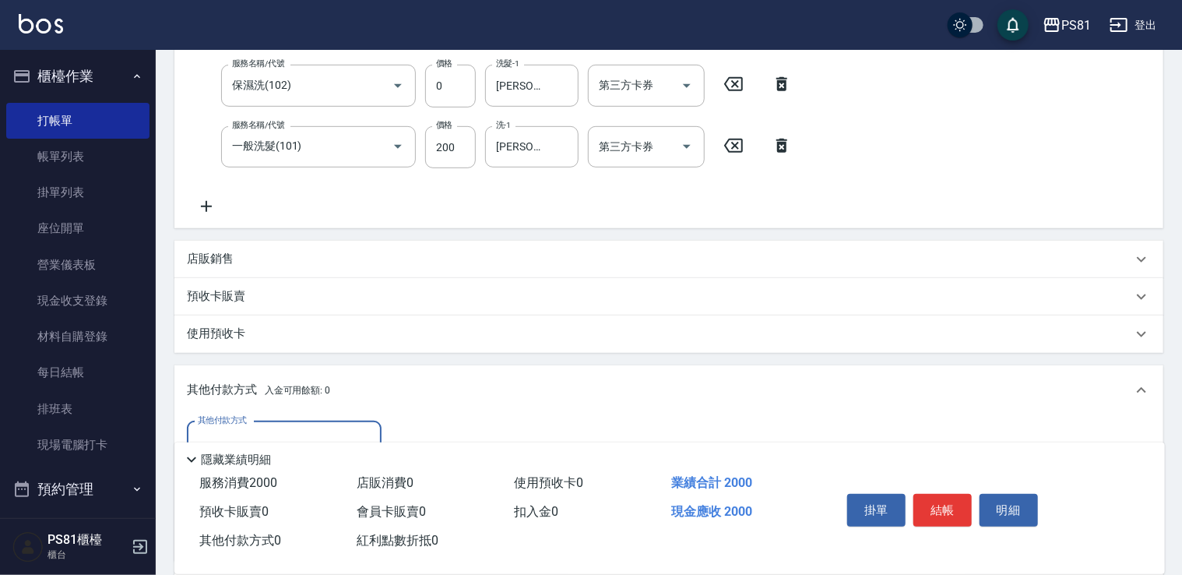
scroll to position [0, 0]
click at [239, 420] on label "其他付款方式" at bounding box center [222, 420] width 49 height 12
click at [239, 428] on input "其他付款方式" at bounding box center [284, 441] width 181 height 27
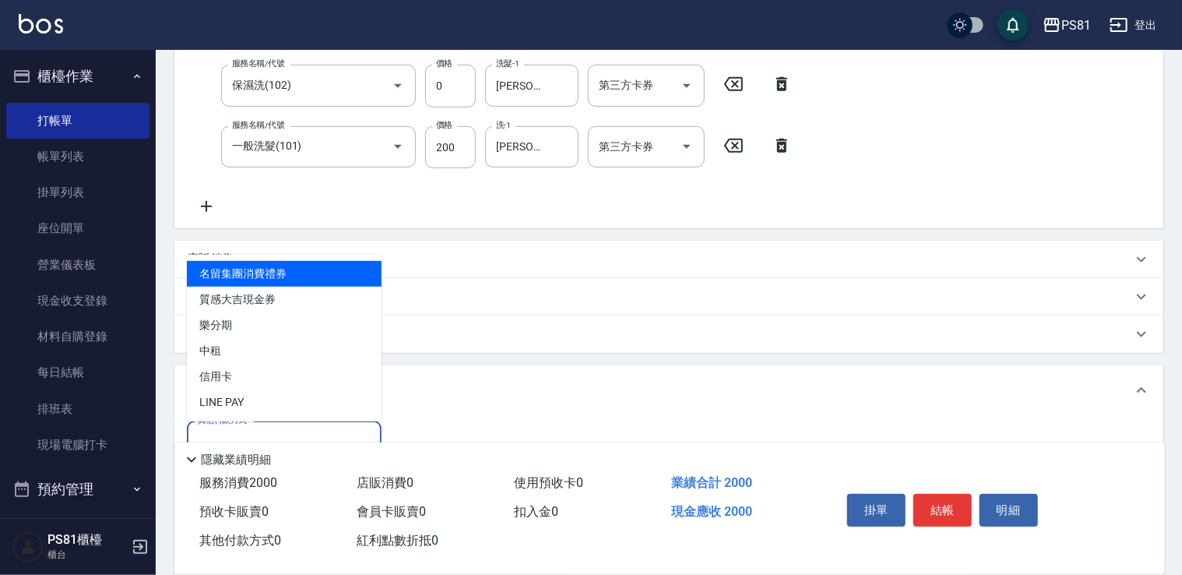
drag, startPoint x: 246, startPoint y: 430, endPoint x: 230, endPoint y: 381, distance: 51.7
click at [246, 430] on input "其他付款方式" at bounding box center [284, 441] width 181 height 27
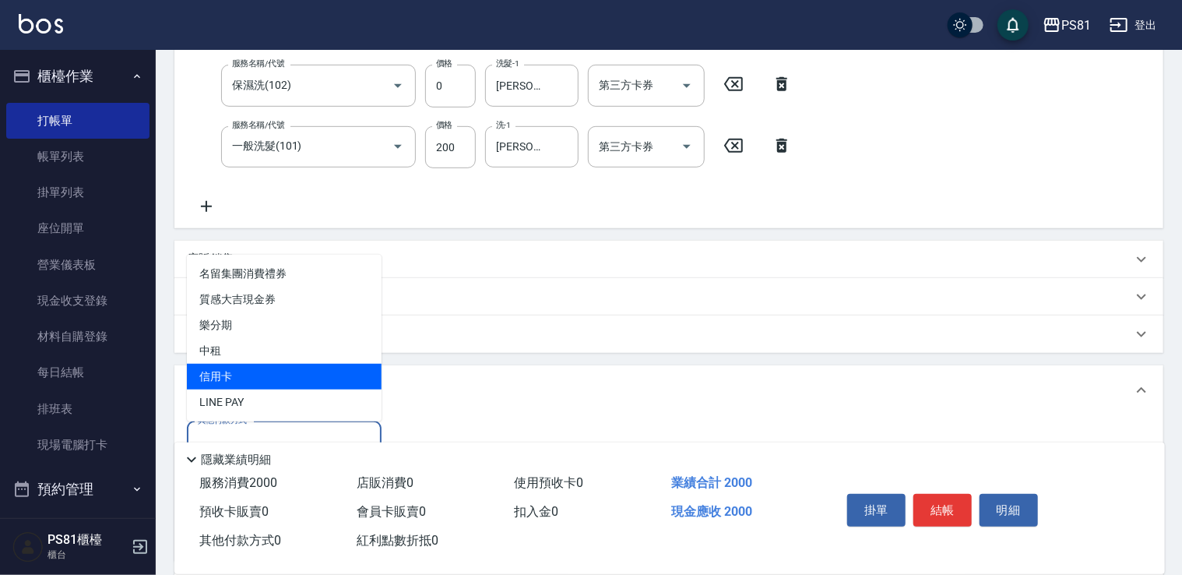
click at [236, 375] on span "信用卡" at bounding box center [284, 377] width 195 height 26
type input "信用卡"
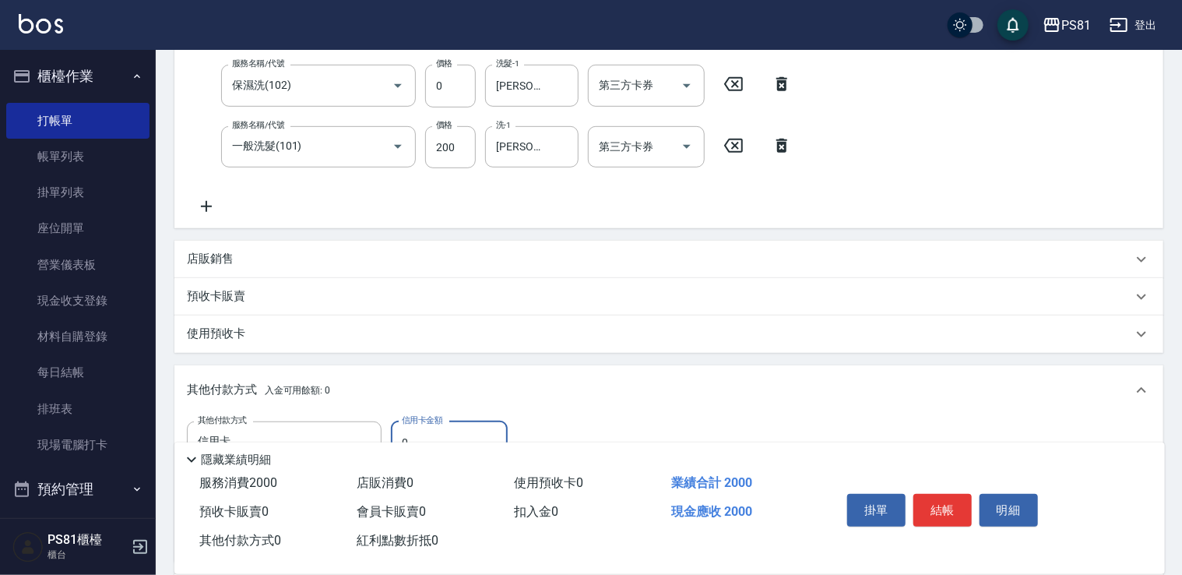
click at [487, 436] on input "0" at bounding box center [449, 442] width 117 height 42
click at [487, 435] on input "0" at bounding box center [449, 442] width 117 height 42
click at [486, 435] on input "0" at bounding box center [449, 442] width 117 height 42
type input "2000"
click at [942, 505] on button "結帳" at bounding box center [943, 510] width 58 height 33
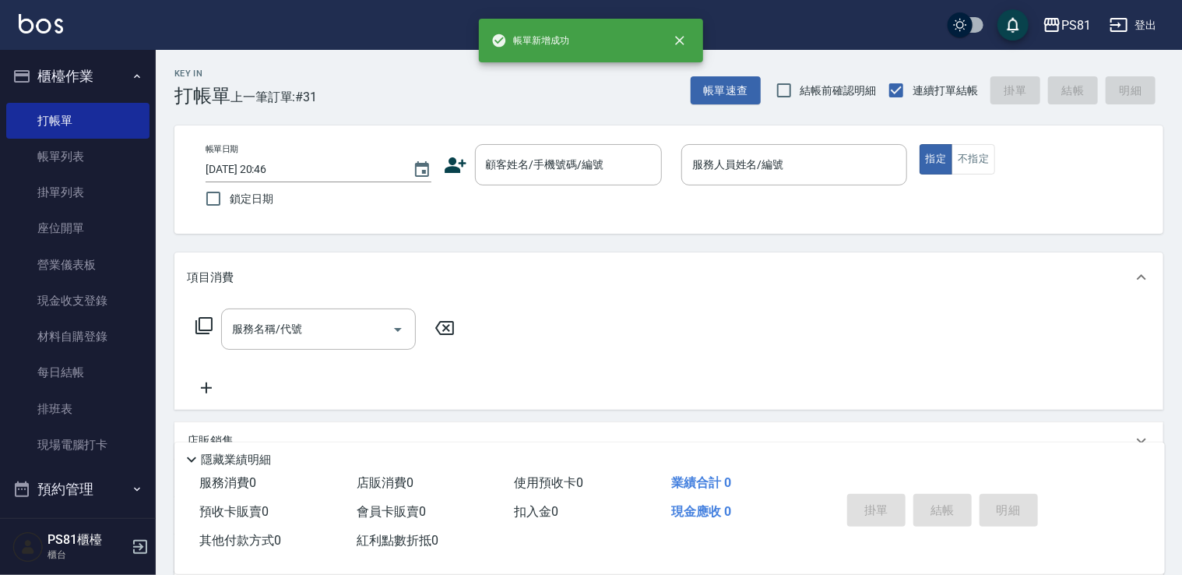
click at [452, 176] on div "顧客姓名/手機號碼/編號 顧客姓名/手機號碼/編號" at bounding box center [557, 164] width 226 height 41
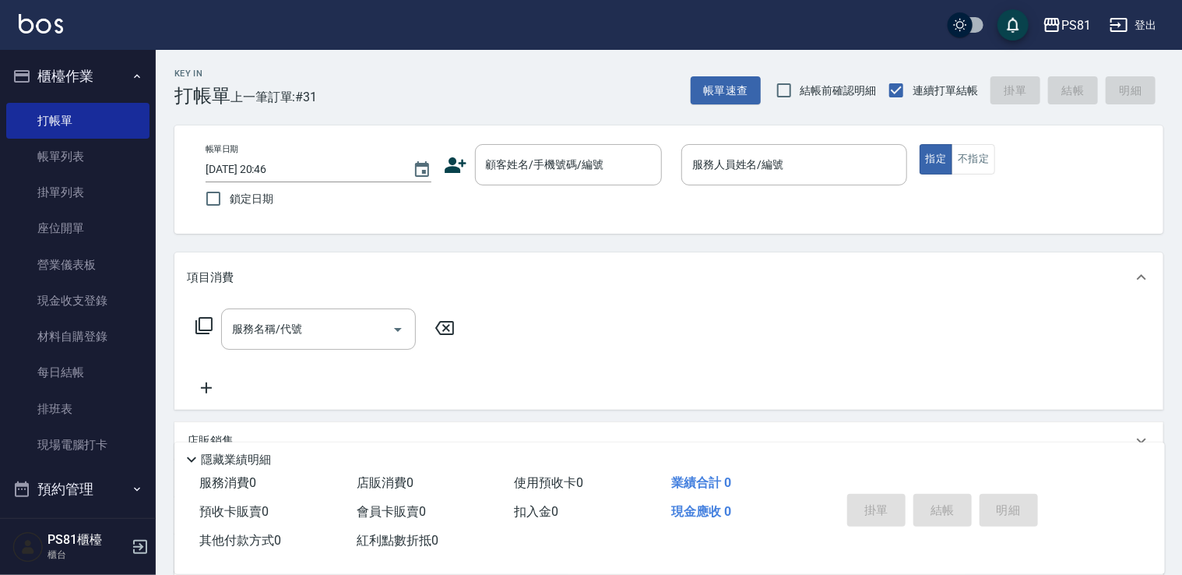
click at [452, 172] on icon at bounding box center [456, 165] width 22 height 16
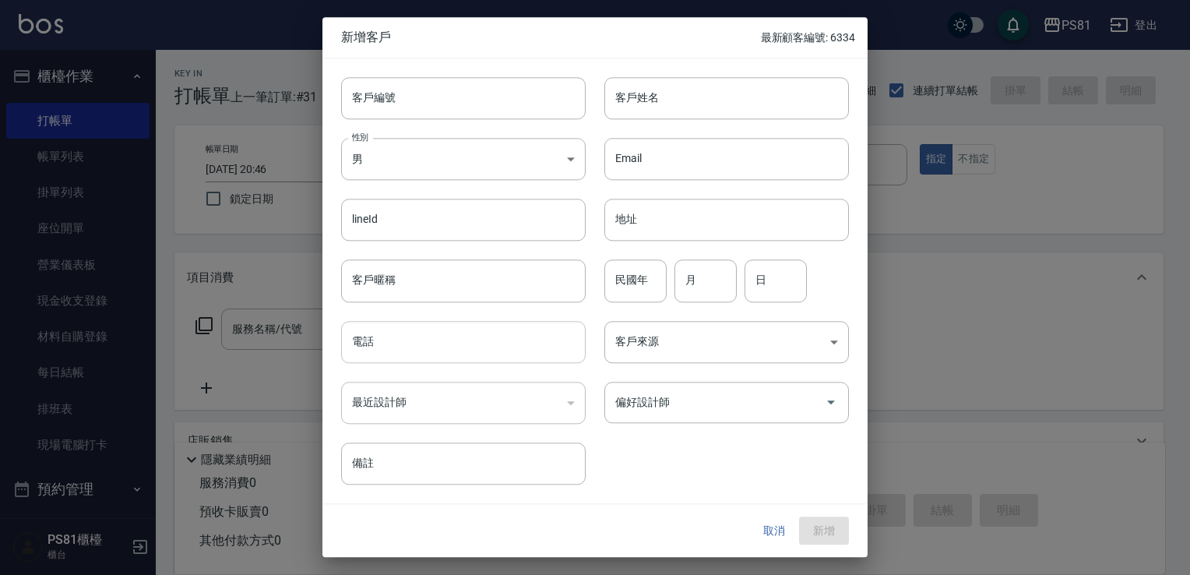
click at [377, 349] on input "電話" at bounding box center [463, 342] width 245 height 42
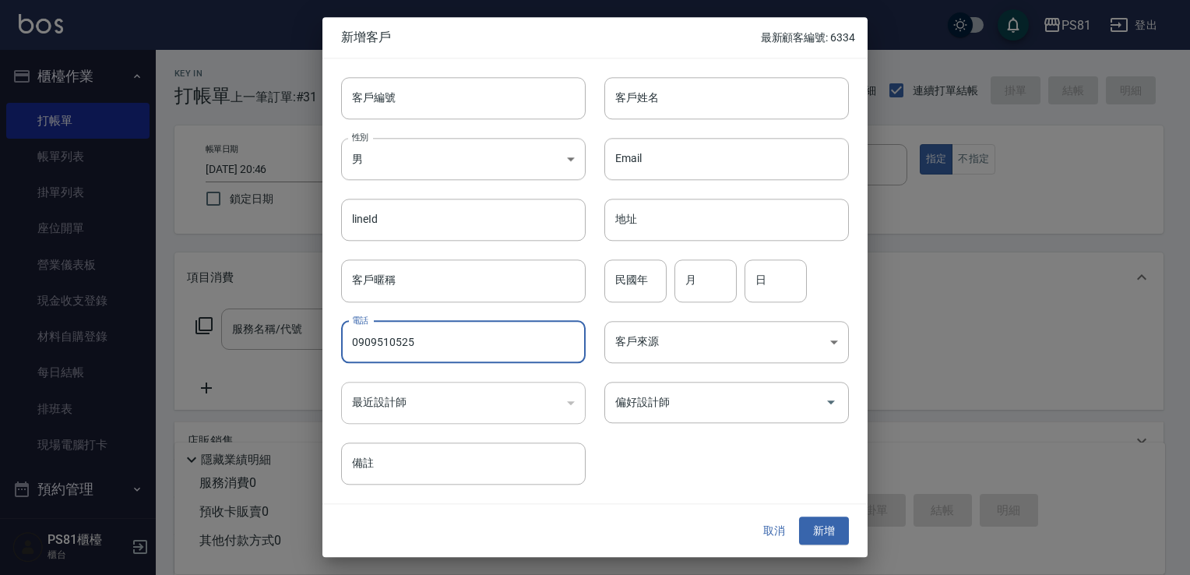
click at [407, 347] on input "0909510525" at bounding box center [463, 342] width 245 height 42
click at [408, 347] on input "0909510525" at bounding box center [463, 342] width 245 height 42
drag, startPoint x: 408, startPoint y: 347, endPoint x: 452, endPoint y: 336, distance: 44.8
click at [408, 347] on input "0909510525" at bounding box center [463, 342] width 245 height 42
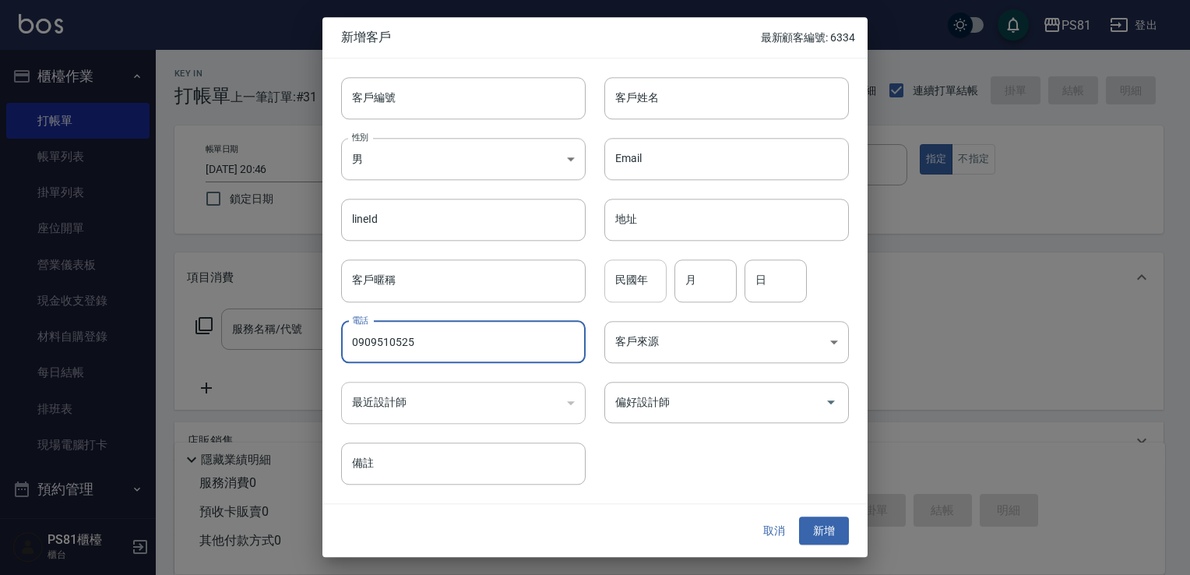
type input "0909510525"
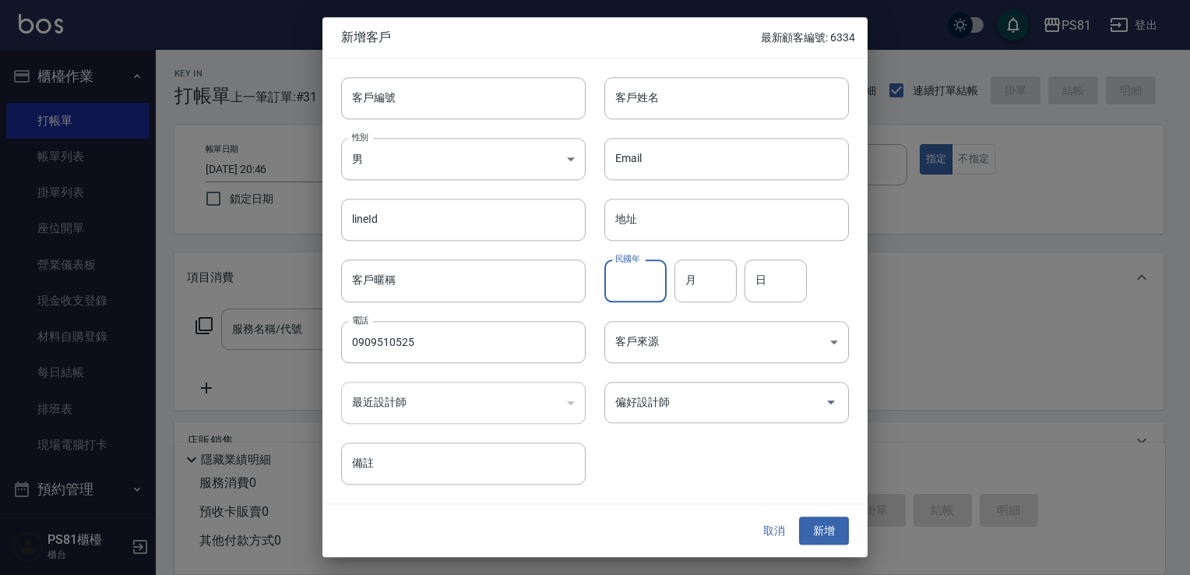
click at [619, 287] on input "民國年" at bounding box center [635, 281] width 62 height 42
type input "89"
type input "05"
type input "25"
drag, startPoint x: 650, startPoint y: 403, endPoint x: 648, endPoint y: 395, distance: 8.9
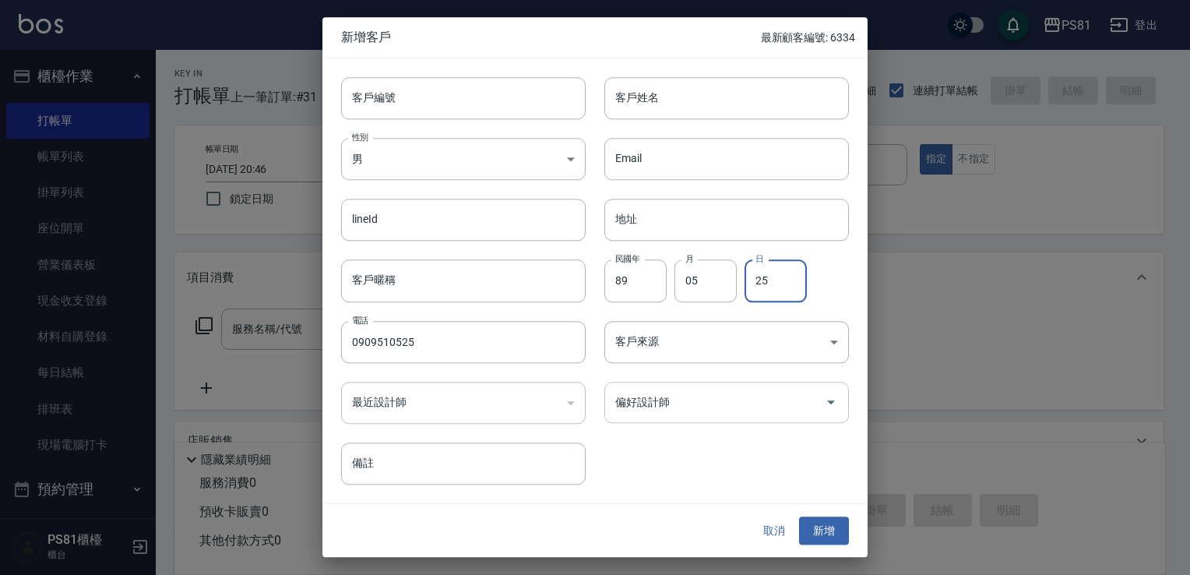
click at [652, 404] on input "偏好設計師" at bounding box center [714, 402] width 207 height 27
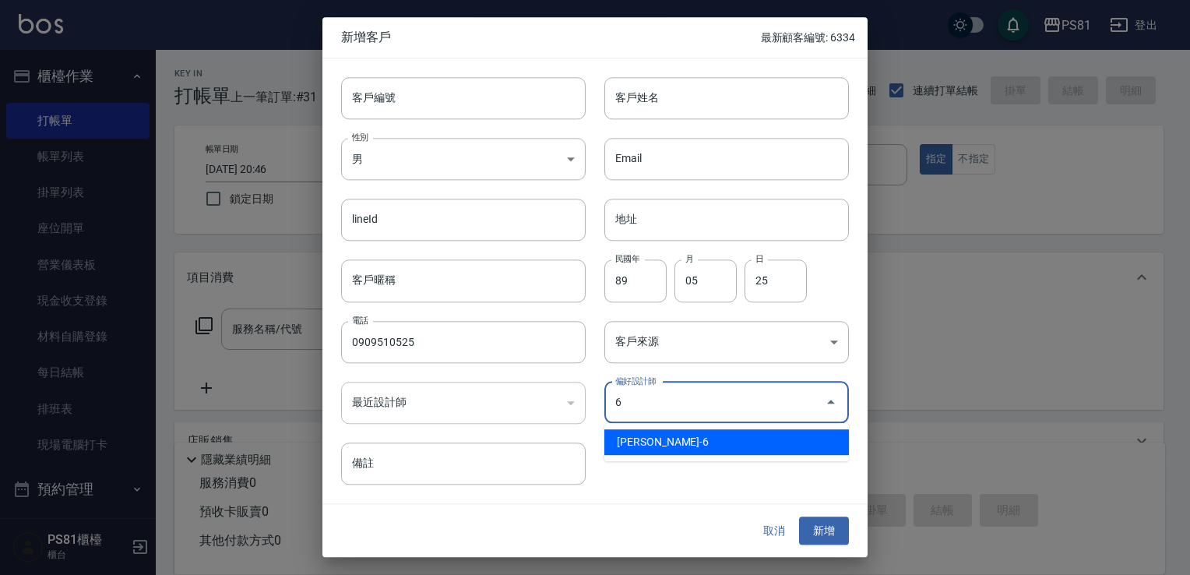
type input "[PERSON_NAME]"
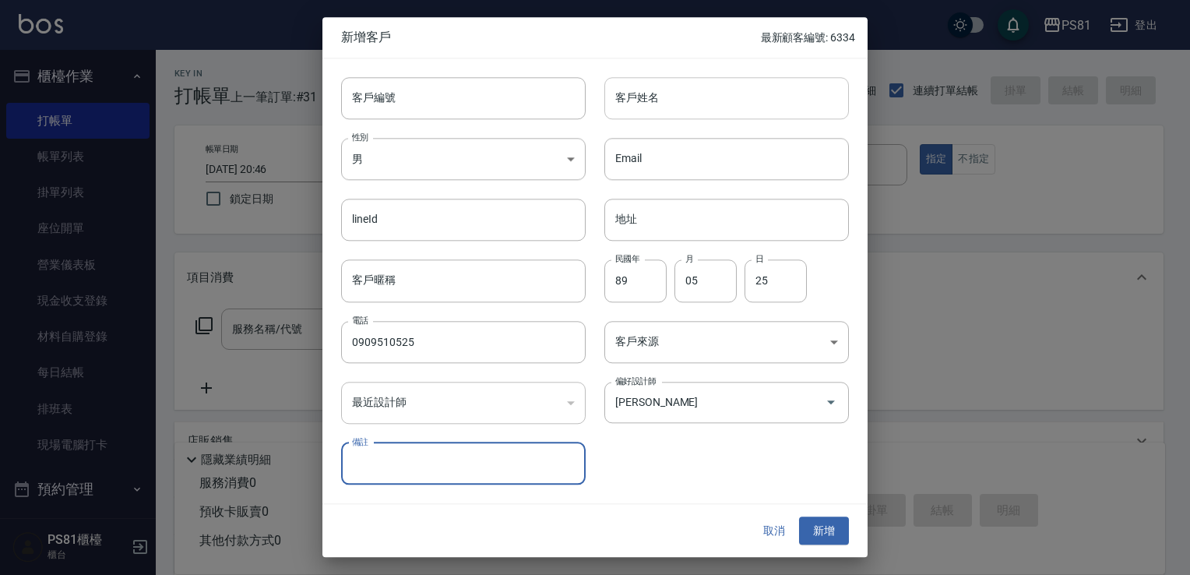
drag, startPoint x: 665, startPoint y: 99, endPoint x: 657, endPoint y: 114, distance: 17.1
click at [660, 98] on input "客戶姓名" at bounding box center [726, 98] width 245 height 42
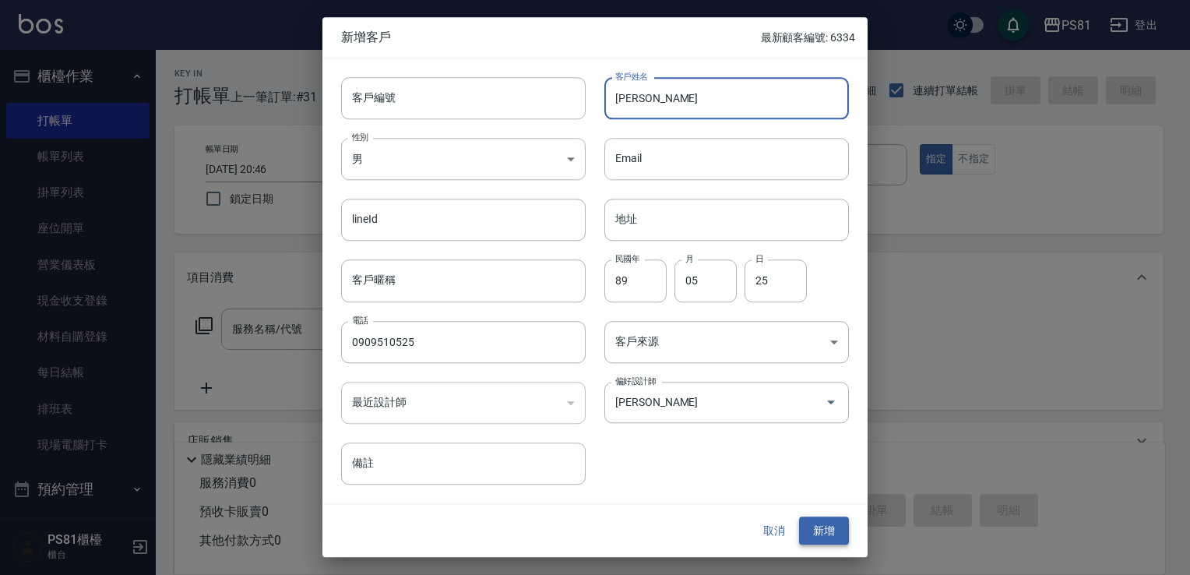
type input "[PERSON_NAME]"
click at [841, 525] on button "新增" at bounding box center [824, 530] width 50 height 29
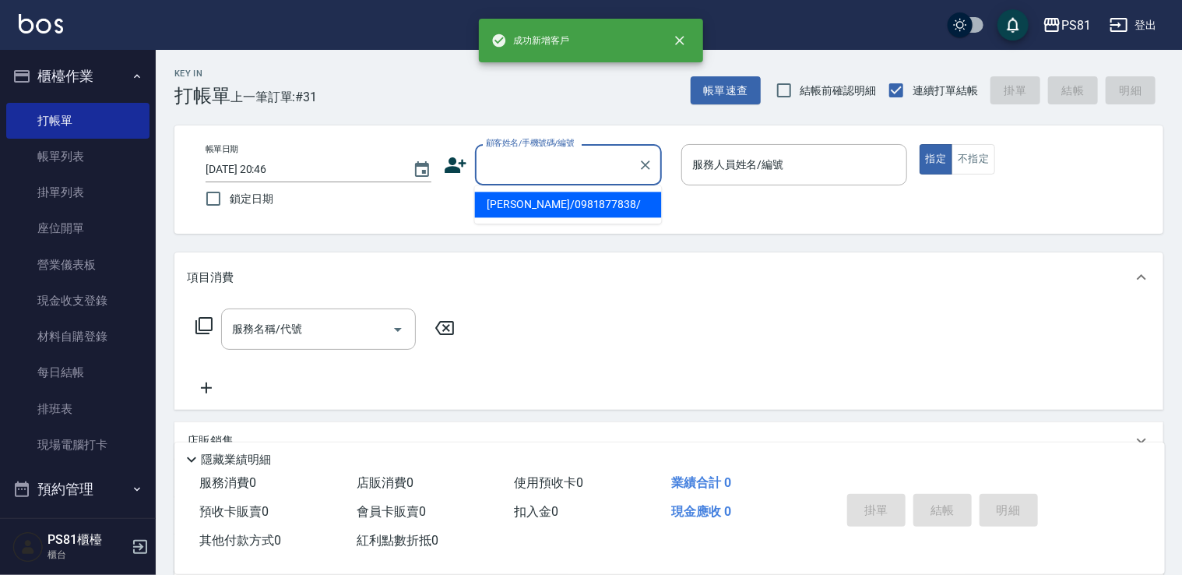
click at [576, 169] on input "顧客姓名/手機號碼/編號" at bounding box center [557, 164] width 150 height 27
paste input "0909510525"
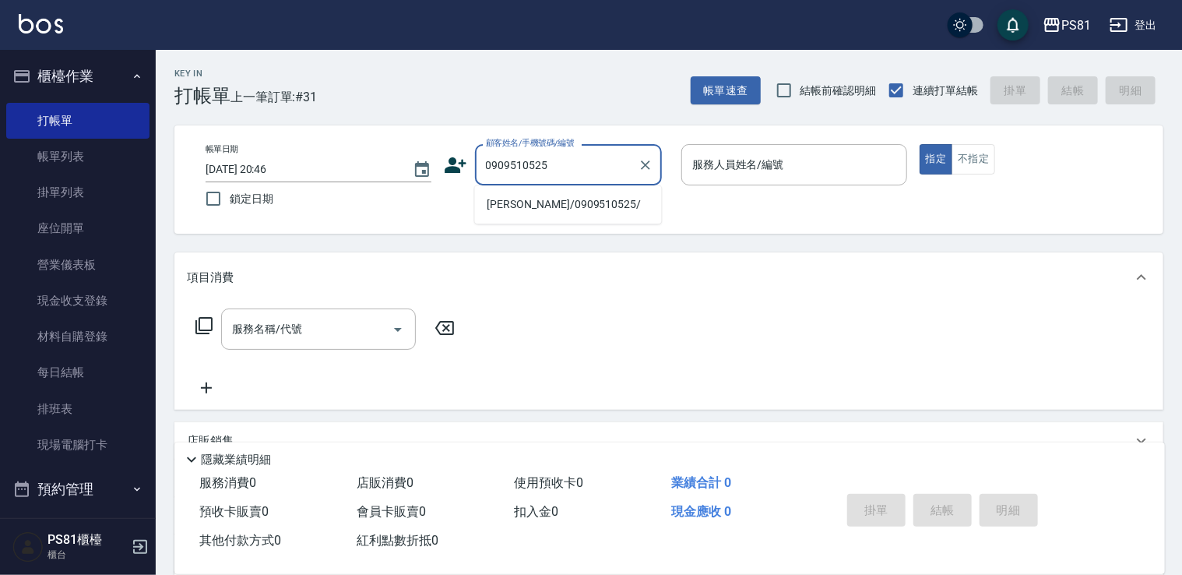
click at [564, 203] on li "[PERSON_NAME]/0909510525/" at bounding box center [568, 205] width 187 height 26
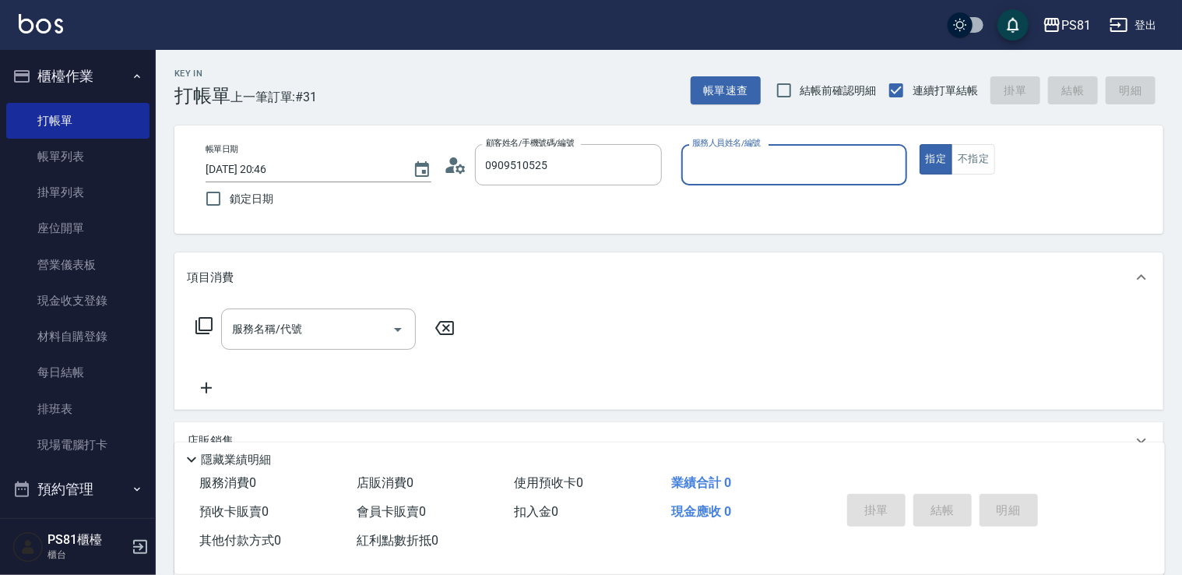
type input "[PERSON_NAME]/0909510525/"
type input "[PERSON_NAME]-6"
click at [920, 144] on button "指定" at bounding box center [936, 159] width 33 height 30
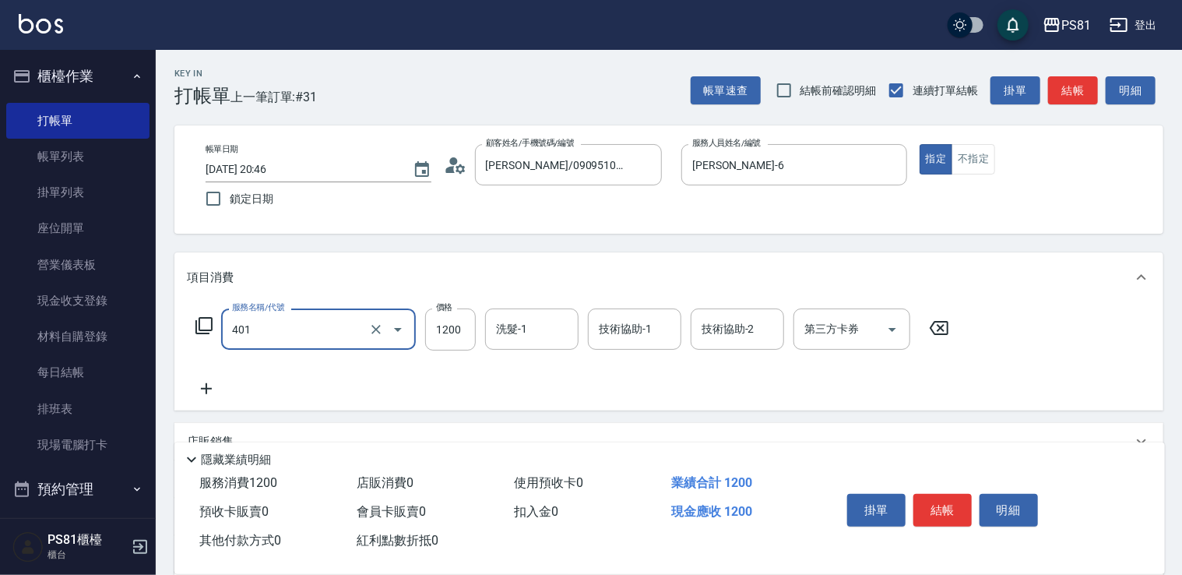
type input "基本染髮(401)"
click at [467, 326] on input "1200" at bounding box center [450, 329] width 51 height 42
type input "3150"
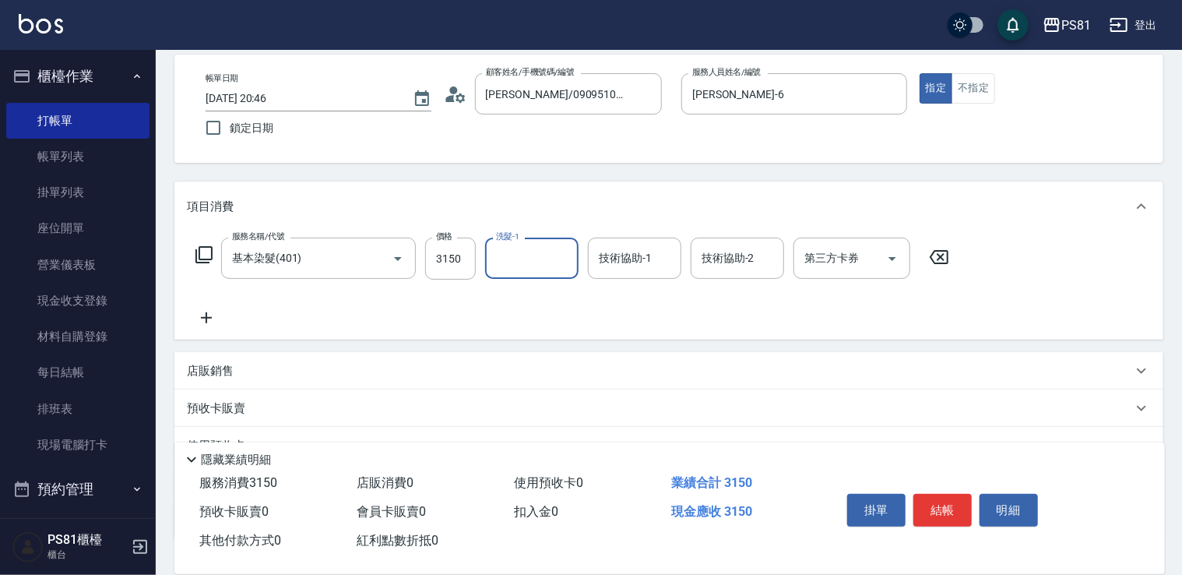
scroll to position [156, 0]
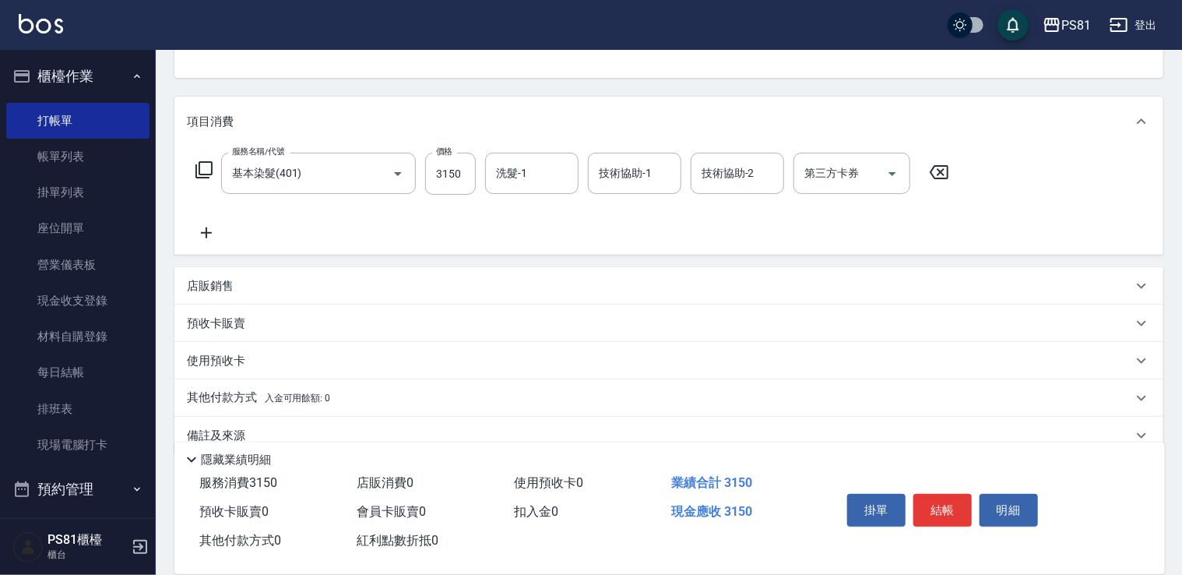
click at [255, 284] on div "店販銷售" at bounding box center [660, 286] width 946 height 16
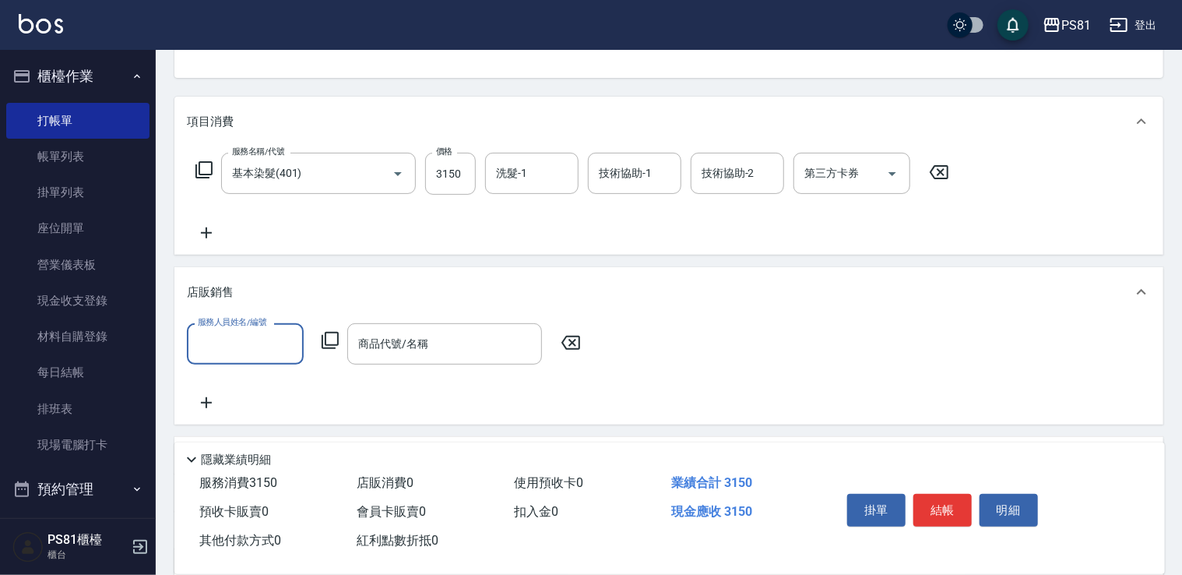
scroll to position [0, 0]
type input "[PERSON_NAME]-20"
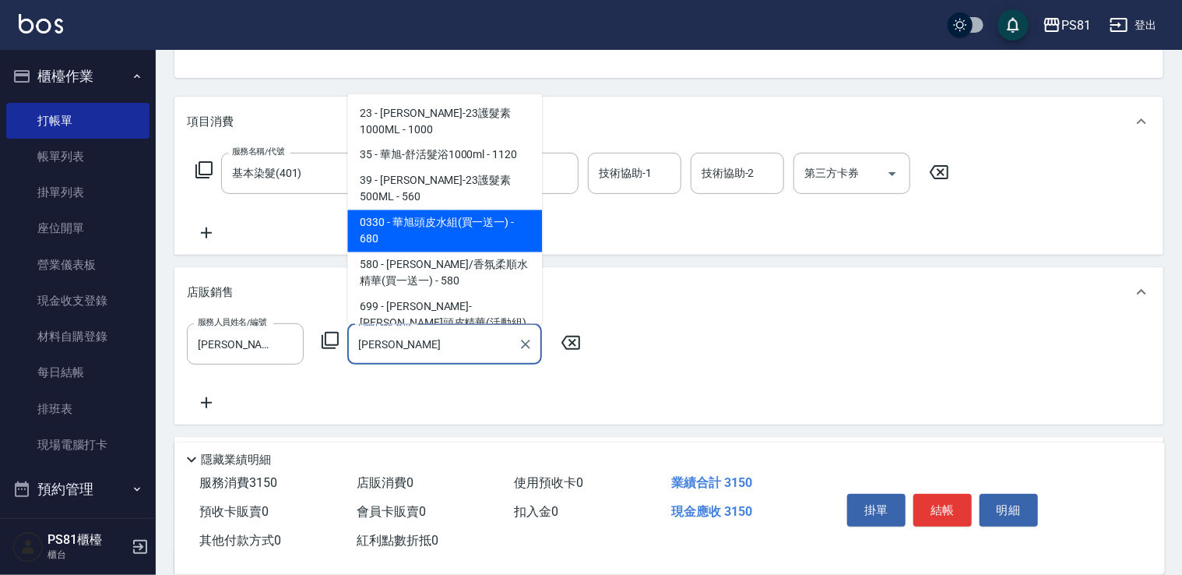
click at [449, 213] on span "0330 - 華旭頭皮水組(買一送一) - 680" at bounding box center [444, 231] width 195 height 42
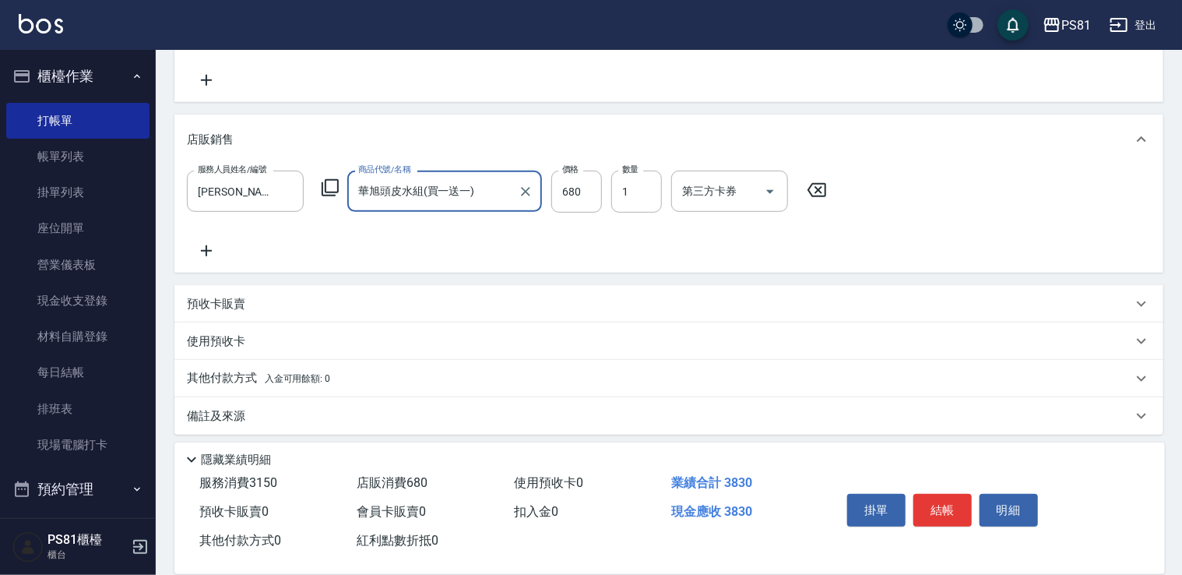
scroll to position [315, 0]
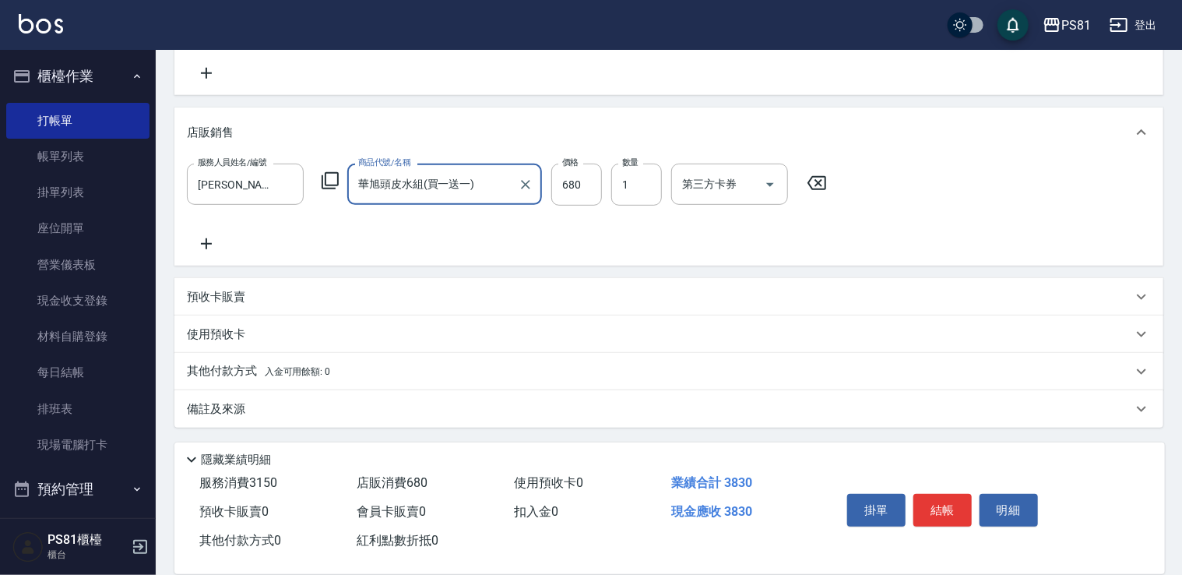
type input "華旭頭皮水組(買一送一)"
click at [366, 368] on div "其他付款方式 入金可用餘額: 0" at bounding box center [660, 371] width 946 height 17
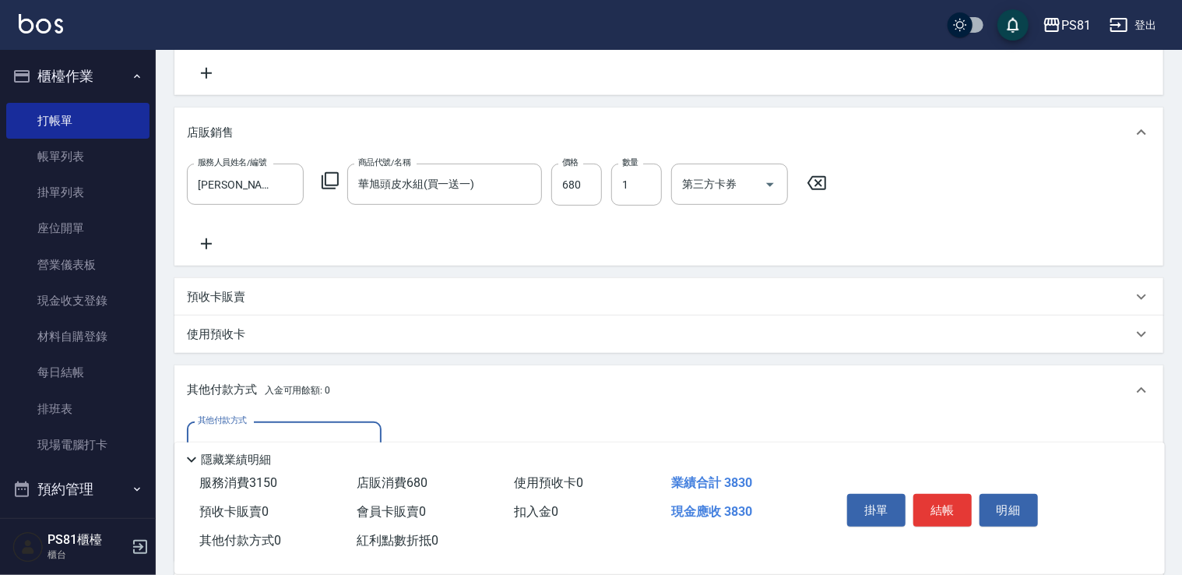
scroll to position [0, 0]
click at [301, 424] on div "其他付款方式" at bounding box center [284, 441] width 195 height 41
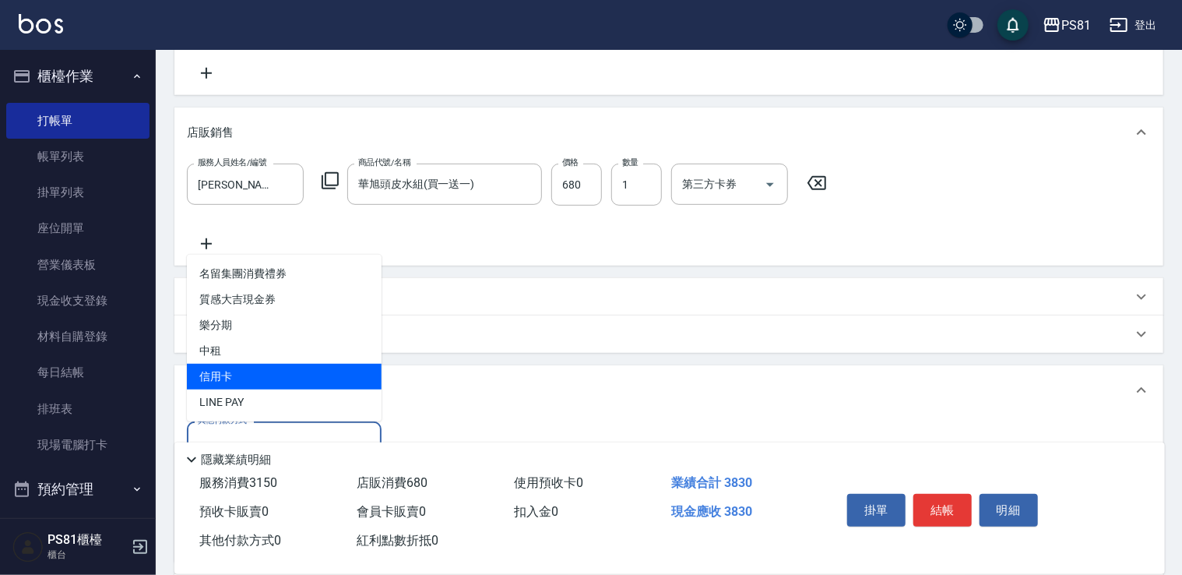
click at [274, 366] on span "信用卡" at bounding box center [284, 377] width 195 height 26
type input "信用卡"
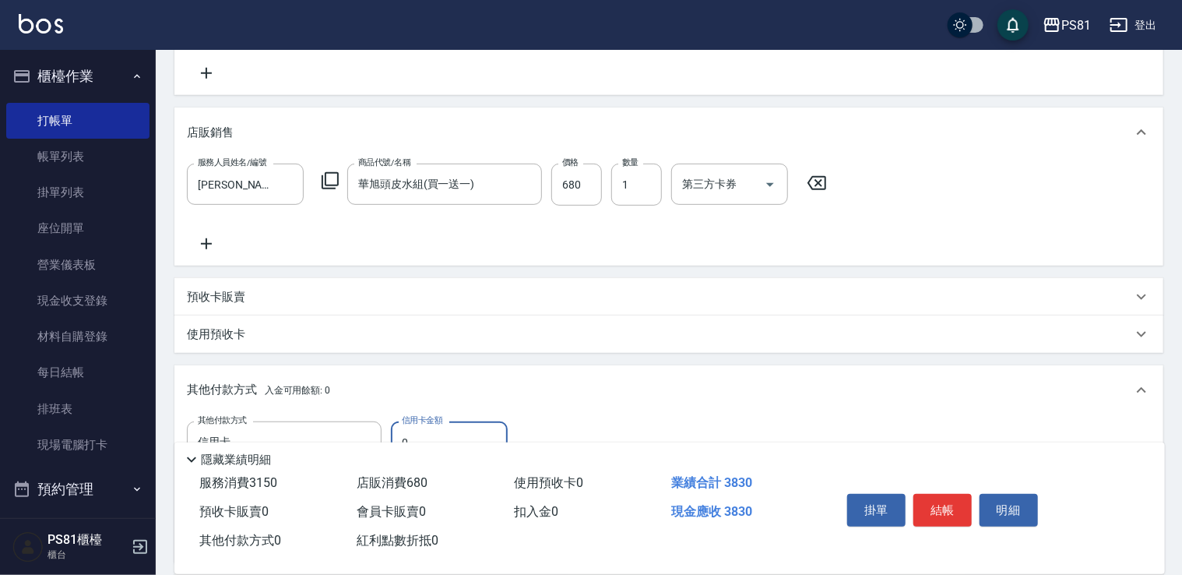
click at [473, 426] on input "0" at bounding box center [449, 442] width 117 height 42
click at [472, 426] on input "0" at bounding box center [449, 442] width 117 height 42
type input "3830"
click at [944, 502] on button "結帳" at bounding box center [943, 510] width 58 height 33
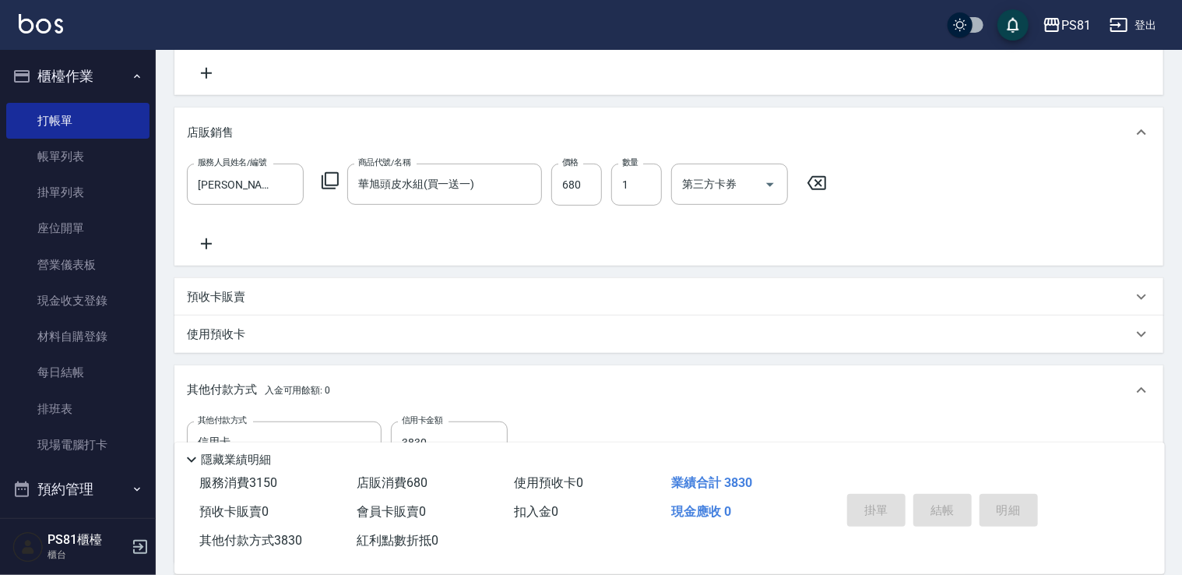
type input "[DATE] 20:48"
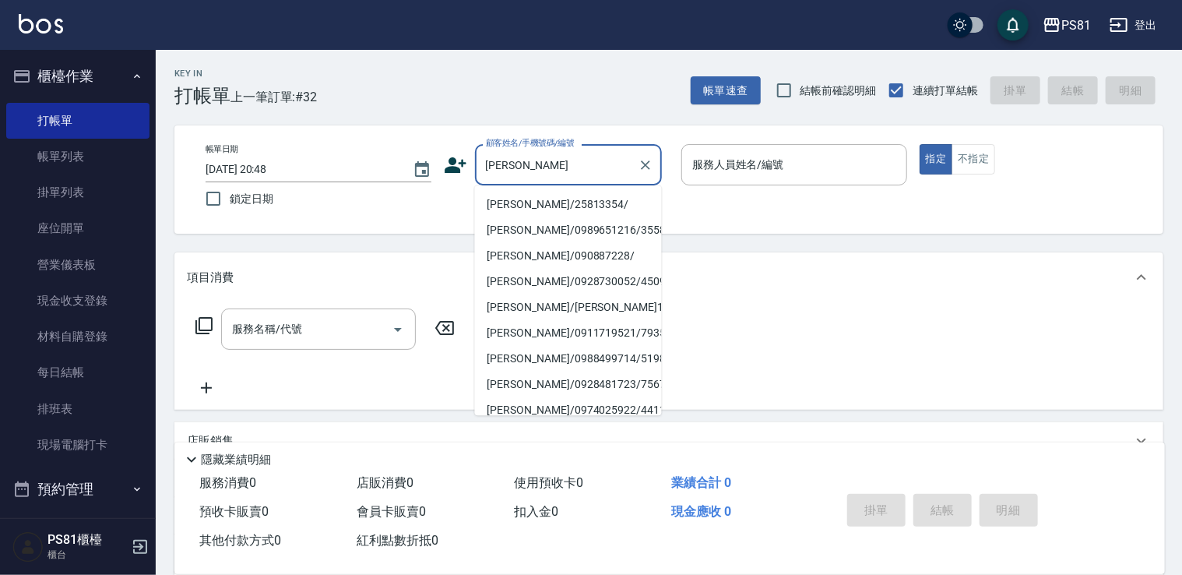
click at [579, 201] on li "[PERSON_NAME]/25813354/" at bounding box center [568, 205] width 187 height 26
type input "[PERSON_NAME]/25813354/"
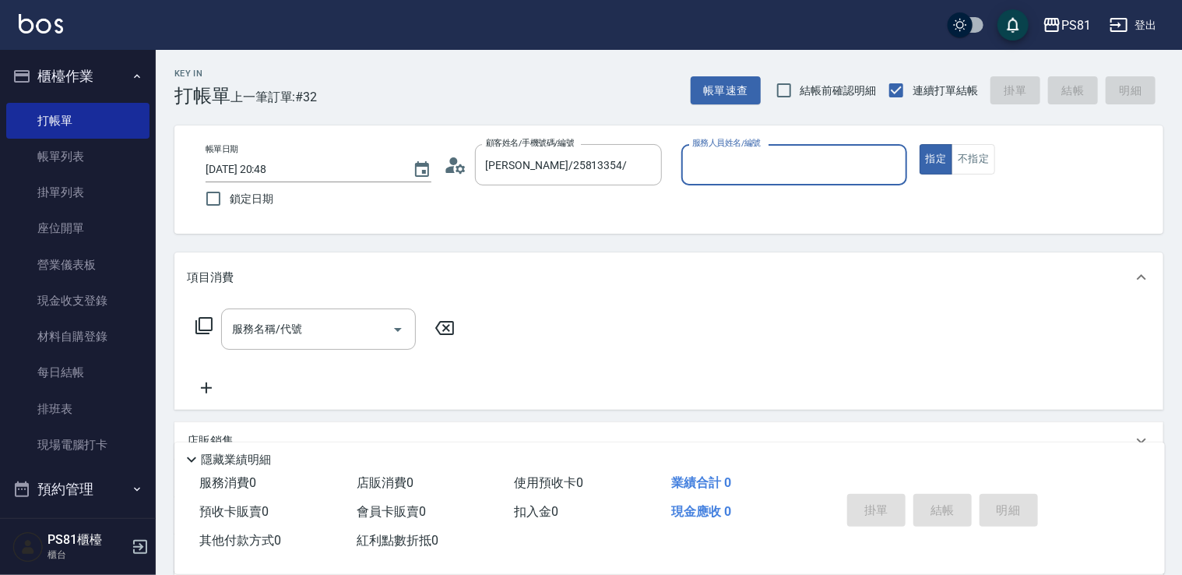
type input "[PERSON_NAME]-6"
click at [920, 144] on button "指定" at bounding box center [936, 159] width 33 height 30
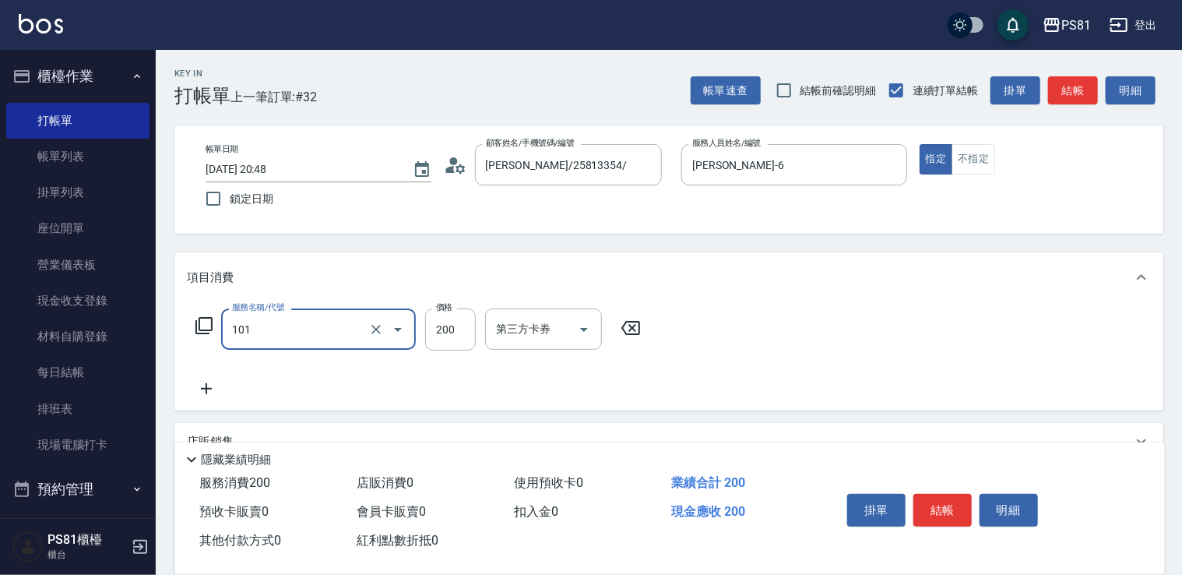
type input "一般洗髮(101)"
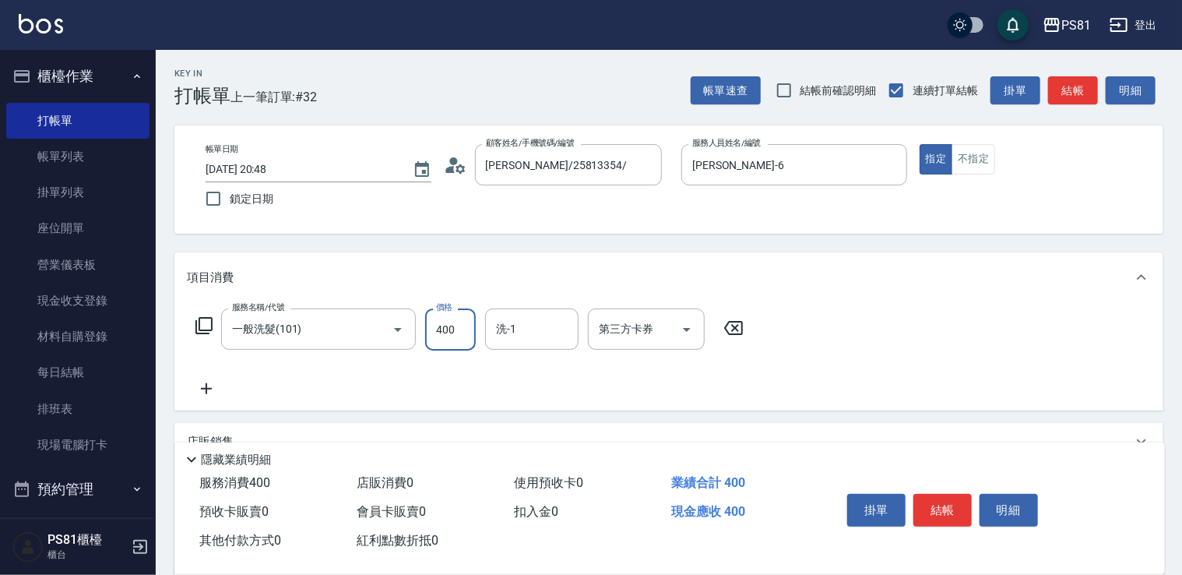
type input "400"
type input "妮可-25"
drag, startPoint x: 926, startPoint y: 503, endPoint x: 929, endPoint y: 516, distance: 13.6
click at [927, 503] on button "結帳" at bounding box center [943, 510] width 58 height 33
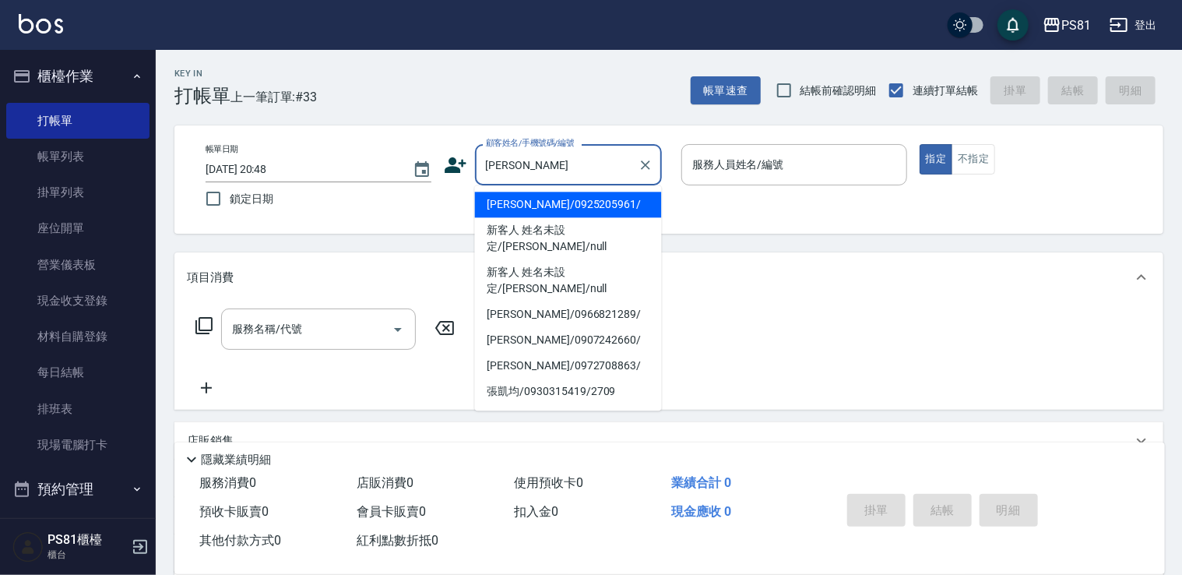
click at [570, 205] on li "[PERSON_NAME]/0925205961/" at bounding box center [568, 205] width 187 height 26
type input "[PERSON_NAME]/0925205961/"
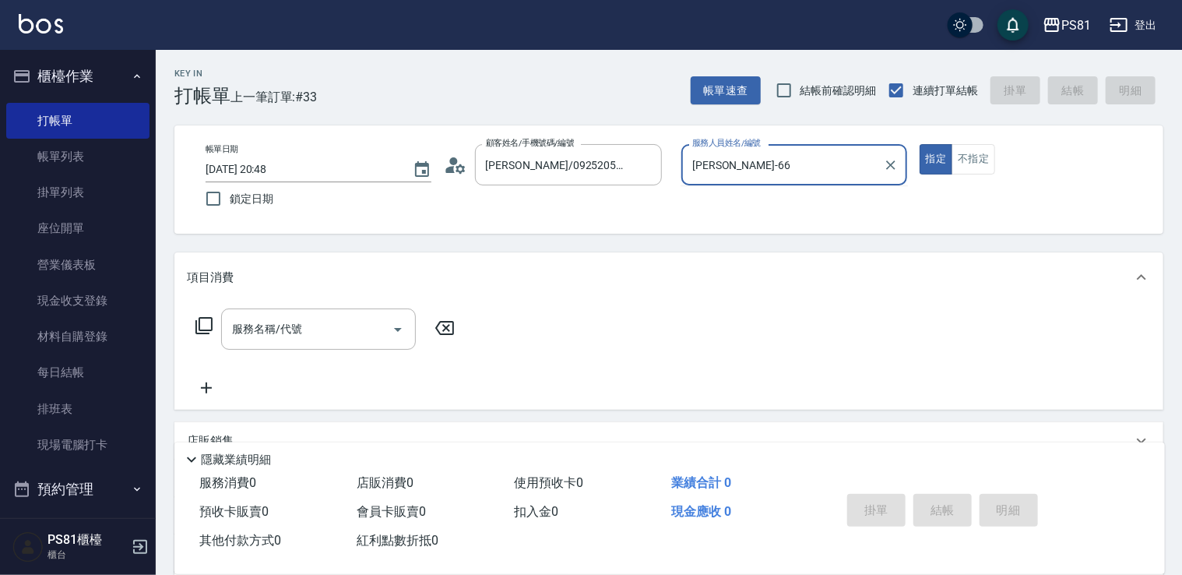
type input "[PERSON_NAME]-6"
click at [920, 144] on button "指定" at bounding box center [936, 159] width 33 height 30
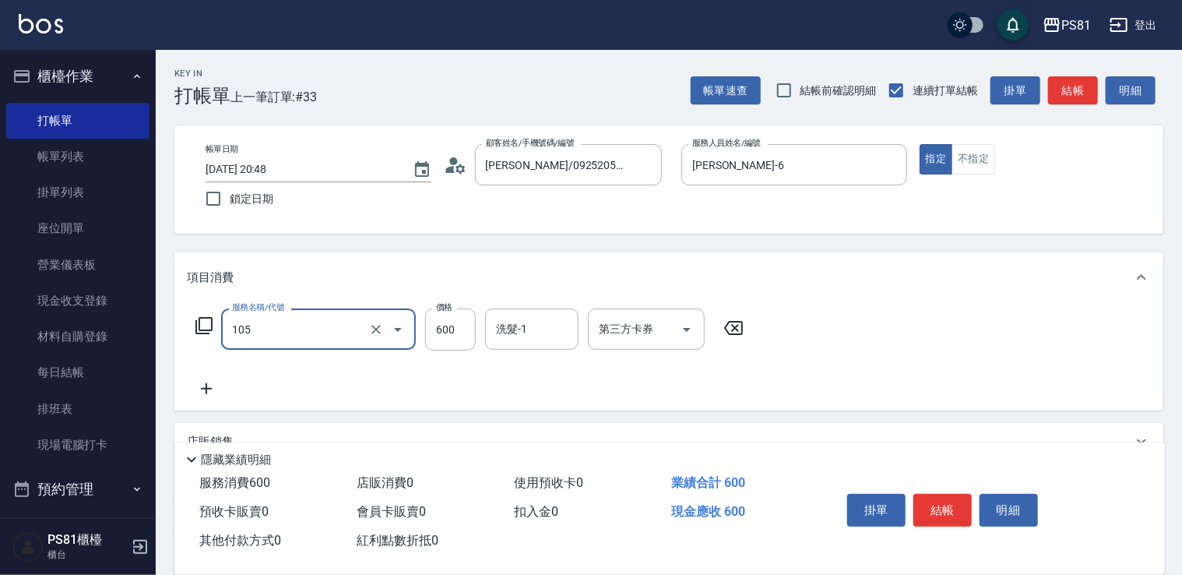
type input "A級洗剪600(105)"
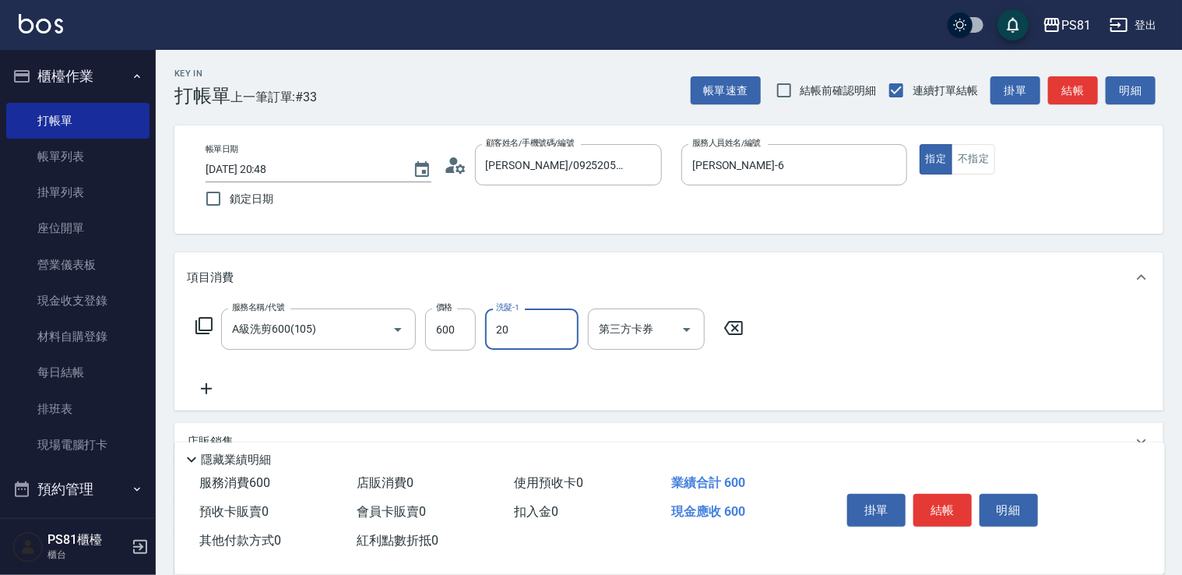
type input "[PERSON_NAME]-20"
click at [955, 494] on button "結帳" at bounding box center [943, 510] width 58 height 33
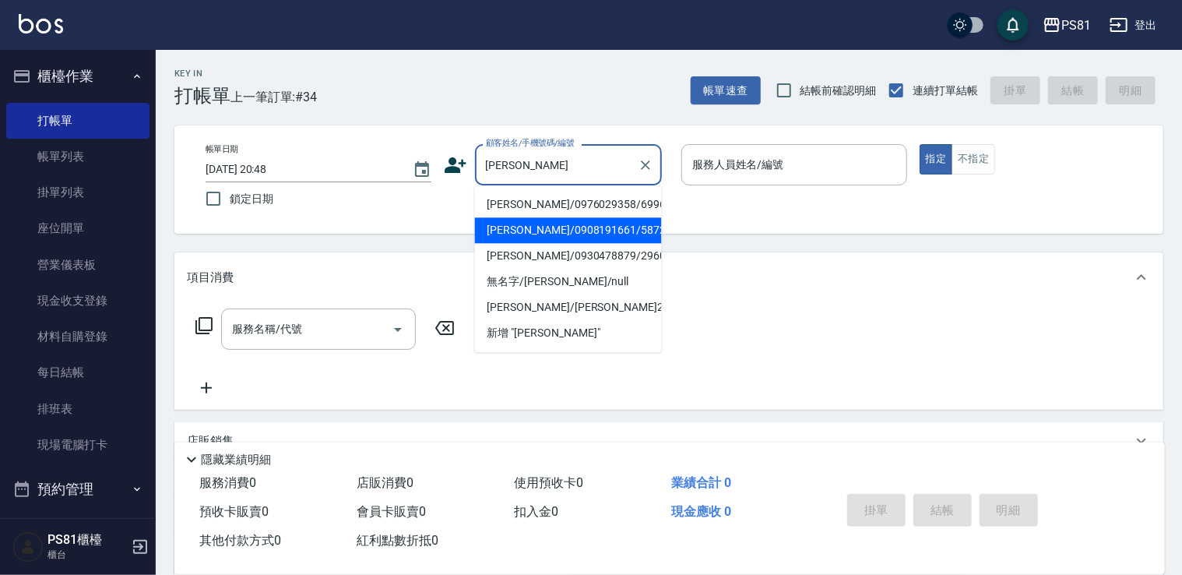
drag, startPoint x: 586, startPoint y: 201, endPoint x: 552, endPoint y: 239, distance: 50.8
click at [552, 239] on ul "[PERSON_NAME]/0976029358/6996 [PERSON_NAME]/0908191661/5872 [PERSON_NAME]/09304…" at bounding box center [568, 268] width 187 height 167
click at [552, 239] on li "[PERSON_NAME]/0908191661/5872" at bounding box center [568, 230] width 187 height 26
type input "[PERSON_NAME]/0908191661/5872"
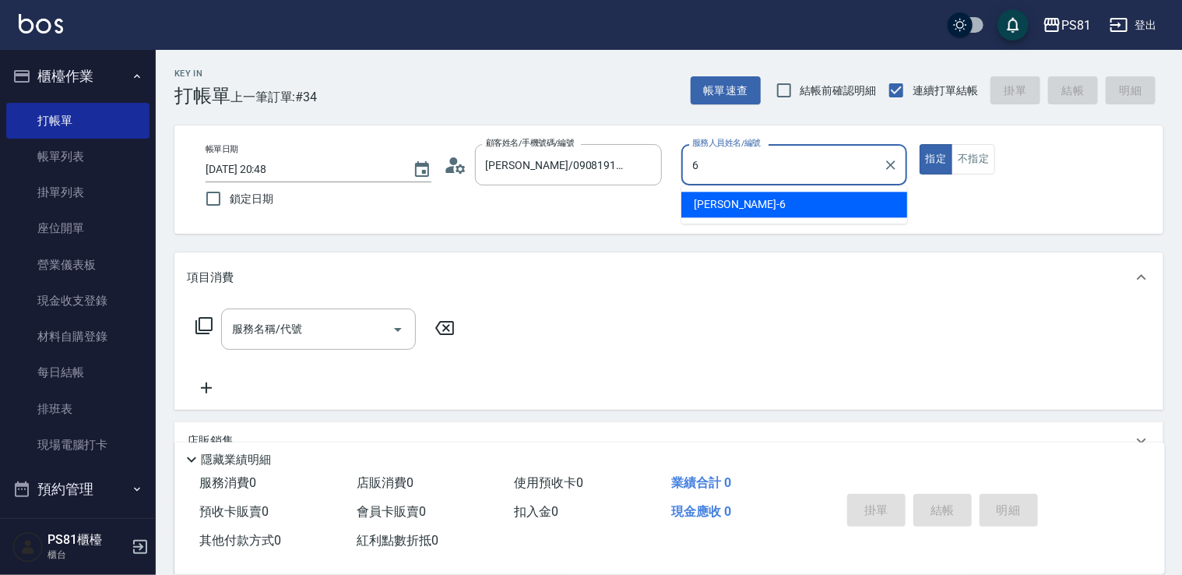
type input "[PERSON_NAME]-6"
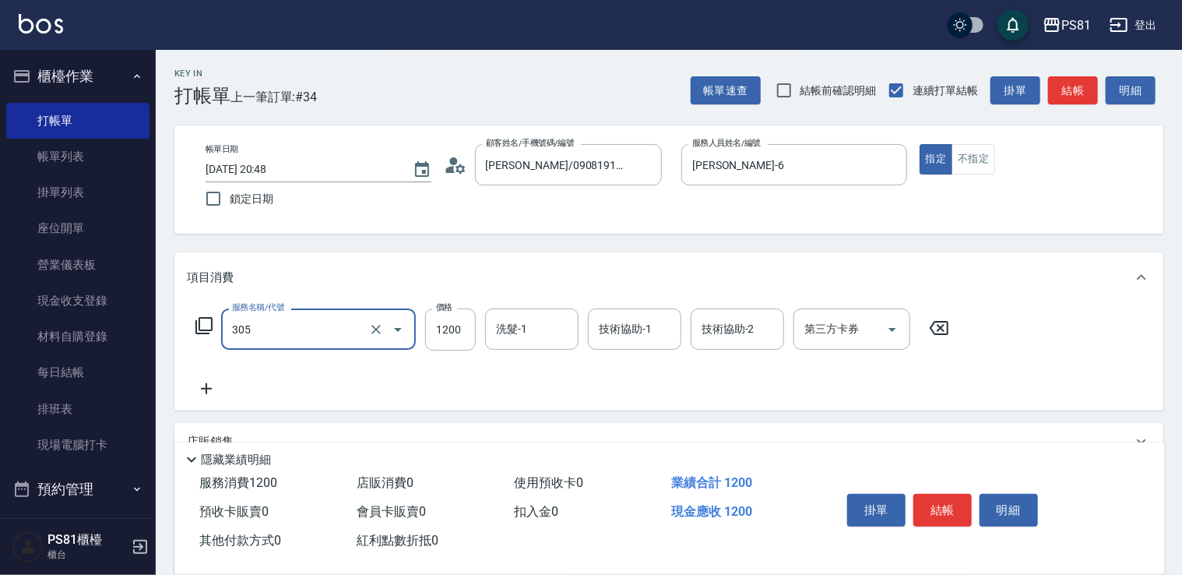
type input "基本離子燙(305)"
type input "3000"
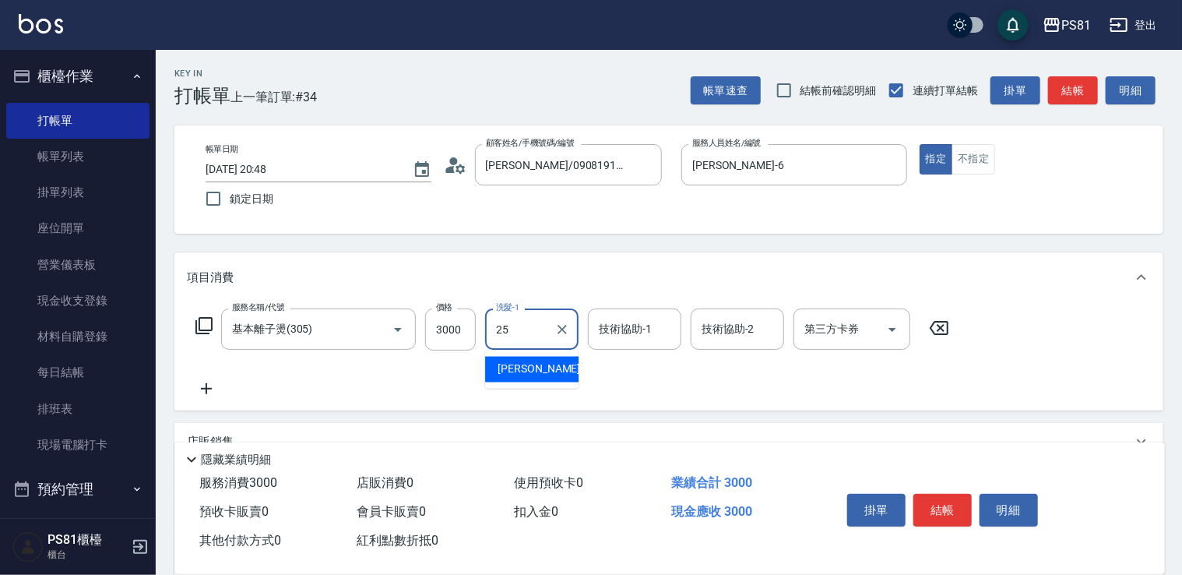
type input "妮可-25"
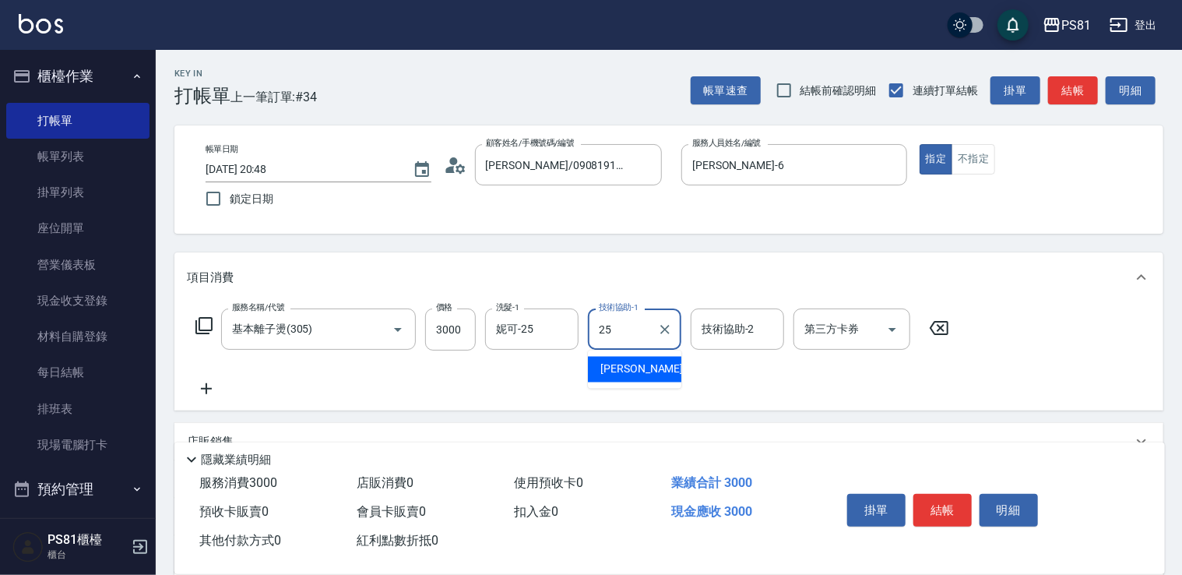
type input "妮可-25"
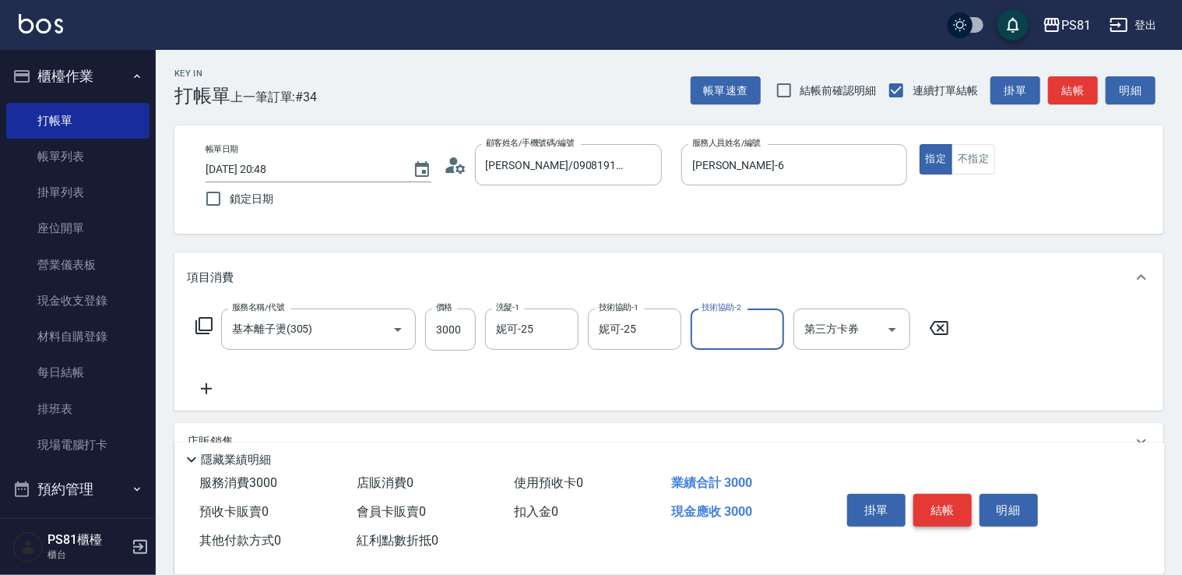
click at [955, 505] on button "結帳" at bounding box center [943, 510] width 58 height 33
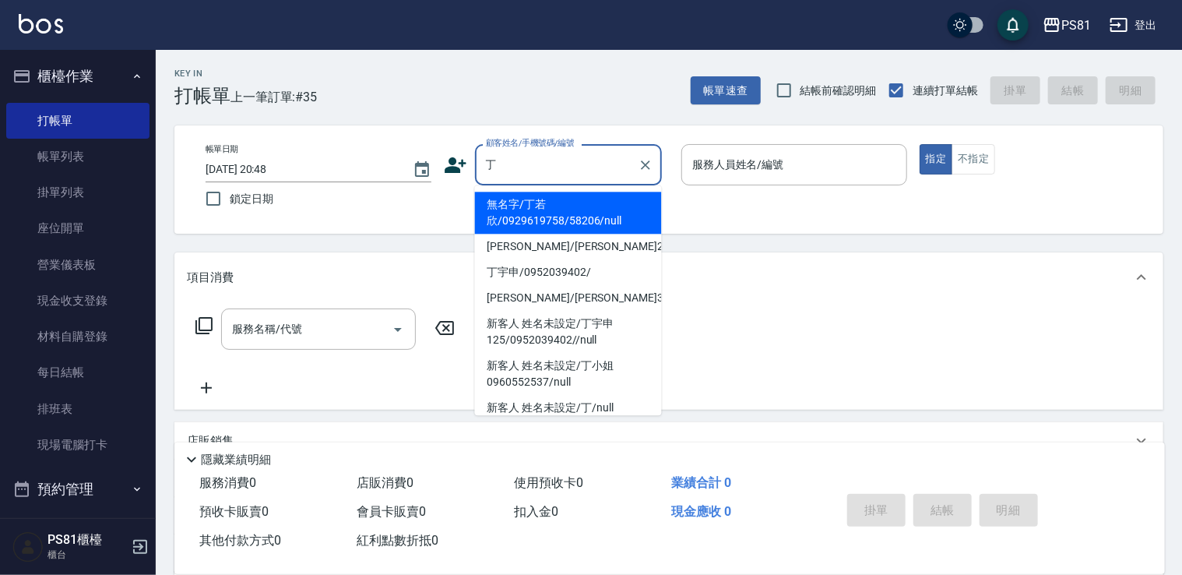
click at [558, 210] on li "無名字/丁若欣/0929619758/58206/null" at bounding box center [568, 213] width 187 height 42
type input "無名字/丁若欣/0929619758/58206/null"
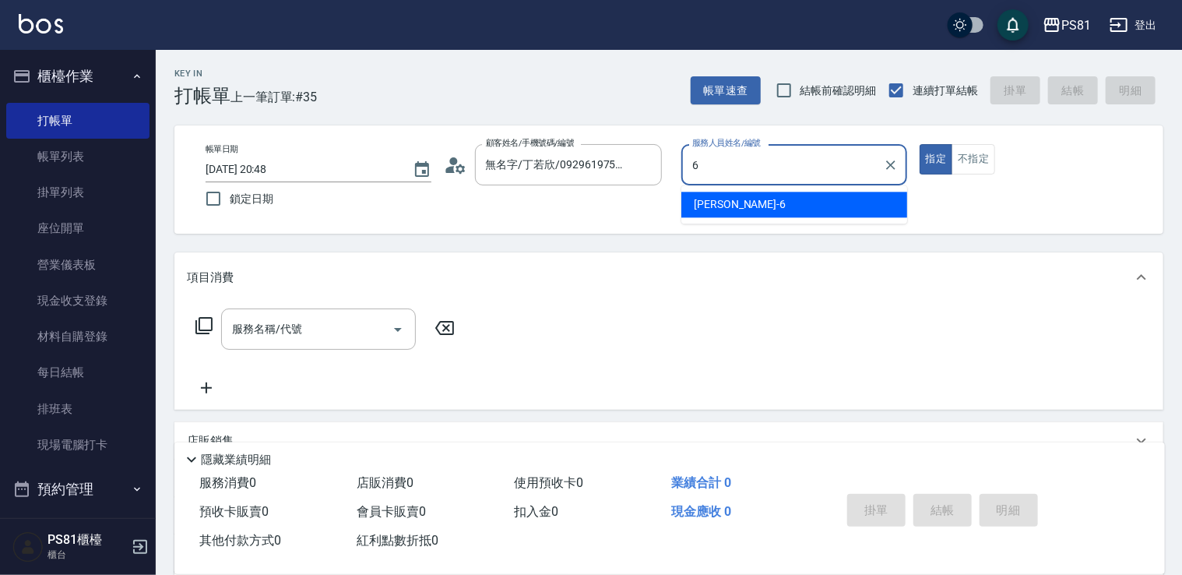
type input "[PERSON_NAME]-6"
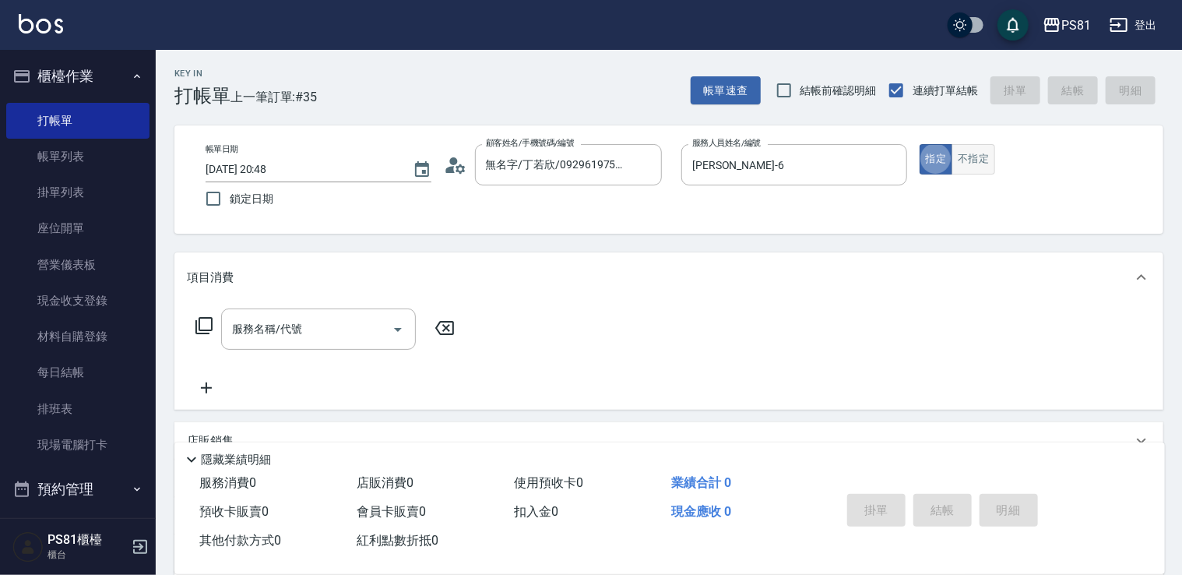
click at [974, 165] on button "不指定" at bounding box center [974, 159] width 44 height 30
click at [286, 322] on input "服務名稱/代號" at bounding box center [306, 328] width 157 height 27
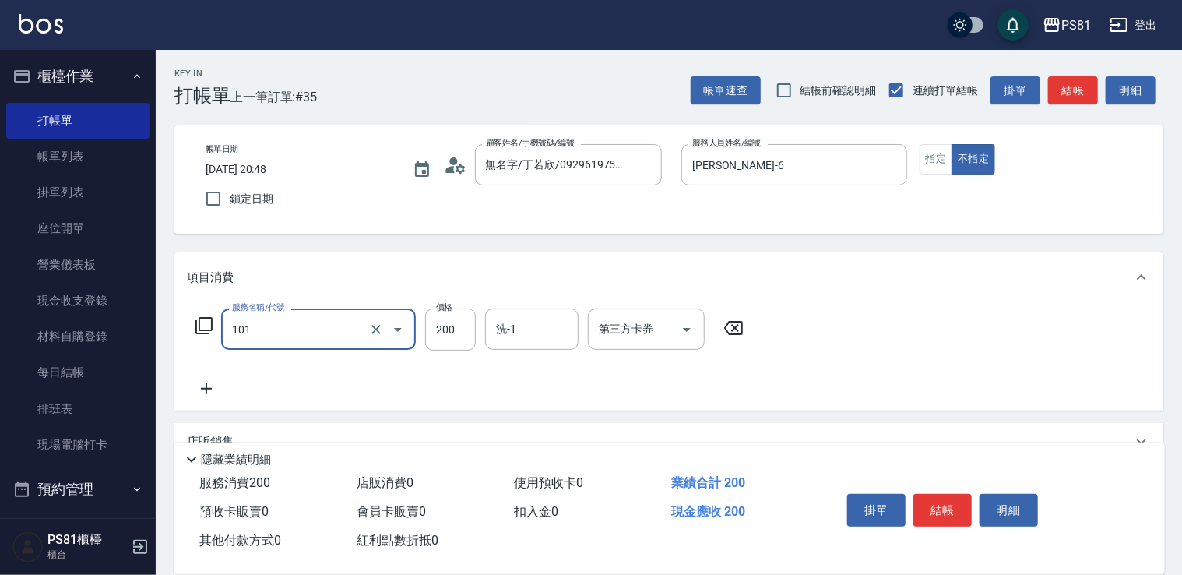
type input "一般洗髮(101)"
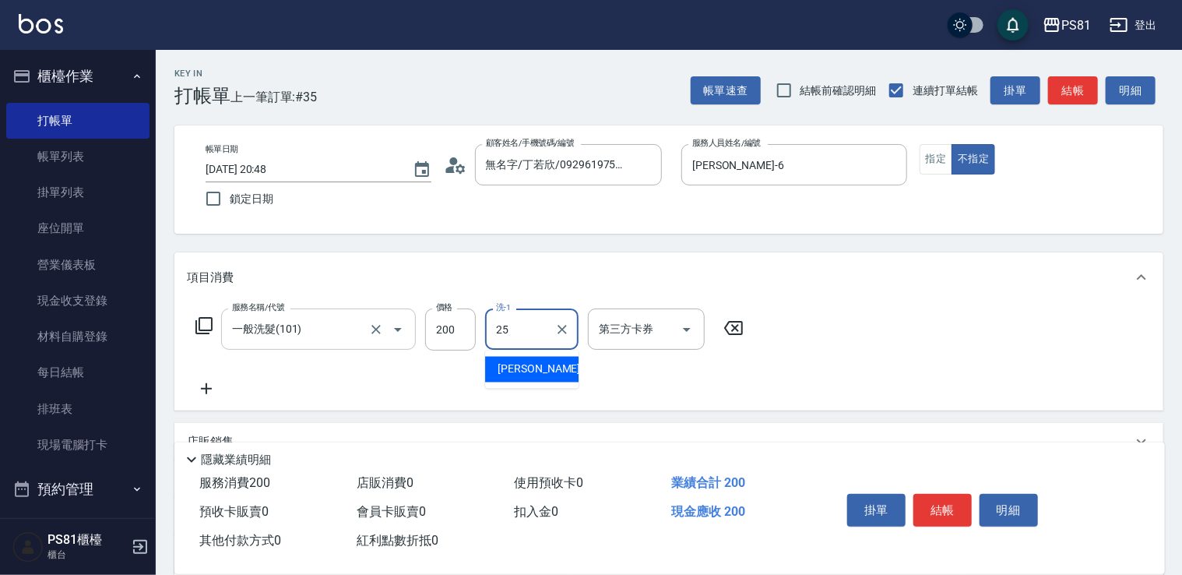
type input "妮可-25"
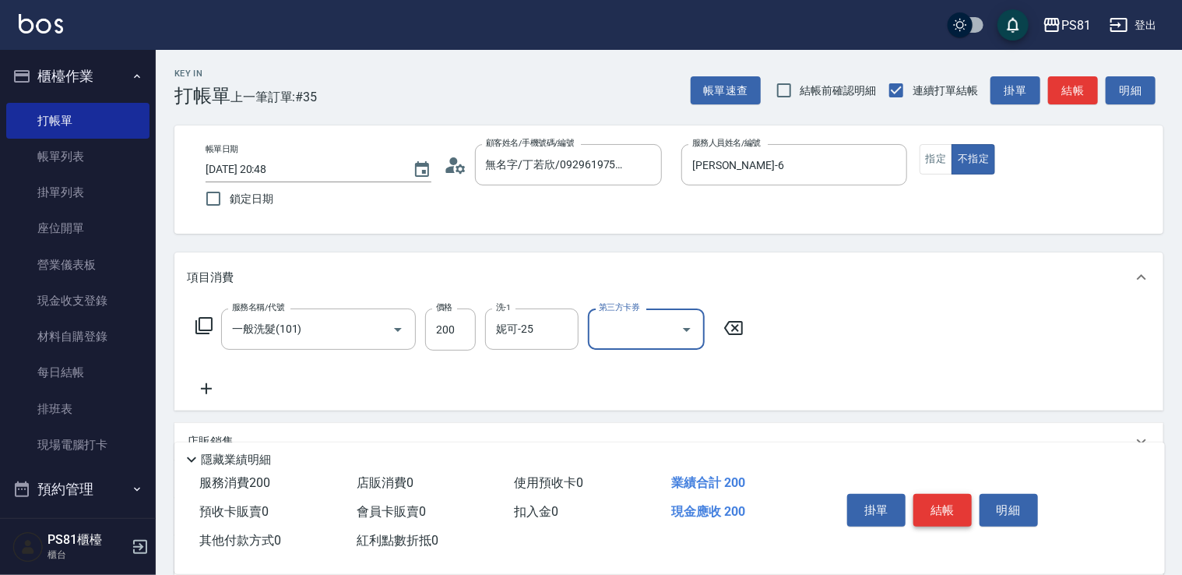
click at [924, 503] on button "結帳" at bounding box center [943, 510] width 58 height 33
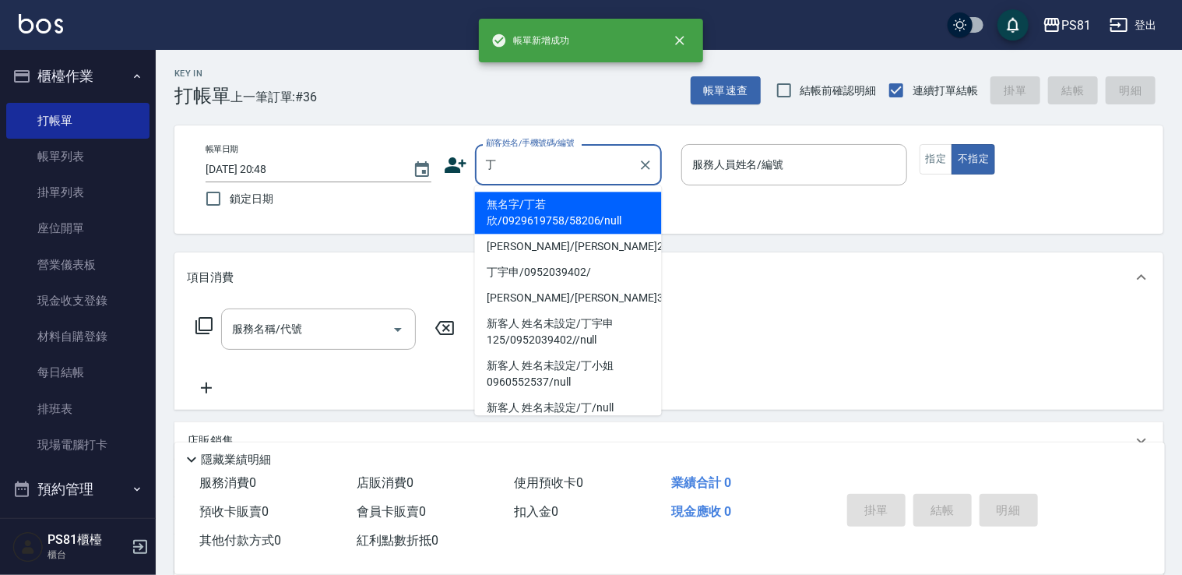
click at [615, 204] on li "無名字/丁若欣/0929619758/58206/null" at bounding box center [568, 213] width 187 height 42
type input "無名字/丁若欣/0929619758/58206/null"
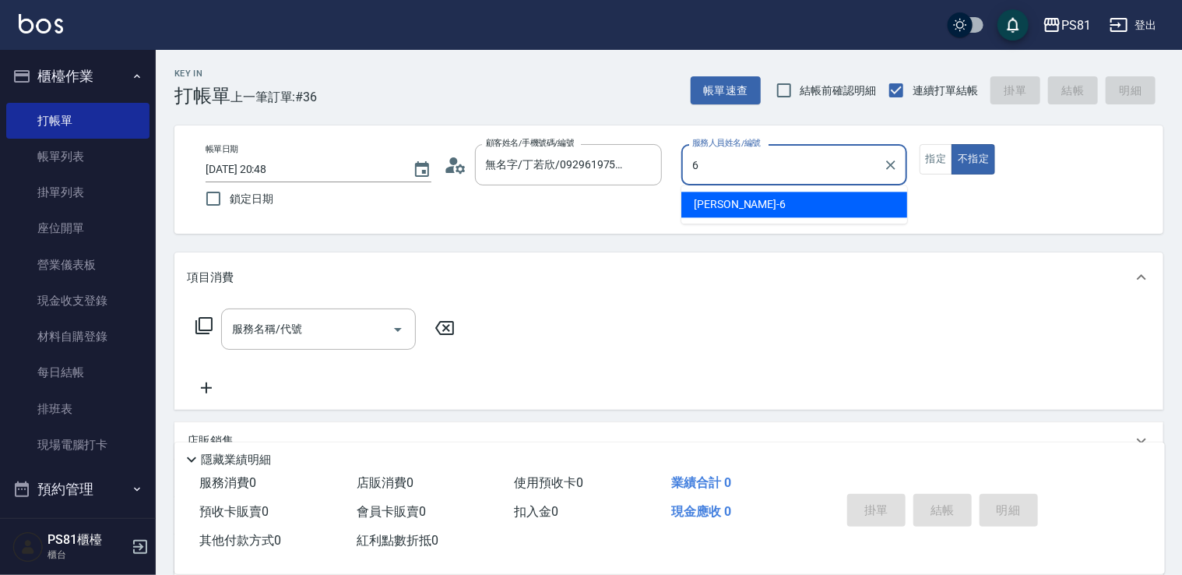
type input "[PERSON_NAME]-6"
type button "false"
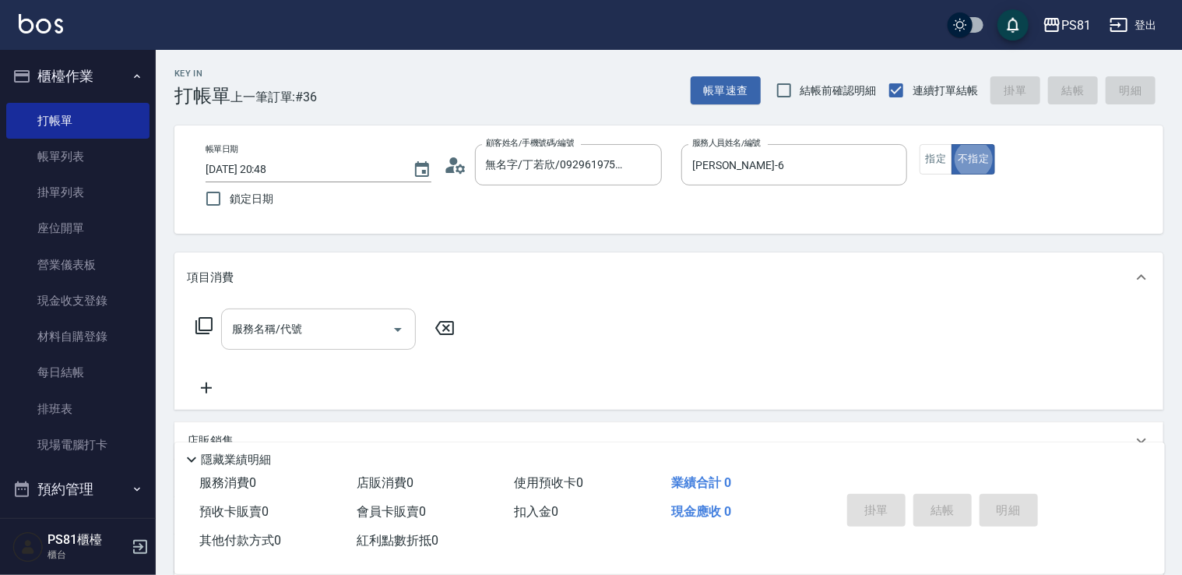
click at [303, 345] on div "服務名稱/代號" at bounding box center [318, 328] width 195 height 41
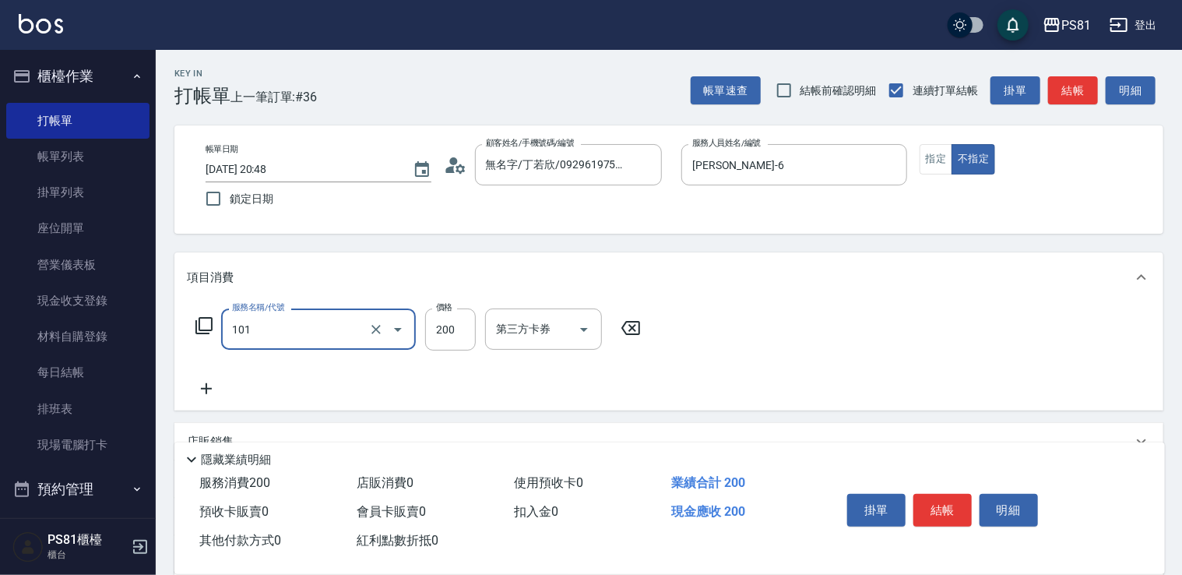
type input "一般洗髮(101)"
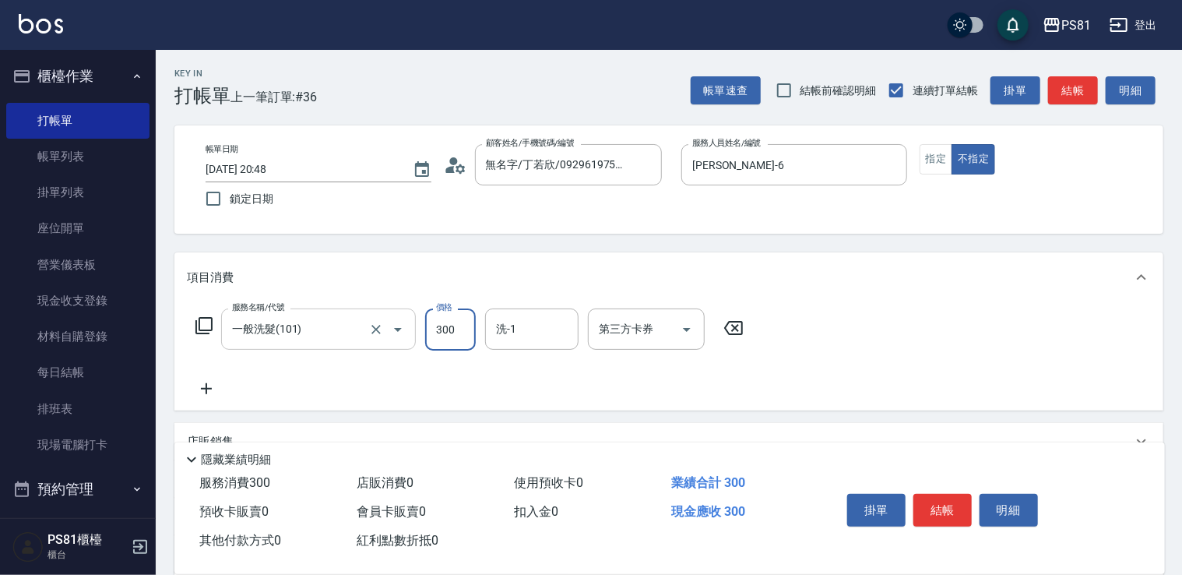
type input "300"
type input "妮可-25"
click at [941, 509] on button "結帳" at bounding box center [943, 510] width 58 height 33
type input "[DATE] 20:49"
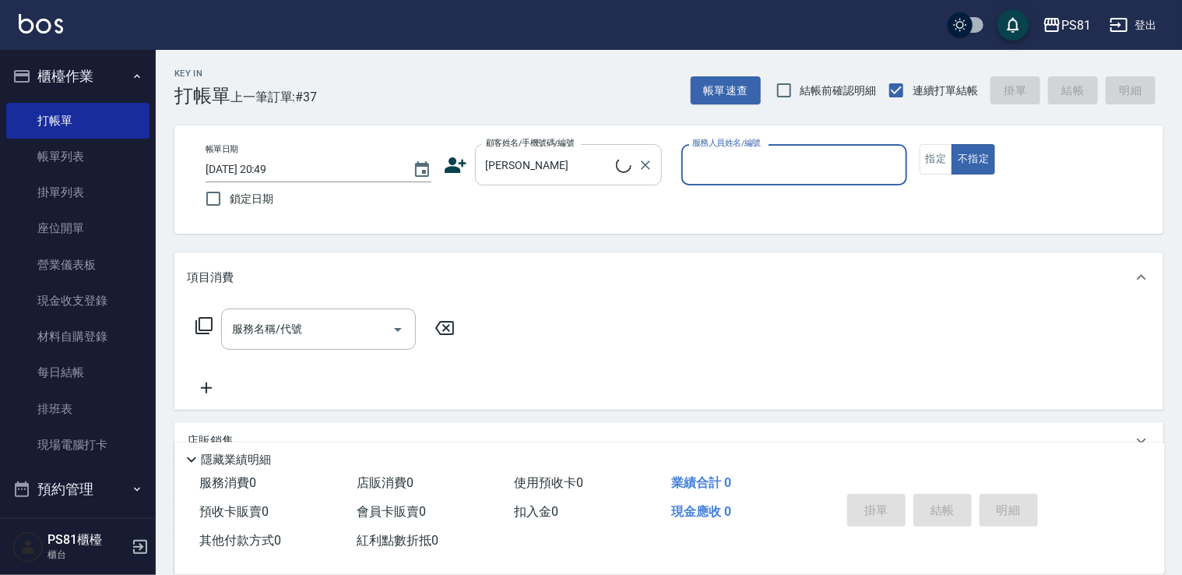
drag, startPoint x: 544, startPoint y: 171, endPoint x: 535, endPoint y: 171, distance: 8.6
click at [535, 171] on input "[PERSON_NAME]" at bounding box center [549, 164] width 134 height 27
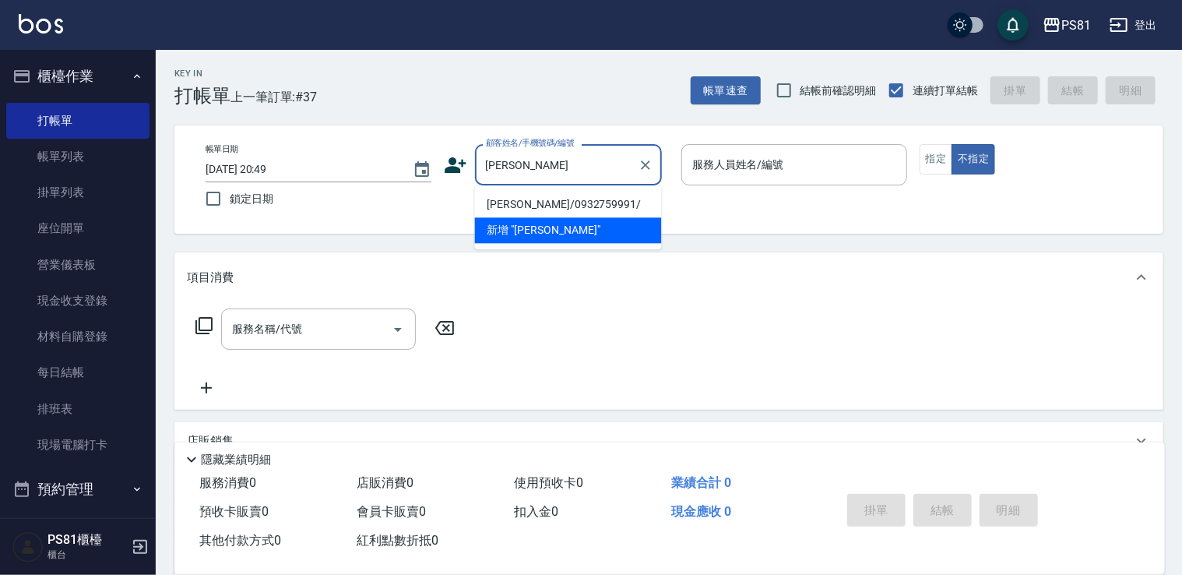
click at [550, 201] on li "[PERSON_NAME]/0932759991/" at bounding box center [568, 205] width 187 height 26
type input "[PERSON_NAME]/0932759991/"
type input "[PERSON_NAME]-6"
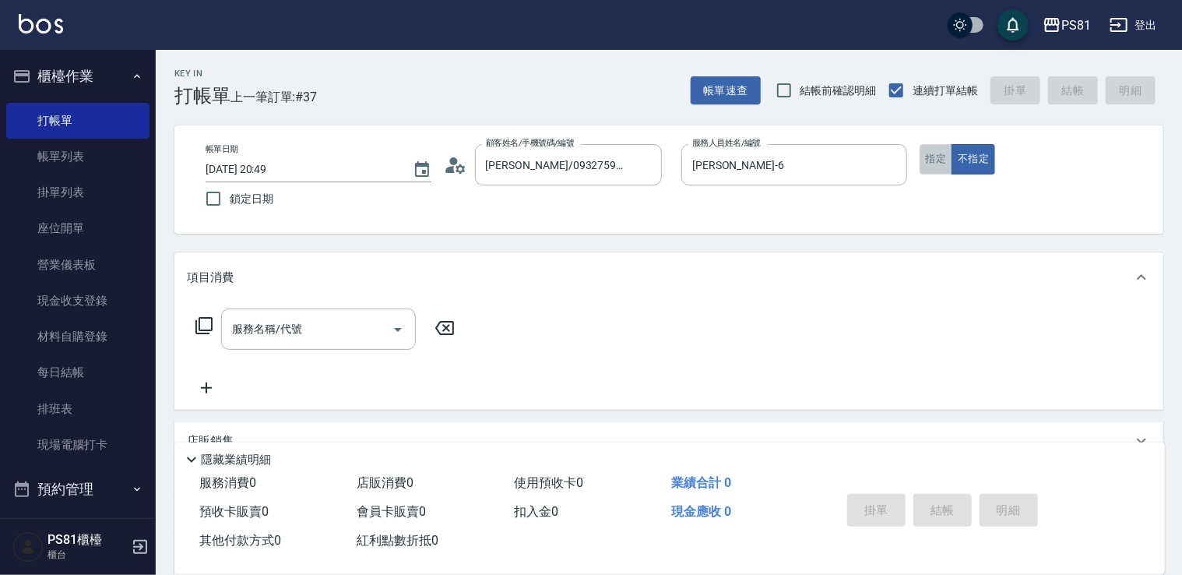
drag, startPoint x: 935, startPoint y: 159, endPoint x: 608, endPoint y: 282, distance: 350.2
click at [934, 160] on button "指定" at bounding box center [936, 159] width 33 height 30
click at [345, 323] on input "服務名稱/代號" at bounding box center [306, 328] width 157 height 27
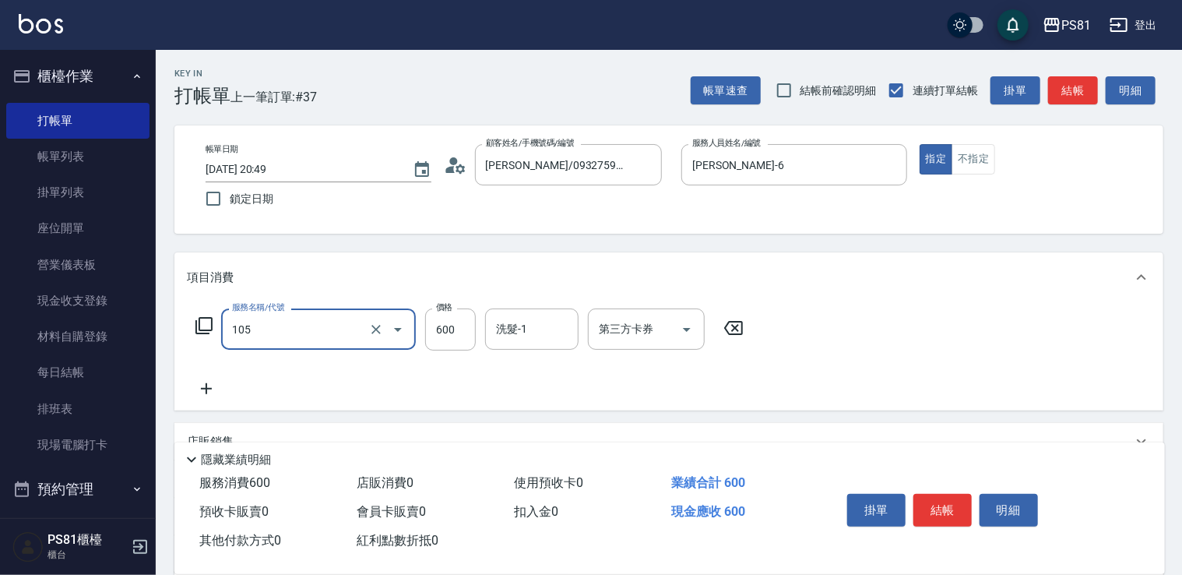
type input "A級洗剪600(105)"
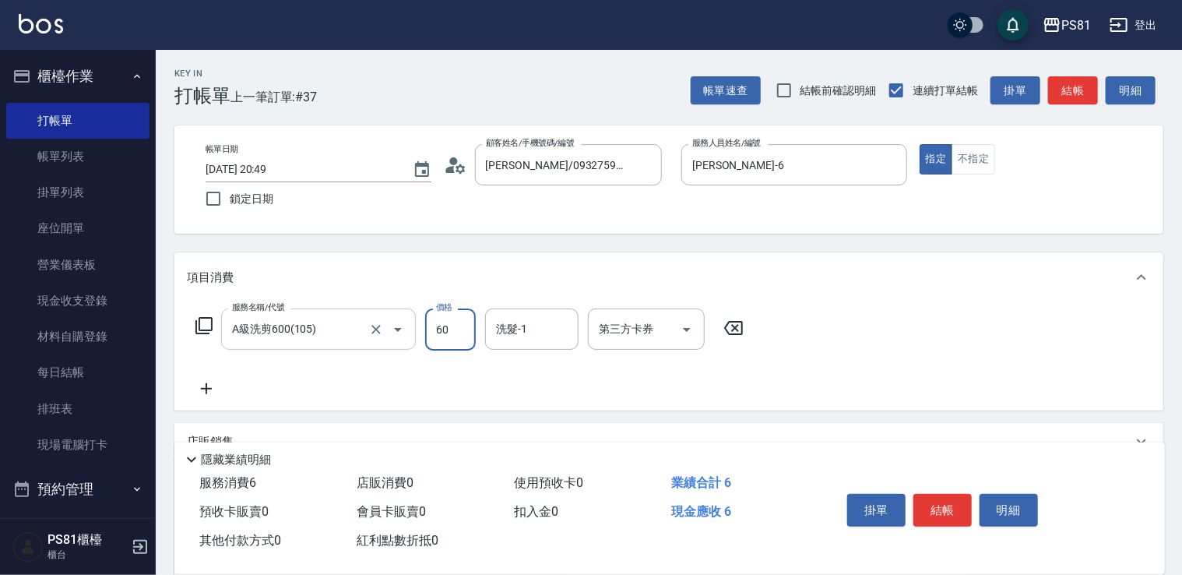
type input "600"
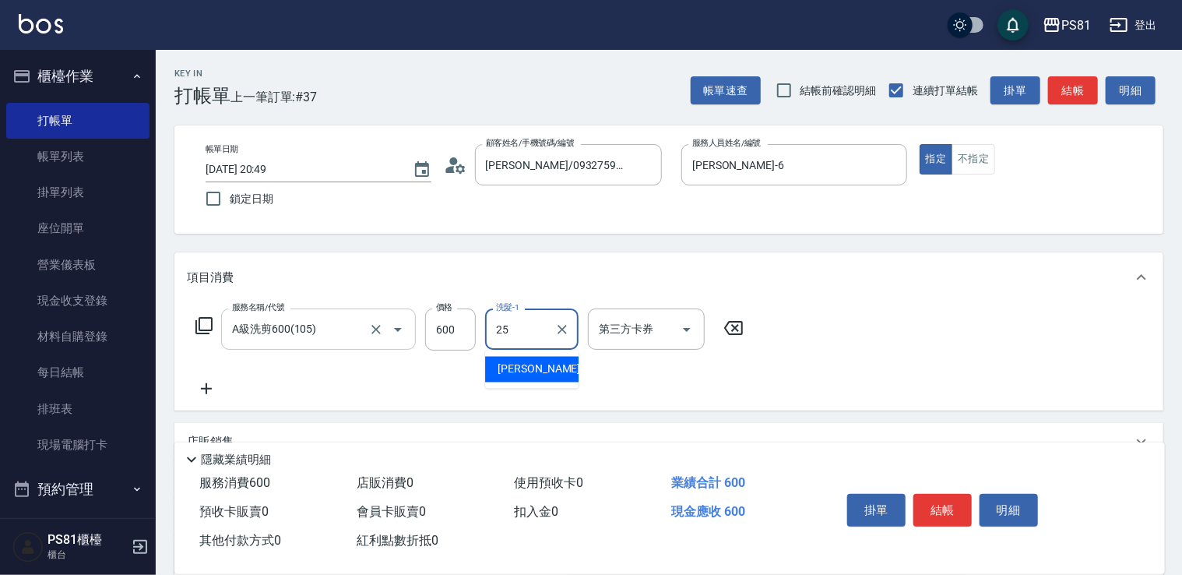
type input "妮可-25"
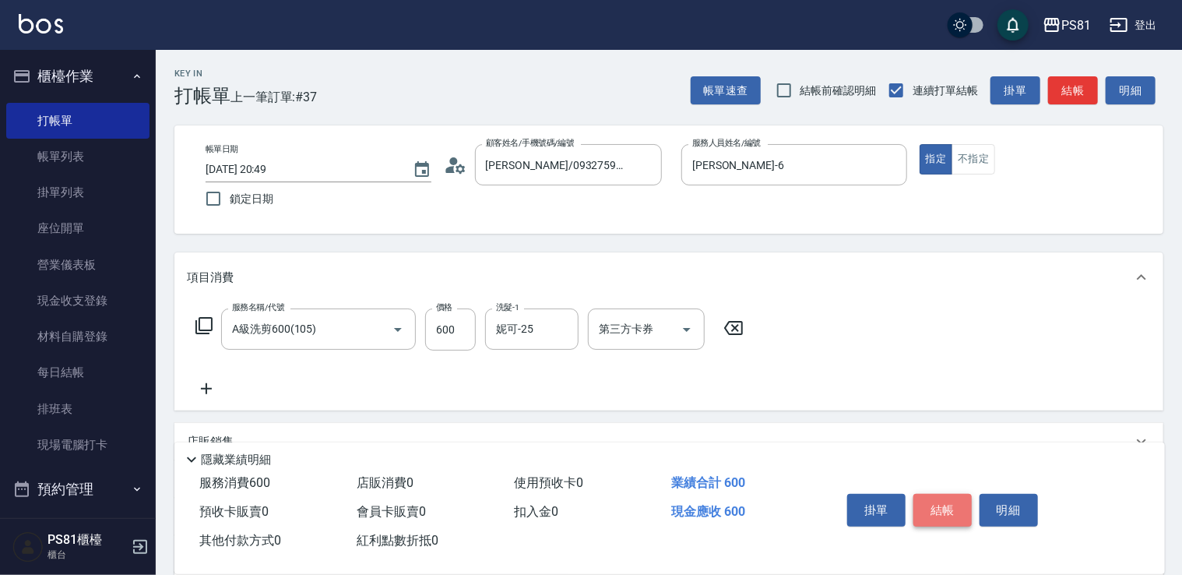
click at [942, 516] on button "結帳" at bounding box center [943, 510] width 58 height 33
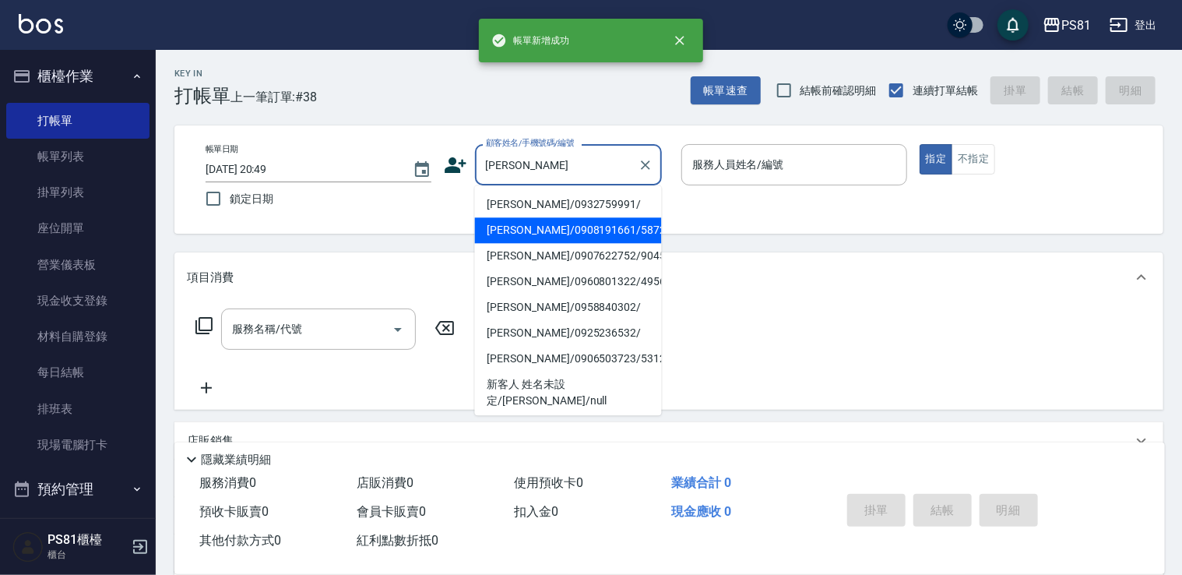
click at [583, 200] on li "[PERSON_NAME]/0932759991/" at bounding box center [568, 205] width 187 height 26
type input "[PERSON_NAME]/0932759991/"
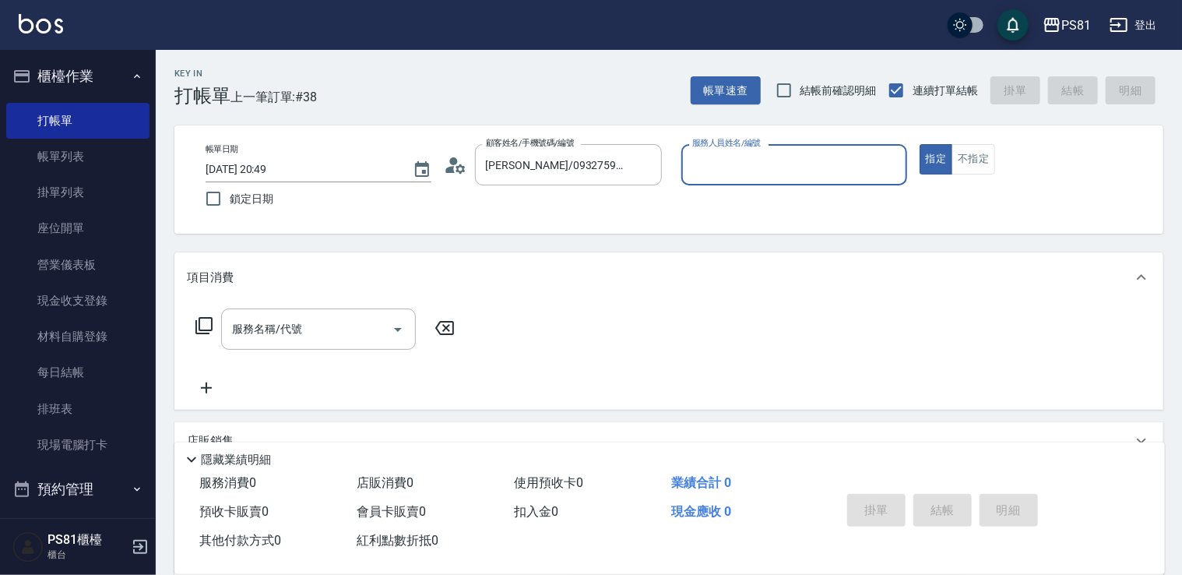
type input "[PERSON_NAME]-6"
click at [920, 144] on button "指定" at bounding box center [936, 159] width 33 height 30
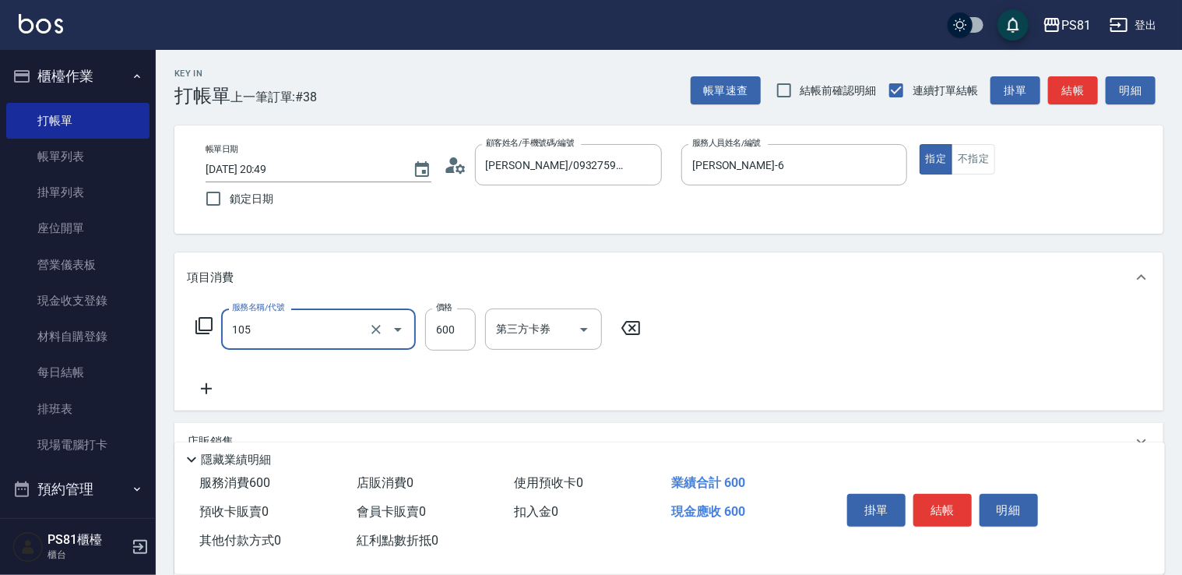
type input "A級洗剪600(105)"
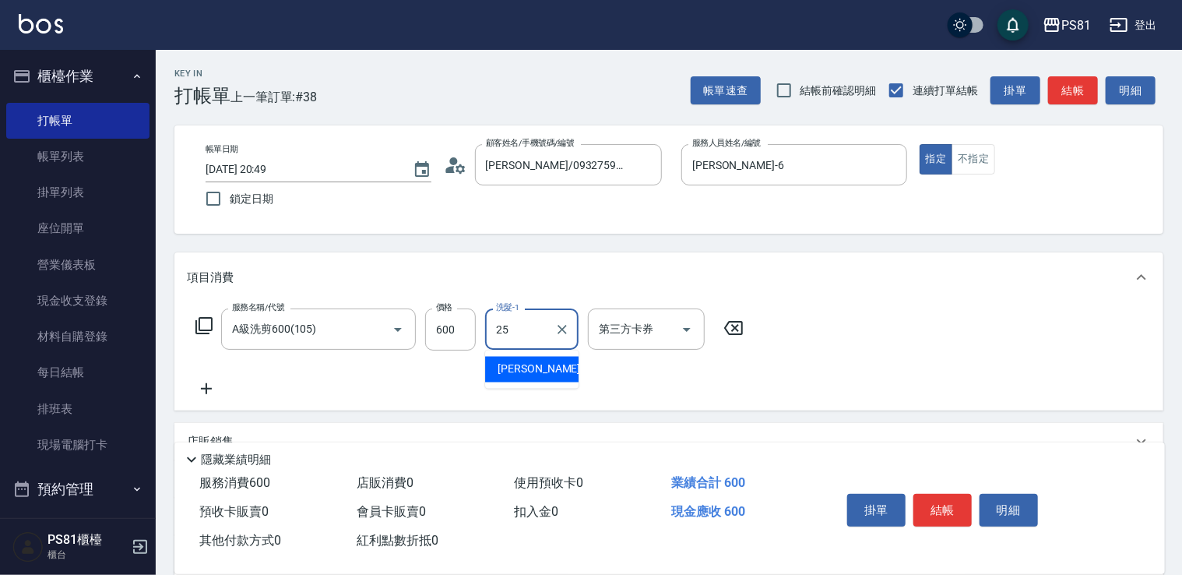
type input "妮可-25"
click at [954, 509] on button "結帳" at bounding box center [943, 510] width 58 height 33
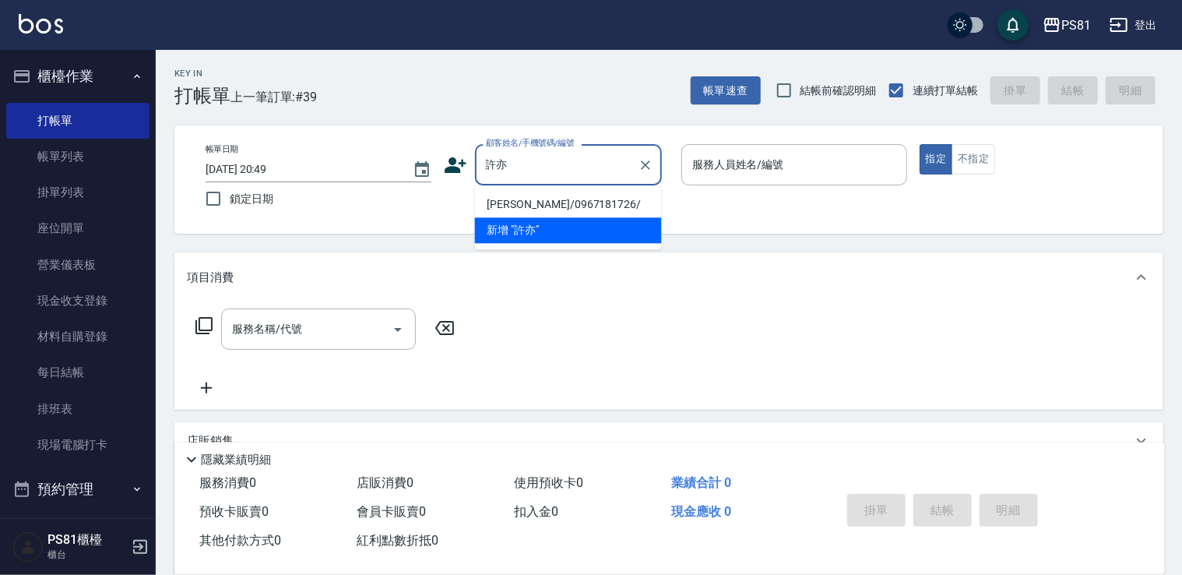
click at [547, 206] on li "[PERSON_NAME]/0967181726/" at bounding box center [568, 205] width 187 height 26
type input "[PERSON_NAME]/0967181726/"
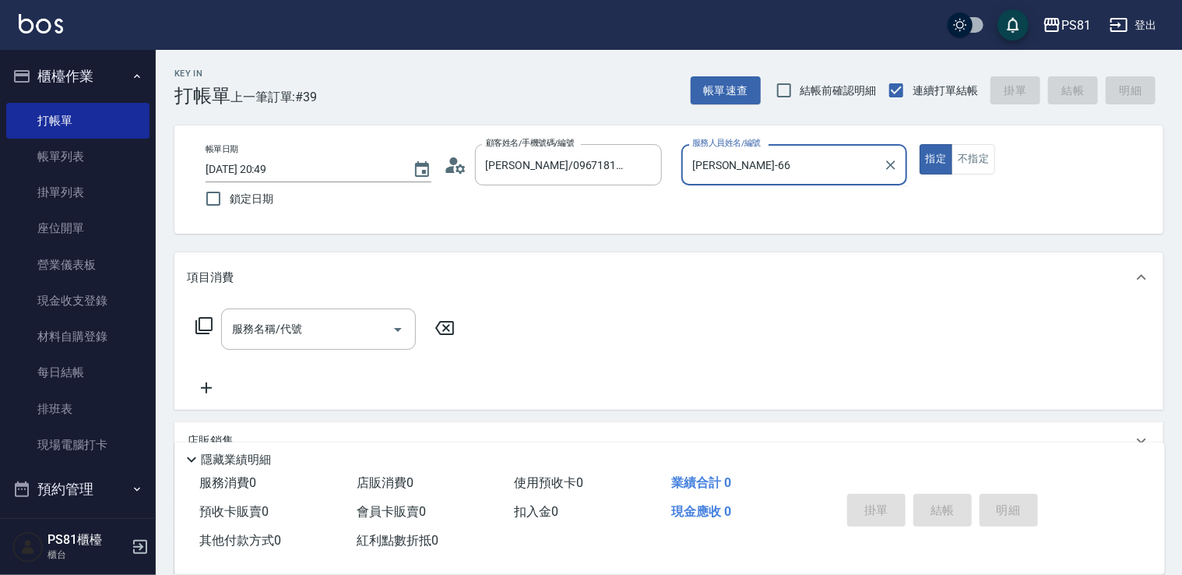
type input "[PERSON_NAME]-6"
click at [920, 144] on button "指定" at bounding box center [936, 159] width 33 height 30
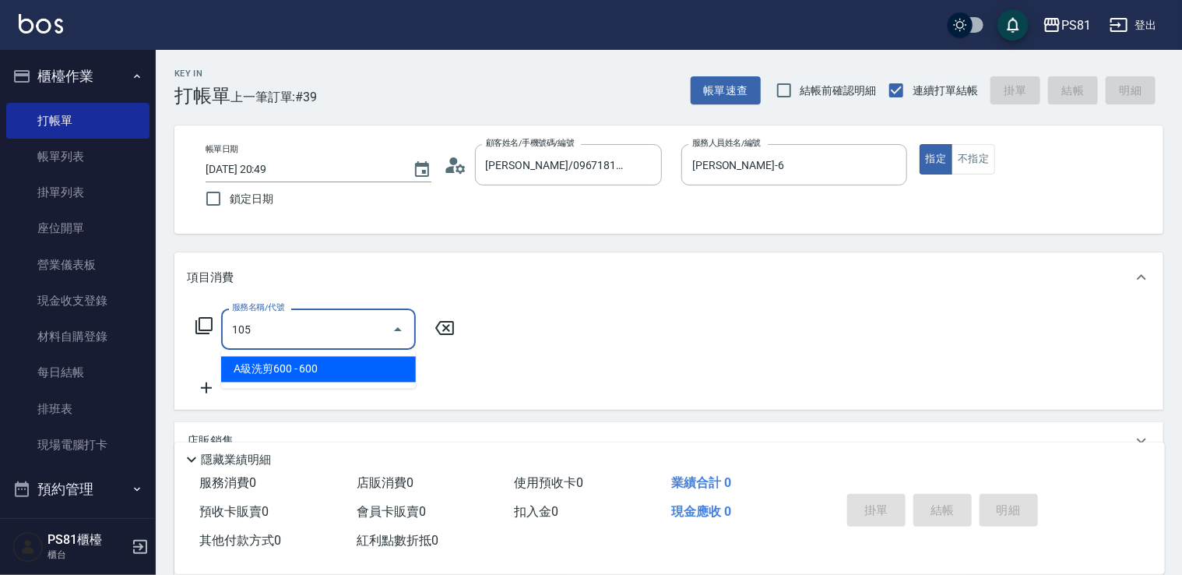
type input "A級洗剪600(105)"
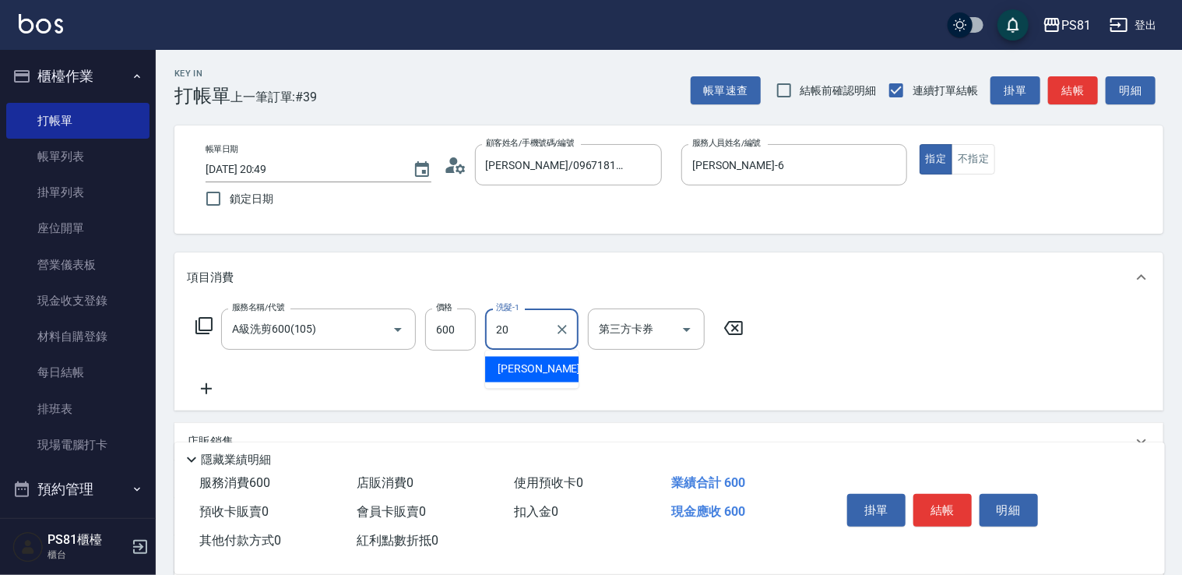
type input "[PERSON_NAME]-20"
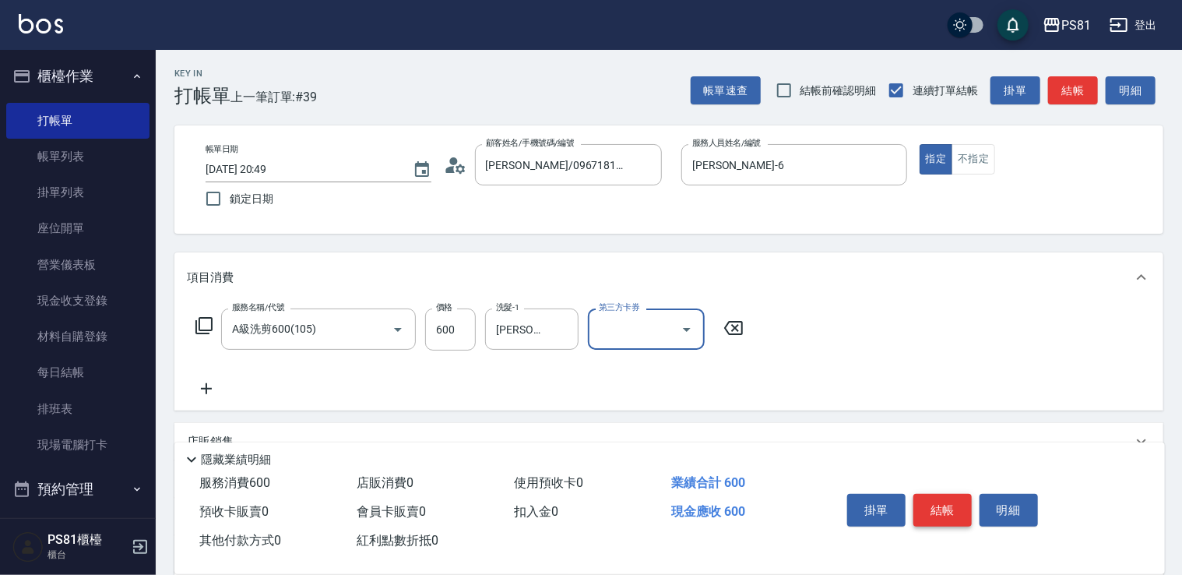
click at [949, 505] on button "結帳" at bounding box center [943, 510] width 58 height 33
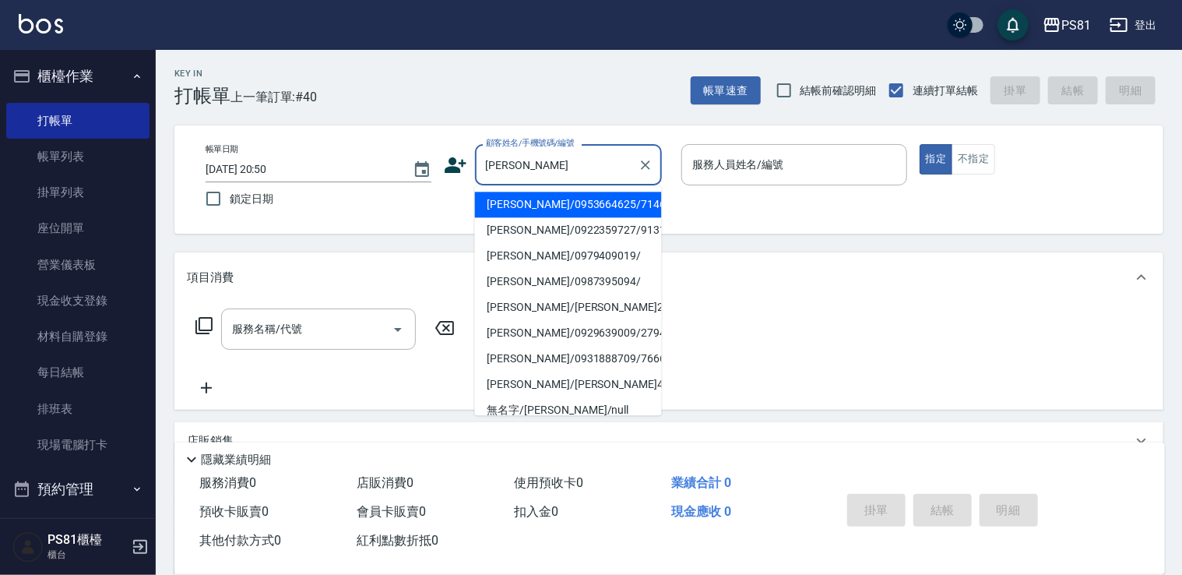
click at [586, 201] on li "[PERSON_NAME]/0953664625/7146" at bounding box center [568, 205] width 187 height 26
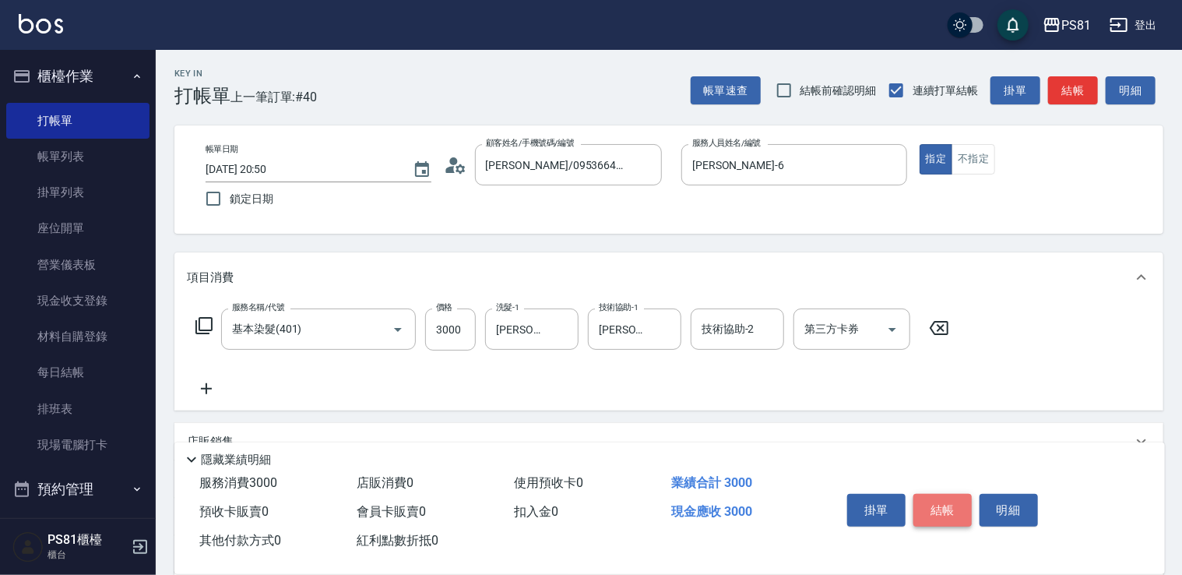
click at [954, 505] on button "結帳" at bounding box center [943, 510] width 58 height 33
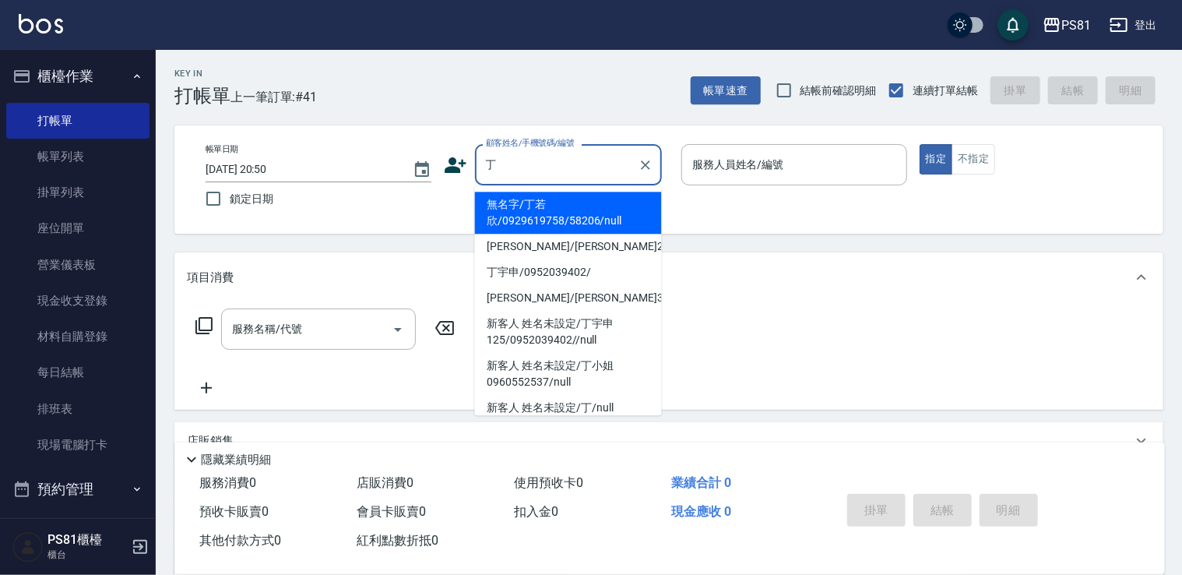
click at [578, 210] on li "無名字/丁若欣/0929619758/58206/null" at bounding box center [568, 213] width 187 height 42
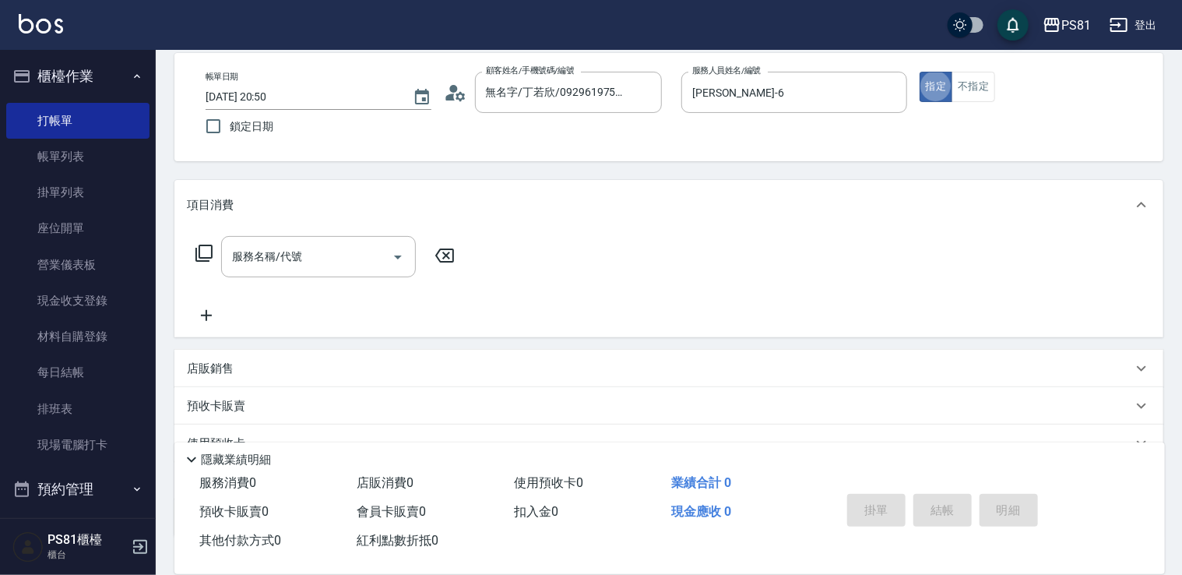
scroll to position [181, 0]
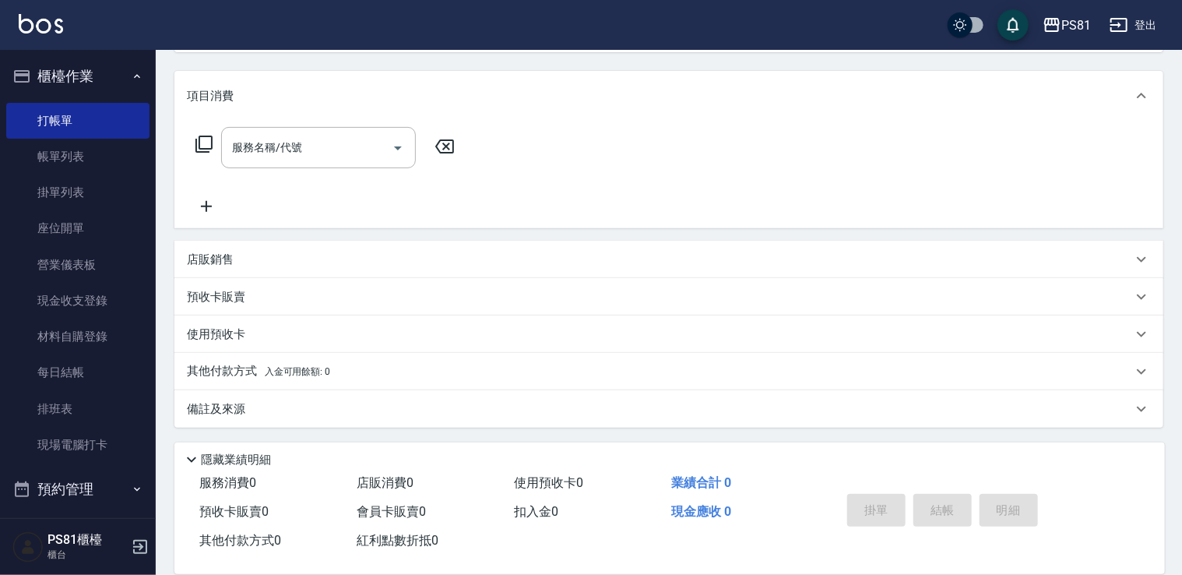
click at [456, 247] on div "店販銷售" at bounding box center [668, 259] width 989 height 37
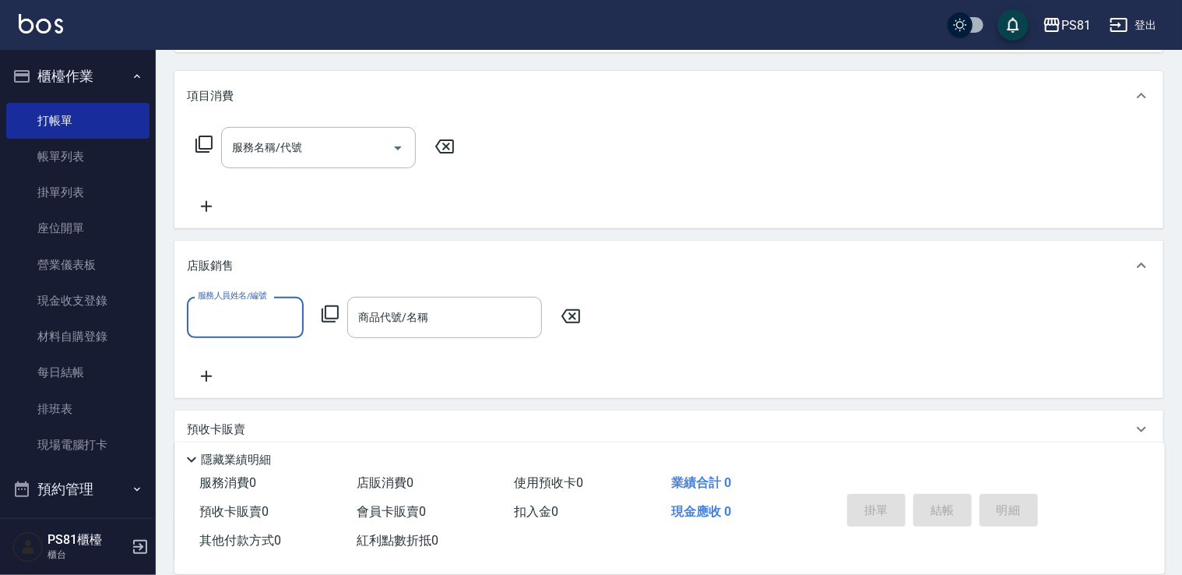
scroll to position [0, 0]
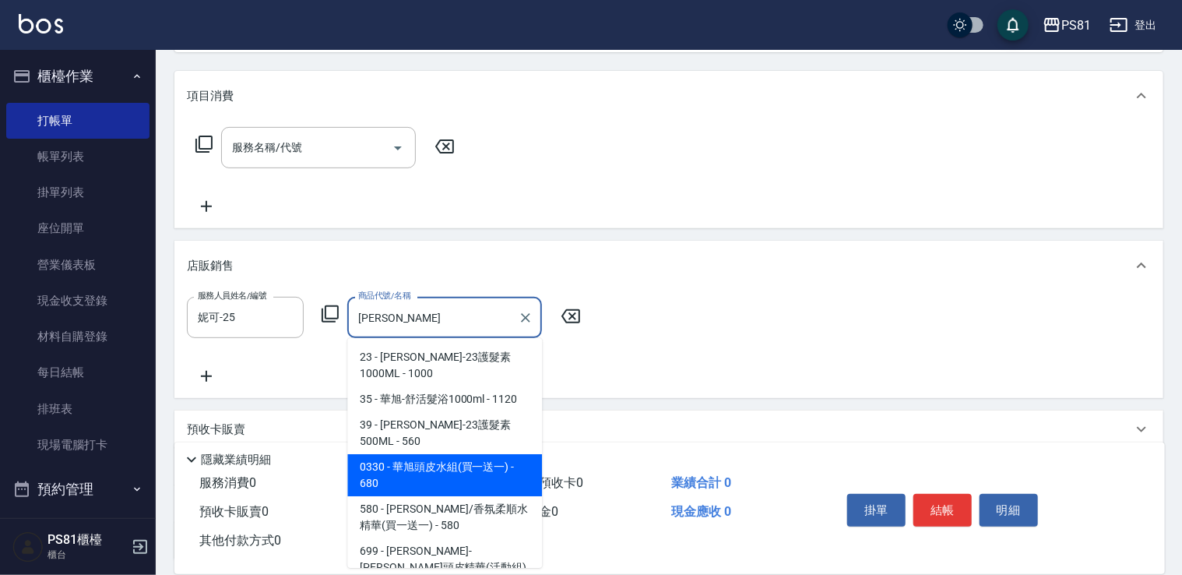
click at [459, 454] on span "0330 - 華旭頭皮水組(買一送一) - 680" at bounding box center [444, 475] width 195 height 42
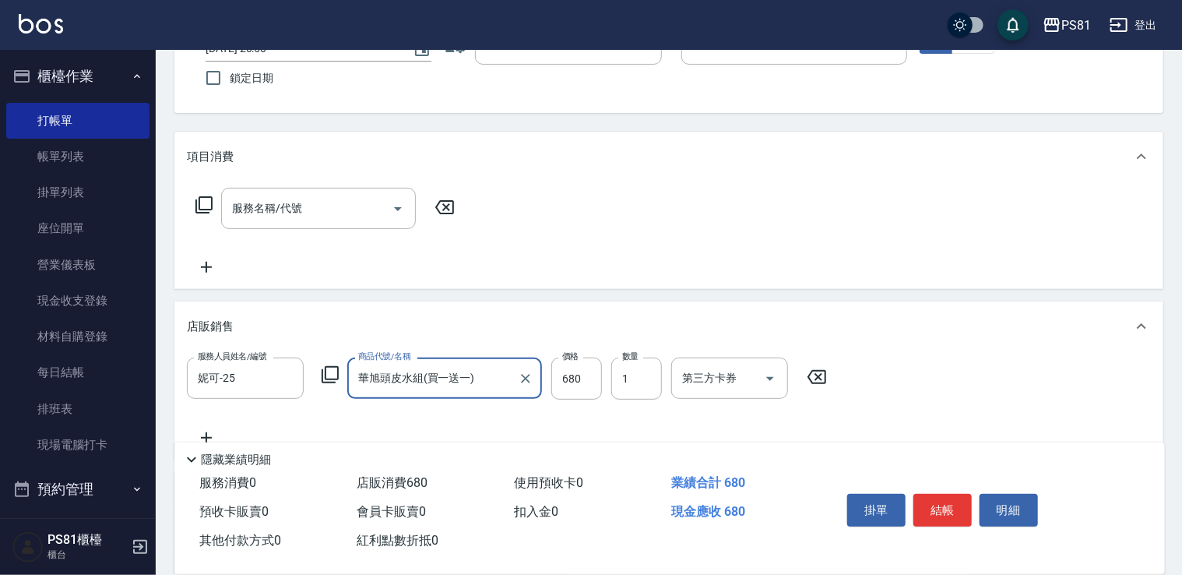
scroll to position [312, 0]
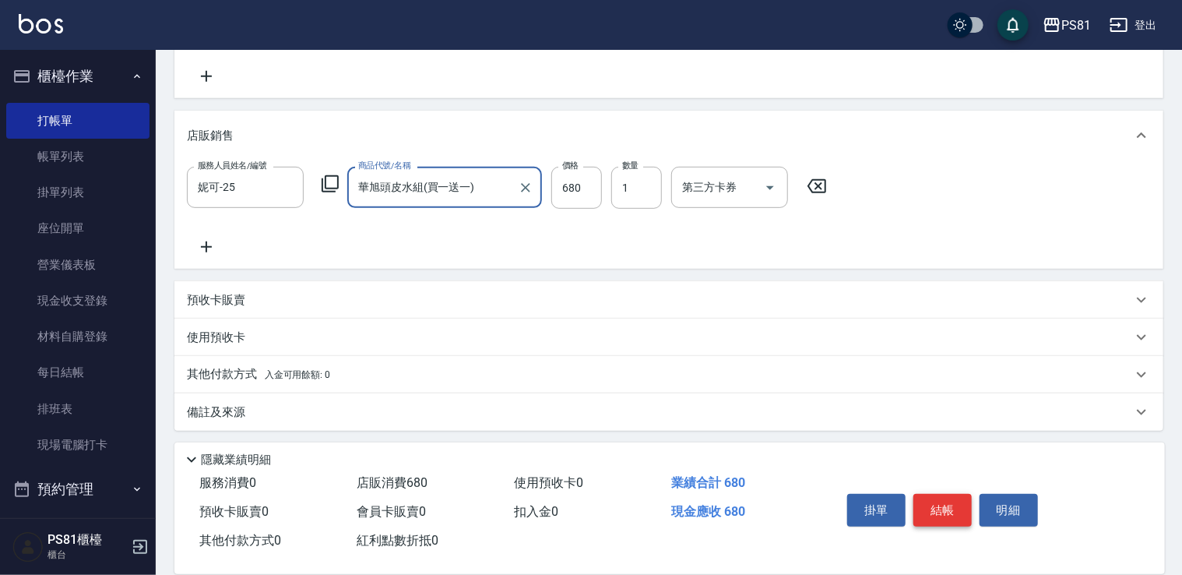
drag, startPoint x: 954, startPoint y: 509, endPoint x: 959, endPoint y: 517, distance: 9.8
click at [954, 509] on button "結帳" at bounding box center [943, 510] width 58 height 33
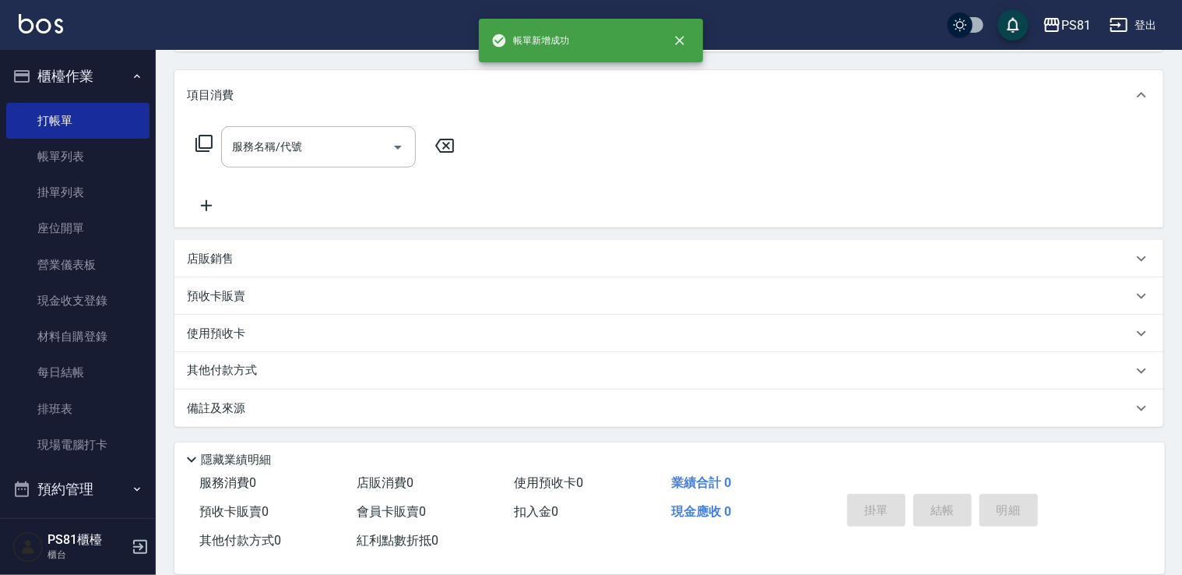
scroll to position [0, 0]
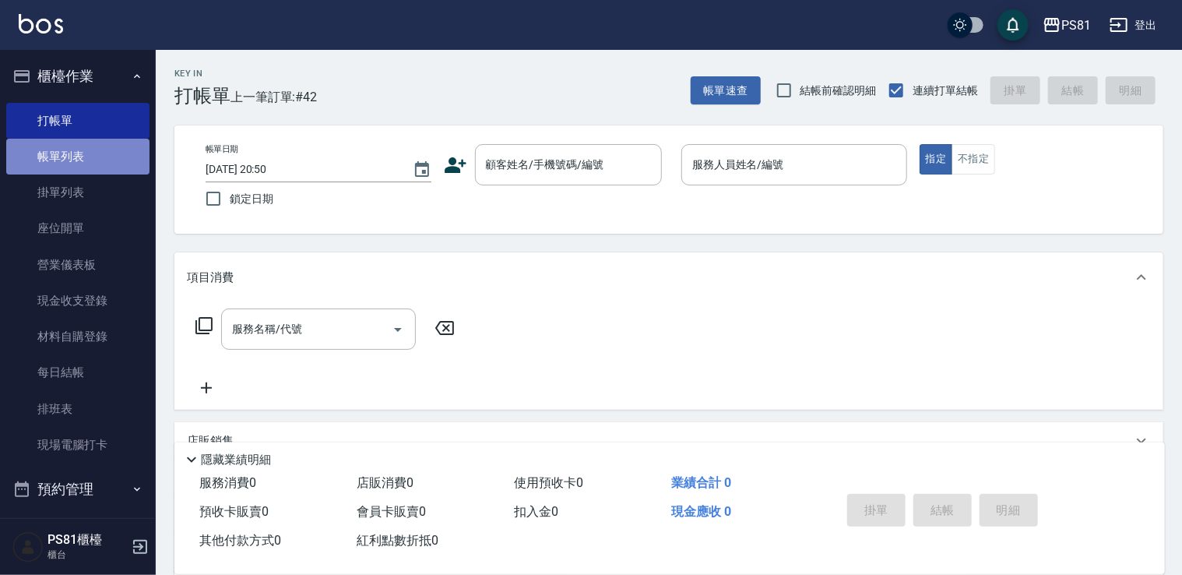
click at [122, 165] on link "帳單列表" at bounding box center [77, 157] width 143 height 36
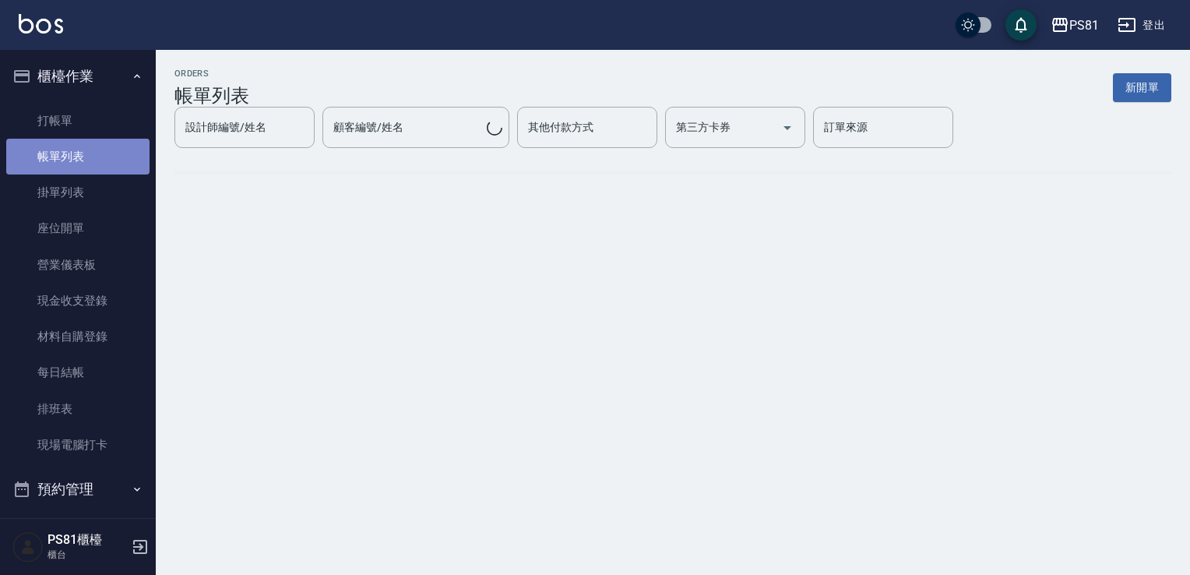
click at [122, 165] on link "帳單列表" at bounding box center [77, 157] width 143 height 36
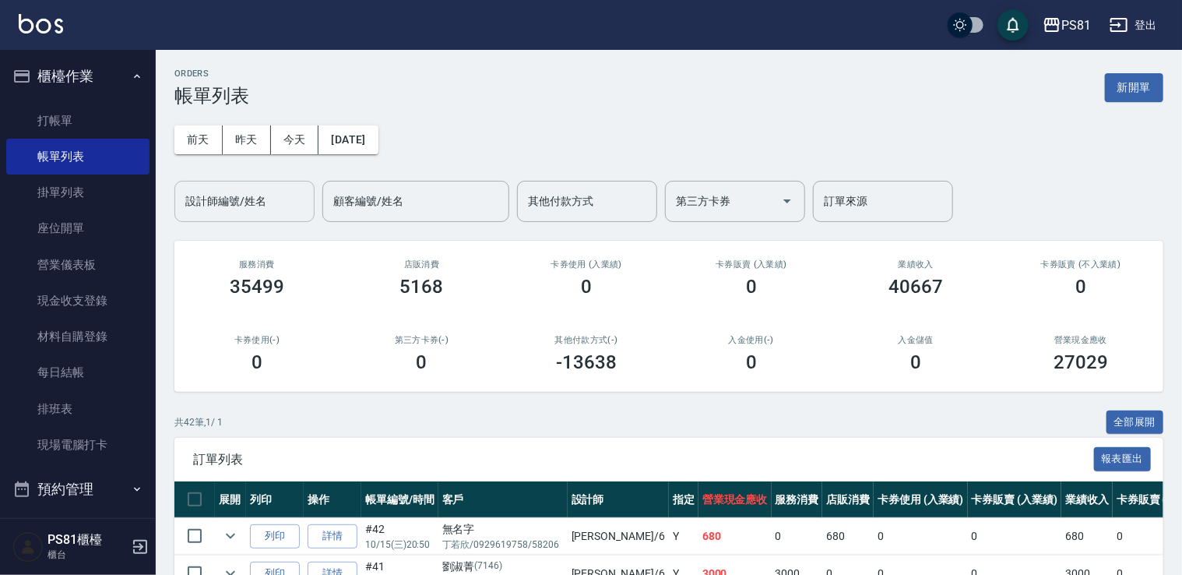
click at [205, 204] on input "設計師編號/姓名" at bounding box center [244, 201] width 126 height 27
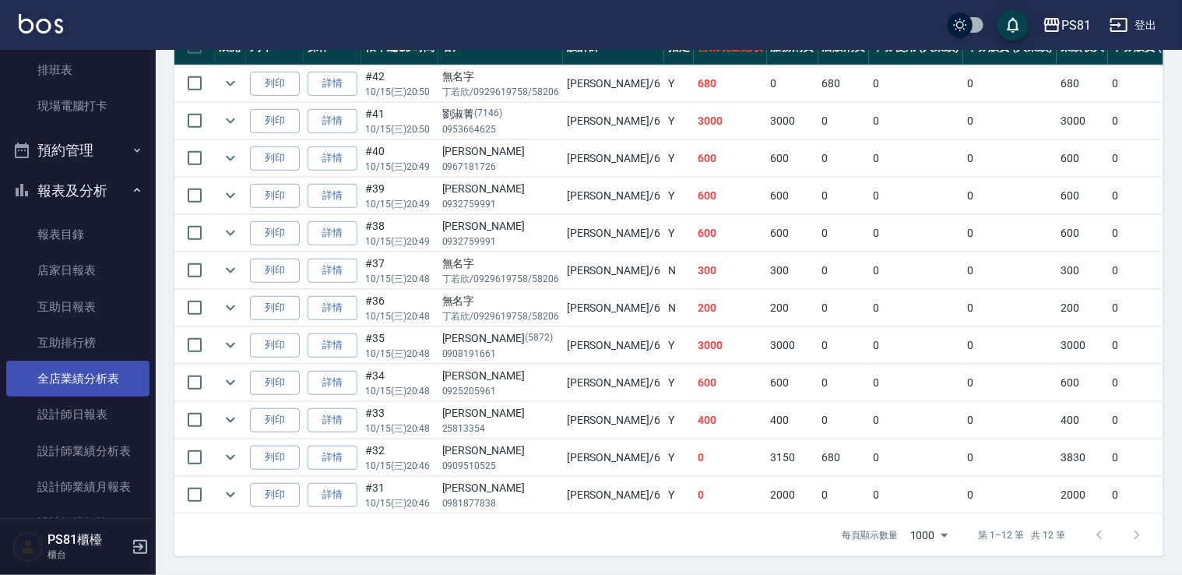
scroll to position [389, 0]
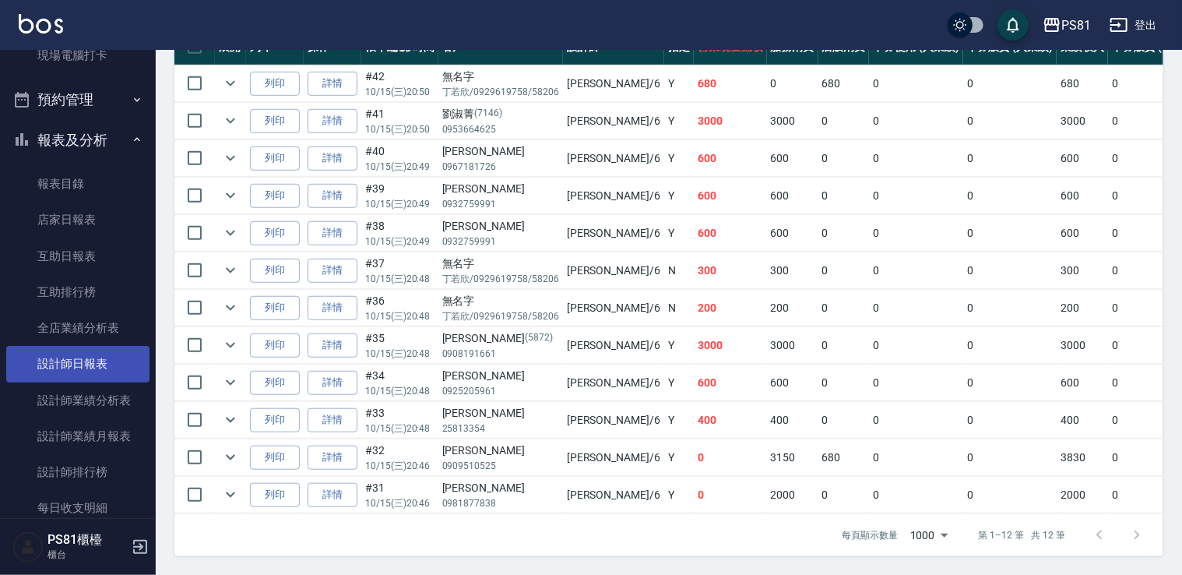
click at [93, 370] on link "設計師日報表" at bounding box center [77, 364] width 143 height 36
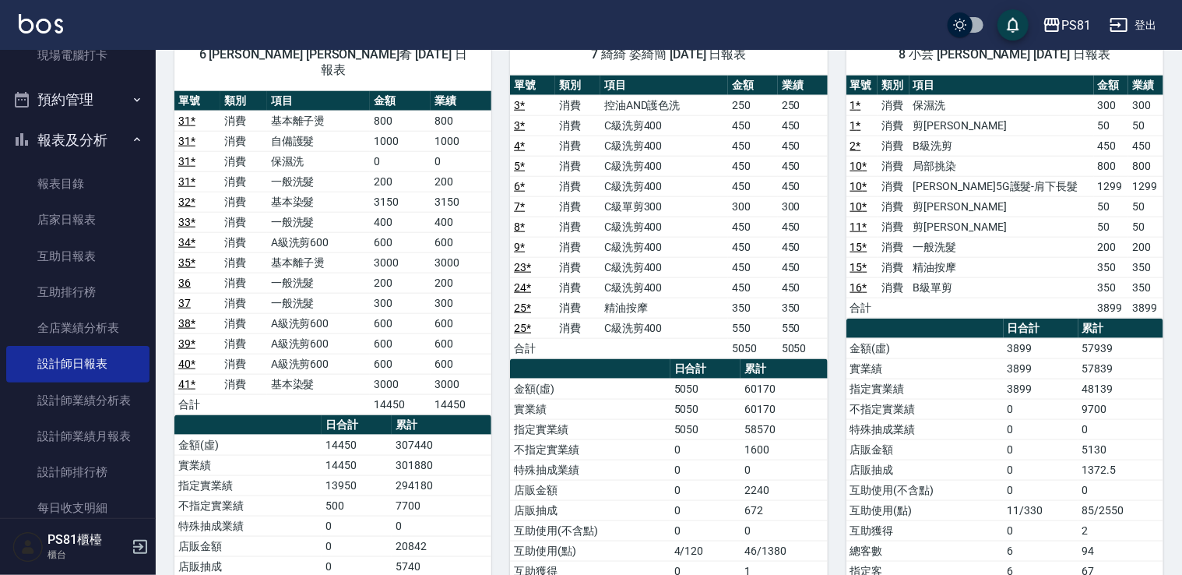
scroll to position [779, 0]
